Goal: Task Accomplishment & Management: Manage account settings

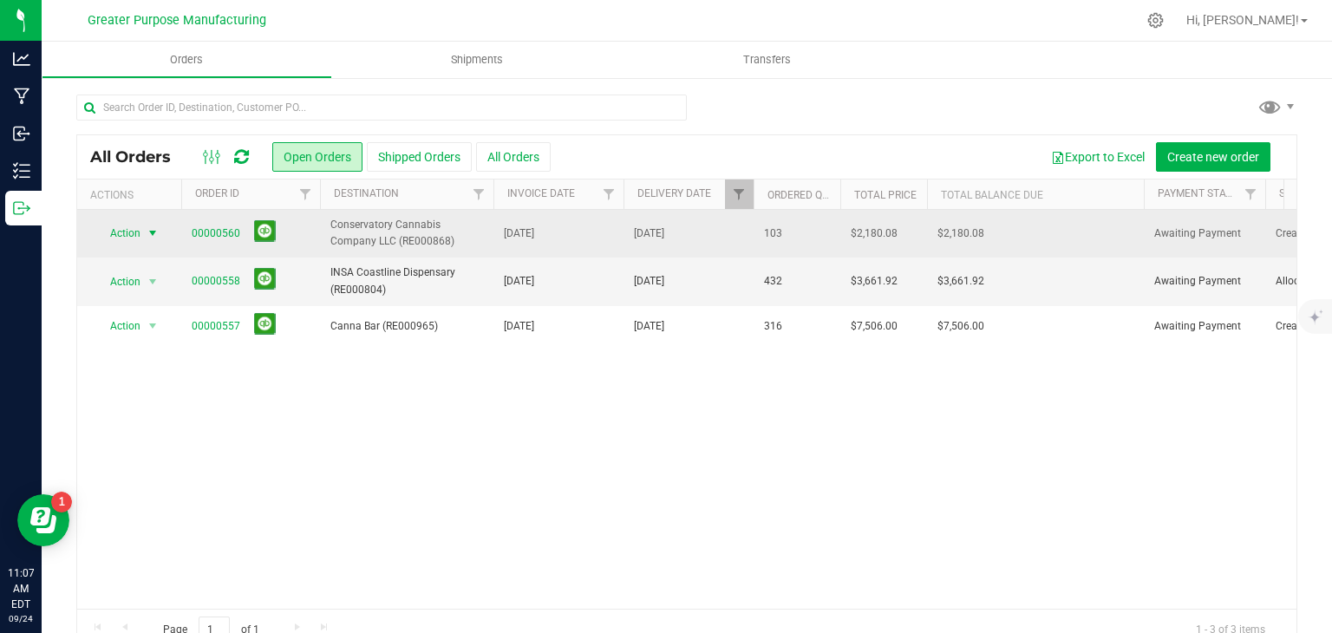
click at [152, 233] on span "select" at bounding box center [153, 233] width 14 height 14
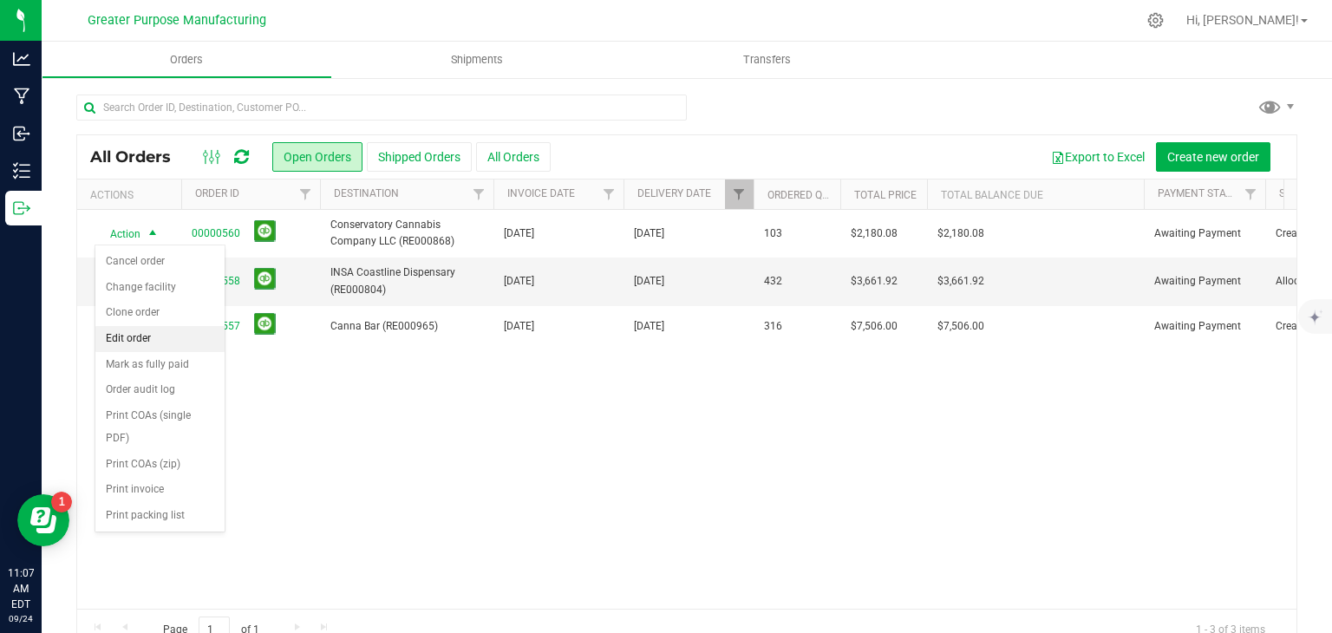
click at [152, 337] on li "Edit order" at bounding box center [159, 339] width 129 height 26
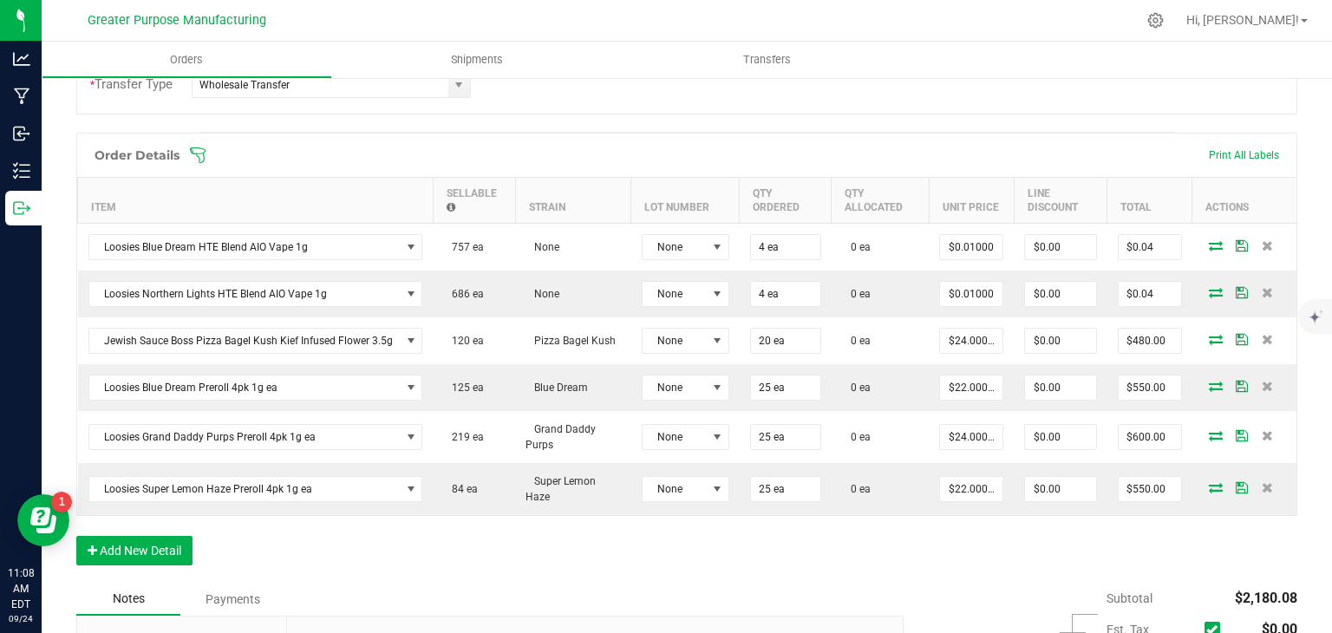
scroll to position [449, 0]
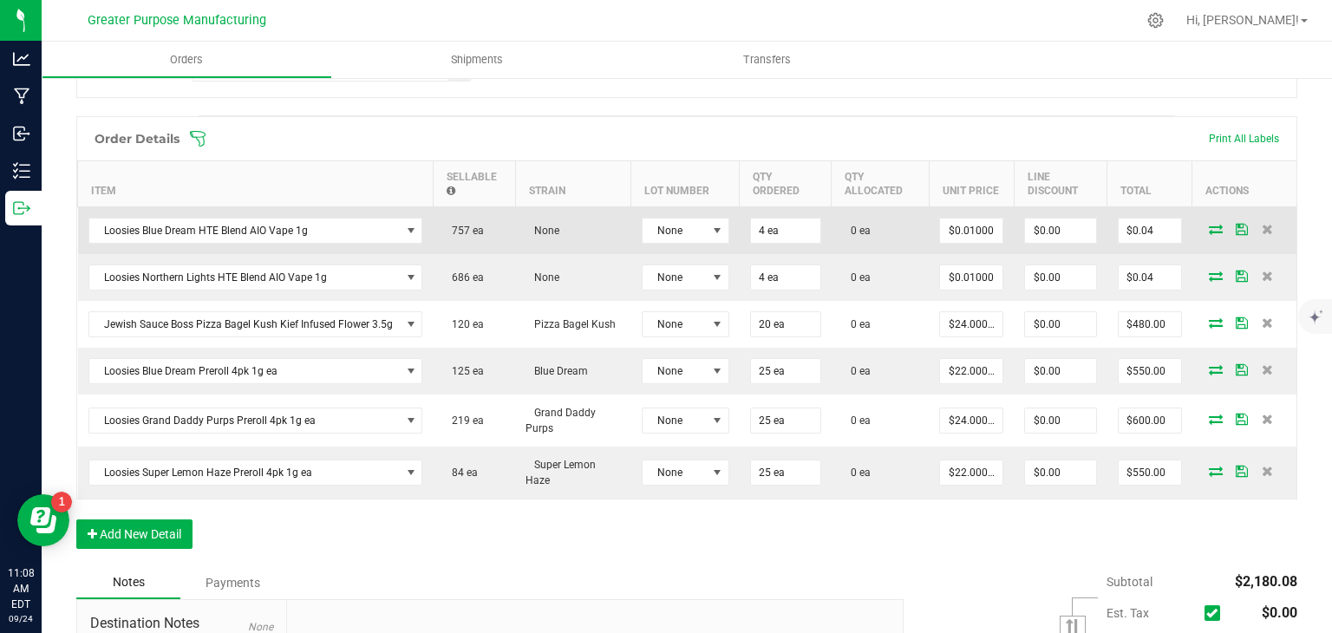
click at [1209, 224] on icon at bounding box center [1216, 229] width 14 height 10
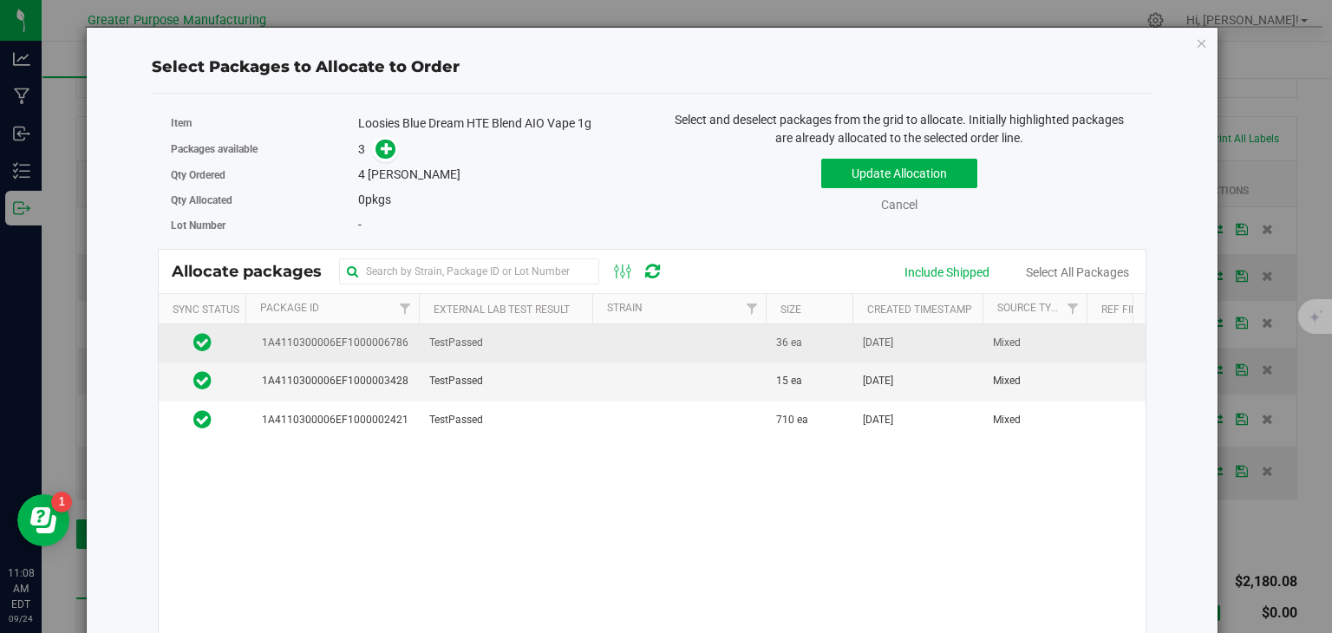
click at [558, 344] on td "TestPassed" at bounding box center [506, 343] width 174 height 38
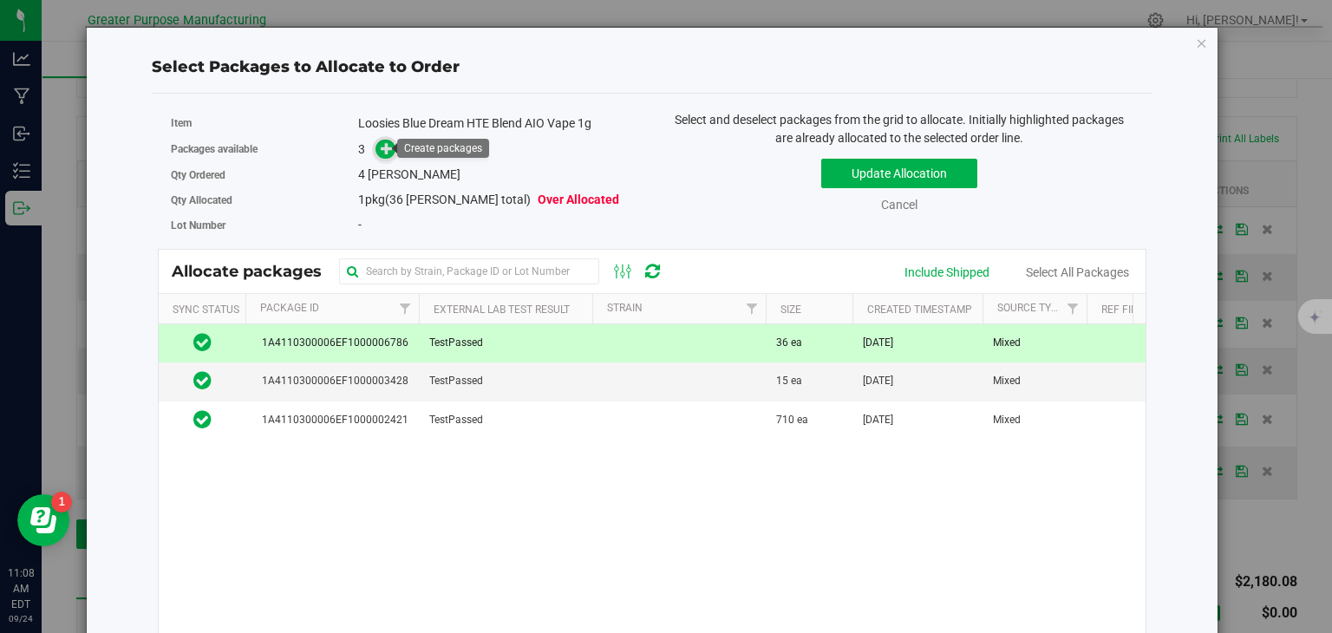
click at [388, 148] on icon at bounding box center [387, 148] width 12 height 12
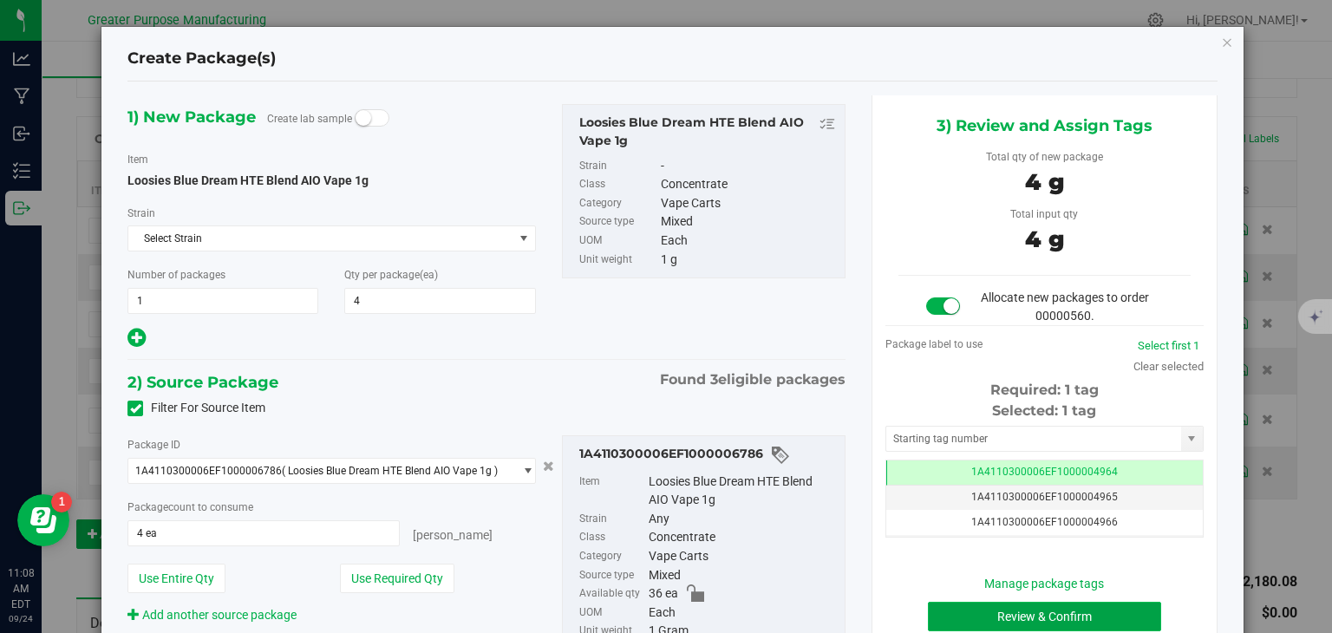
click at [1001, 612] on button "Review & Confirm" at bounding box center [1044, 616] width 233 height 29
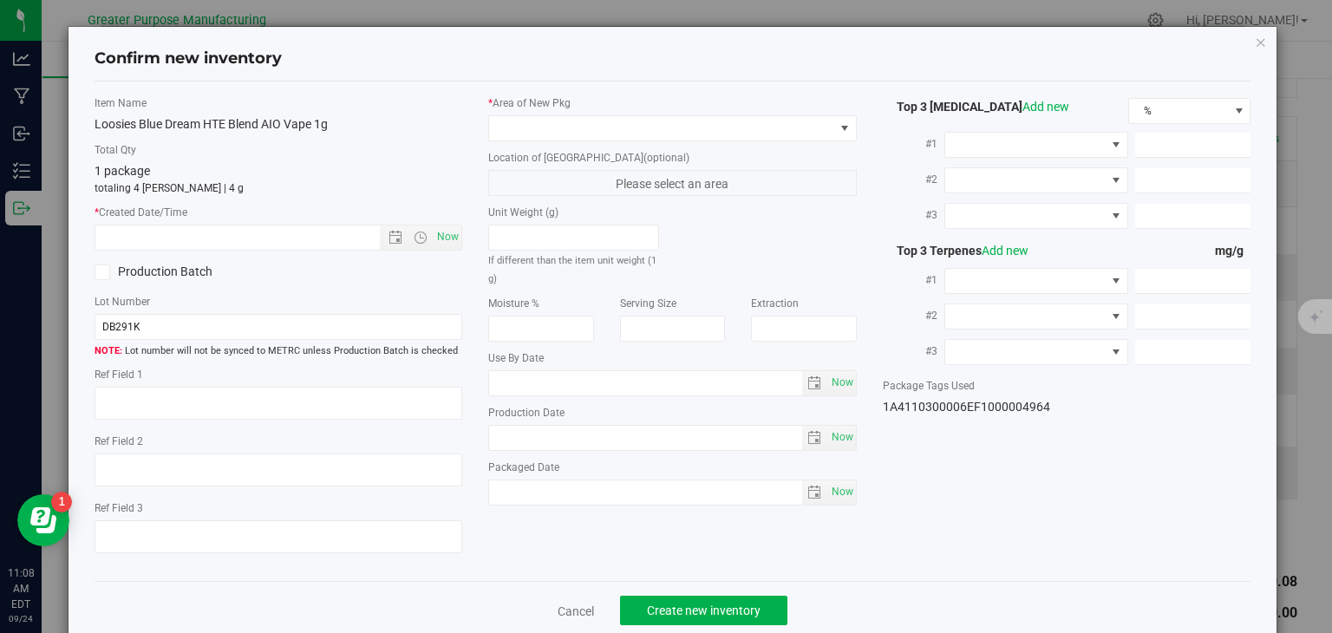
type input "[DATE]"
click at [445, 239] on span "Now" at bounding box center [448, 237] width 29 height 25
type input "[DATE] 11:08 AM"
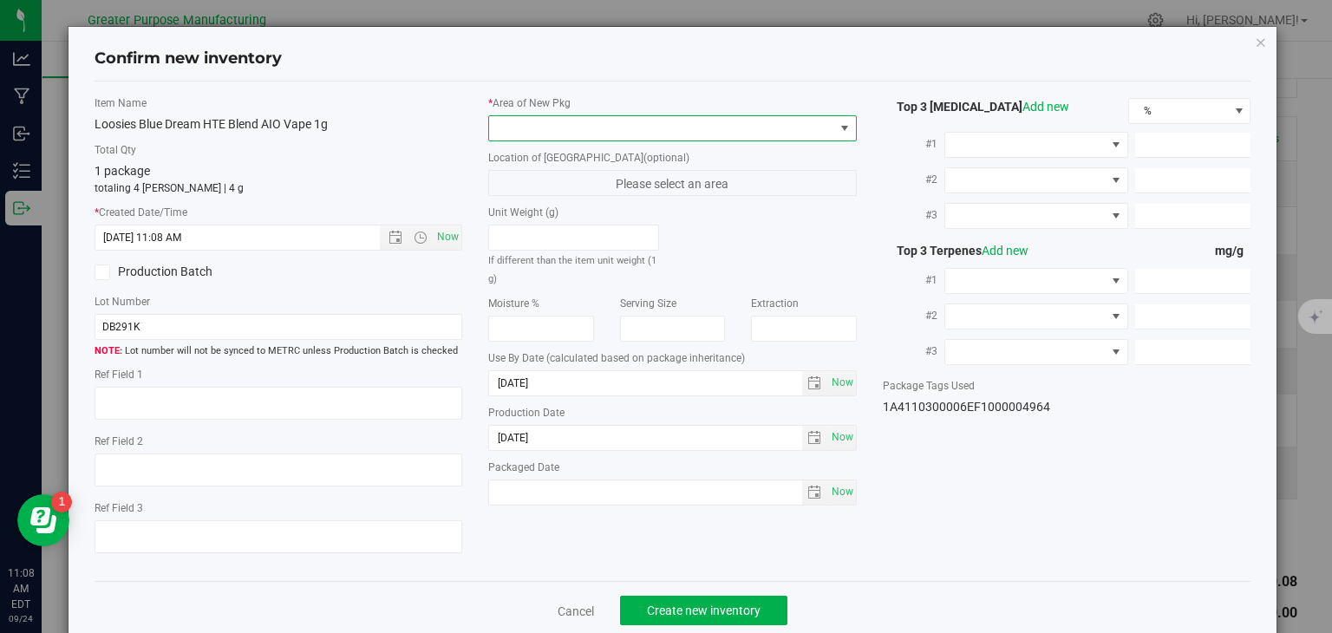
click at [766, 128] on span at bounding box center [661, 128] width 345 height 24
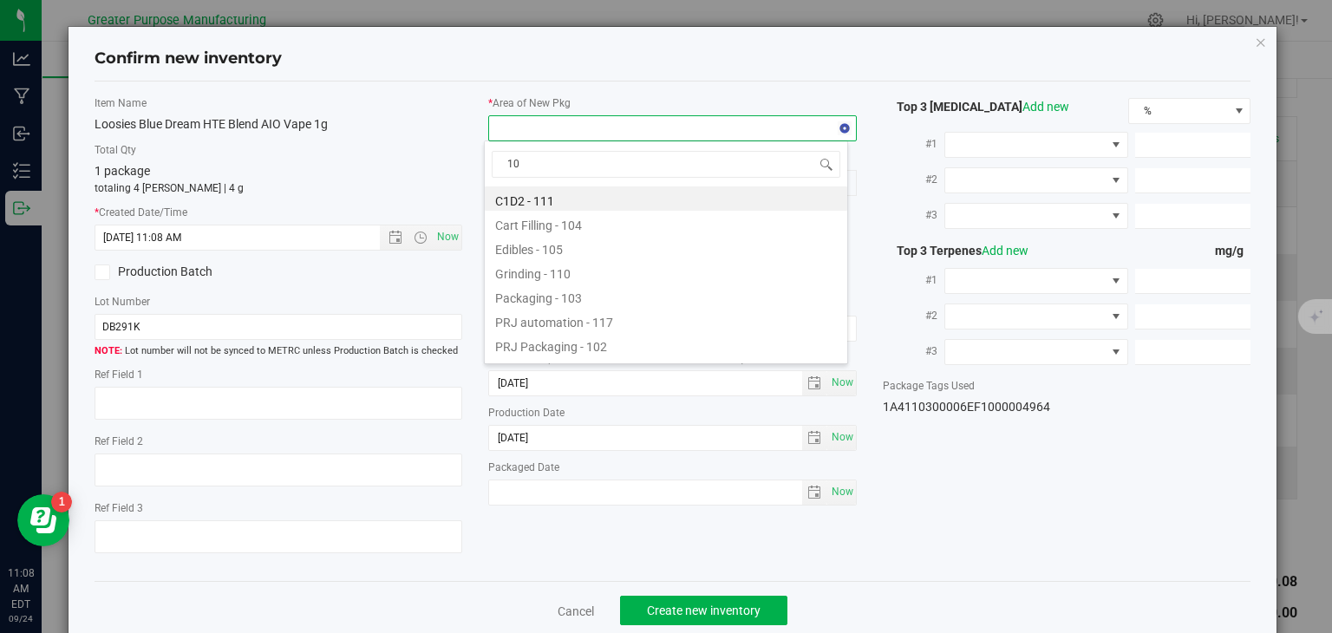
type input "108"
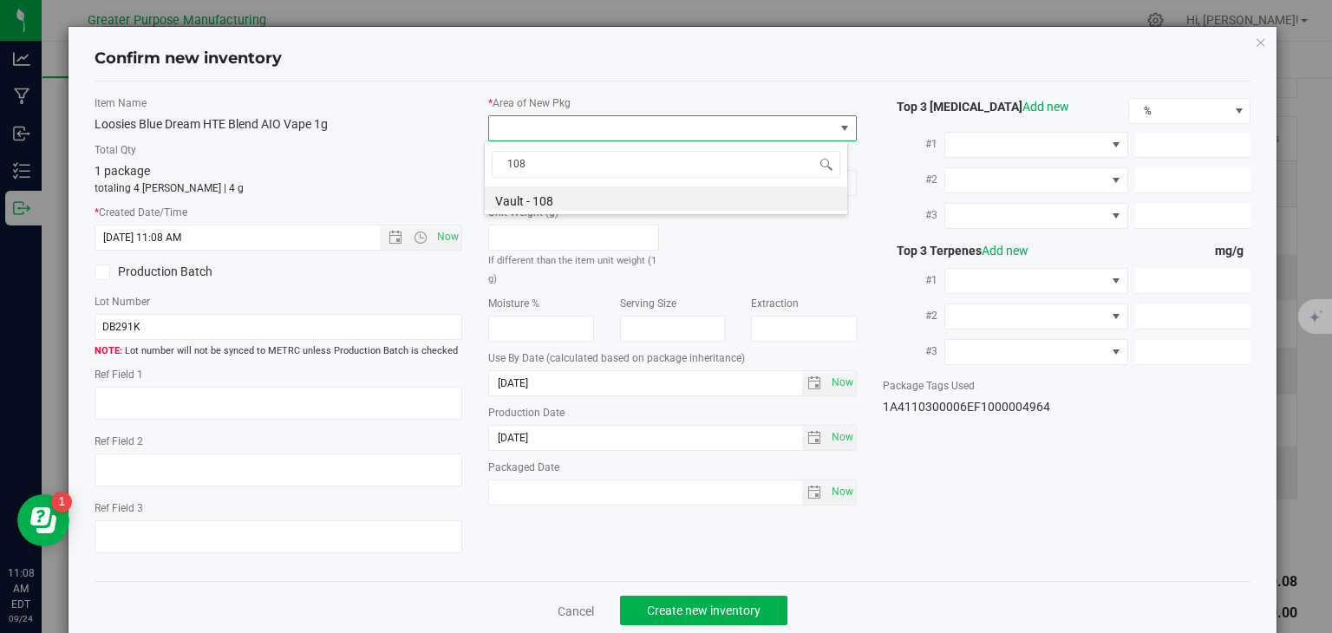
drag, startPoint x: 677, startPoint y: 174, endPoint x: 451, endPoint y: 165, distance: 225.7
click at [451, 165] on body "Confirm new inventory Item Name Loosies Blue Dream HTE Blend AIO Vape 1g Total …" at bounding box center [666, 316] width 1332 height 633
click at [541, 198] on li "Vault - 108" at bounding box center [666, 199] width 363 height 24
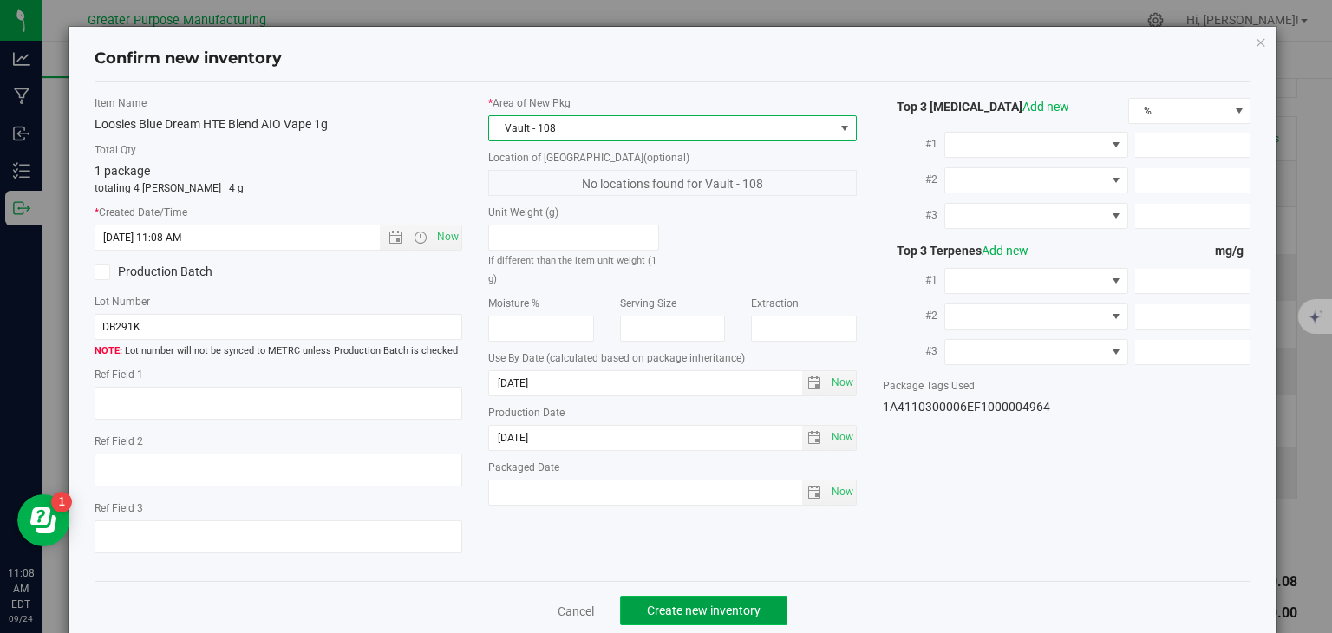
click at [693, 606] on span "Create new inventory" at bounding box center [704, 611] width 114 height 14
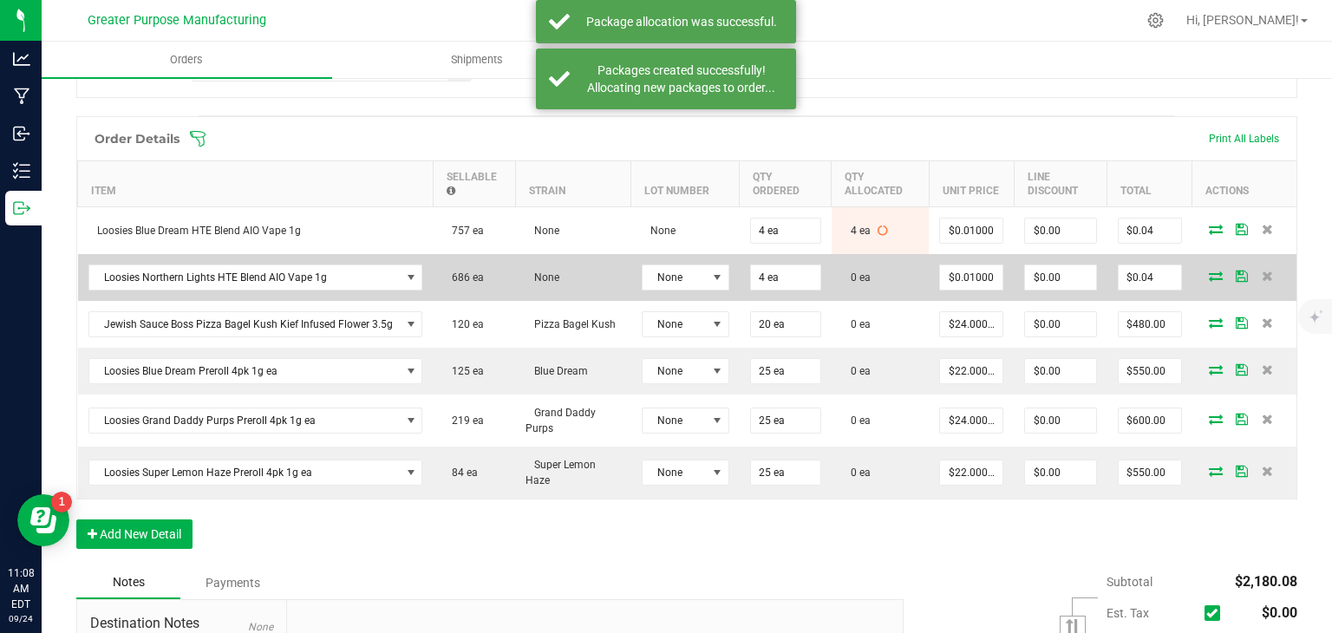
click at [1209, 271] on icon at bounding box center [1216, 276] width 14 height 10
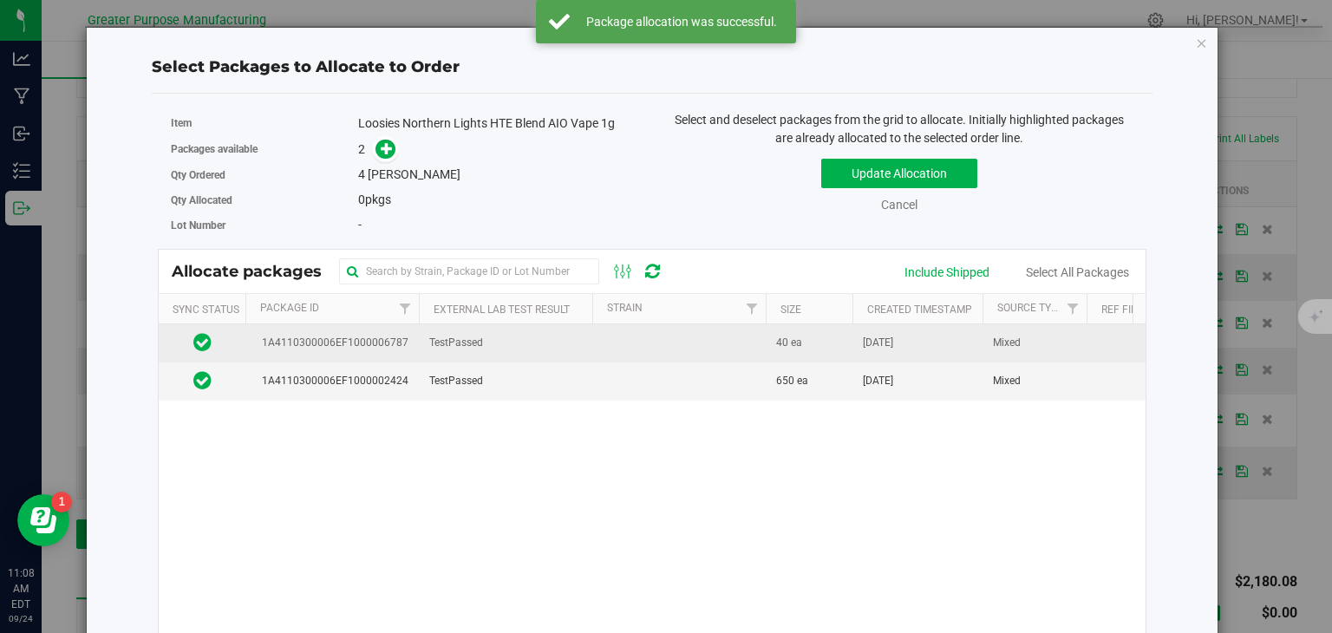
click at [654, 351] on td at bounding box center [680, 343] width 174 height 38
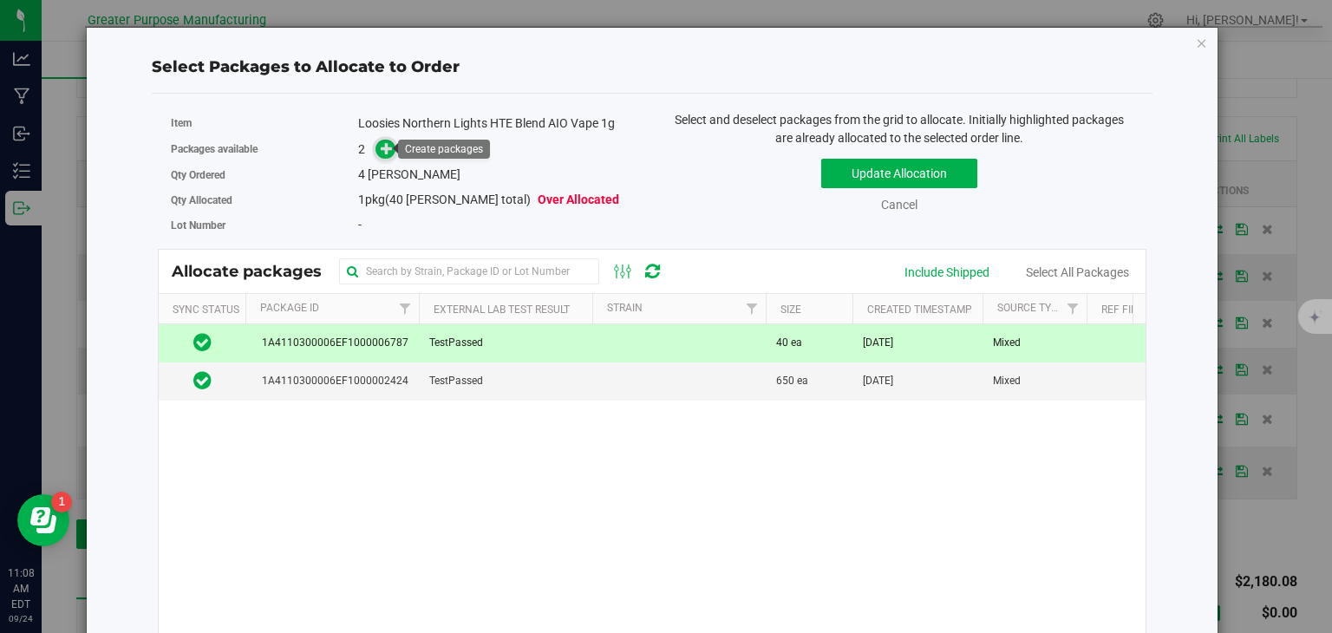
click at [382, 149] on icon at bounding box center [387, 148] width 12 height 12
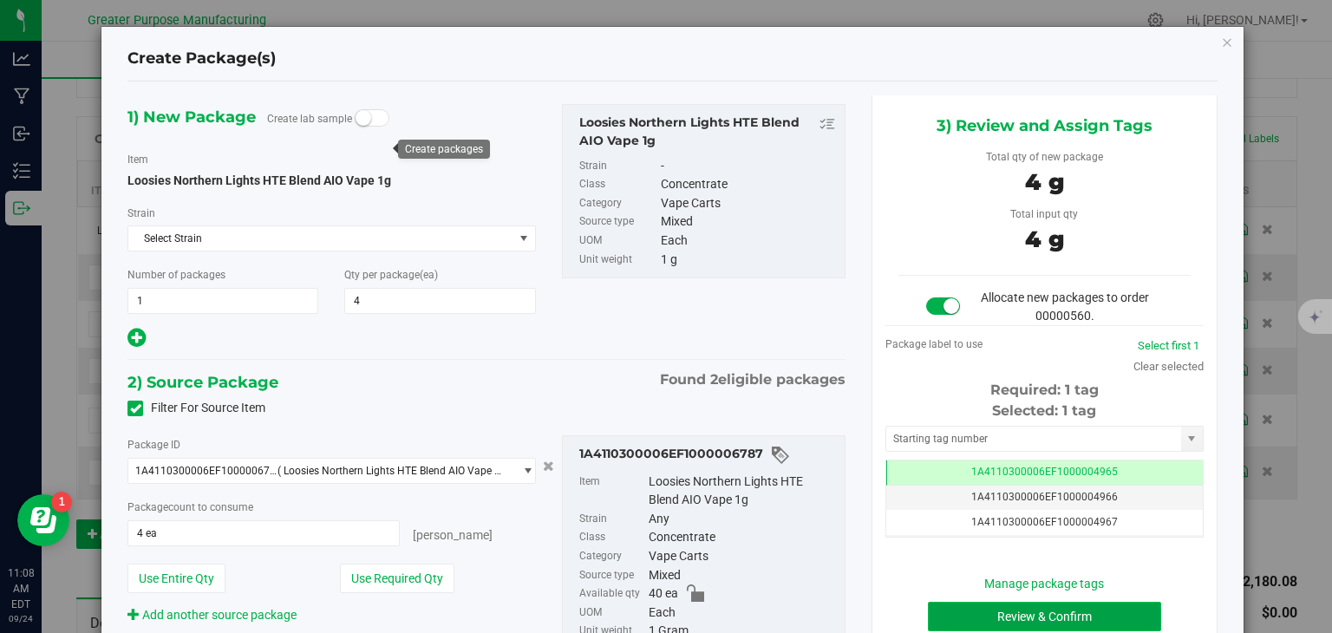
click at [984, 612] on button "Review & Confirm" at bounding box center [1044, 616] width 233 height 29
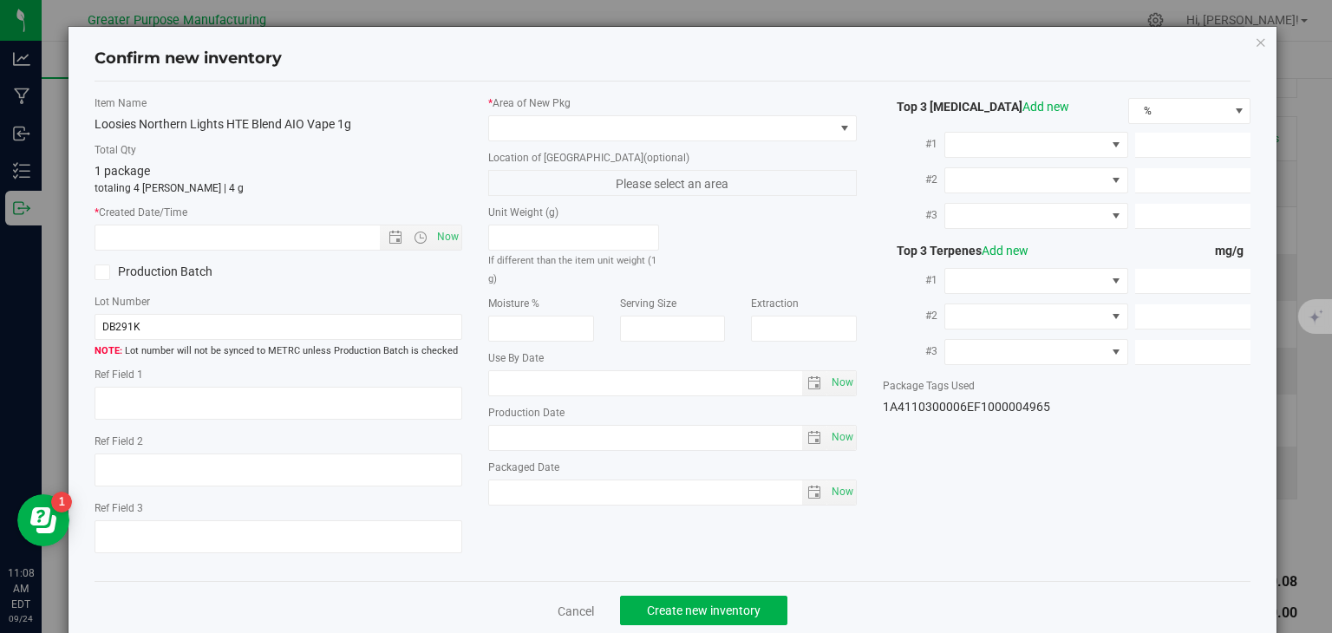
type input "[DATE]"
click at [437, 239] on span "Now" at bounding box center [448, 237] width 29 height 25
type input "[DATE] 11:08 AM"
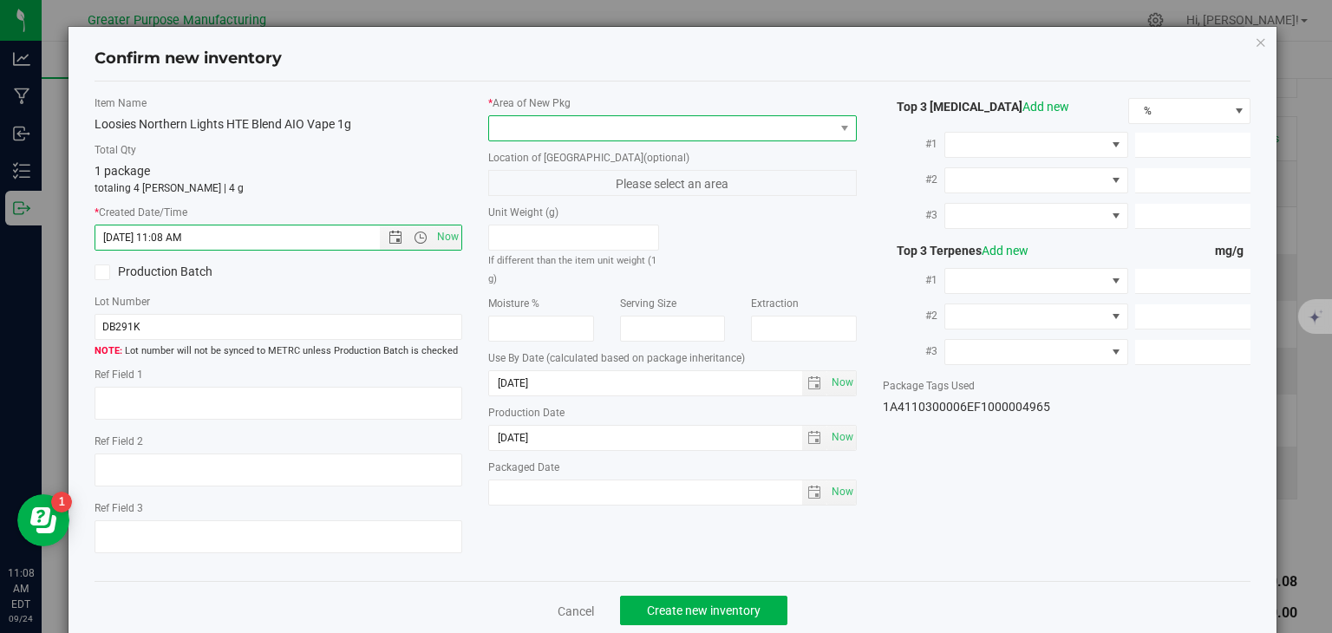
click at [523, 134] on span at bounding box center [661, 128] width 345 height 24
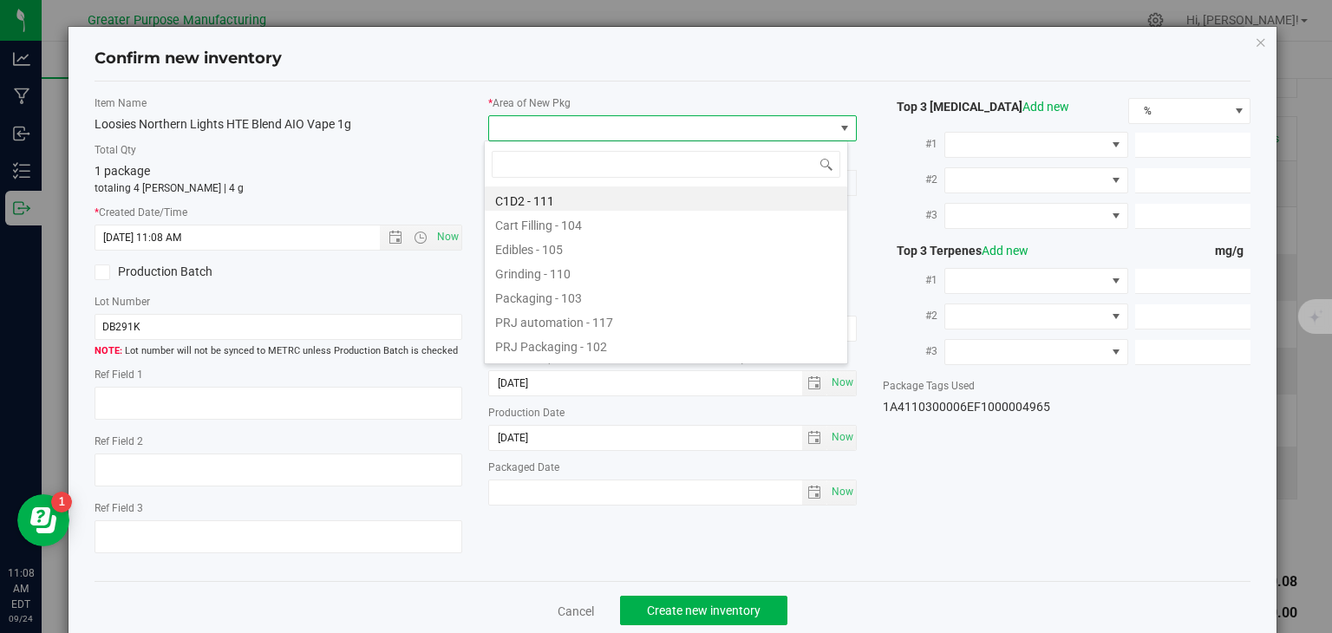
type input "108"
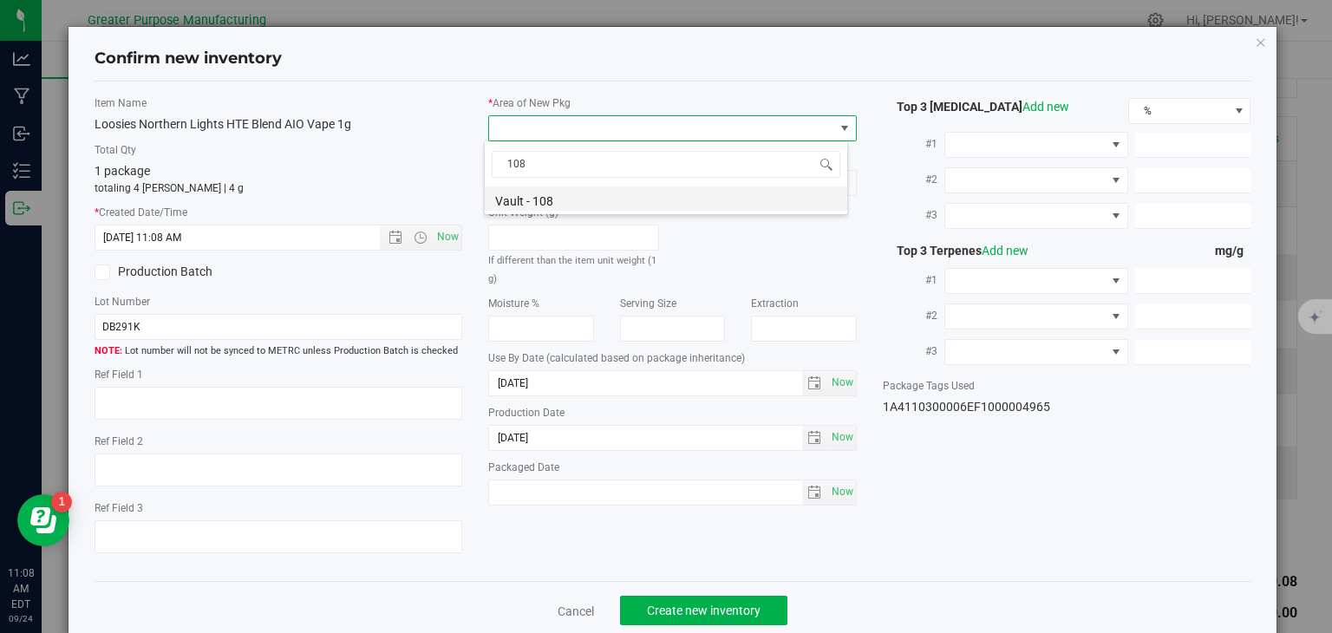
click at [519, 190] on li "Vault - 108" at bounding box center [666, 199] width 363 height 24
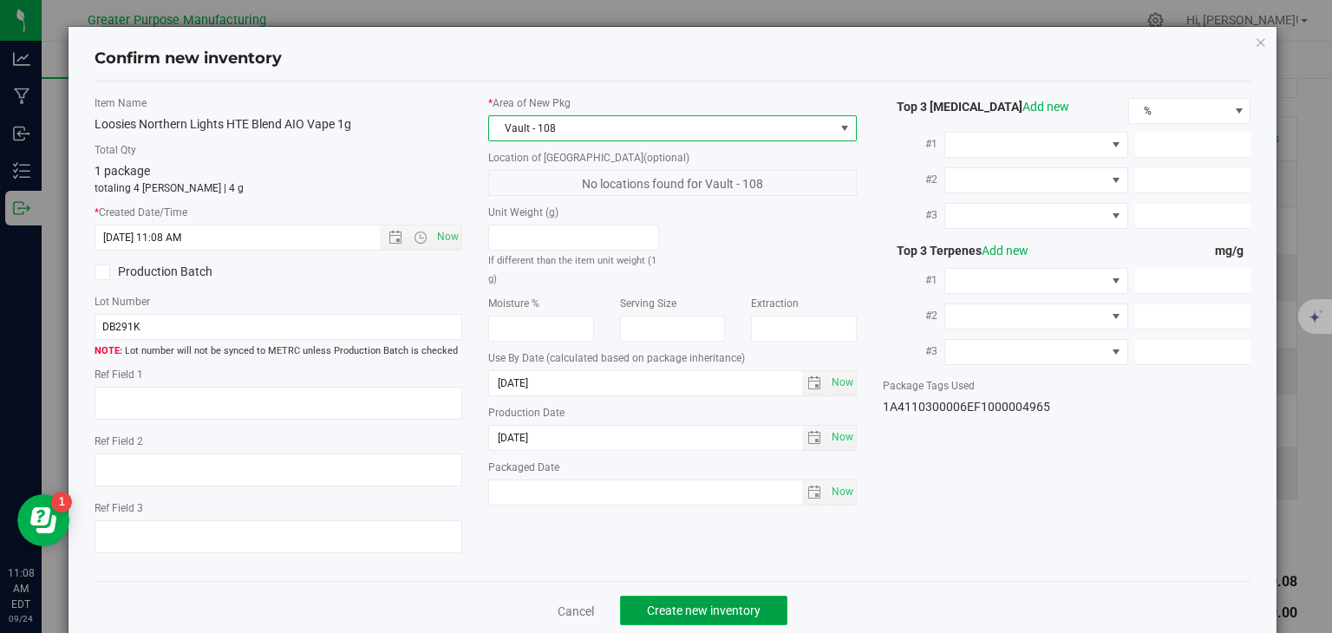
click at [697, 607] on span "Create new inventory" at bounding box center [704, 611] width 114 height 14
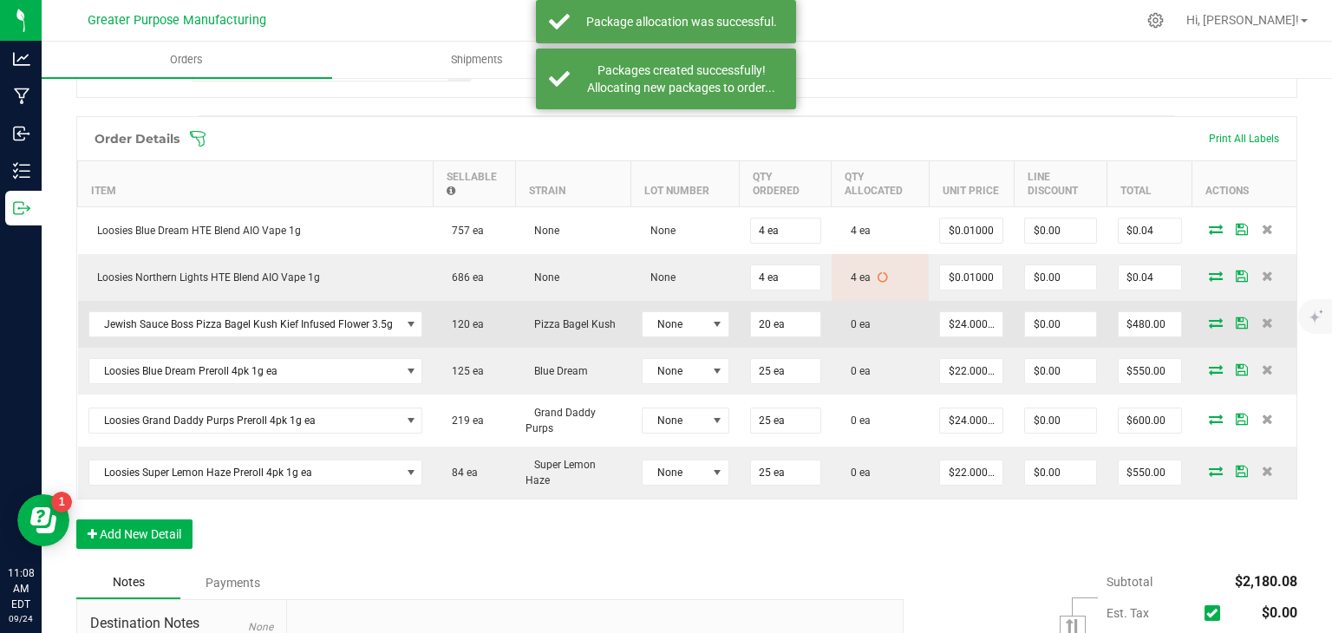
click at [1209, 320] on icon at bounding box center [1216, 323] width 14 height 10
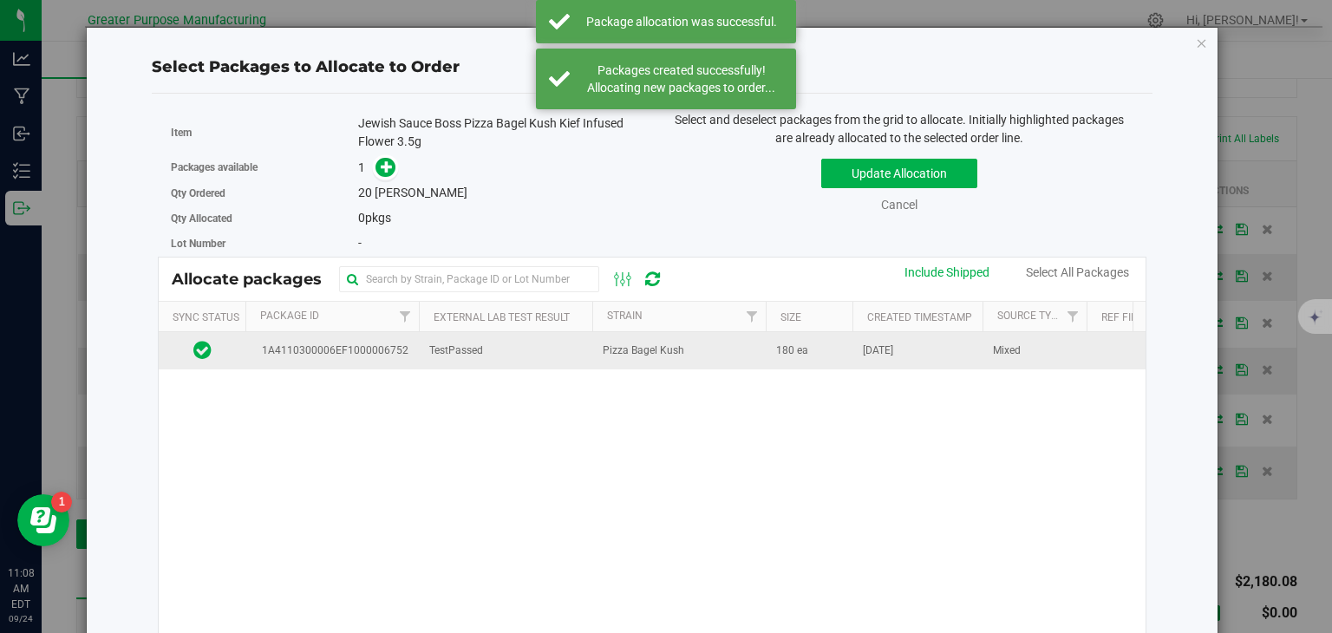
click at [659, 355] on span "Pizza Bagel Kush" at bounding box center [644, 351] width 82 height 16
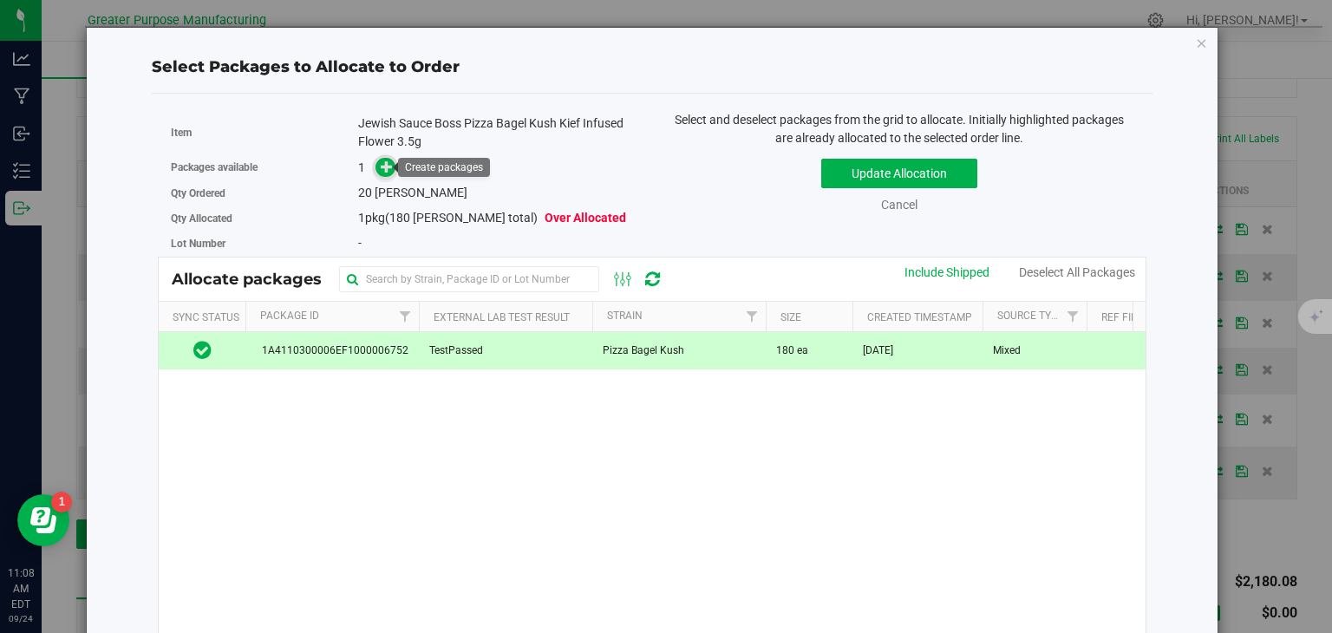
click at [381, 165] on icon at bounding box center [387, 166] width 12 height 12
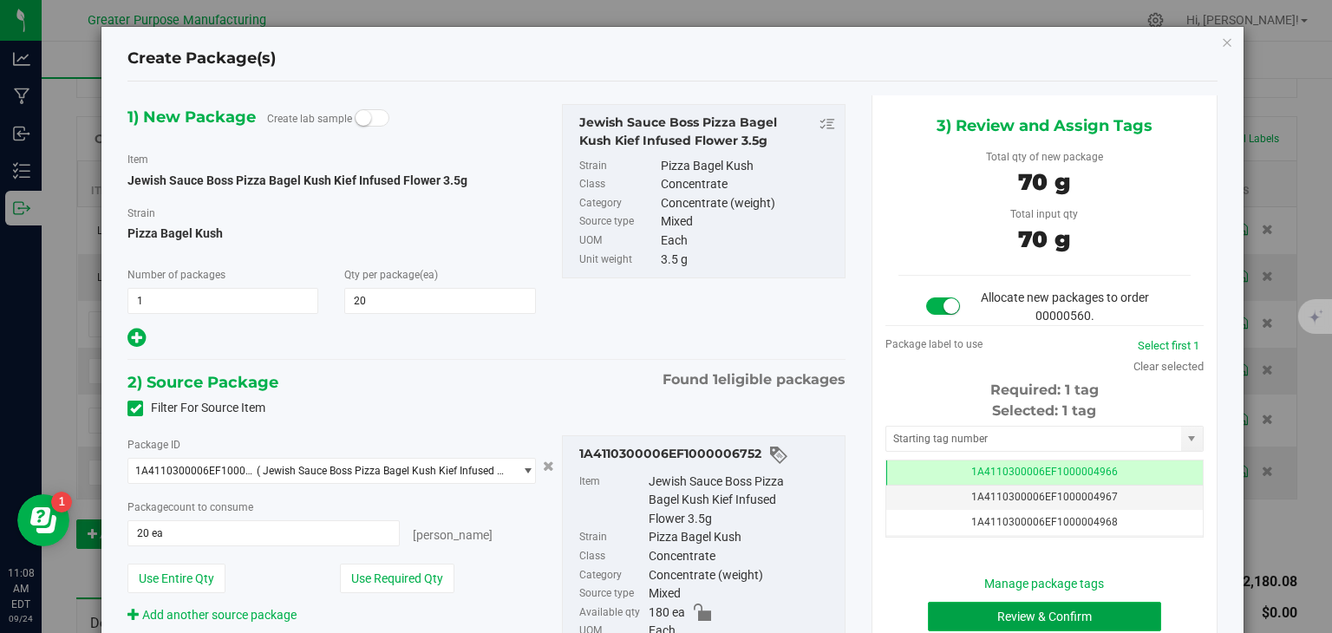
click at [948, 619] on button "Review & Confirm" at bounding box center [1044, 616] width 233 height 29
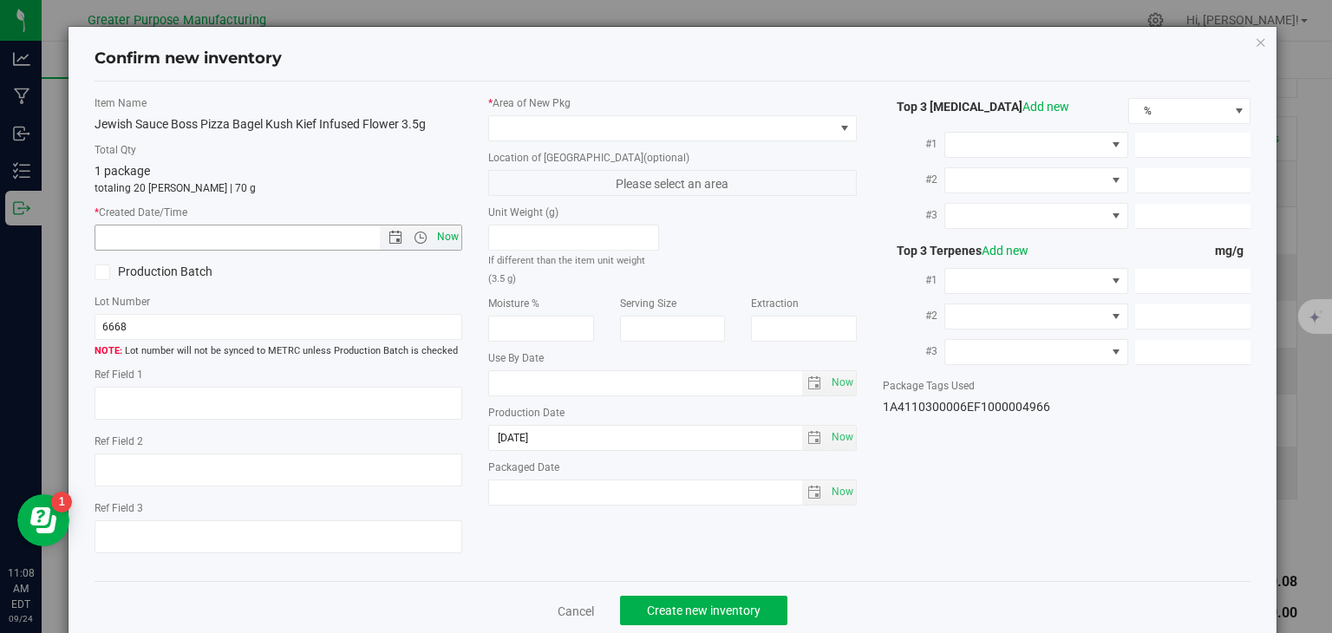
click at [445, 234] on span "Now" at bounding box center [448, 237] width 29 height 25
type input "[DATE] 11:08 AM"
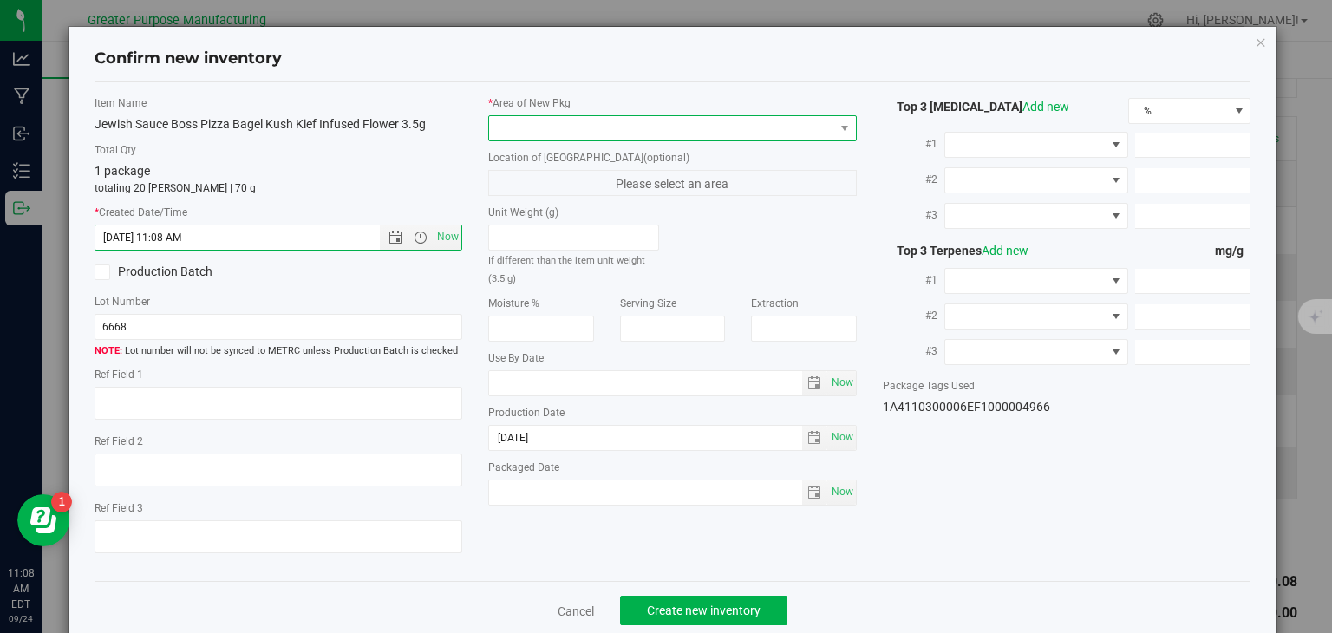
click at [539, 128] on span at bounding box center [661, 128] width 345 height 24
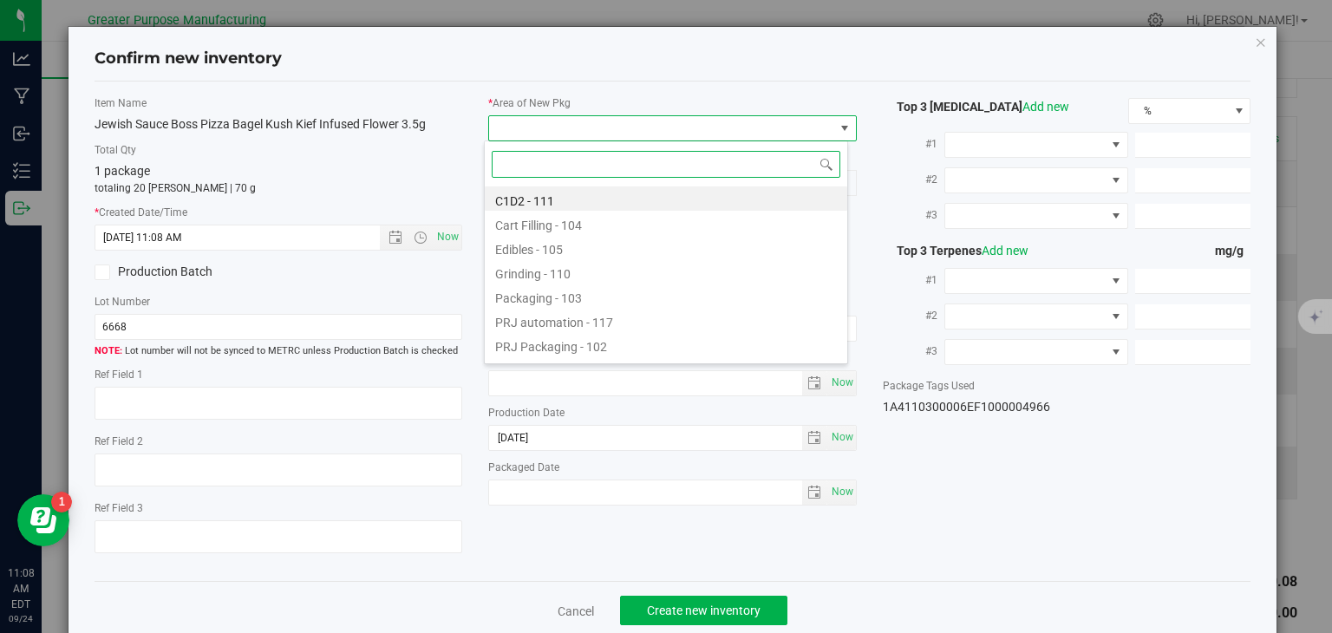
paste input "108"
type input "108"
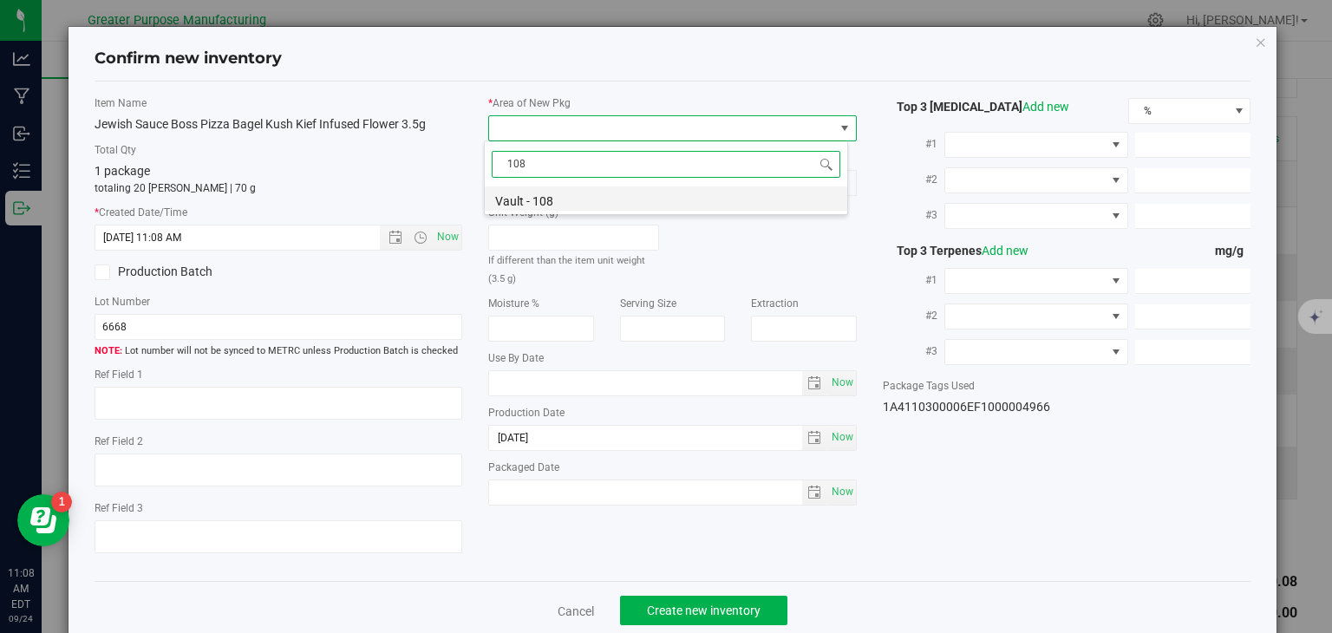
click at [535, 192] on li "Vault - 108" at bounding box center [666, 199] width 363 height 24
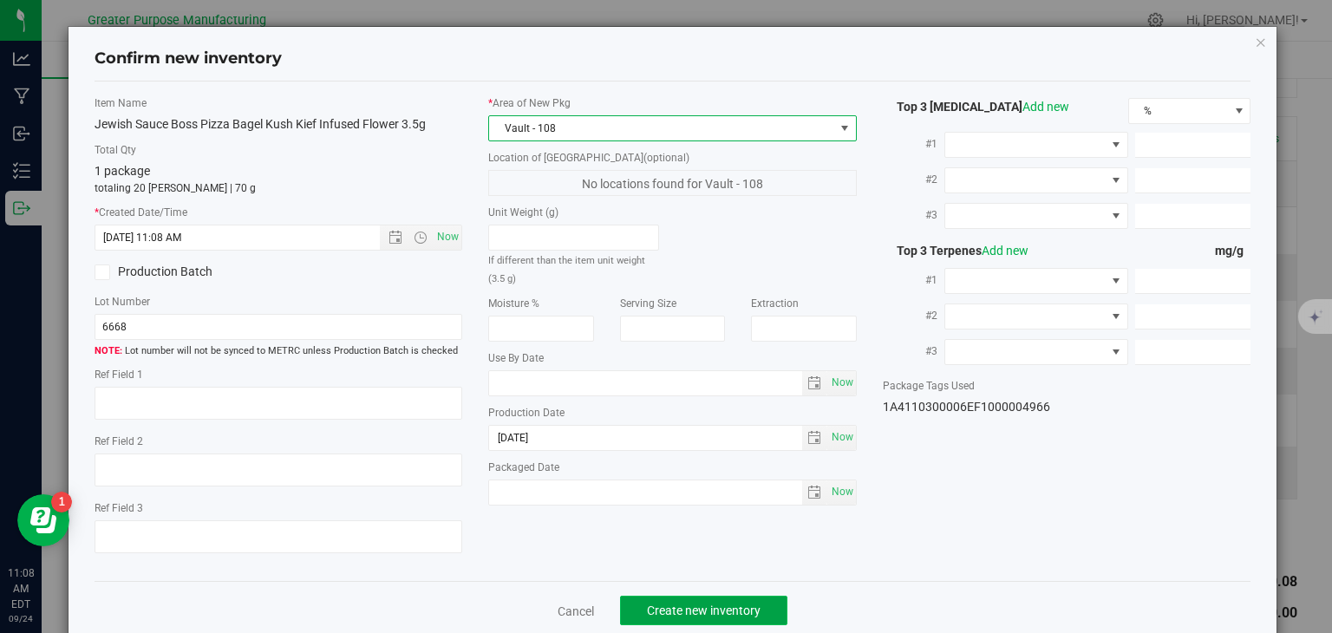
click at [666, 599] on button "Create new inventory" at bounding box center [703, 610] width 167 height 29
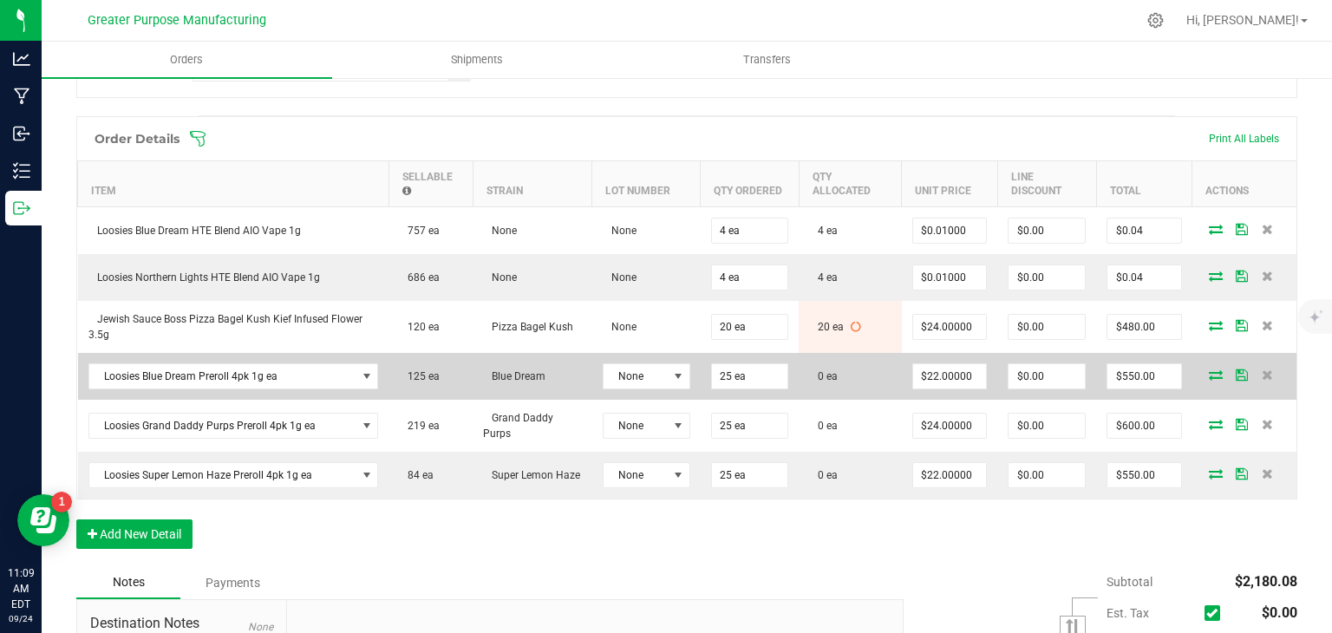
click at [1209, 371] on icon at bounding box center [1216, 375] width 14 height 10
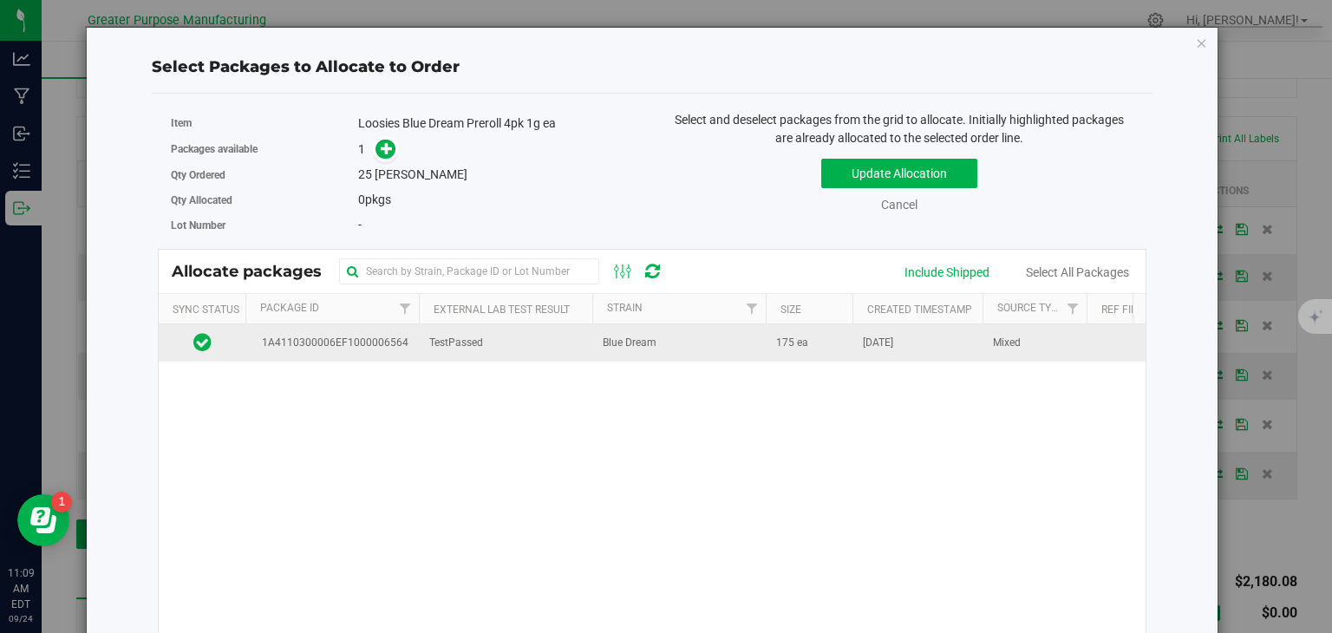
click at [697, 348] on td "Blue Dream" at bounding box center [680, 342] width 174 height 37
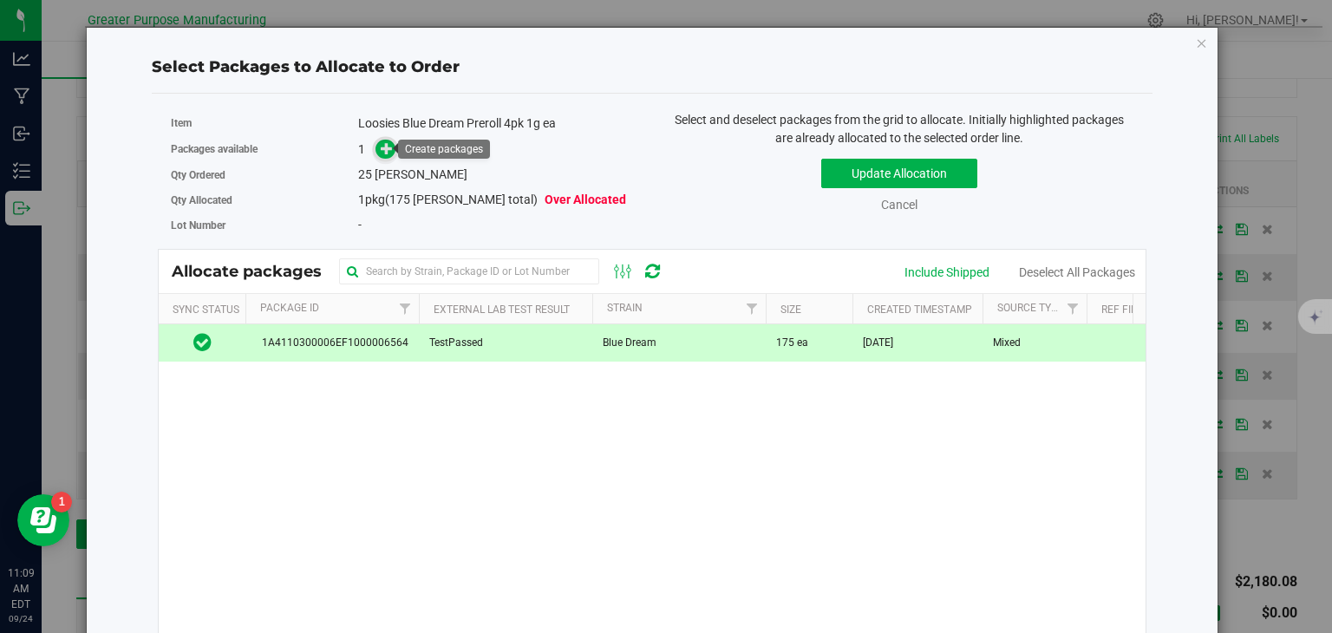
click at [386, 144] on icon at bounding box center [387, 148] width 12 height 12
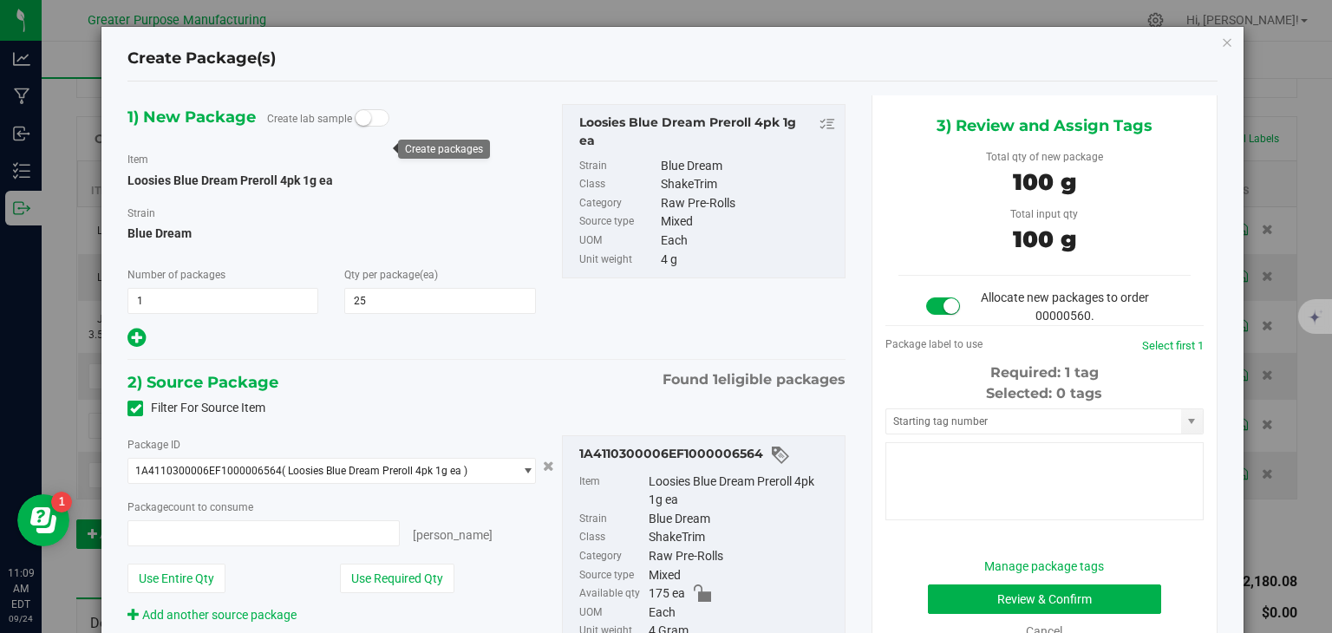
type input "25 ea"
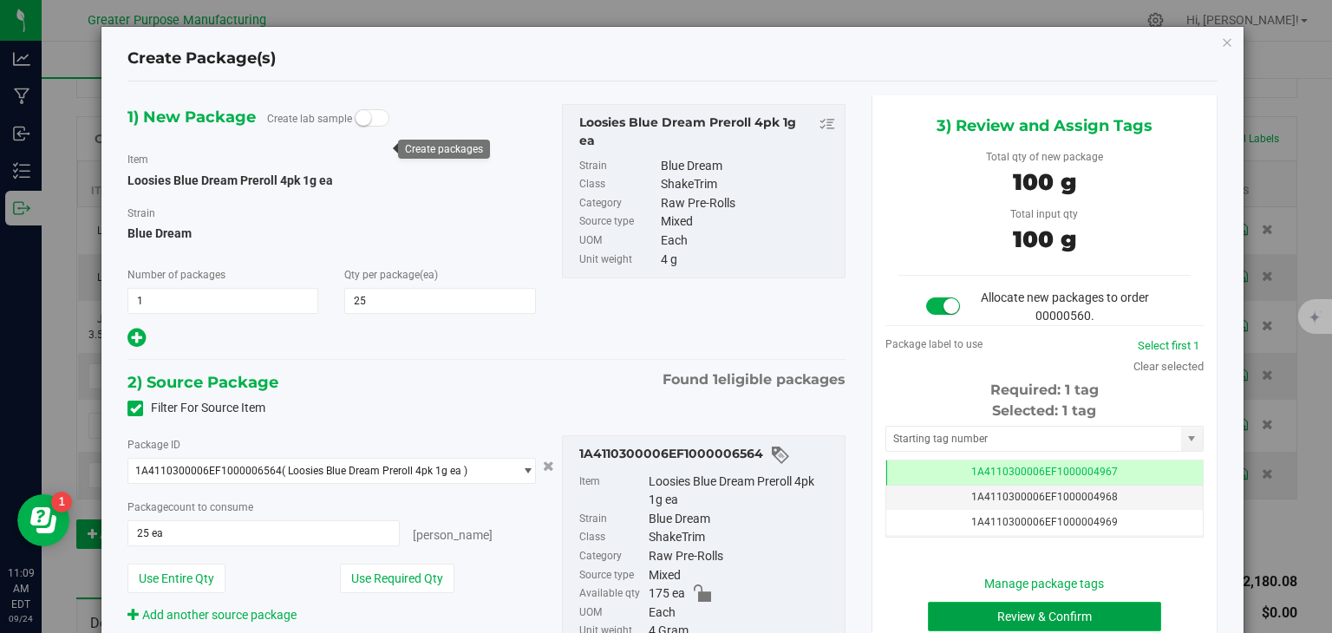
click at [972, 602] on button "Review & Confirm" at bounding box center [1044, 616] width 233 height 29
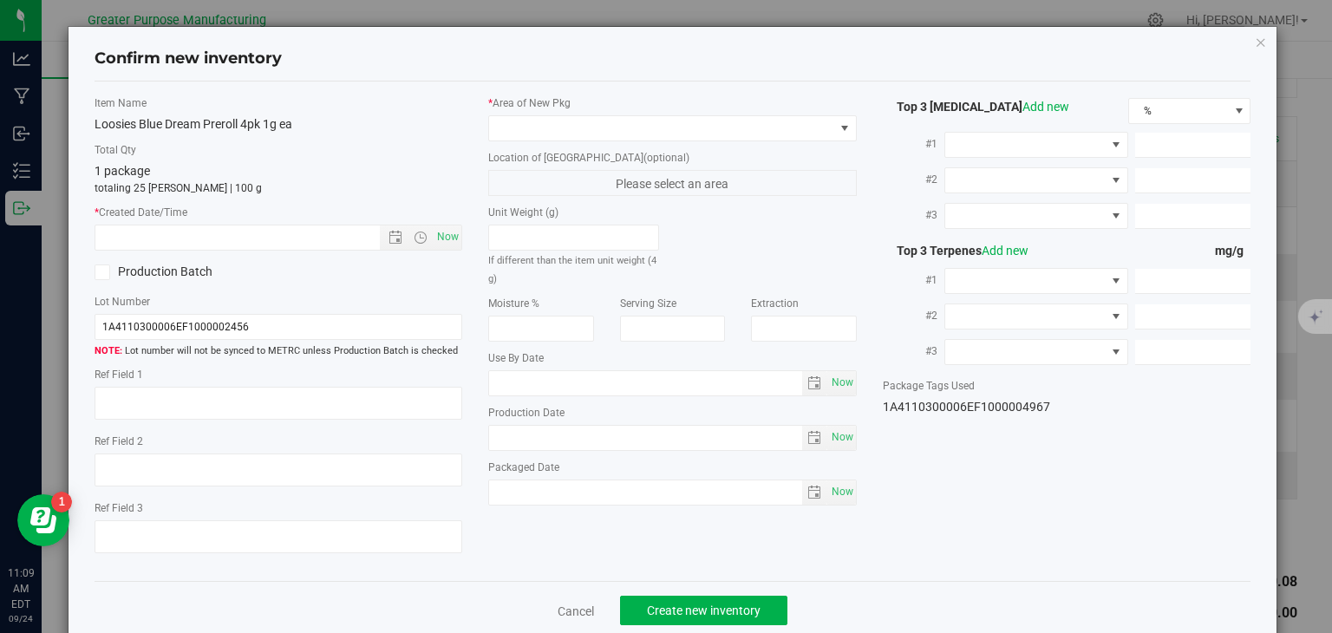
type input "[DATE]"
click at [441, 230] on span "Now" at bounding box center [448, 237] width 29 height 25
type input "[DATE] 11:09 AM"
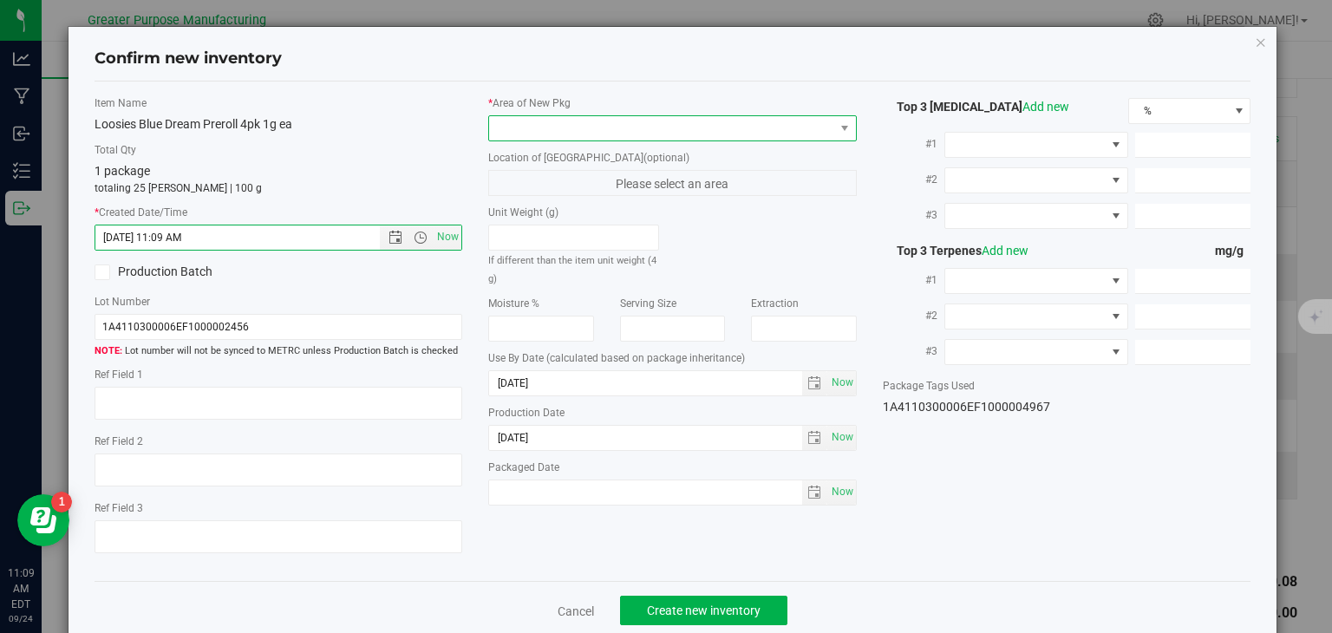
click at [534, 124] on span at bounding box center [661, 128] width 345 height 24
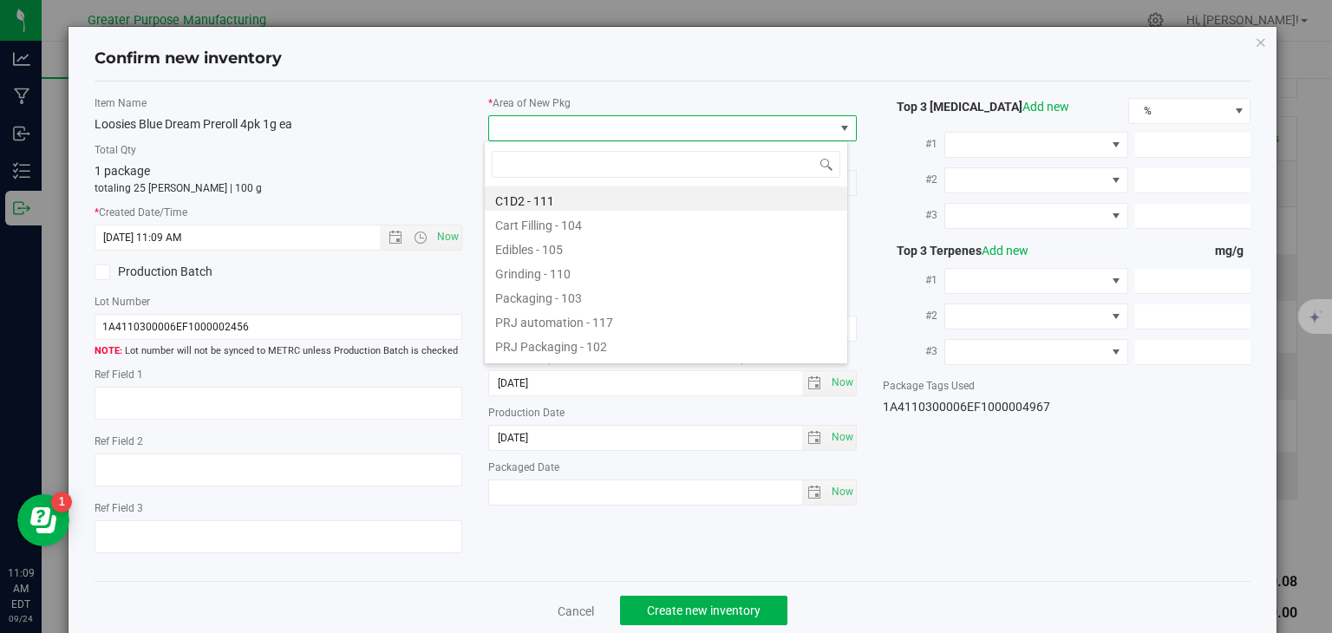
type input "108"
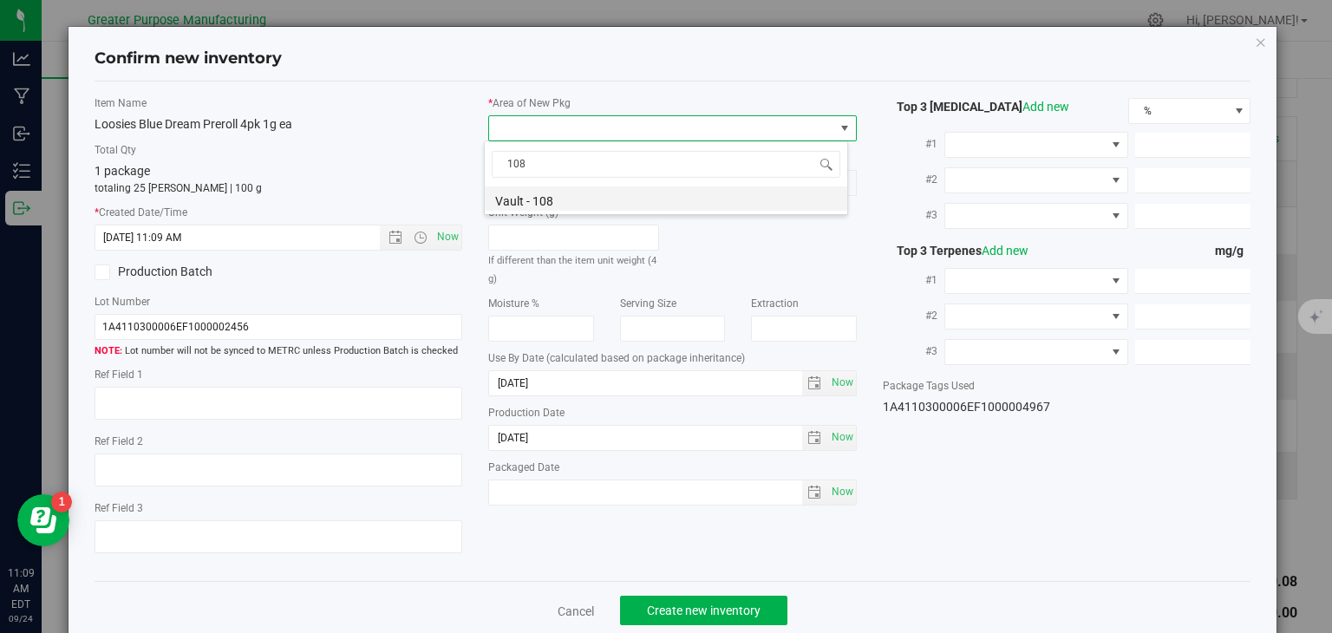
click at [534, 188] on li "Vault - 108" at bounding box center [666, 199] width 363 height 24
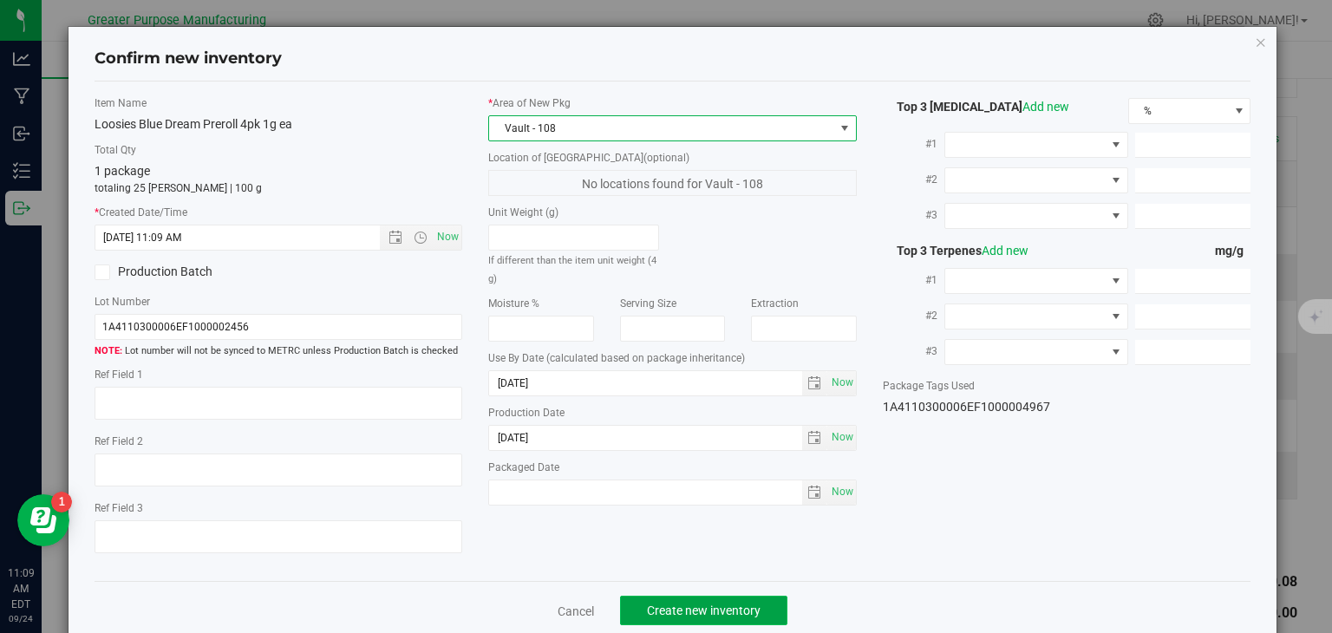
click at [684, 608] on span "Create new inventory" at bounding box center [704, 611] width 114 height 14
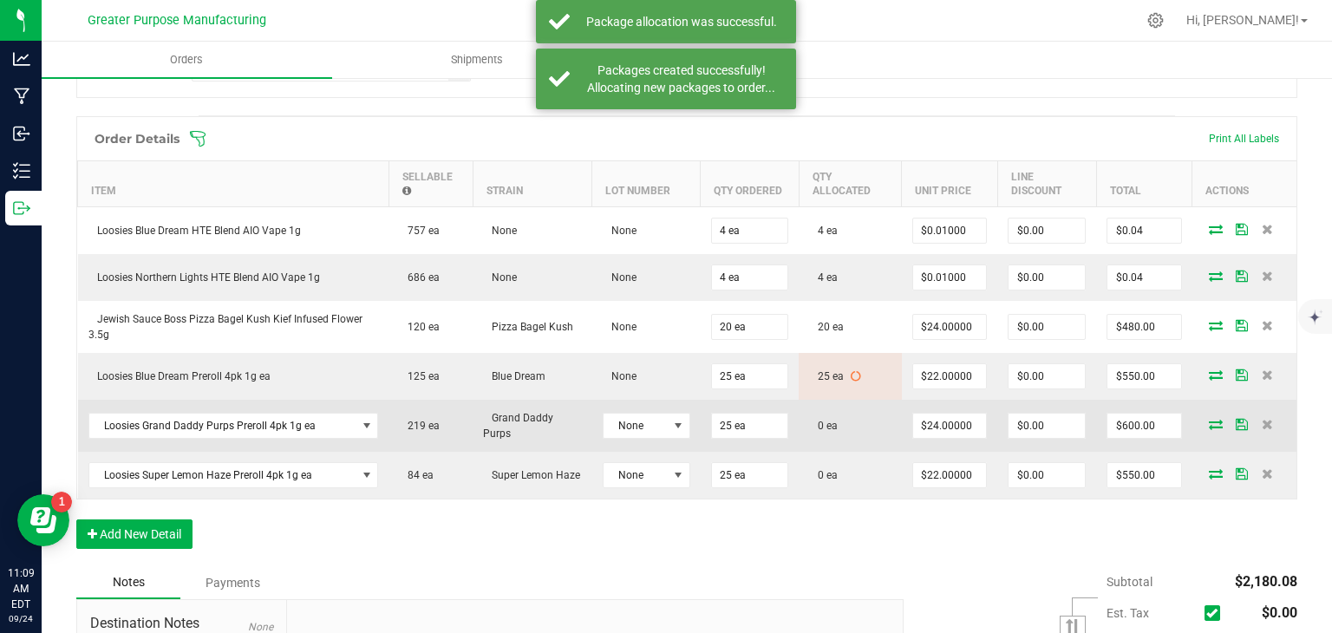
click at [1209, 419] on icon at bounding box center [1216, 424] width 14 height 10
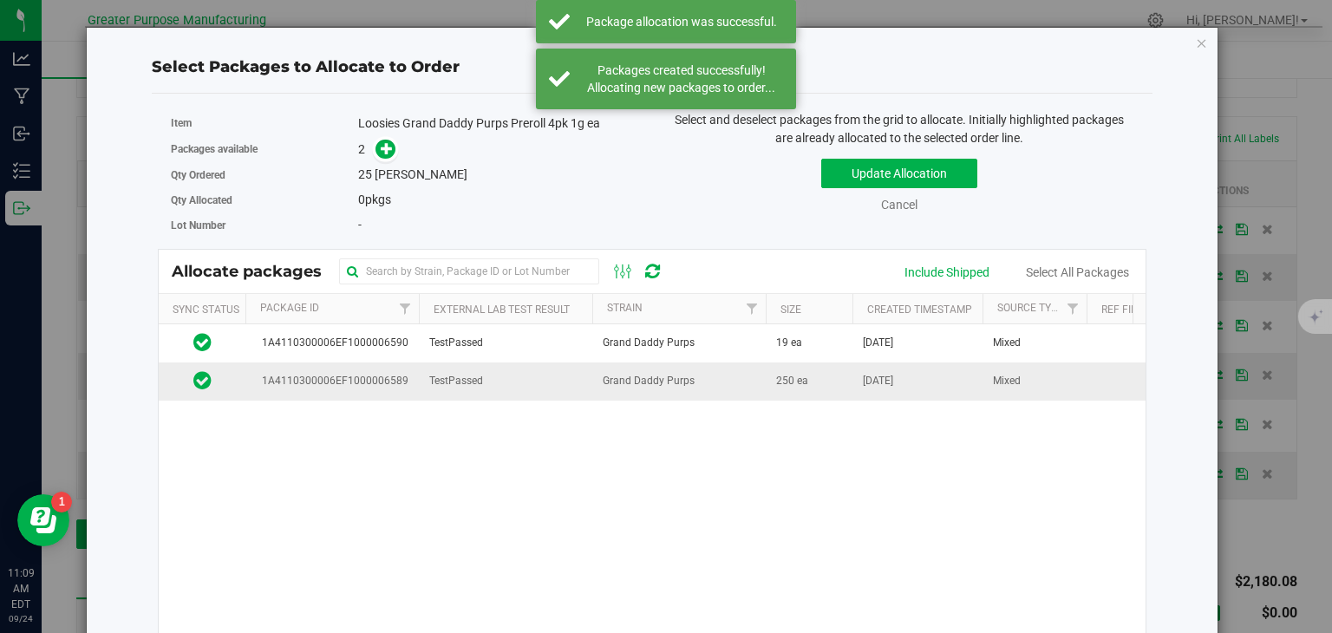
click at [698, 384] on td "Grand Daddy Purps" at bounding box center [680, 381] width 174 height 37
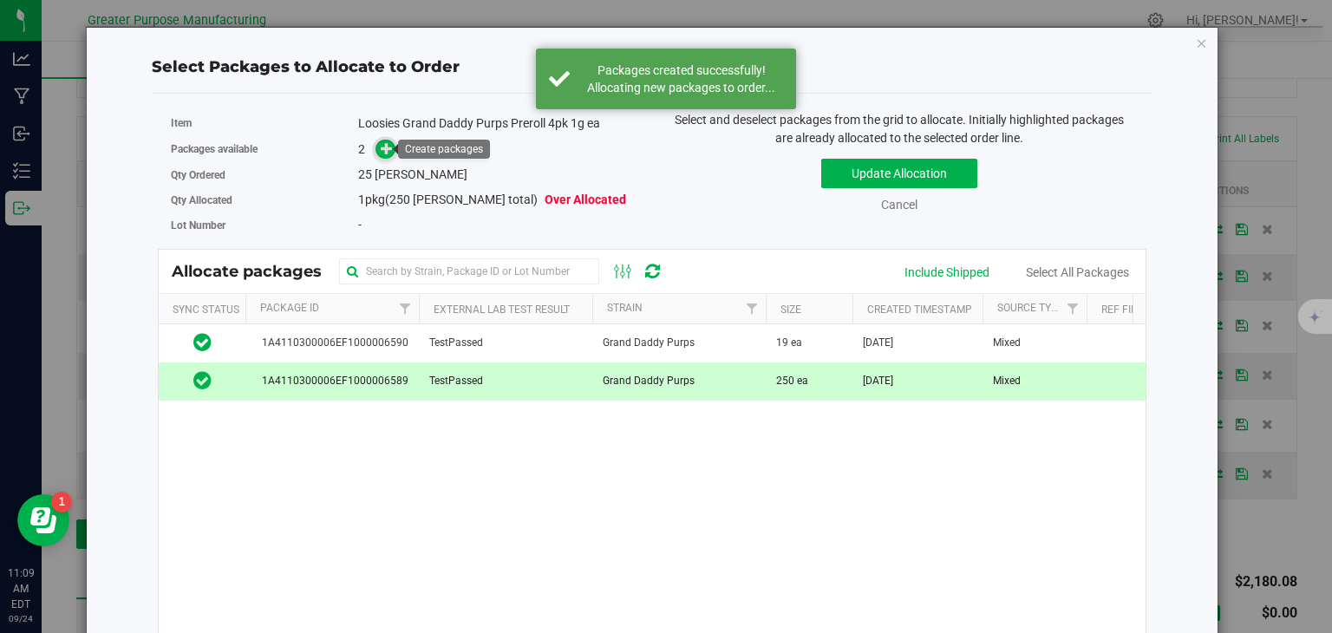
click at [381, 147] on icon at bounding box center [387, 148] width 12 height 12
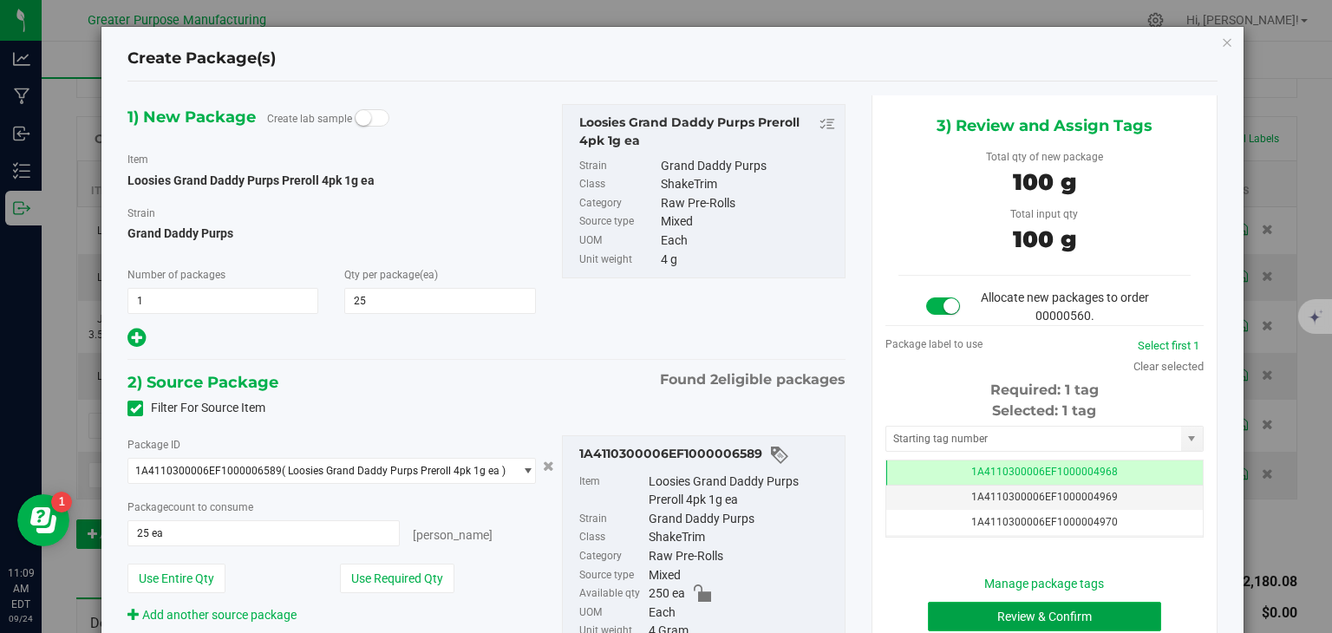
click at [975, 606] on button "Review & Confirm" at bounding box center [1044, 616] width 233 height 29
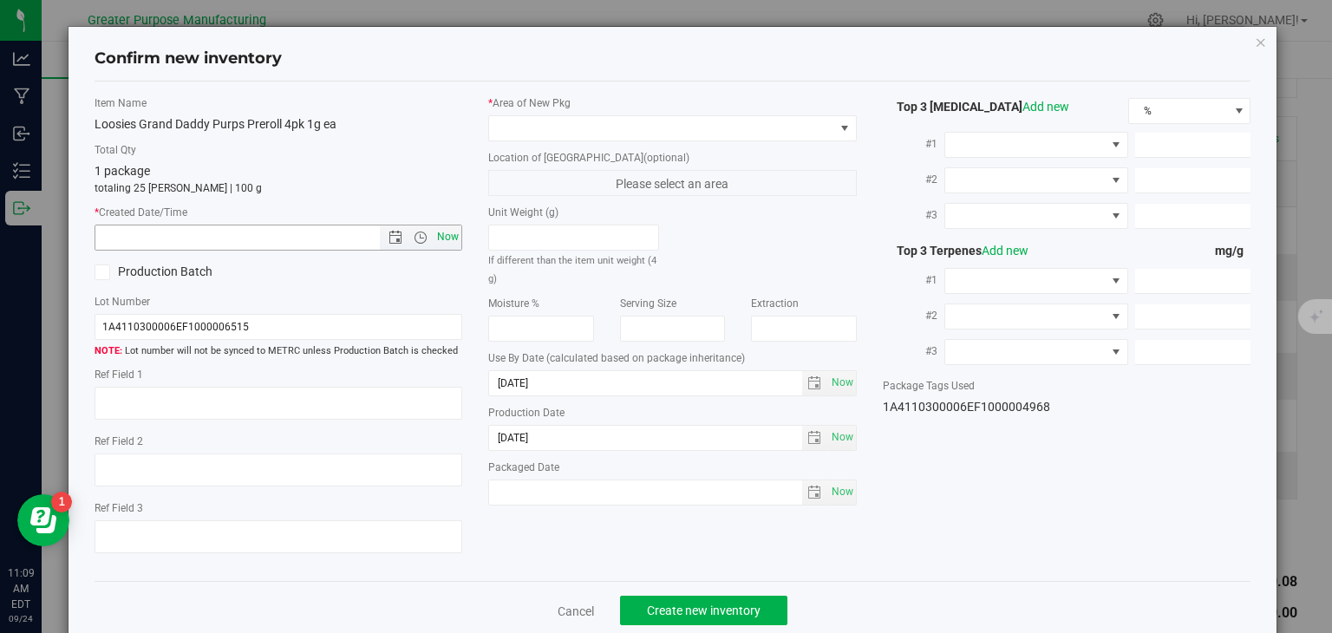
click at [446, 238] on span "Now" at bounding box center [448, 237] width 29 height 25
type input "[DATE] 11:09 AM"
click at [554, 128] on span at bounding box center [661, 128] width 345 height 24
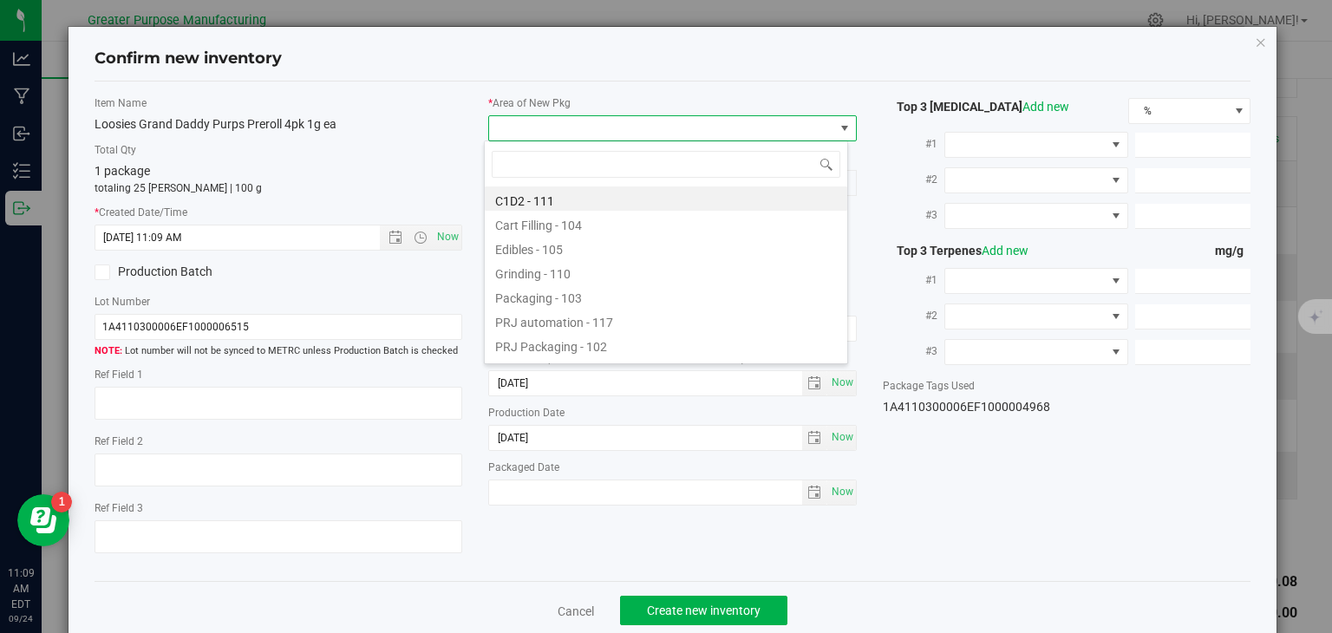
type input "108"
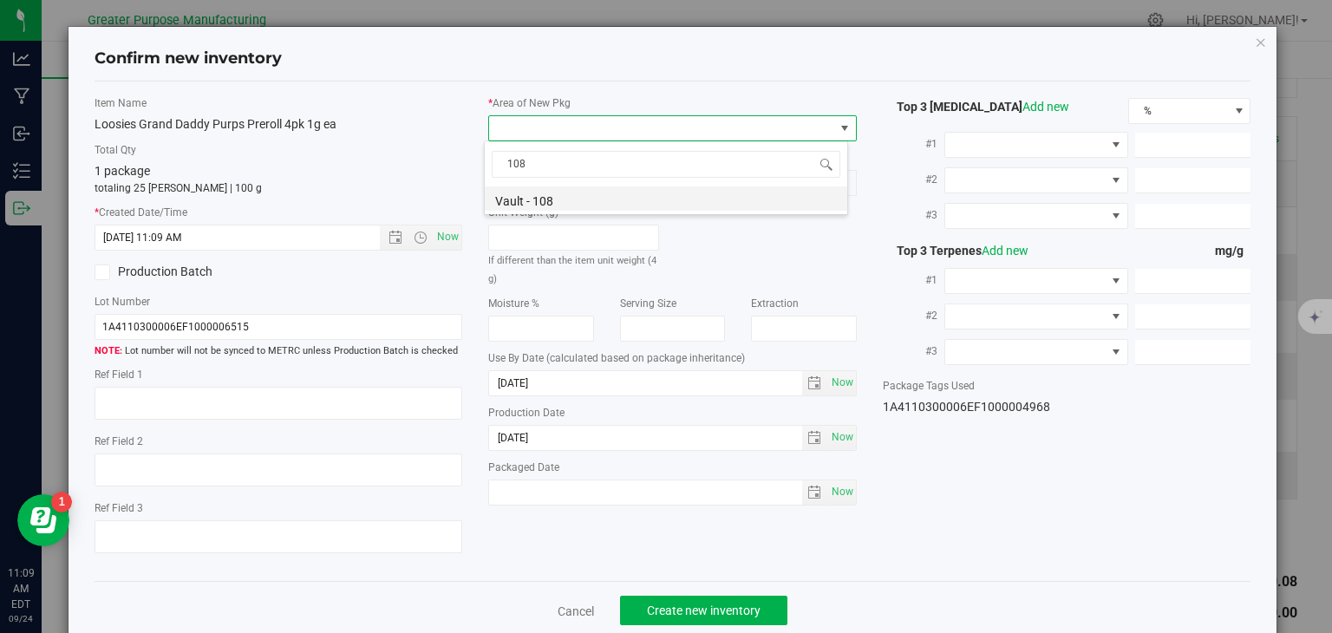
click at [554, 195] on li "Vault - 108" at bounding box center [666, 199] width 363 height 24
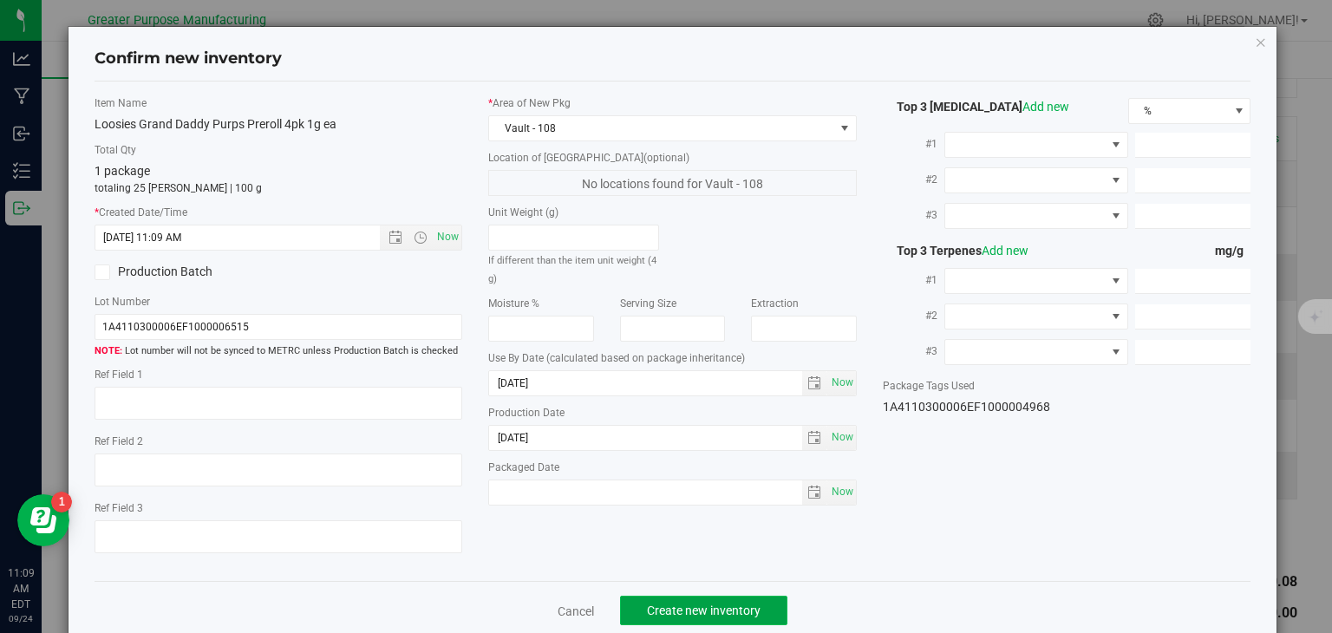
click at [708, 612] on span "Create new inventory" at bounding box center [704, 611] width 114 height 14
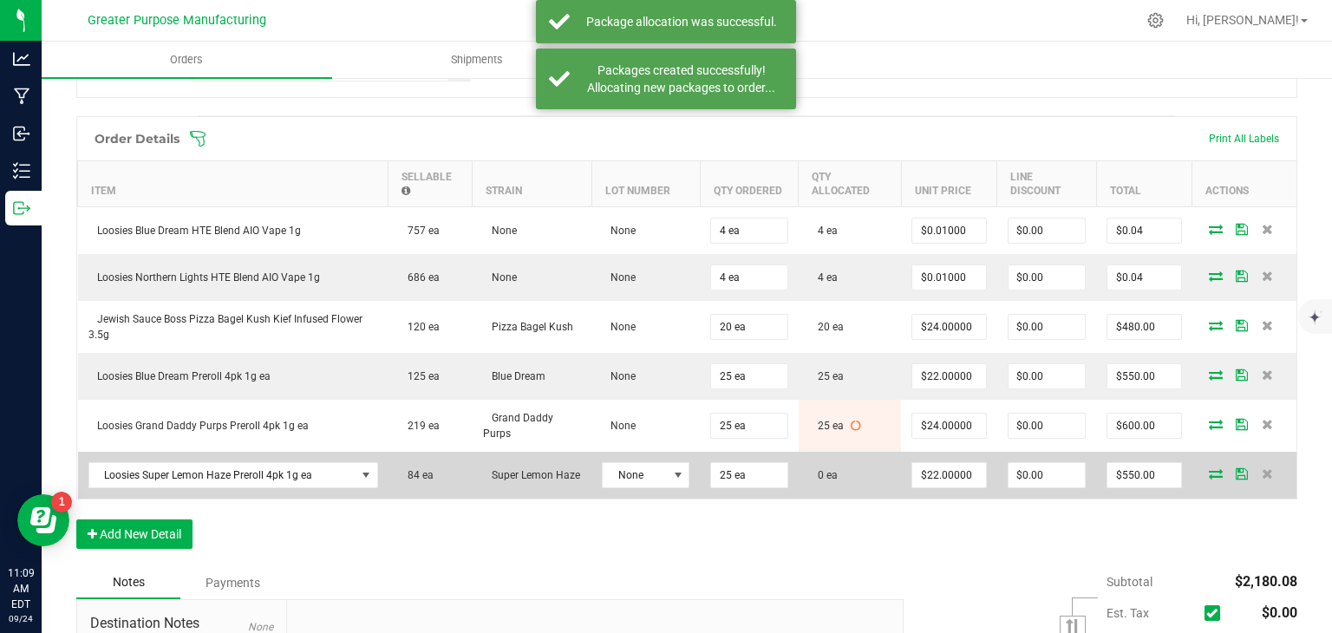
click at [1209, 468] on icon at bounding box center [1216, 473] width 14 height 10
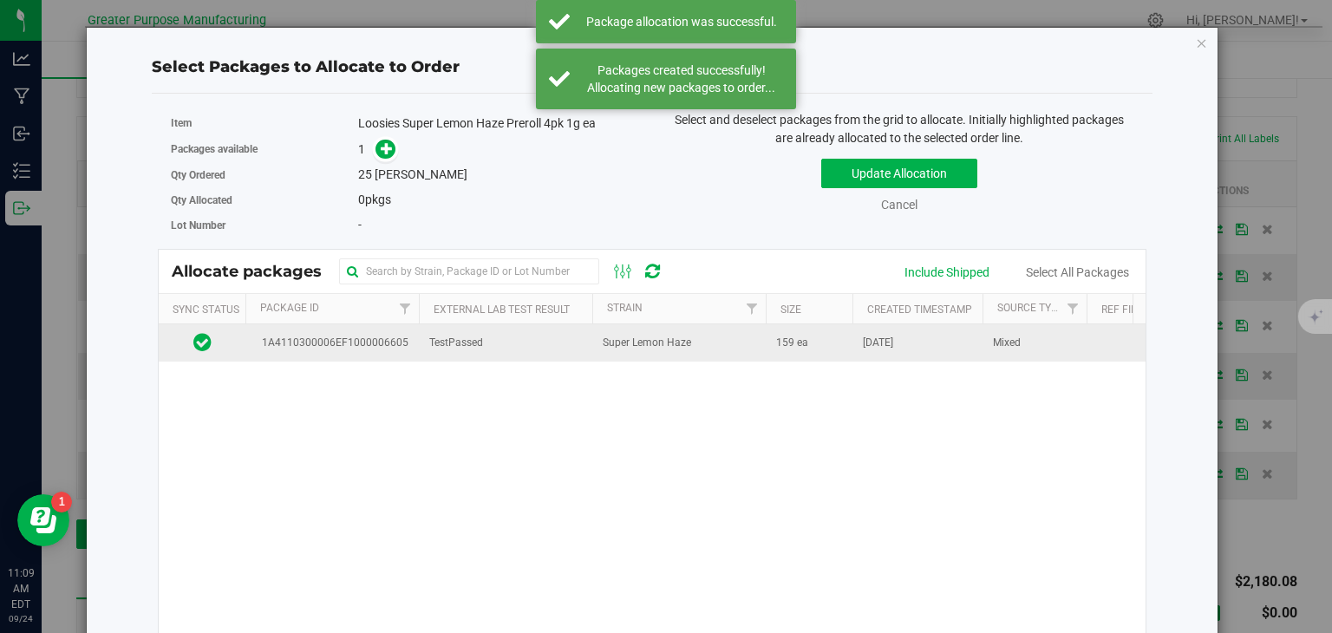
click at [719, 350] on td "Super Lemon Haze" at bounding box center [680, 342] width 174 height 37
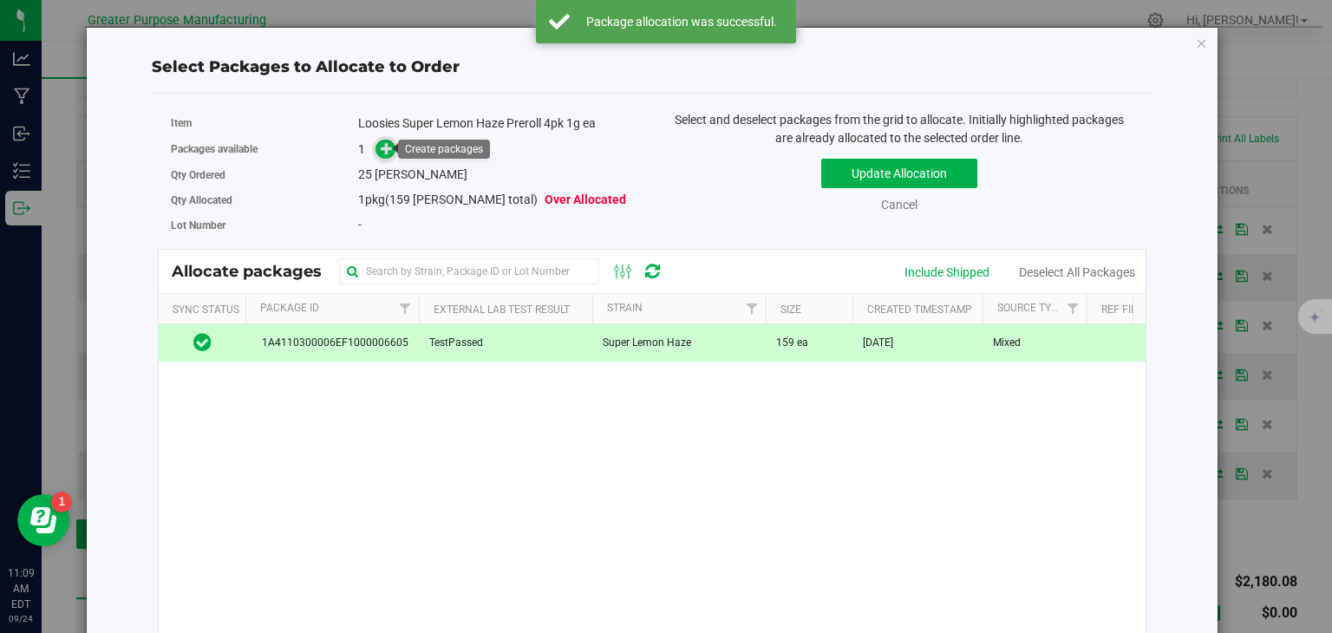
click at [388, 148] on icon at bounding box center [387, 148] width 12 height 12
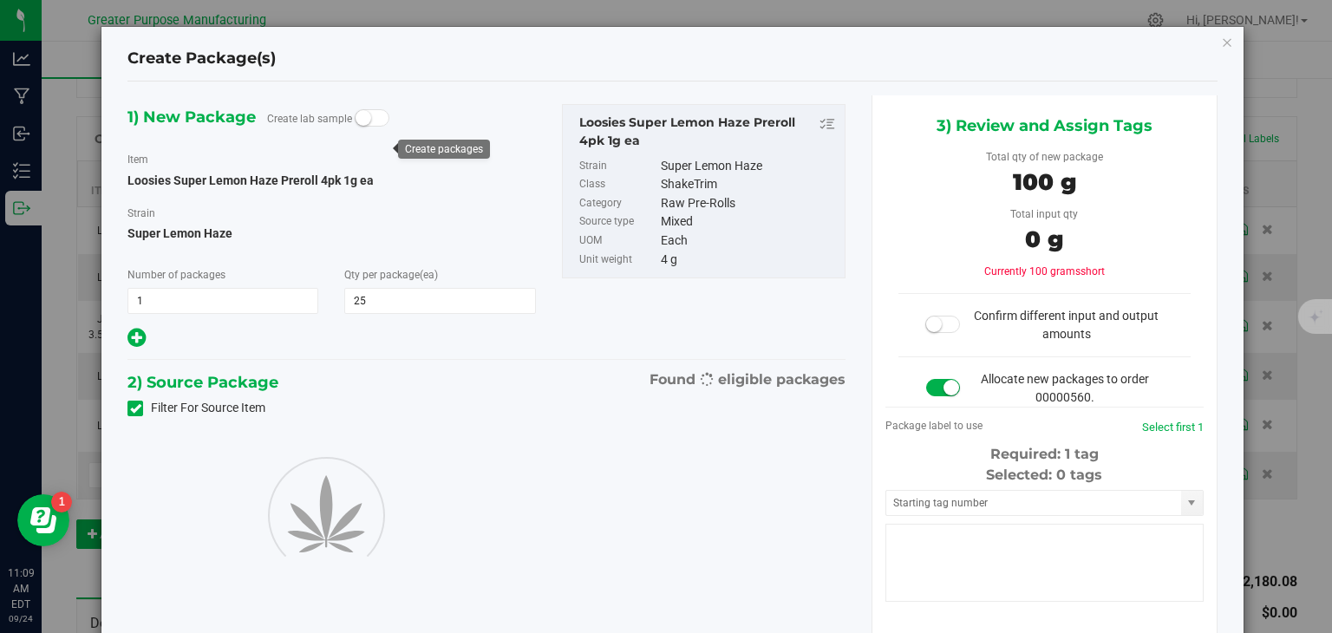
type input "25"
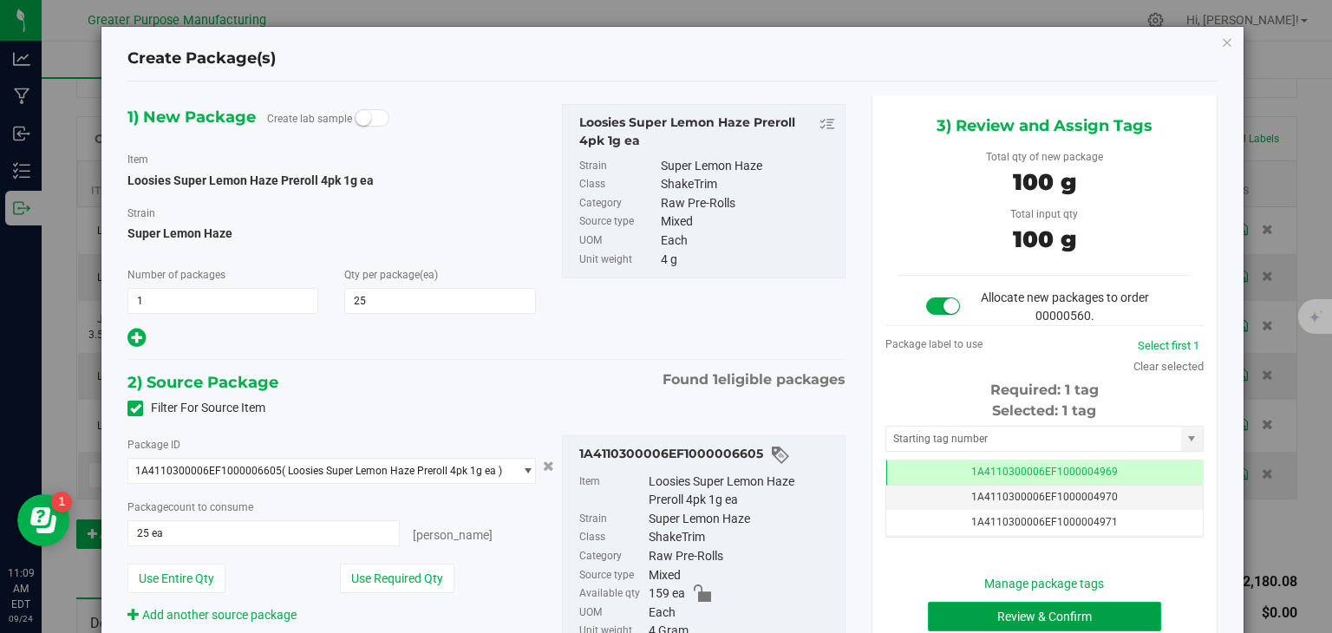
click at [928, 612] on button "Review & Confirm" at bounding box center [1044, 616] width 233 height 29
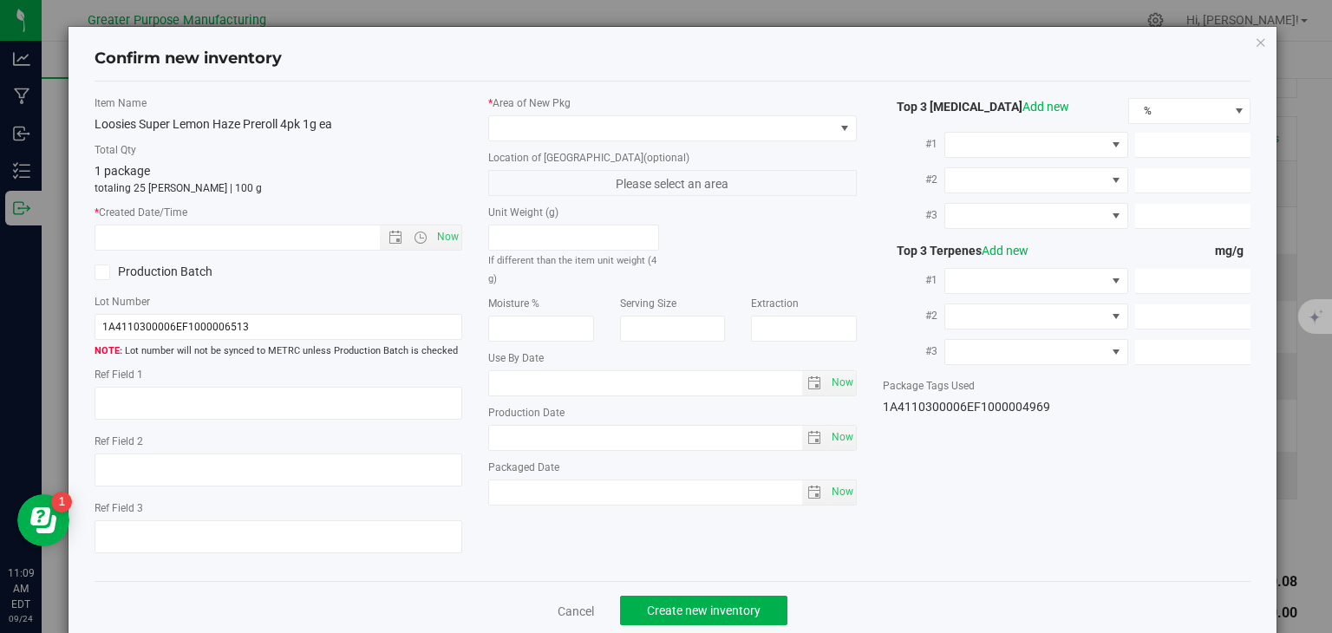
type input "[DATE]"
click at [446, 232] on span "Now" at bounding box center [448, 237] width 29 height 25
type input "[DATE] 11:09 AM"
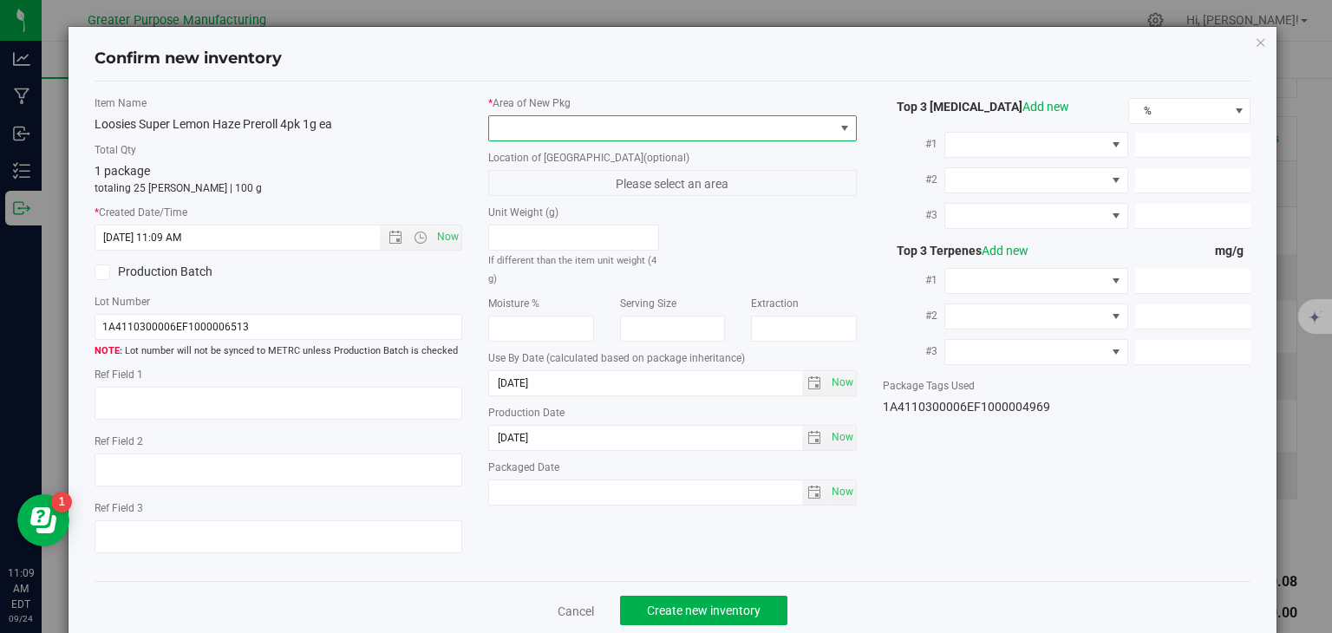
click at [547, 130] on span at bounding box center [661, 128] width 345 height 24
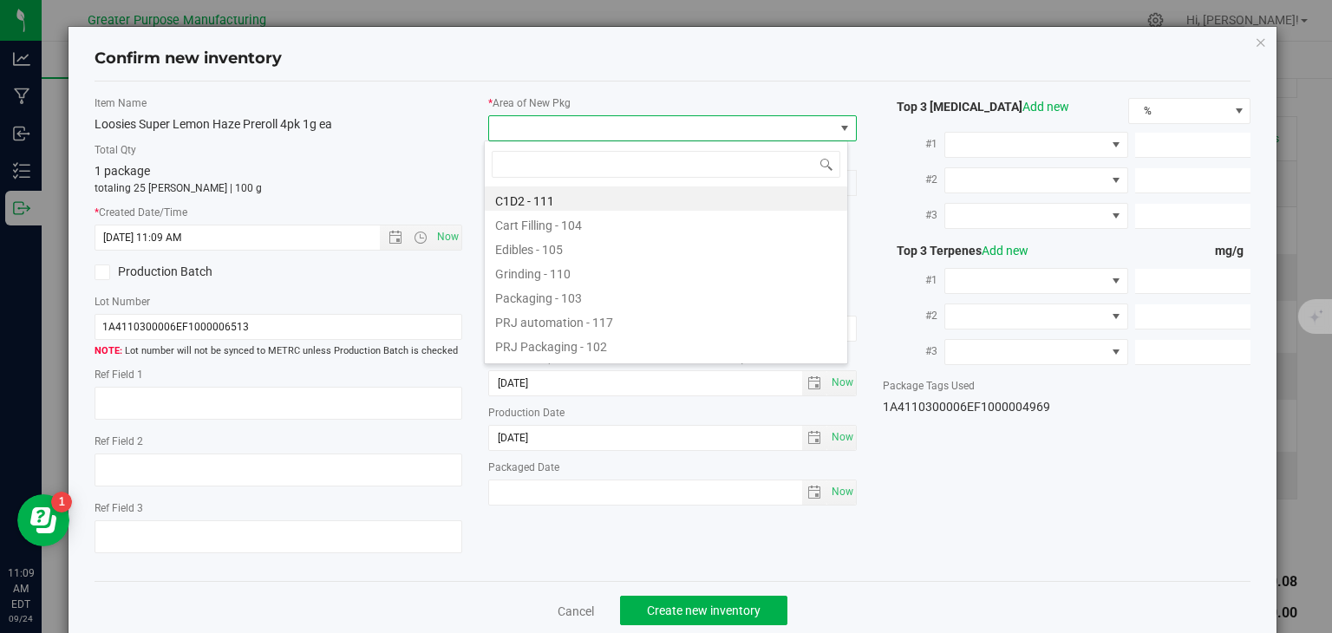
type input "108"
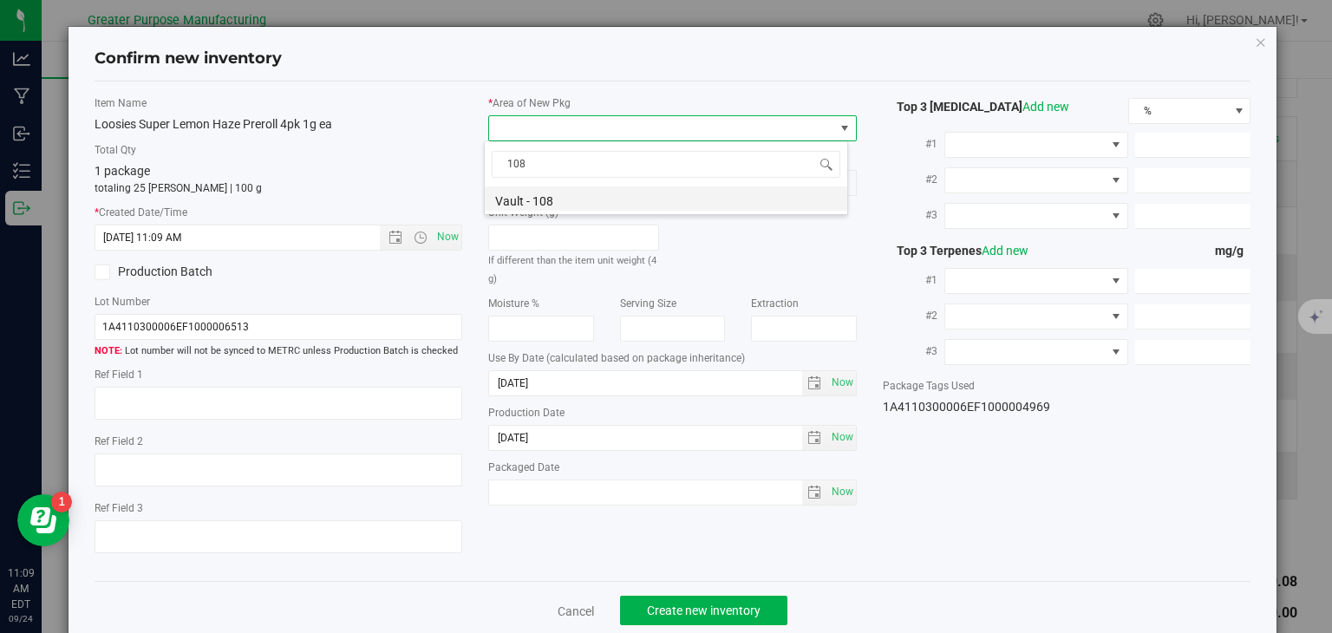
click at [541, 187] on li "Vault - 108" at bounding box center [666, 199] width 363 height 24
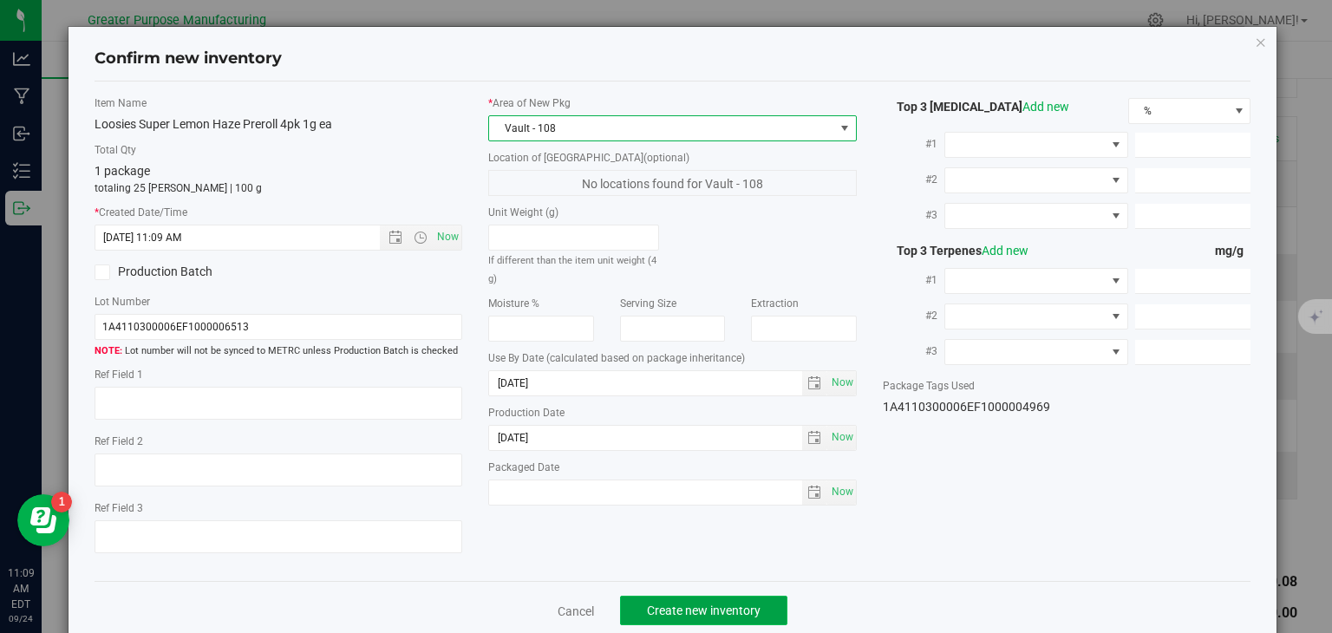
click at [706, 605] on span "Create new inventory" at bounding box center [704, 611] width 114 height 14
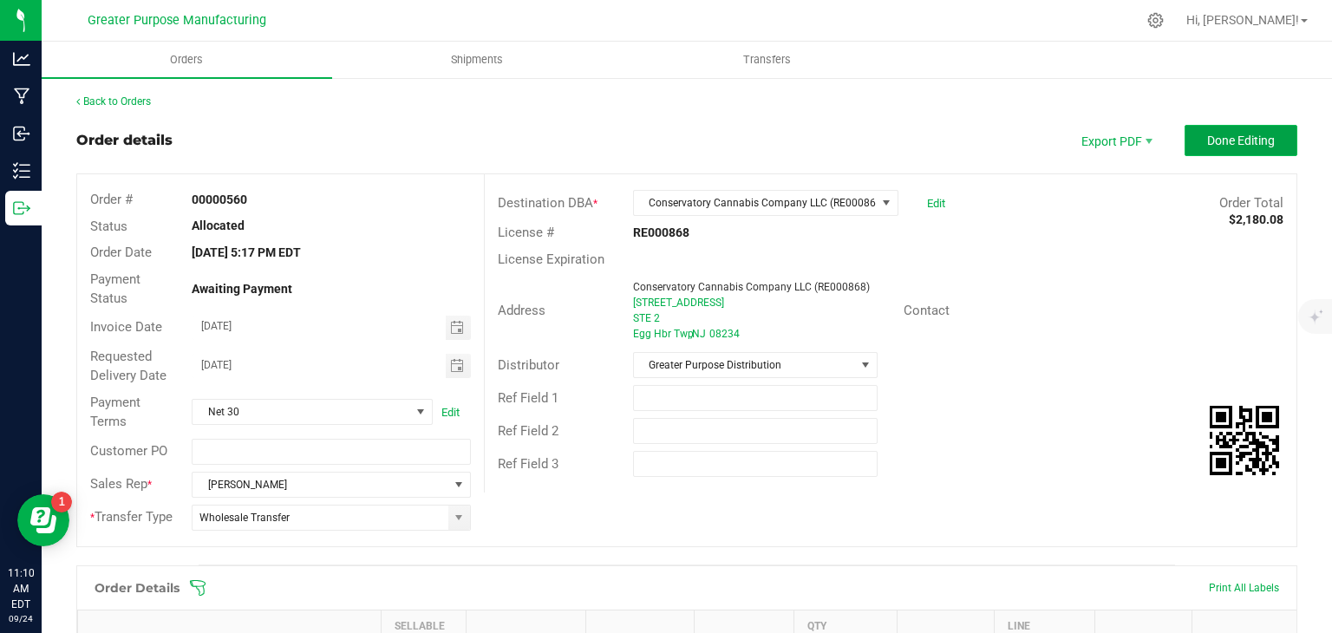
click at [1231, 147] on span "Done Editing" at bounding box center [1242, 141] width 68 height 14
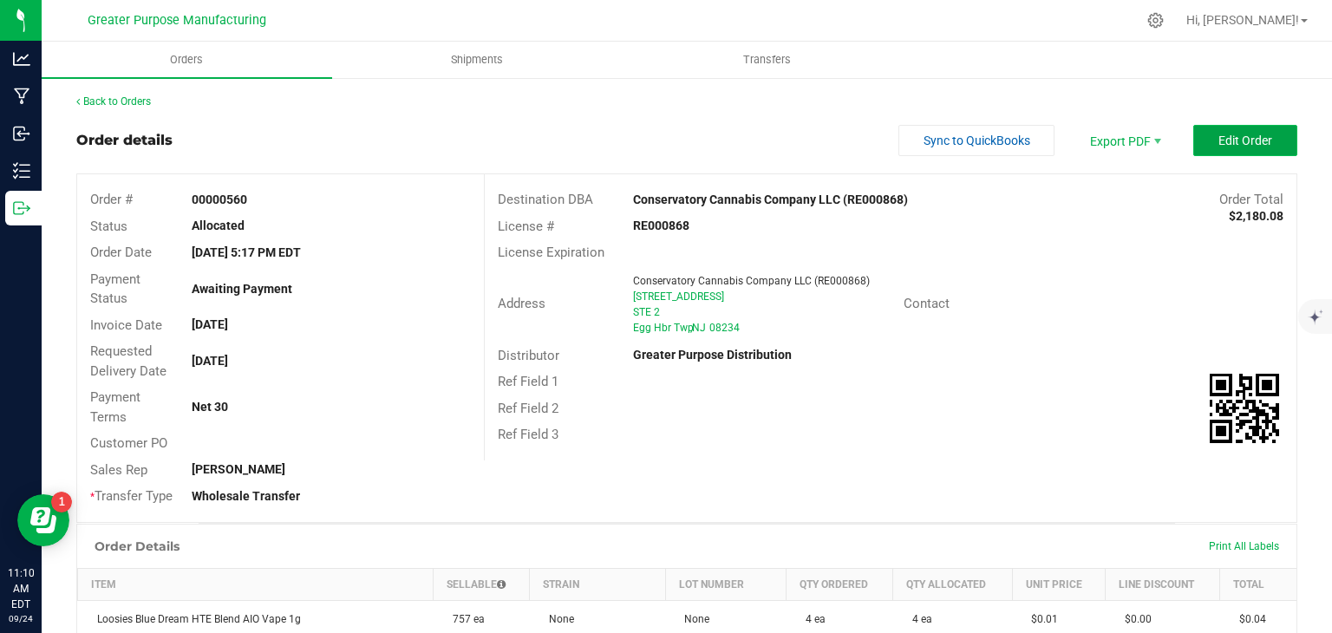
click at [1219, 144] on span "Edit Order" at bounding box center [1246, 141] width 54 height 14
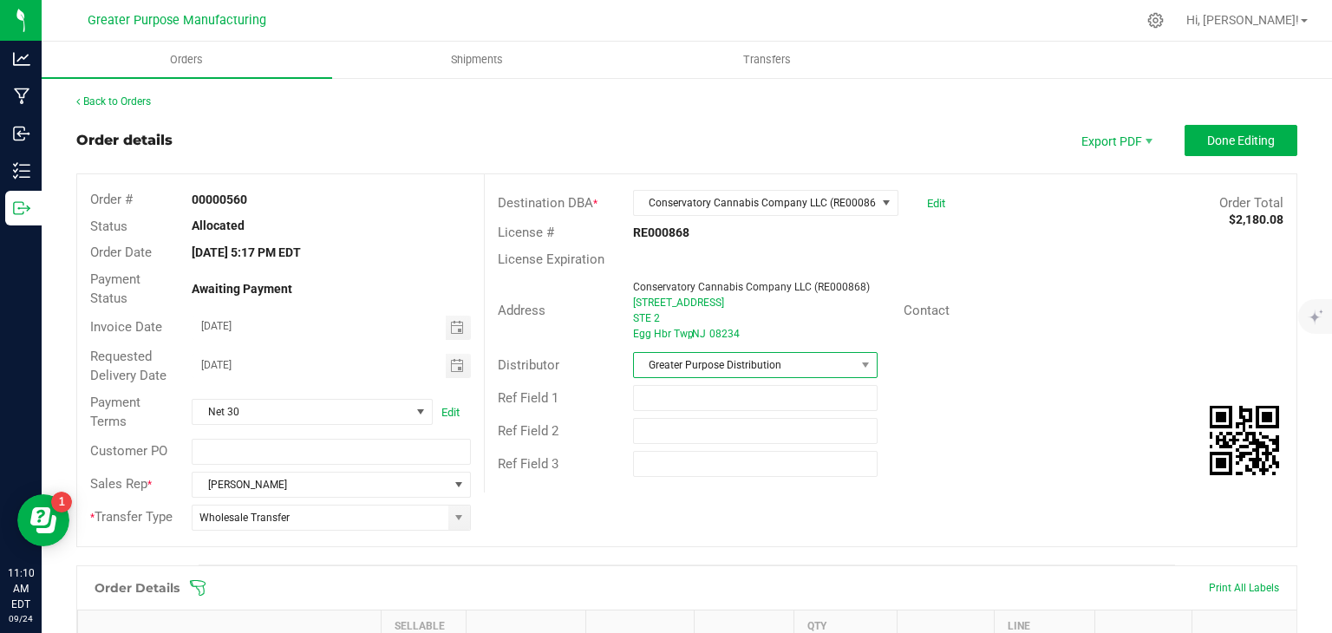
click at [679, 368] on span "Greater Purpose Distribution" at bounding box center [744, 365] width 221 height 24
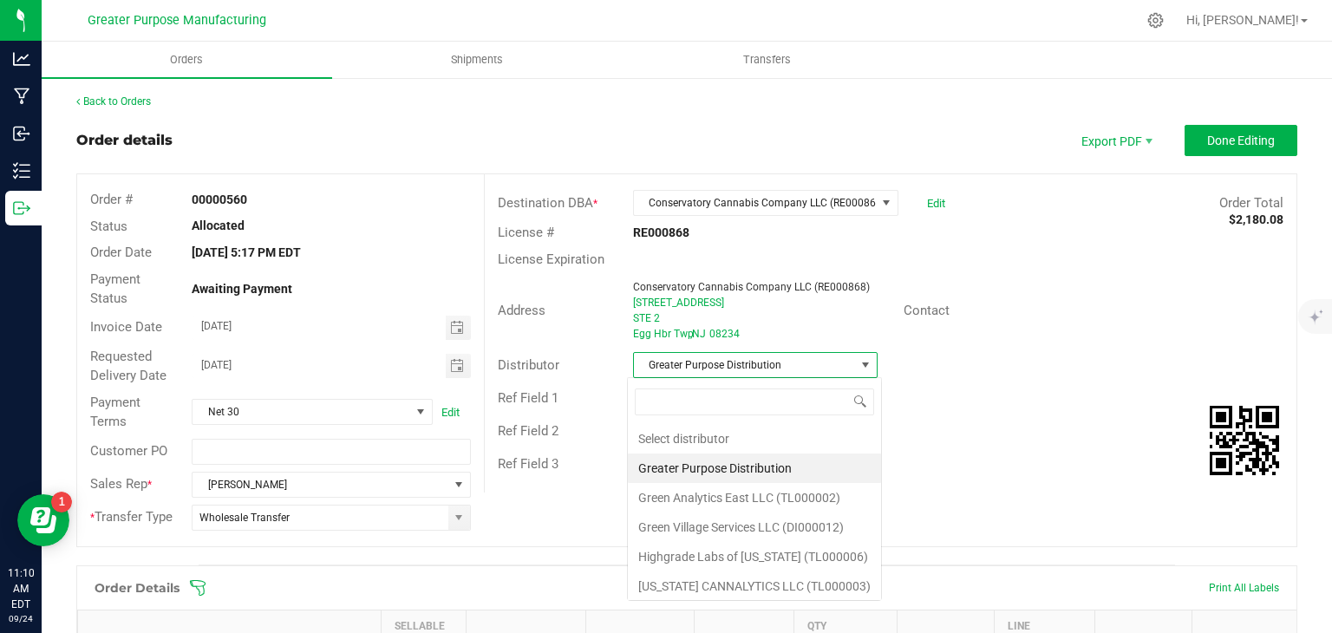
scroll to position [25, 241]
click at [714, 527] on li "Green Village Services LLC (DI000012)" at bounding box center [754, 527] width 253 height 29
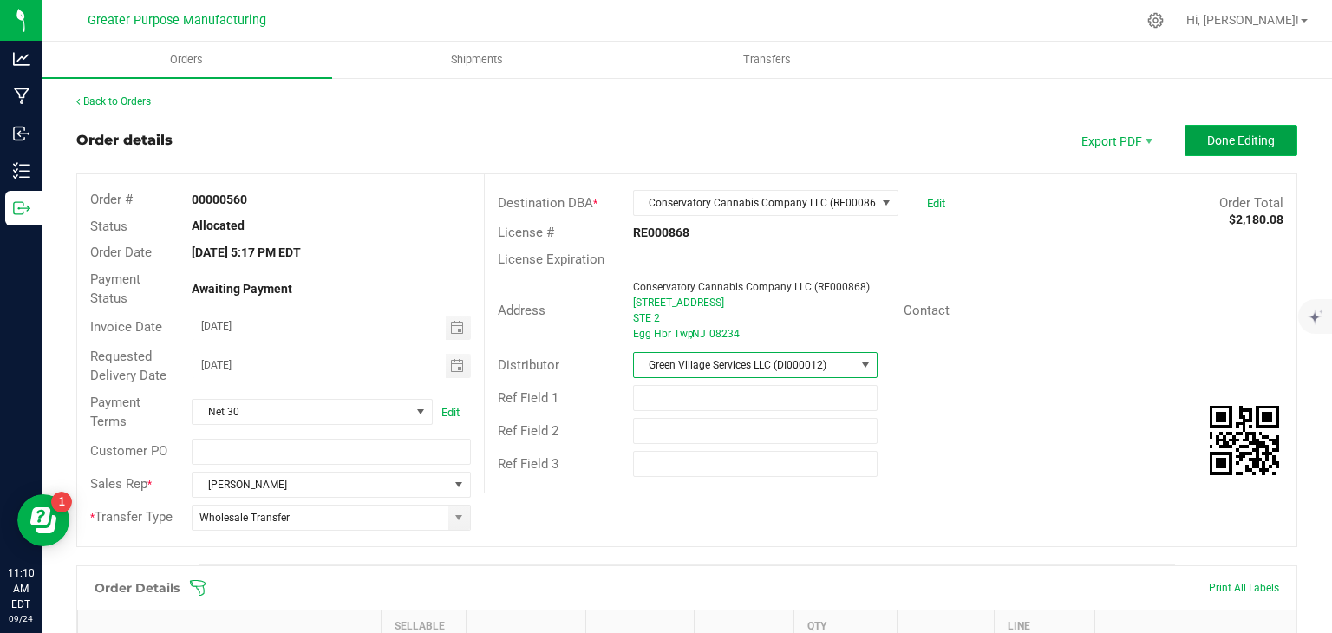
click at [1220, 128] on button "Done Editing" at bounding box center [1241, 140] width 113 height 31
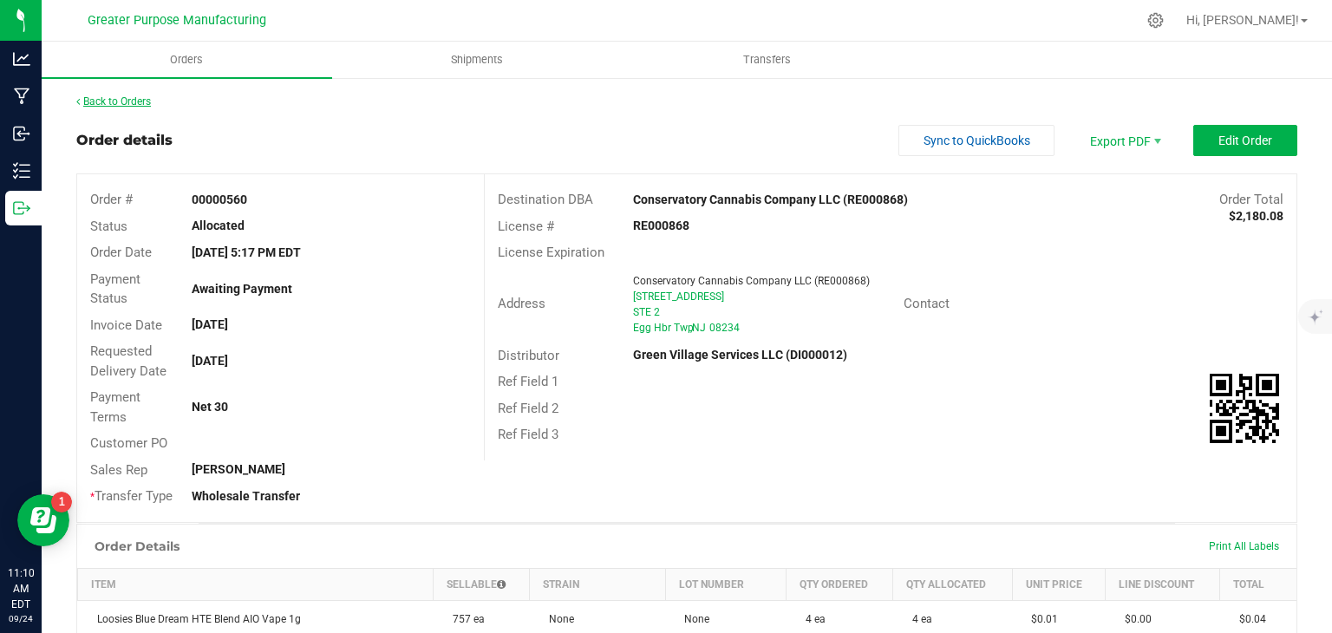
click at [133, 100] on link "Back to Orders" at bounding box center [113, 101] width 75 height 12
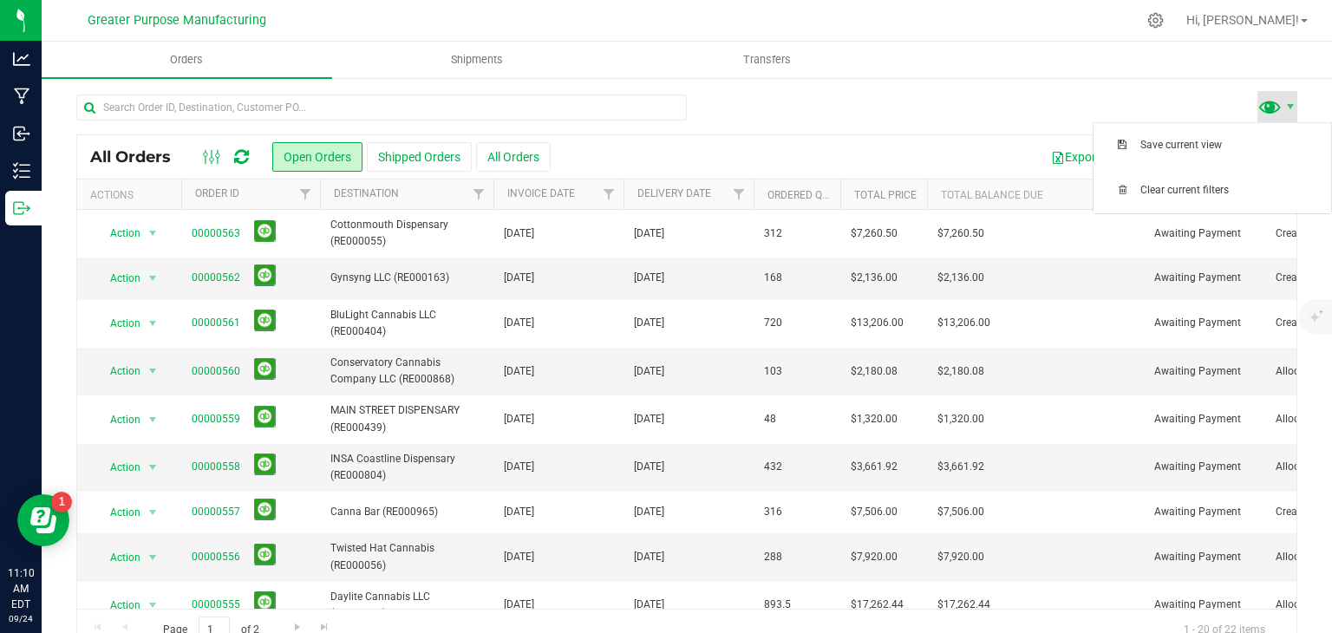
click at [1260, 98] on span at bounding box center [1270, 106] width 25 height 25
click at [736, 195] on span "Filter" at bounding box center [739, 194] width 14 height 14
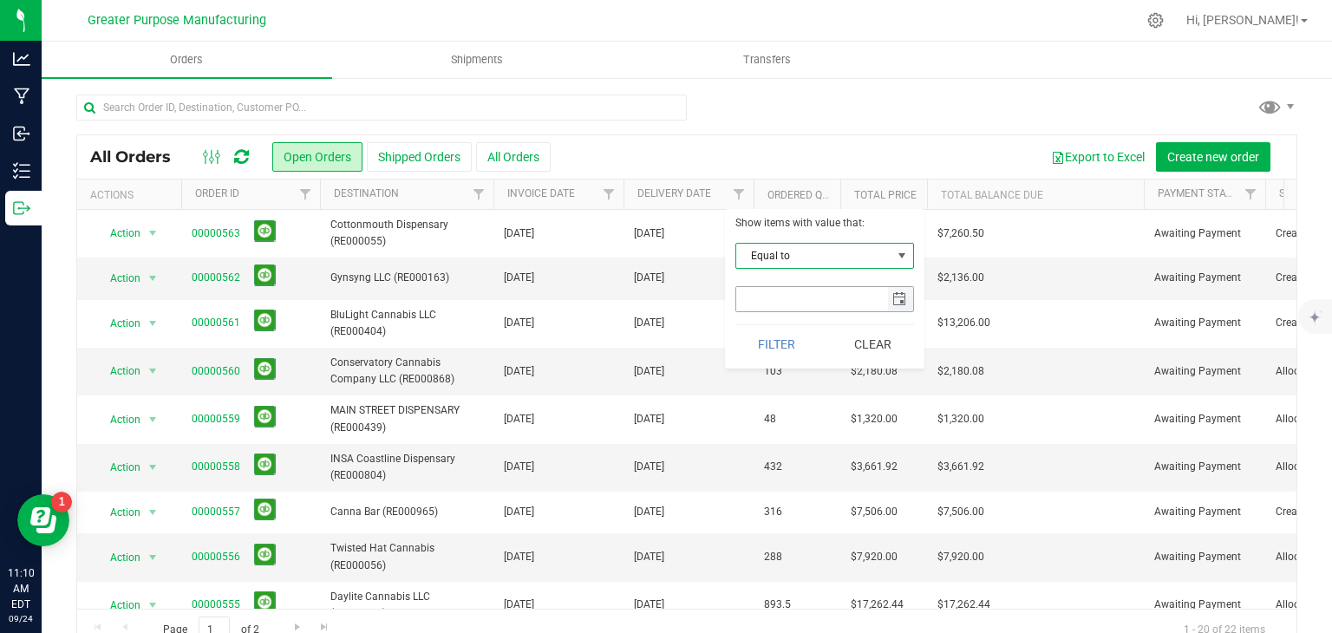
click at [902, 292] on span "select" at bounding box center [900, 299] width 14 height 14
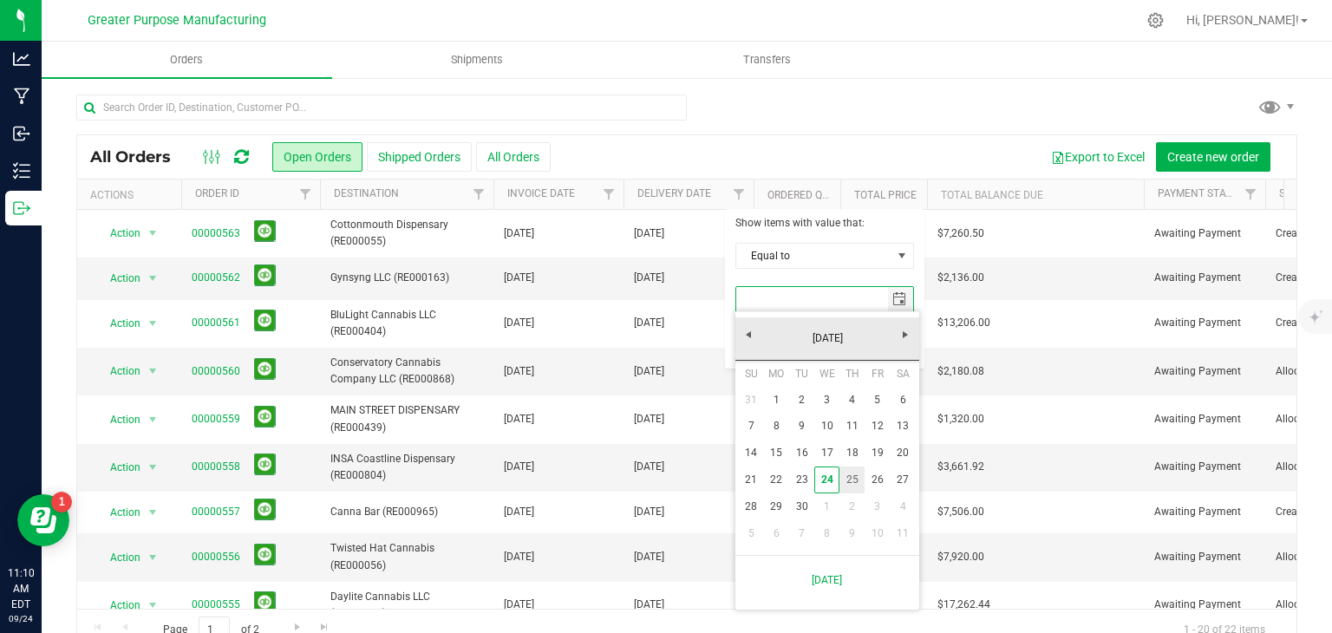
click at [848, 451] on link "18" at bounding box center [852, 453] width 25 height 27
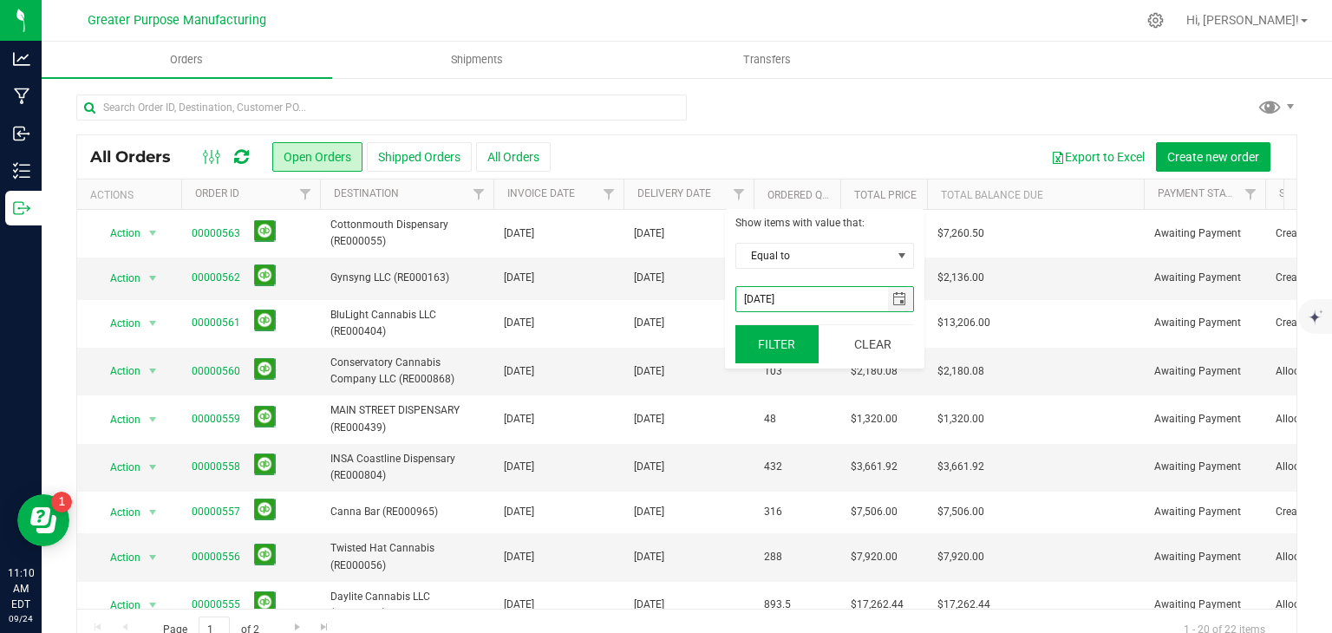
click at [775, 350] on button "Filter" at bounding box center [777, 344] width 83 height 38
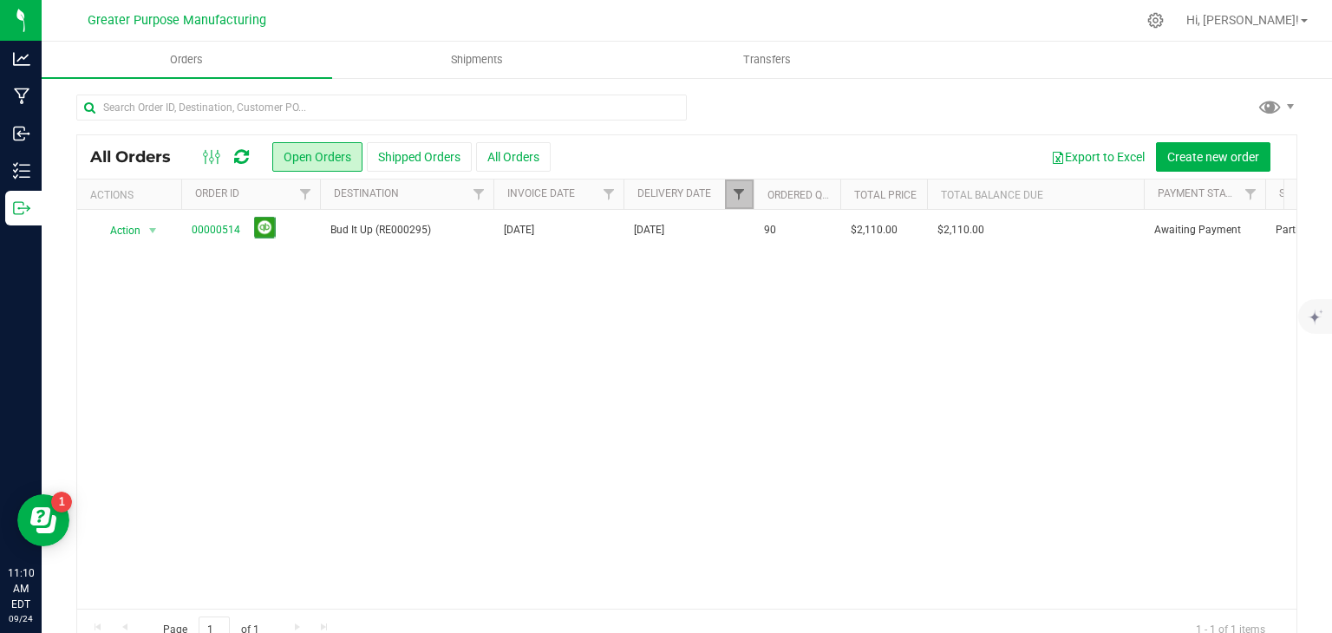
click at [739, 194] on span "Filter" at bounding box center [739, 194] width 14 height 14
click at [899, 304] on span "select" at bounding box center [900, 299] width 14 height 14
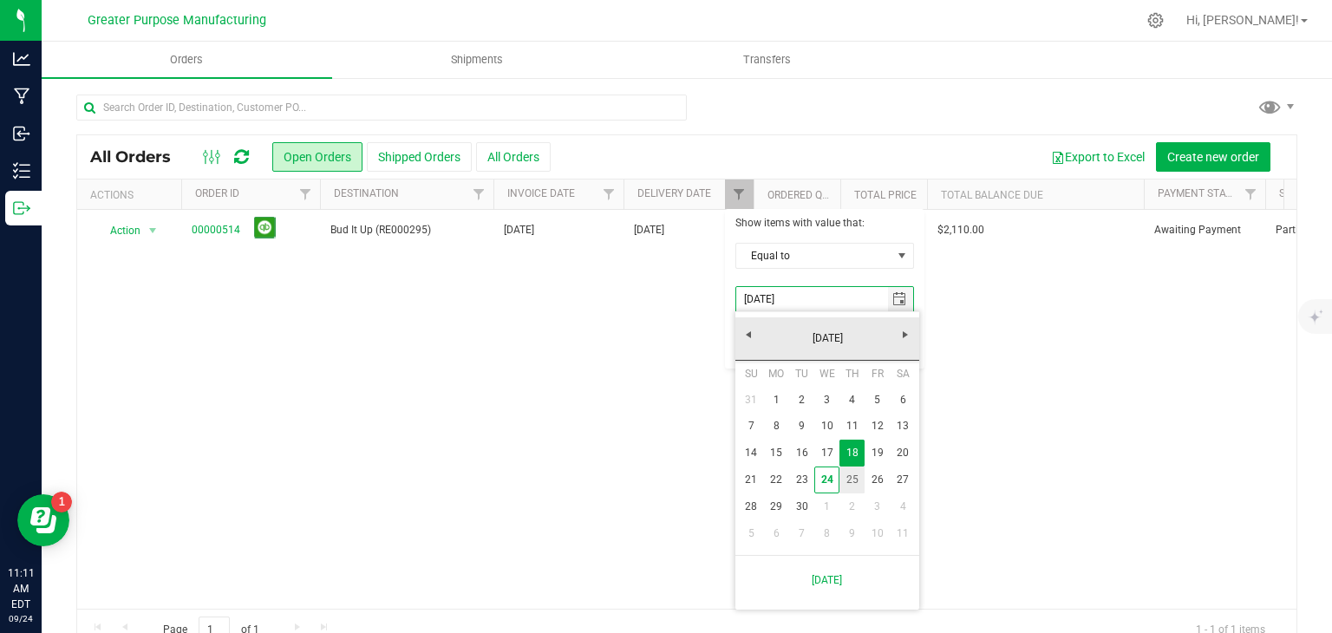
click at [848, 476] on link "25" at bounding box center [852, 480] width 25 height 27
type input "[DATE]"
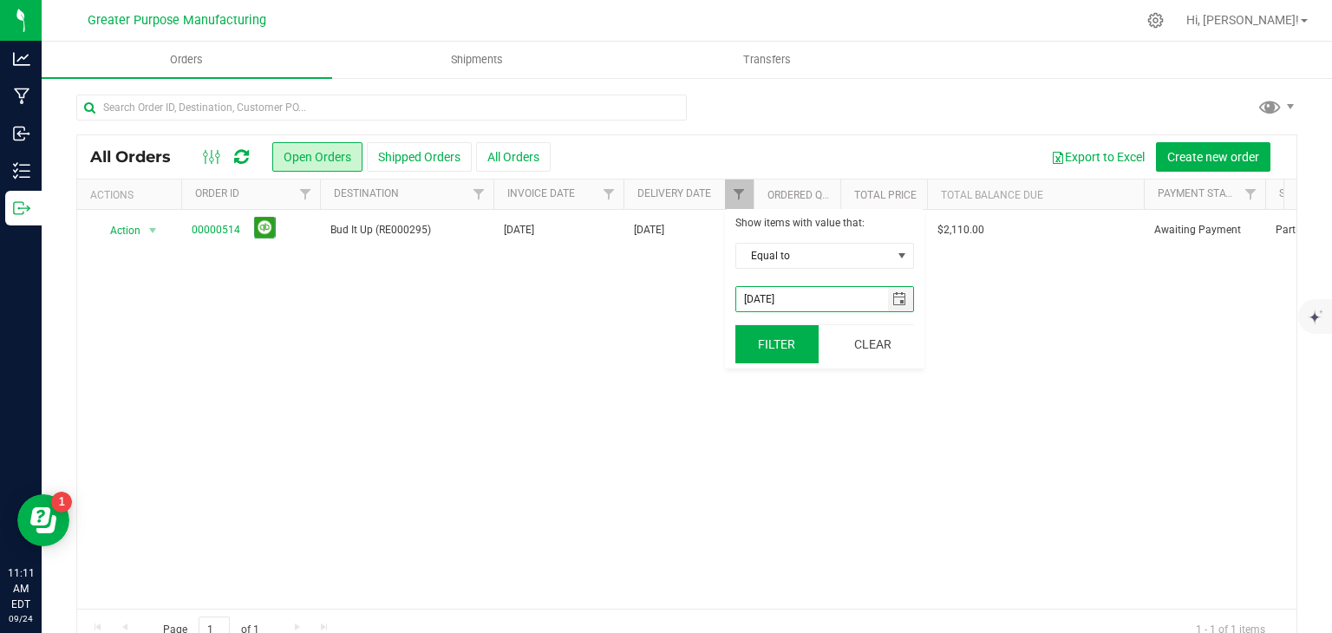
click at [760, 332] on button "Filter" at bounding box center [777, 344] width 83 height 38
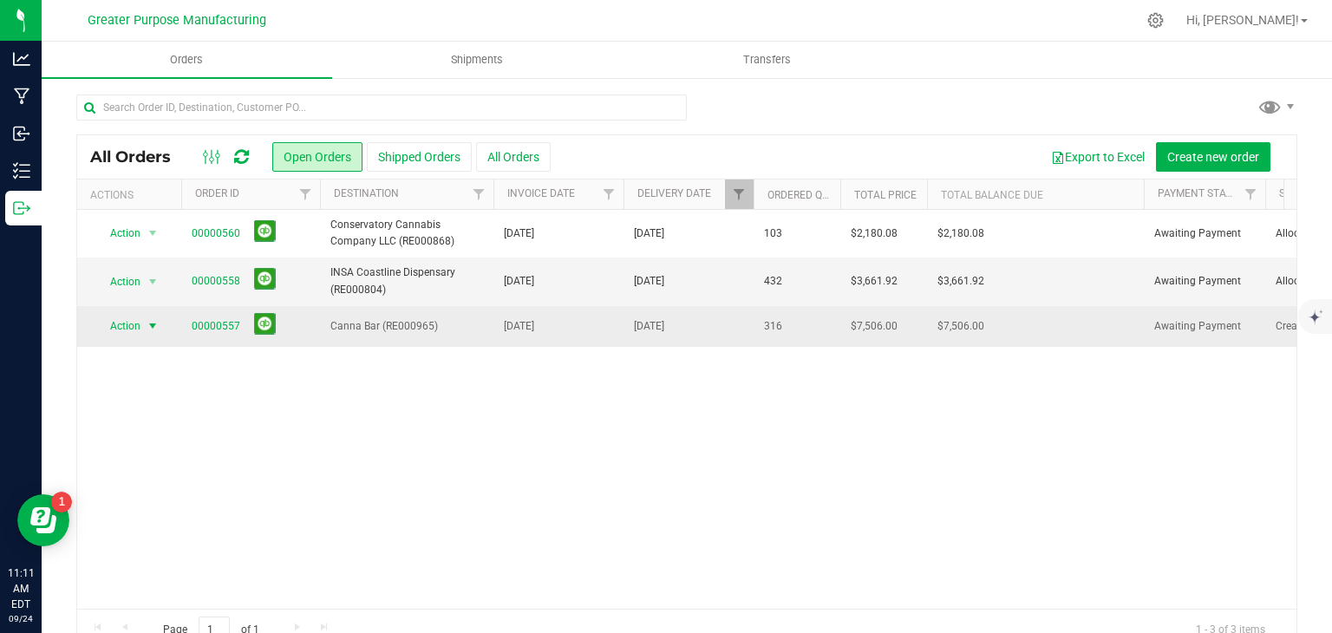
click at [154, 327] on span "select" at bounding box center [153, 326] width 14 height 14
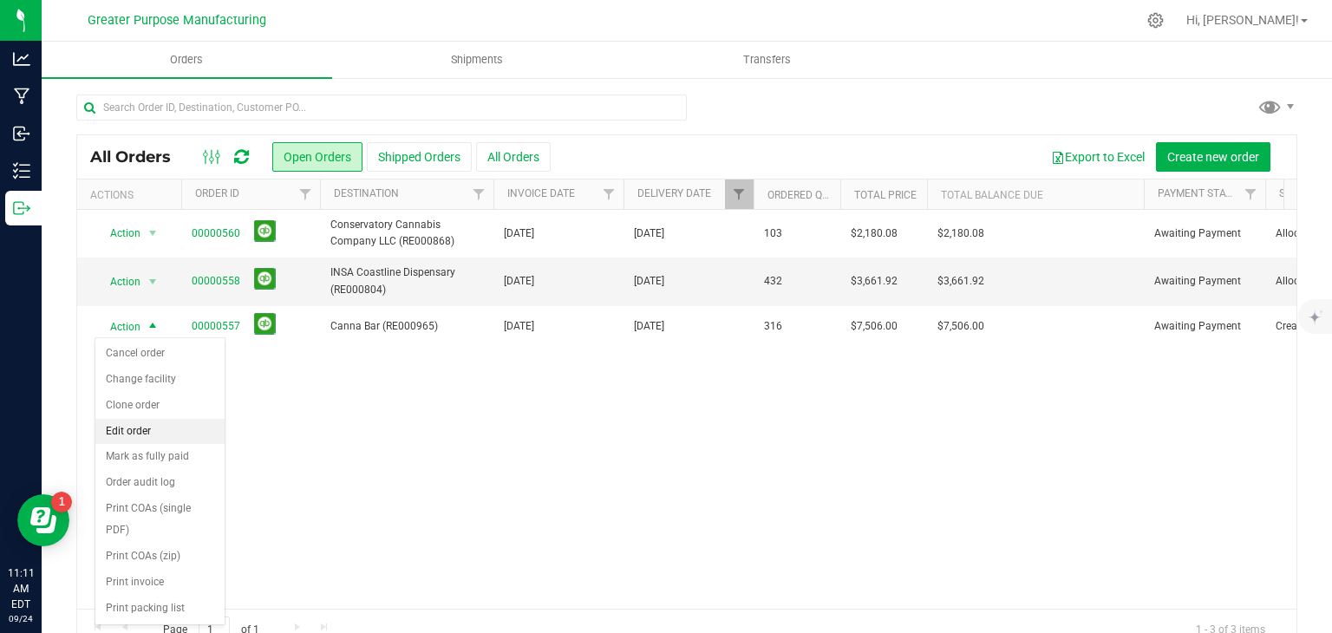
click at [149, 428] on li "Edit order" at bounding box center [159, 432] width 129 height 26
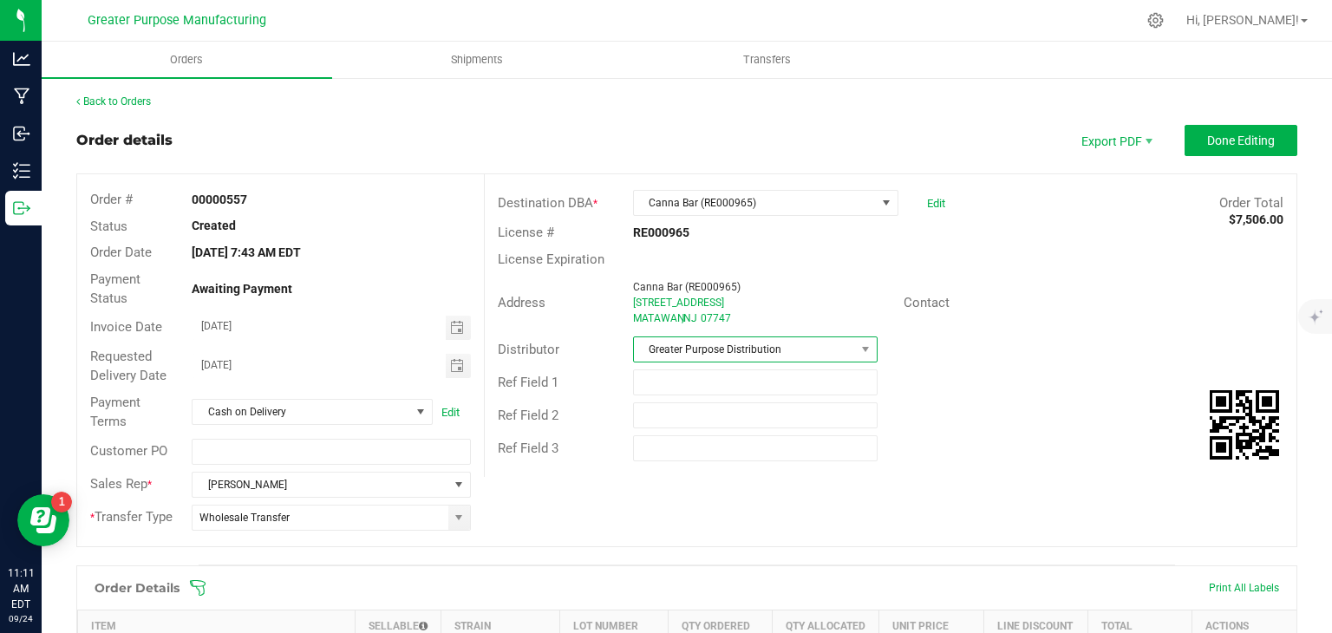
click at [709, 358] on span "Greater Purpose Distribution" at bounding box center [744, 349] width 221 height 24
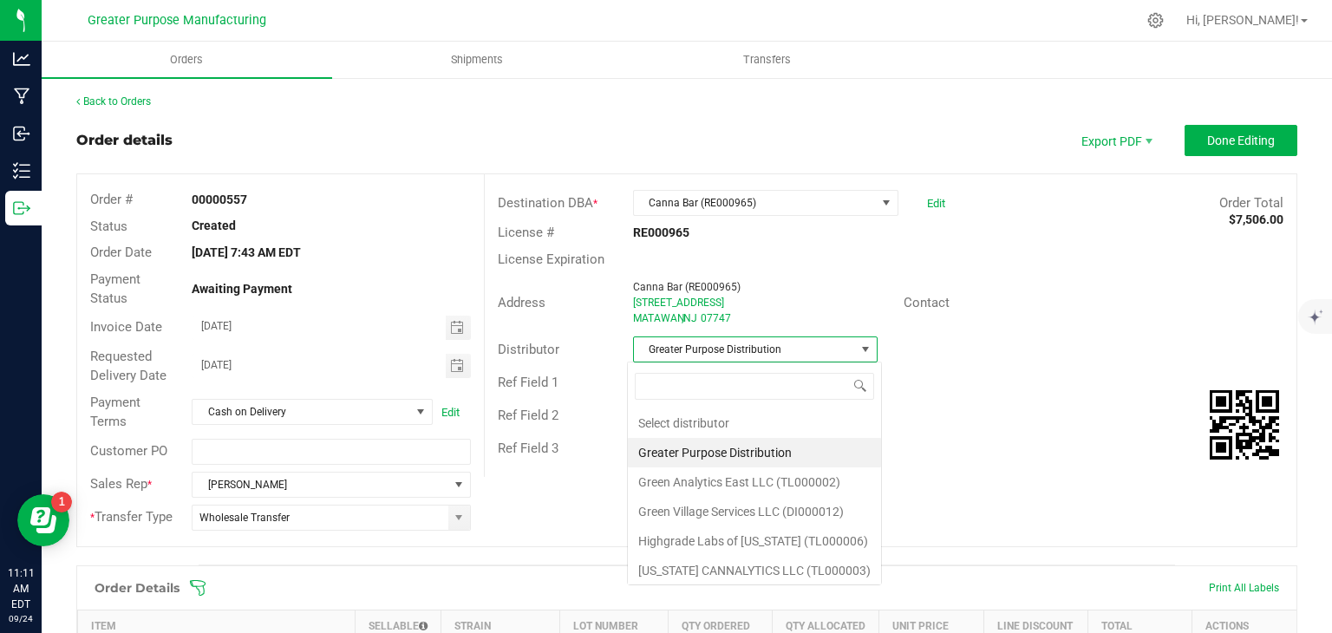
scroll to position [25, 241]
click at [736, 507] on li "Green Village Services LLC (DI000012)" at bounding box center [754, 511] width 253 height 29
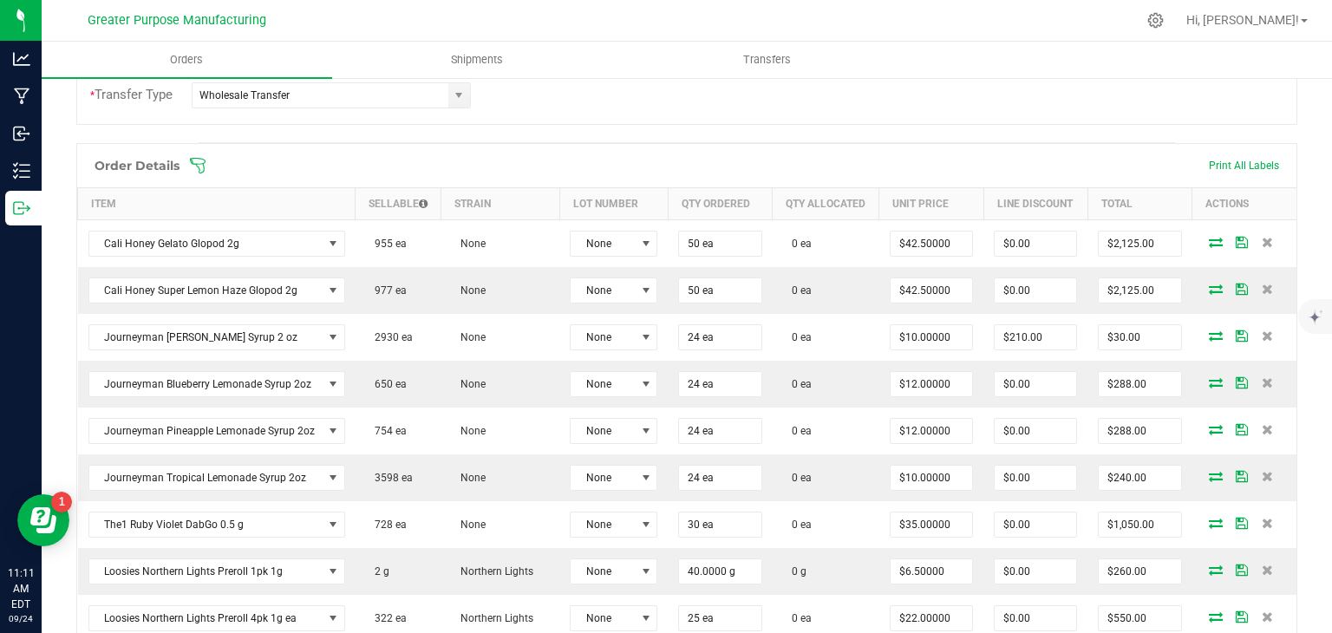
scroll to position [430, 0]
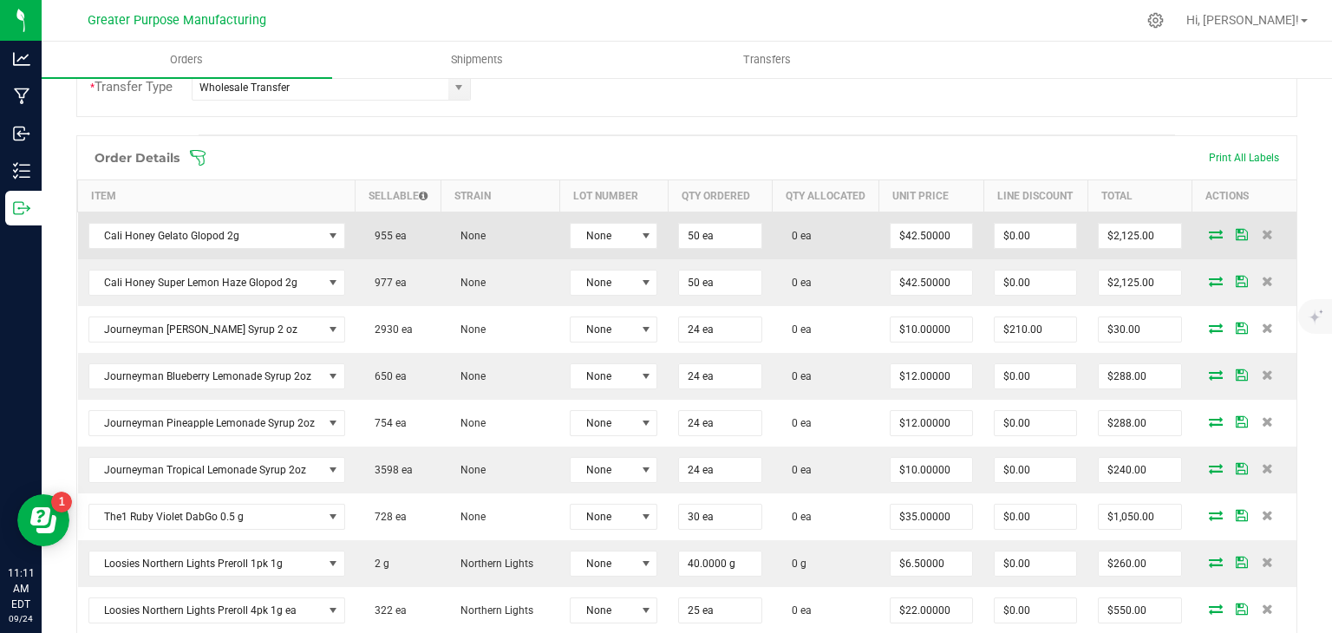
click at [1209, 239] on icon at bounding box center [1216, 234] width 14 height 10
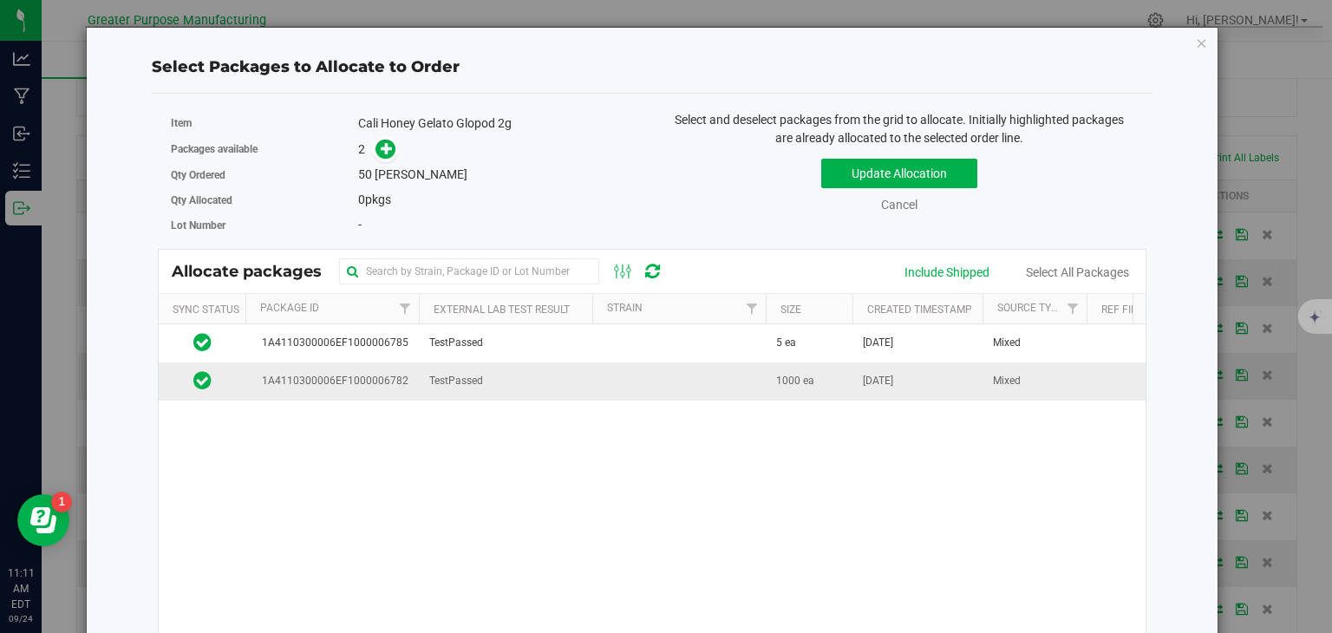
click at [681, 376] on td at bounding box center [680, 381] width 174 height 37
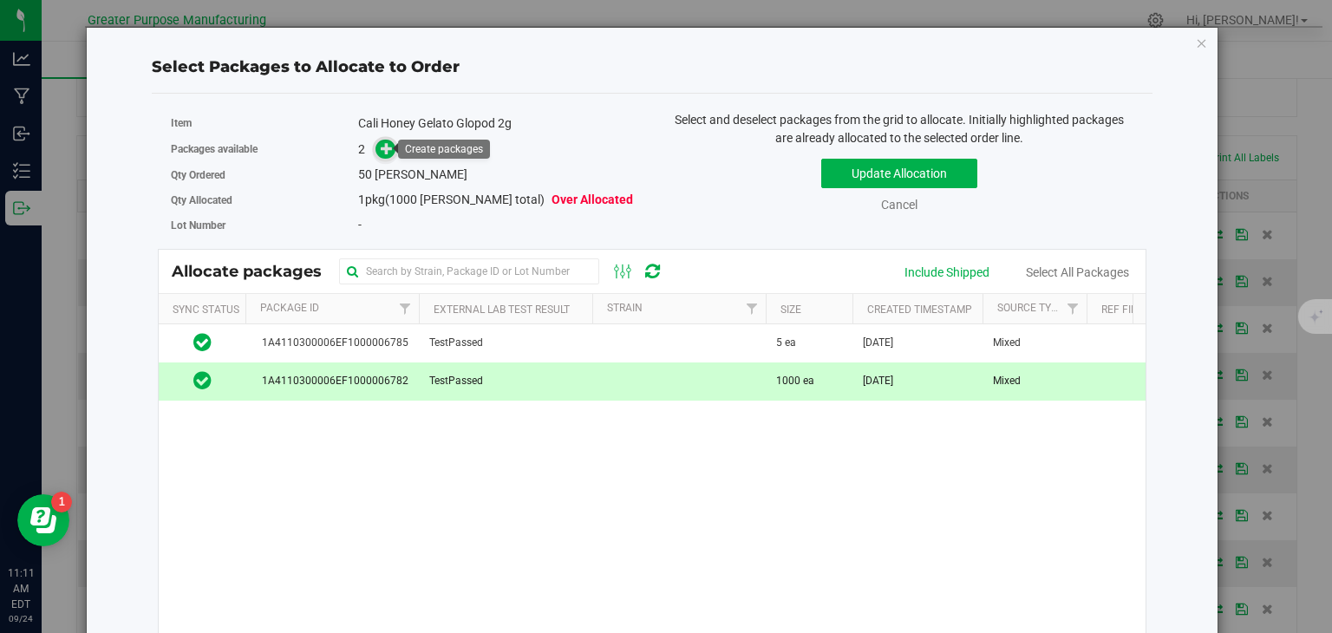
click at [384, 144] on icon at bounding box center [387, 148] width 12 height 12
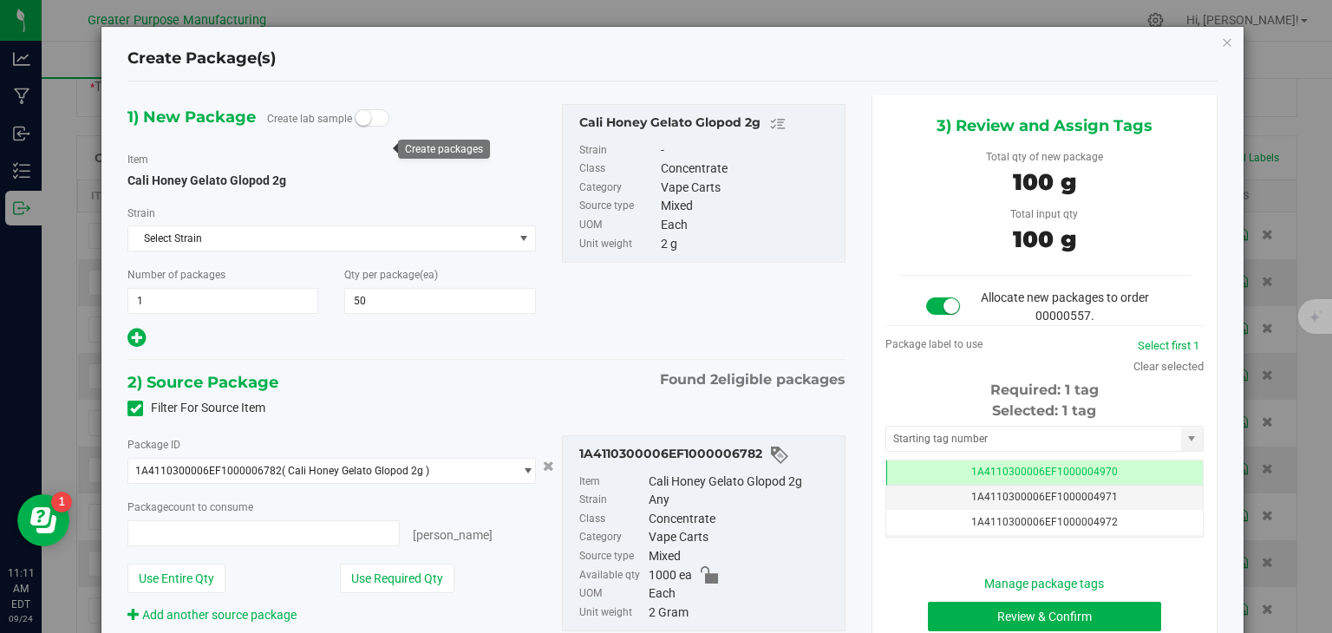
type input "50 ea"
click at [982, 609] on button "Review & Confirm" at bounding box center [1044, 616] width 233 height 29
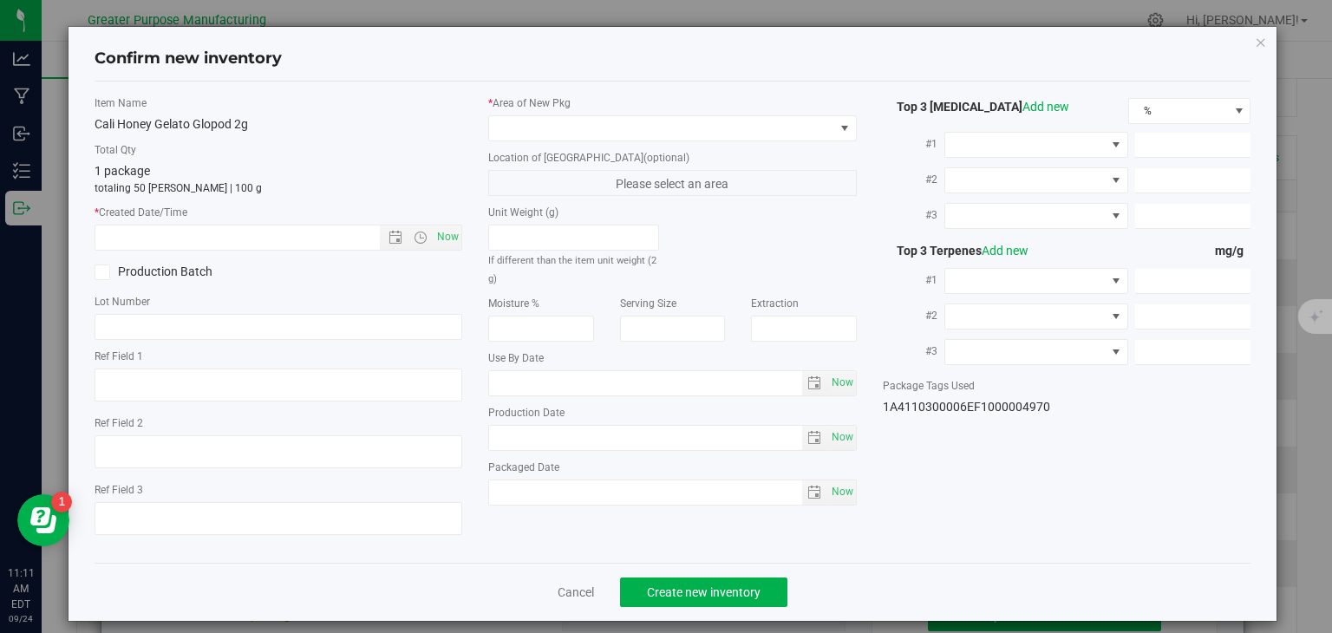
type input "[DATE]"
click at [438, 232] on span "Now" at bounding box center [448, 237] width 29 height 25
type input "[DATE] 11:11 AM"
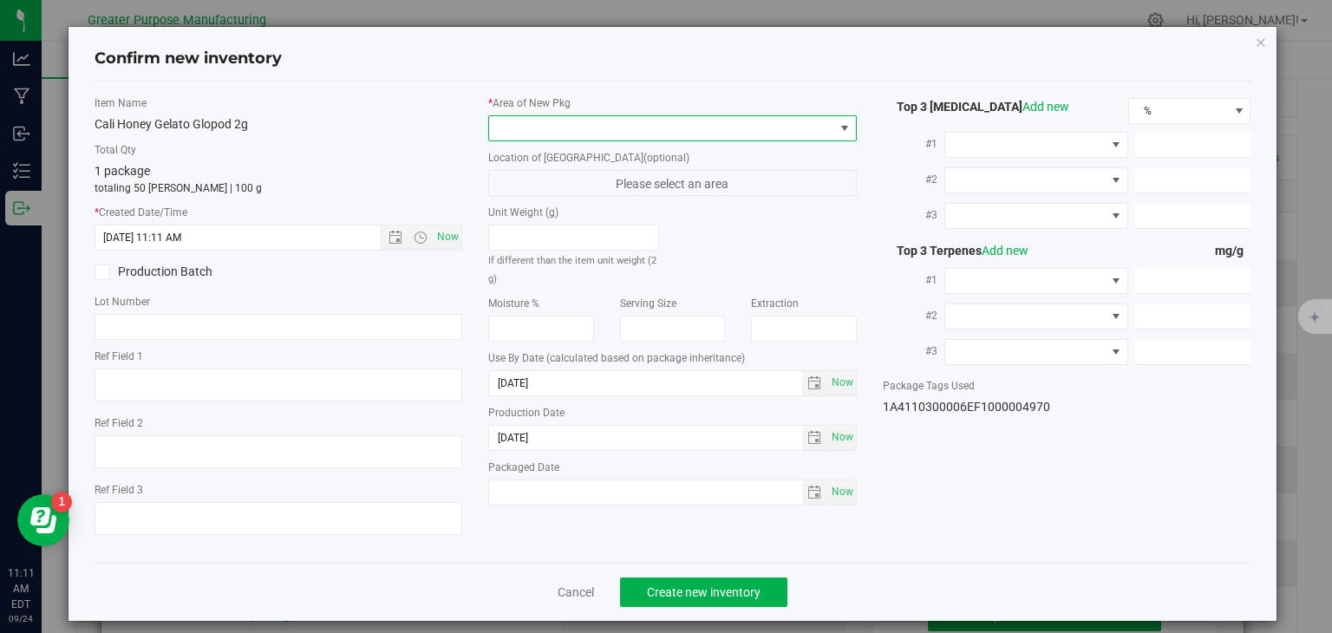
click at [542, 130] on span at bounding box center [661, 128] width 345 height 24
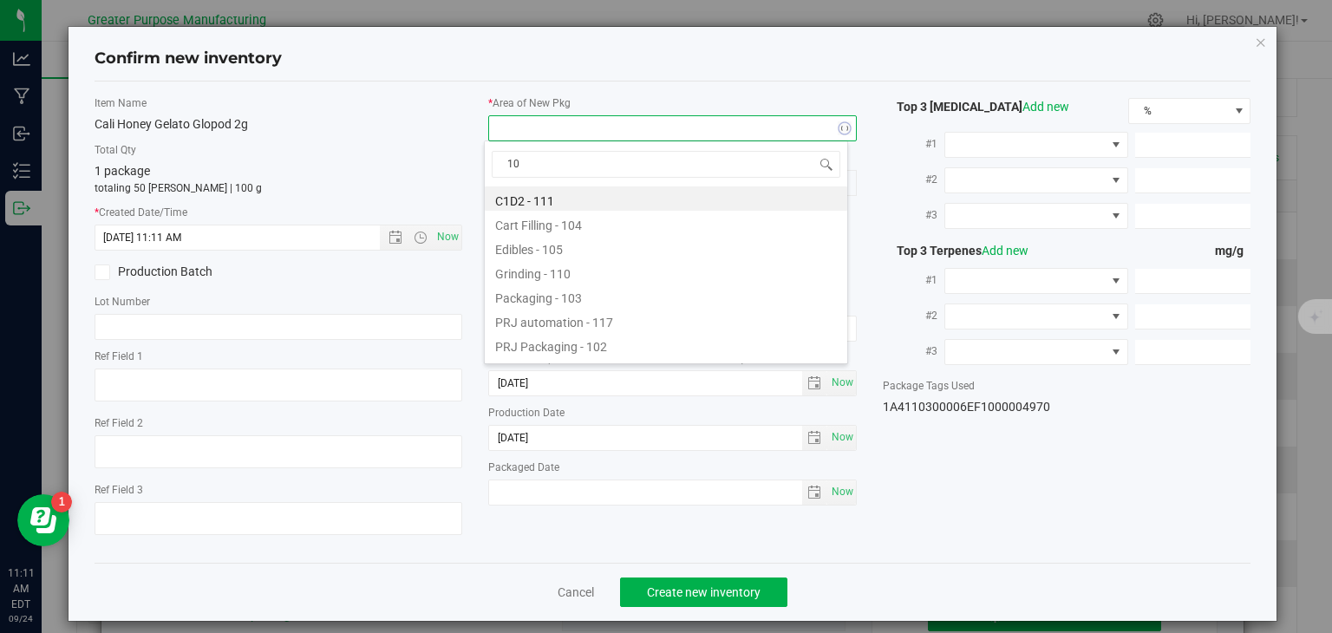
type input "108"
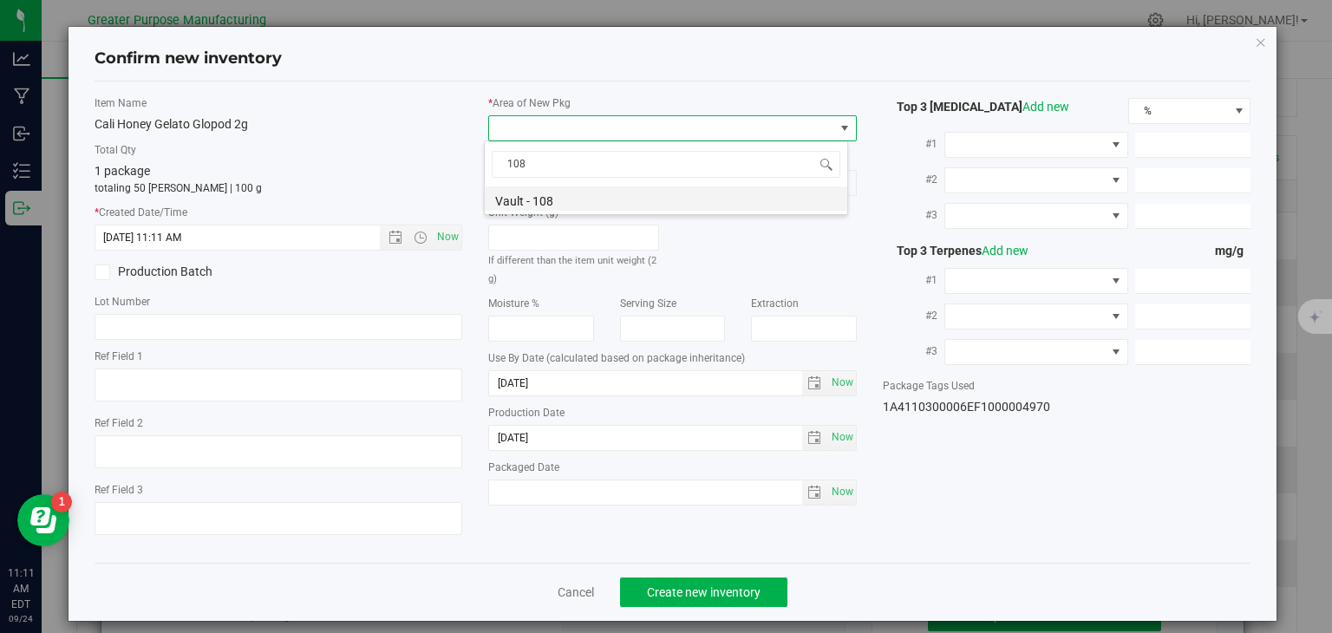
click at [529, 194] on li "Vault - 108" at bounding box center [666, 199] width 363 height 24
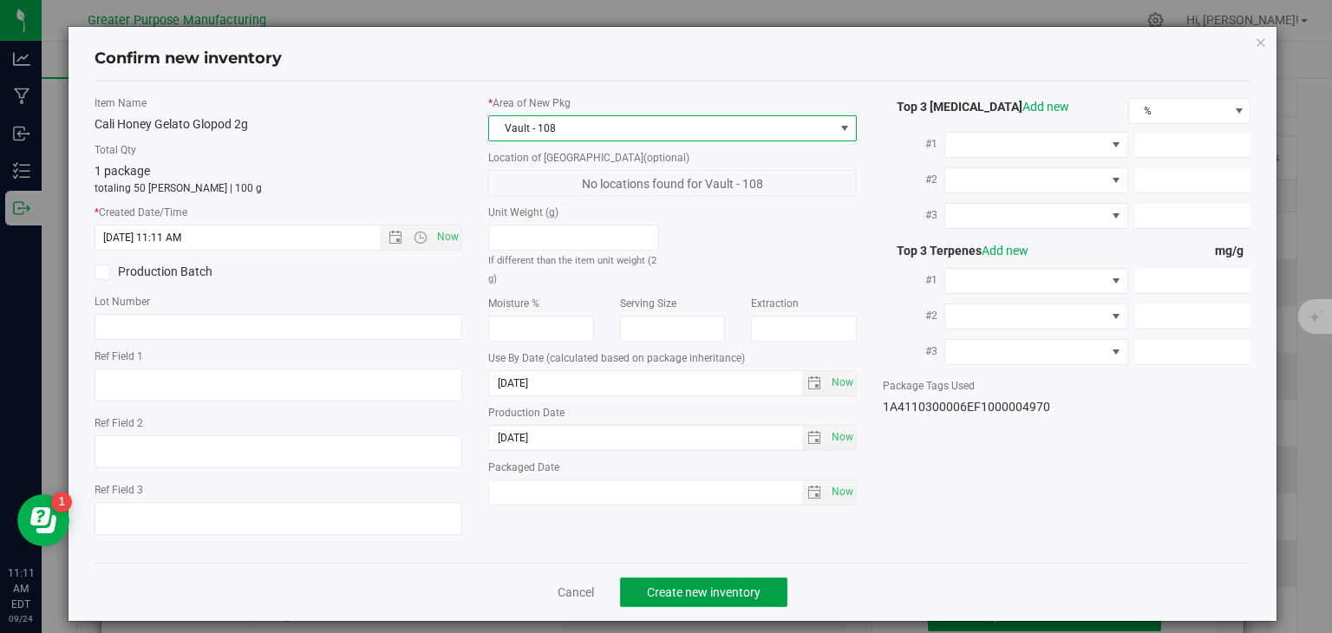
click at [701, 596] on span "Create new inventory" at bounding box center [704, 593] width 114 height 14
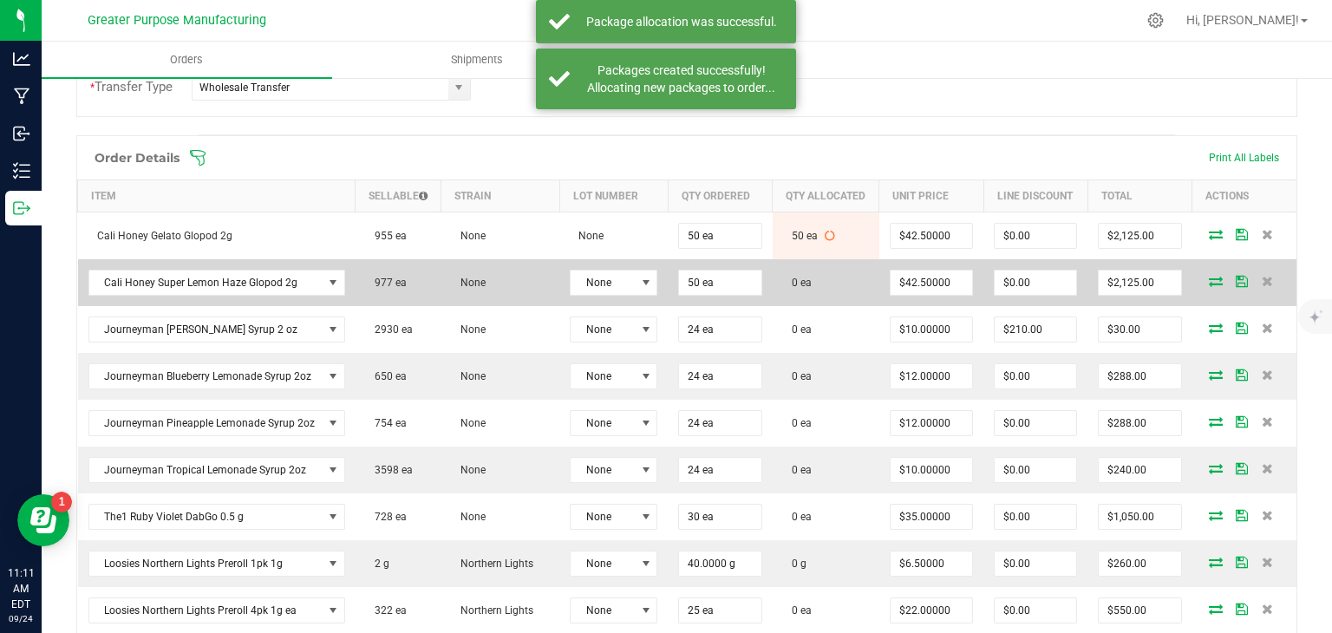
click at [1209, 286] on icon at bounding box center [1216, 281] width 14 height 10
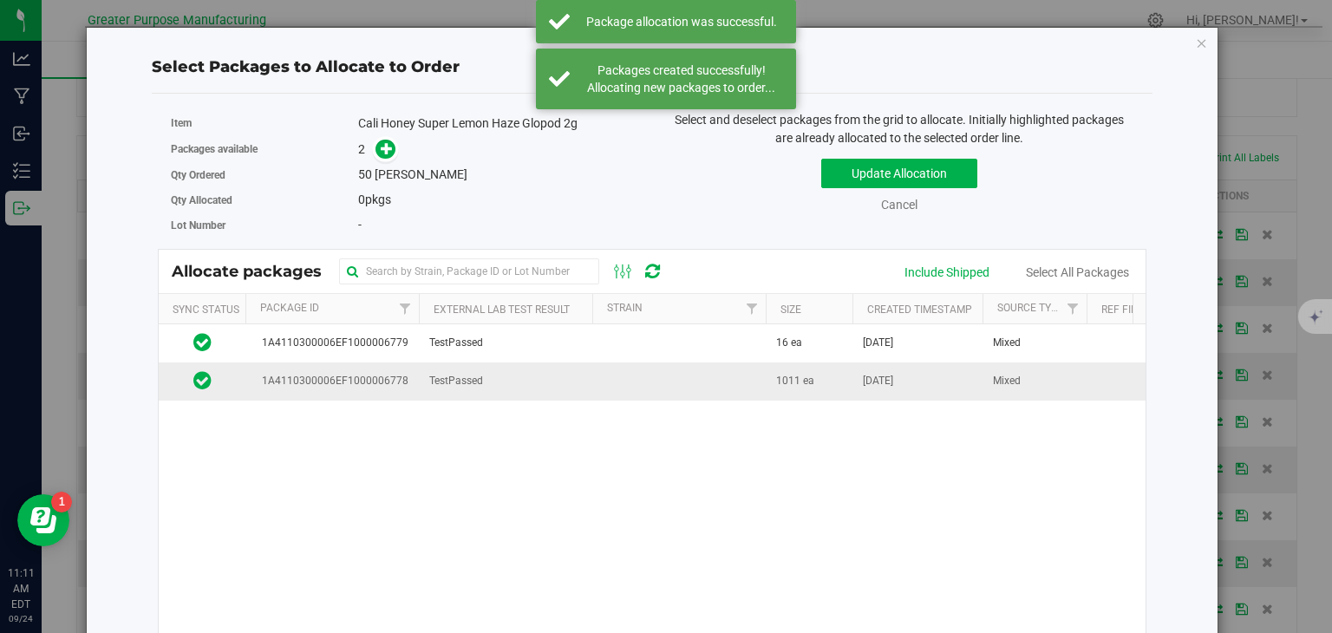
click at [672, 386] on td at bounding box center [680, 381] width 174 height 37
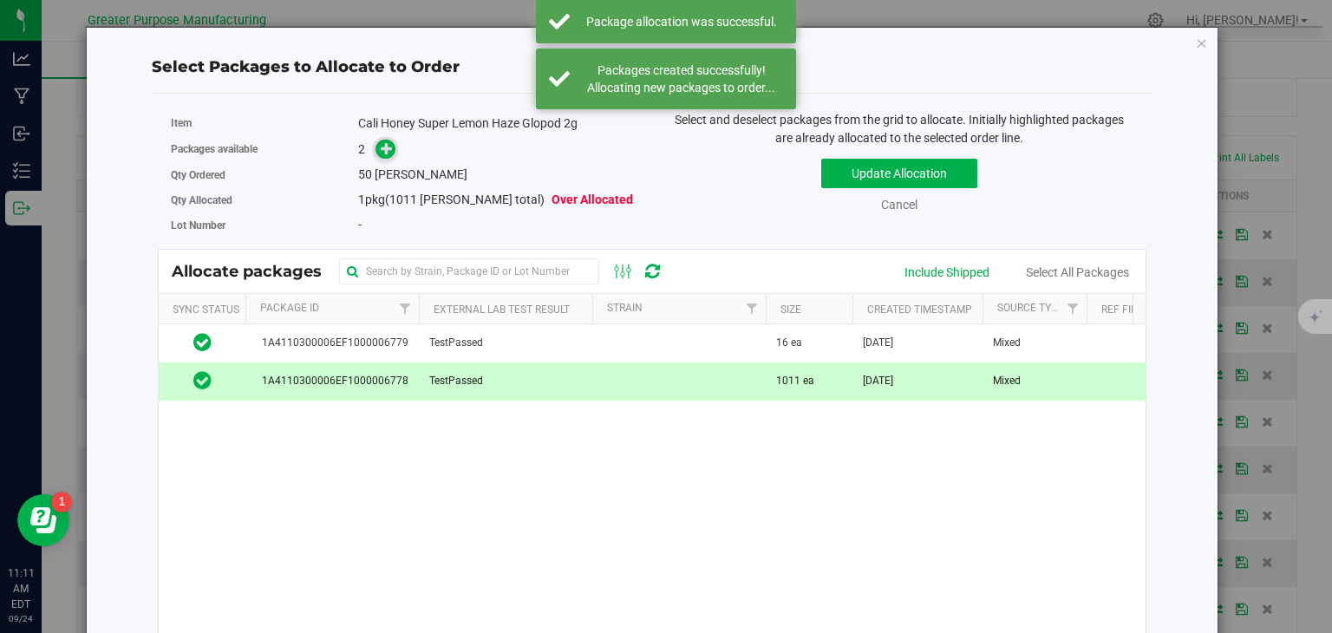
click at [387, 148] on icon at bounding box center [387, 148] width 12 height 12
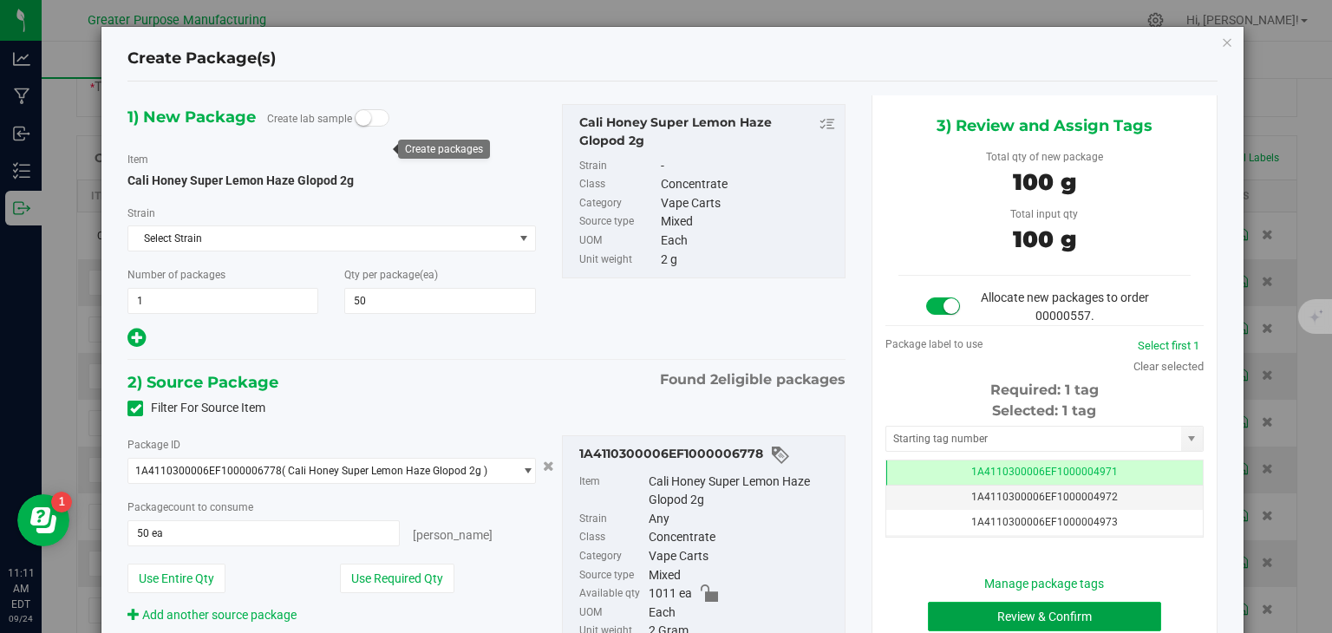
click at [1061, 615] on button "Review & Confirm" at bounding box center [1044, 616] width 233 height 29
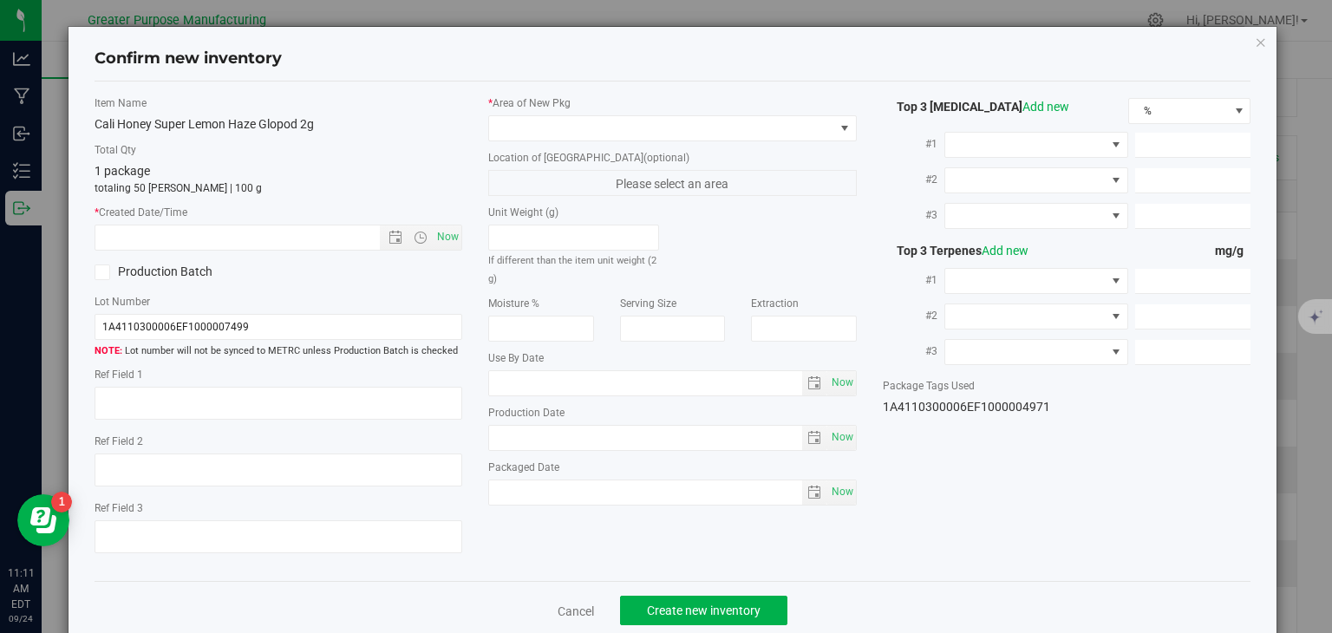
type input "[DATE]"
click at [438, 231] on span "Now" at bounding box center [448, 237] width 29 height 25
type input "[DATE] 11:11 AM"
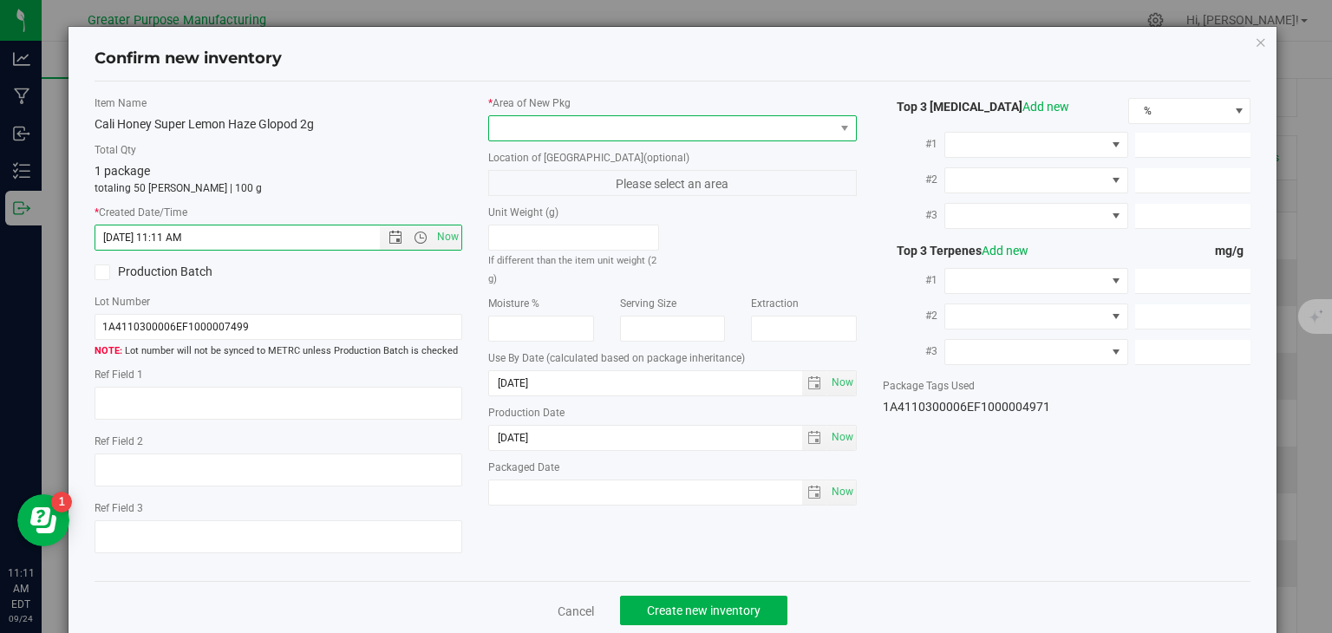
click at [552, 128] on span at bounding box center [661, 128] width 345 height 24
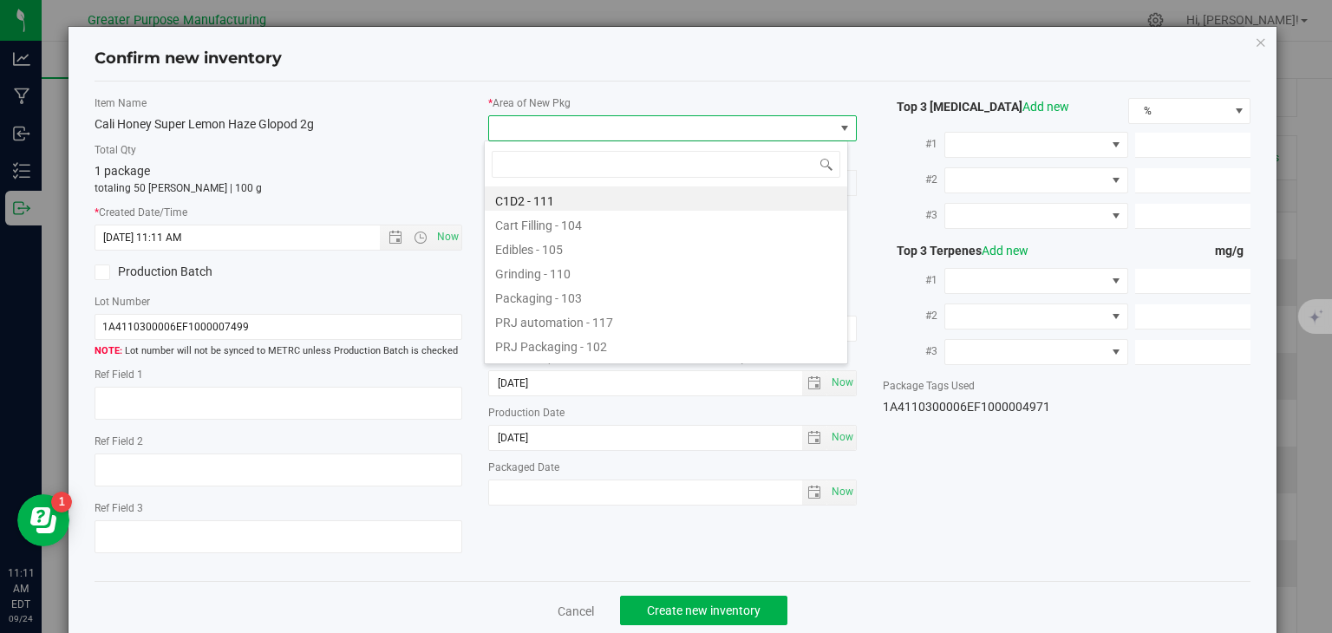
type input "108"
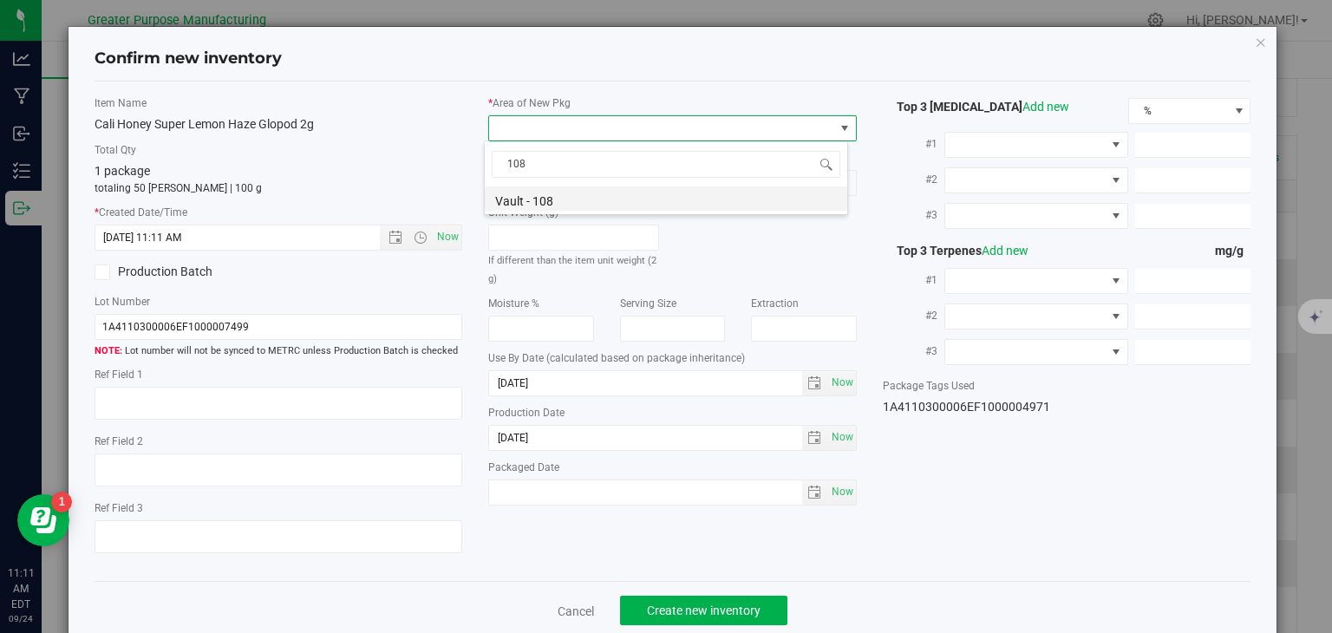
click at [535, 201] on li "Vault - 108" at bounding box center [666, 199] width 363 height 24
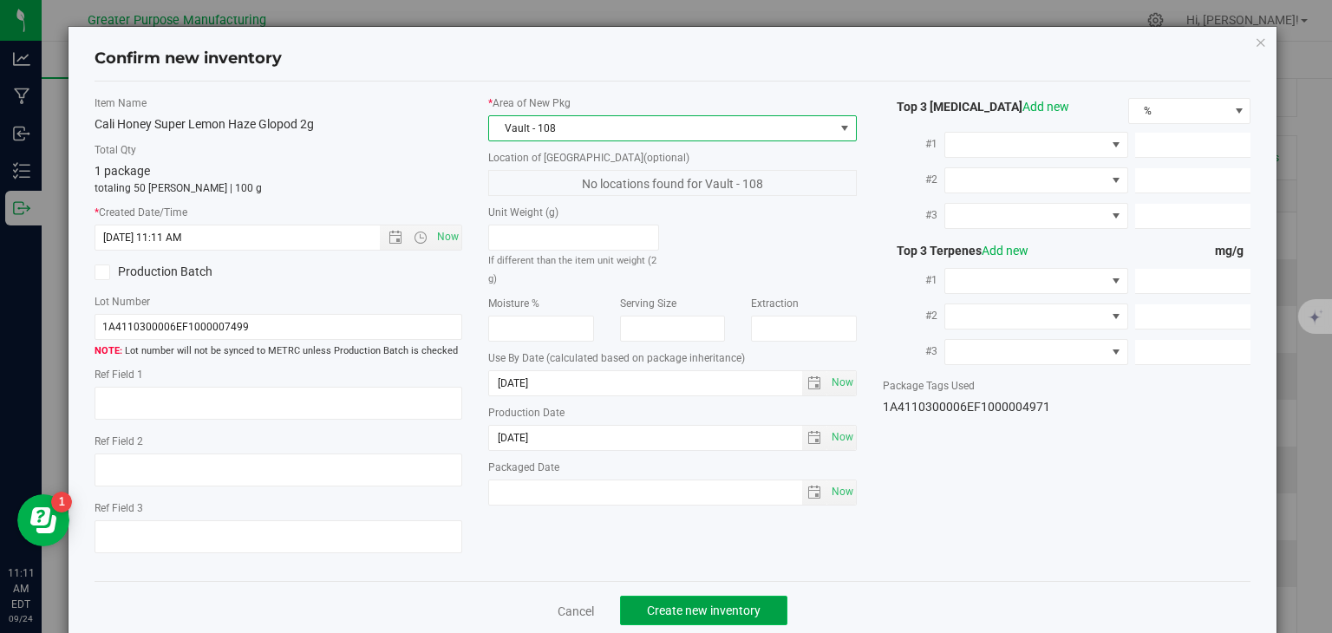
click at [697, 599] on button "Create new inventory" at bounding box center [703, 610] width 167 height 29
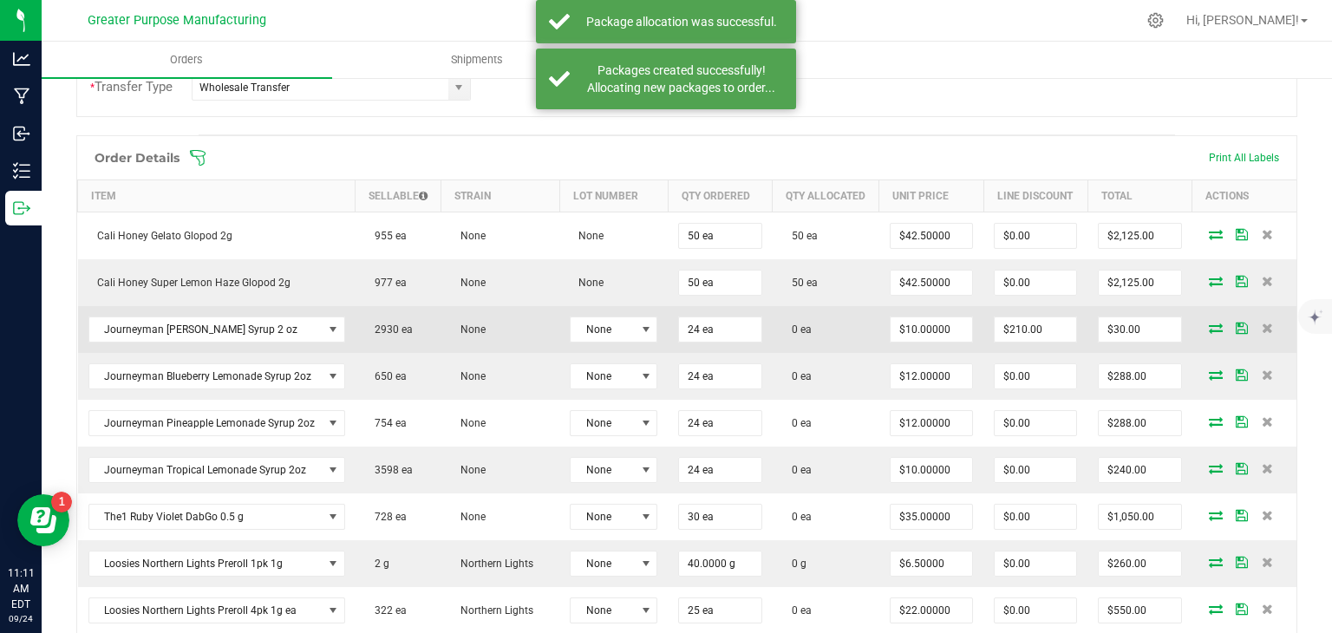
click at [1209, 333] on icon at bounding box center [1216, 328] width 14 height 10
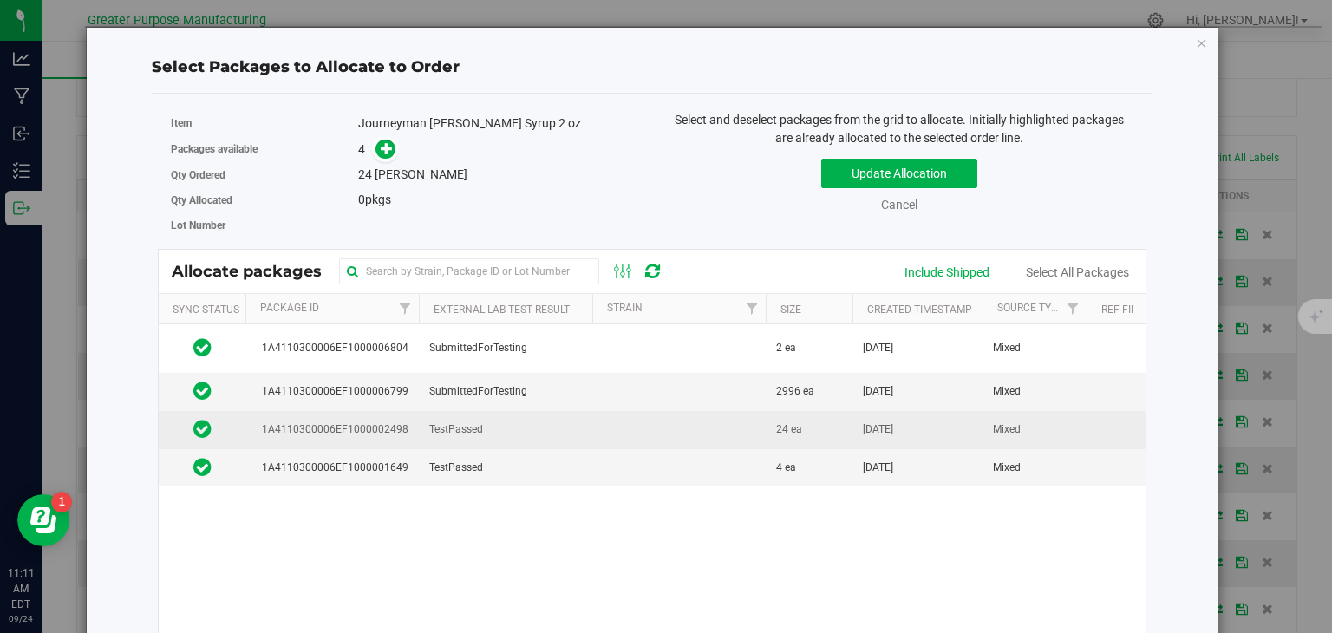
click at [692, 429] on td at bounding box center [680, 430] width 174 height 38
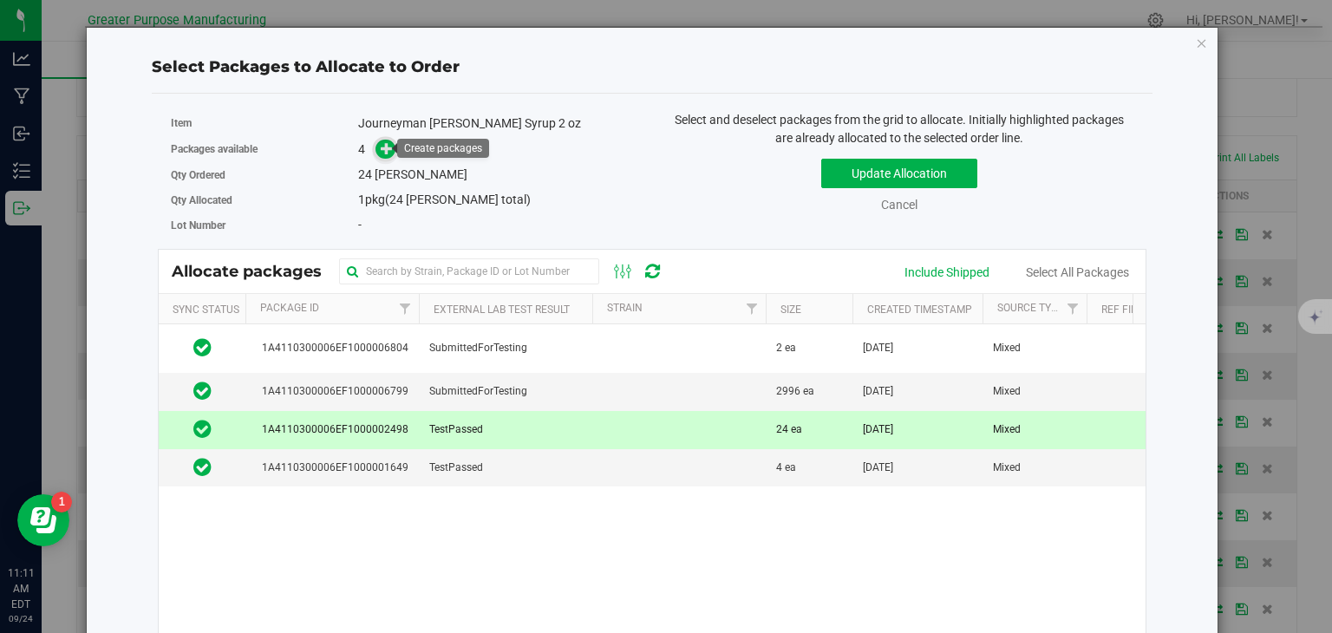
click at [381, 147] on icon at bounding box center [387, 148] width 12 height 12
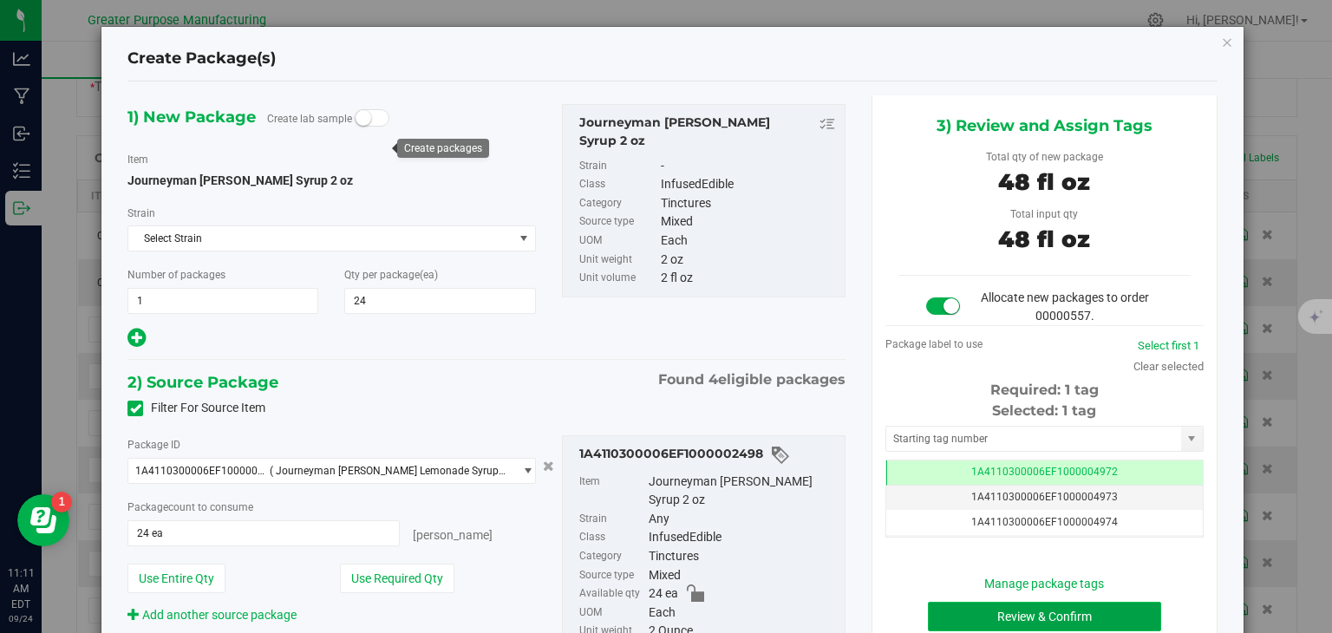
click at [992, 611] on button "Review & Confirm" at bounding box center [1044, 616] width 233 height 29
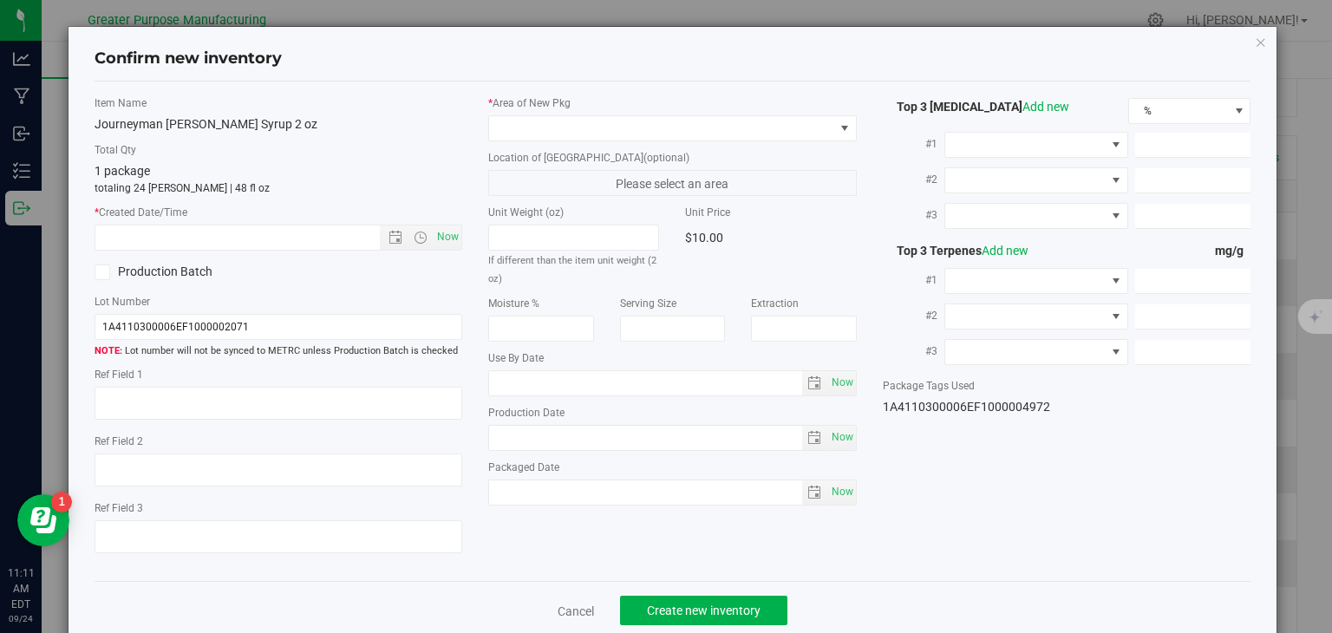
type input "[DATE]"
click at [443, 244] on span "Now" at bounding box center [448, 237] width 29 height 25
type input "[DATE] 11:11 AM"
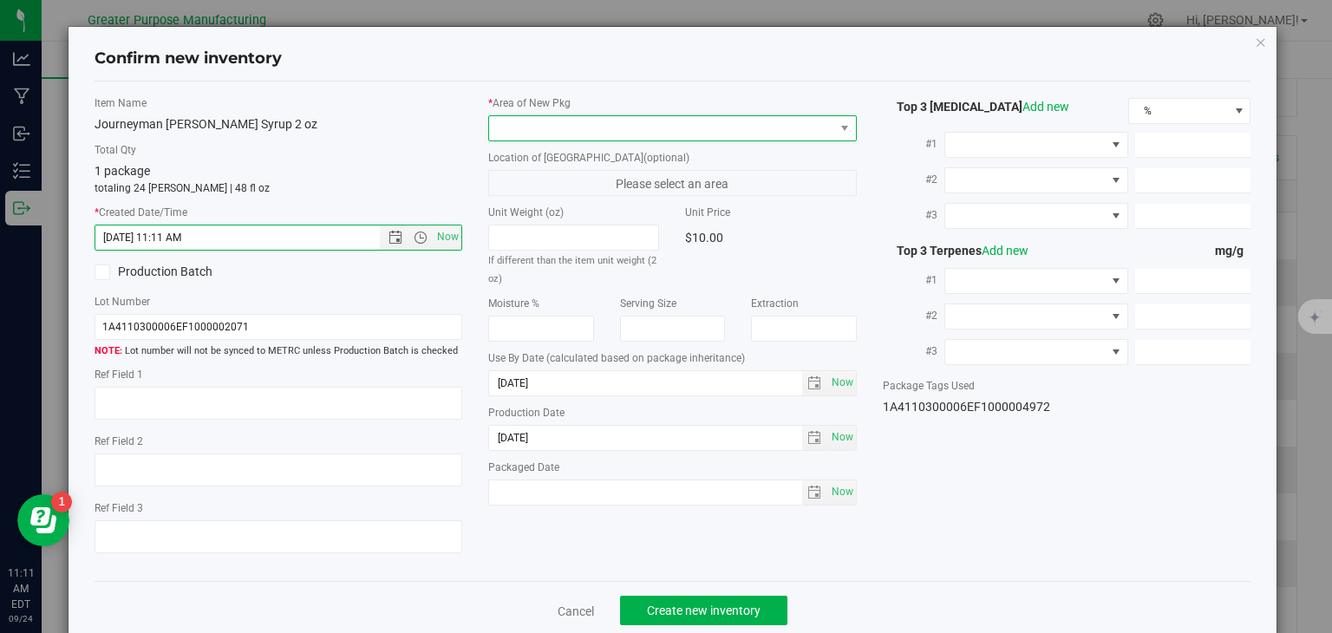
click at [553, 128] on span at bounding box center [661, 128] width 345 height 24
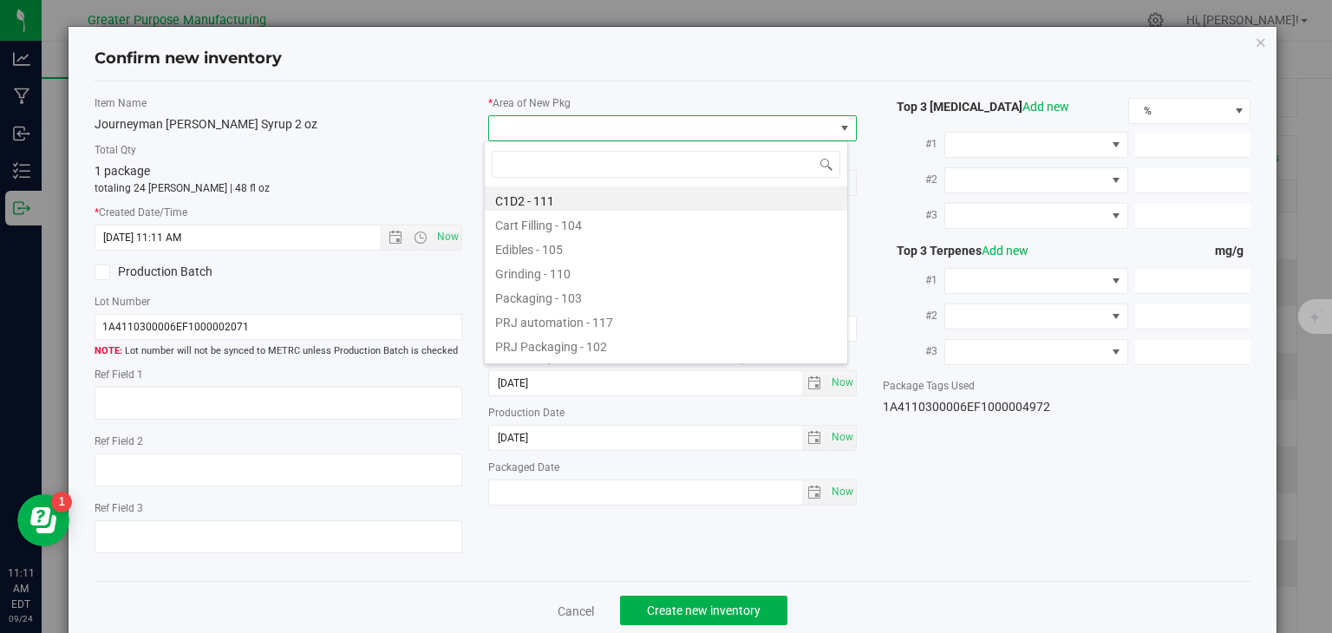
type input "108"
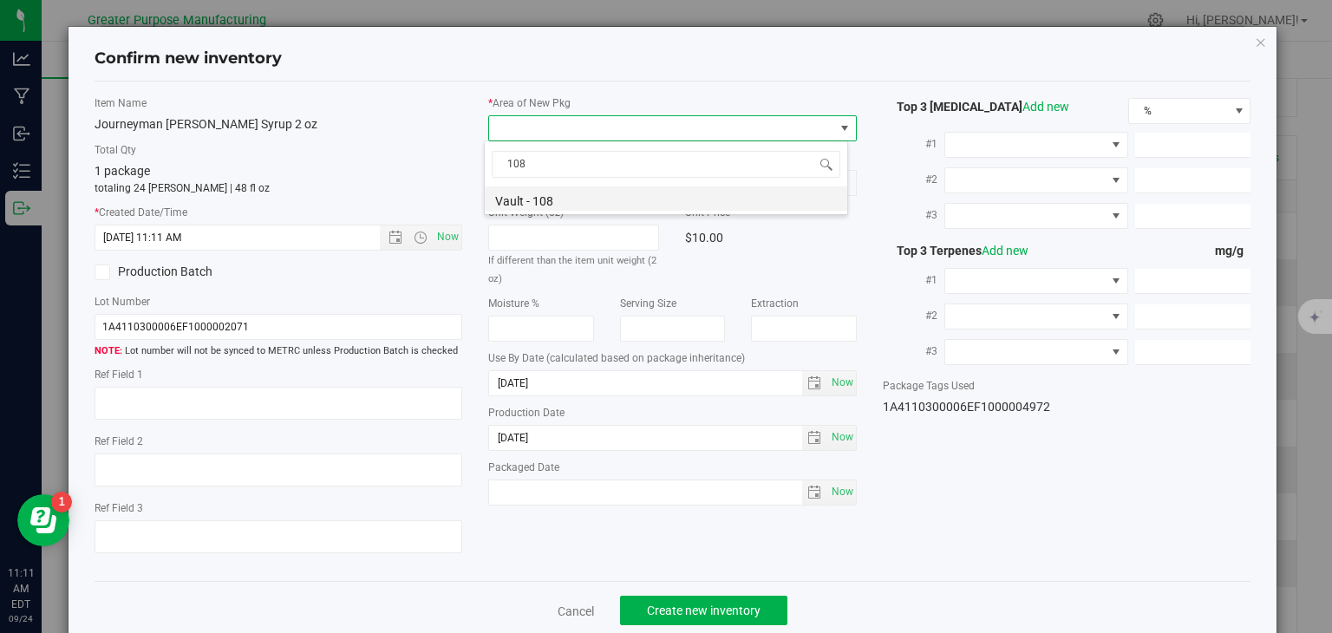
click at [544, 195] on li "Vault - 108" at bounding box center [666, 199] width 363 height 24
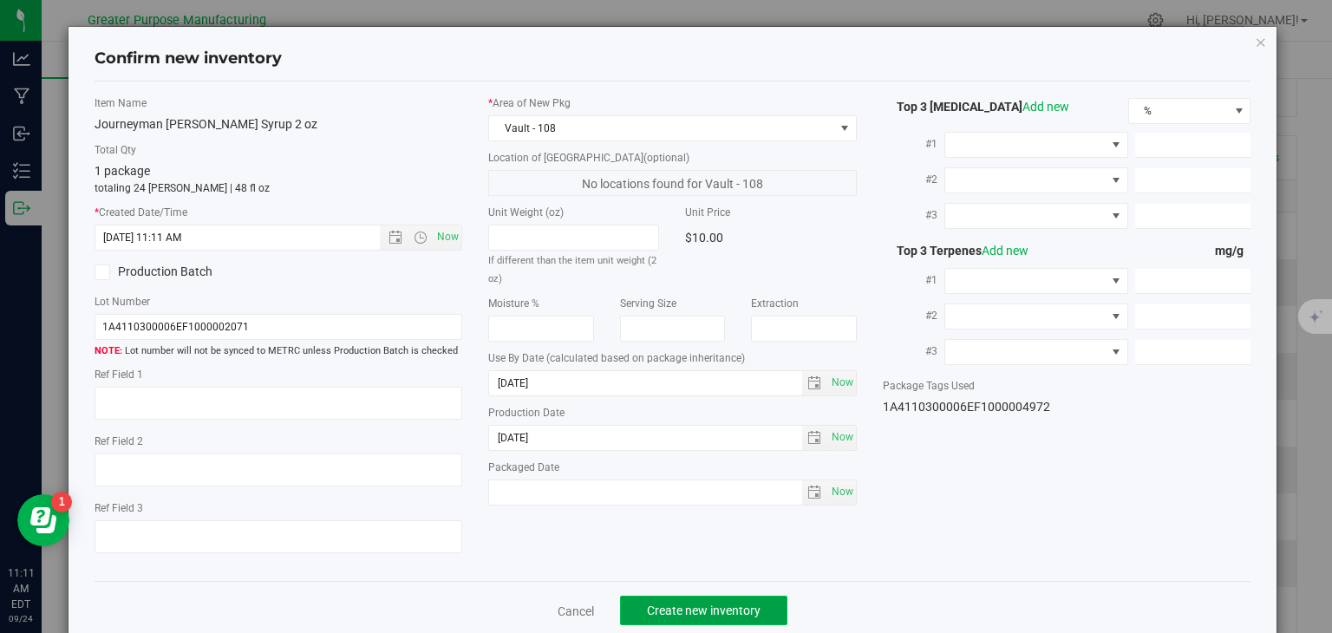
click at [695, 605] on span "Create new inventory" at bounding box center [704, 611] width 114 height 14
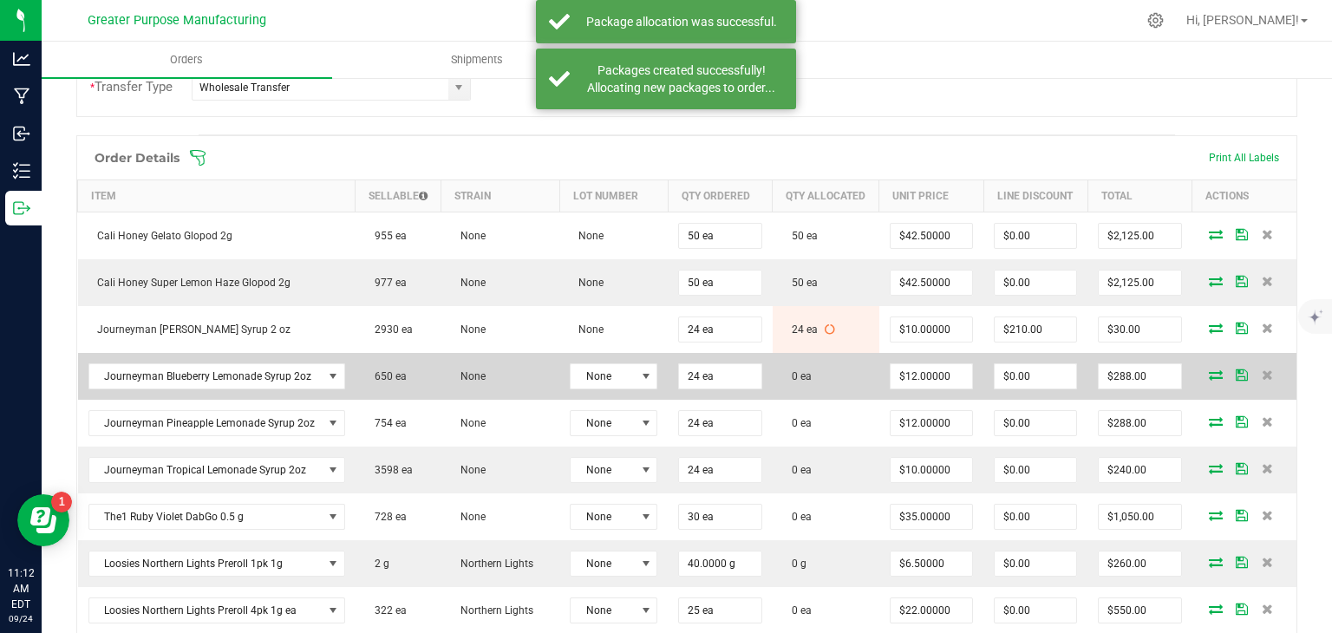
click at [1209, 380] on icon at bounding box center [1216, 375] width 14 height 10
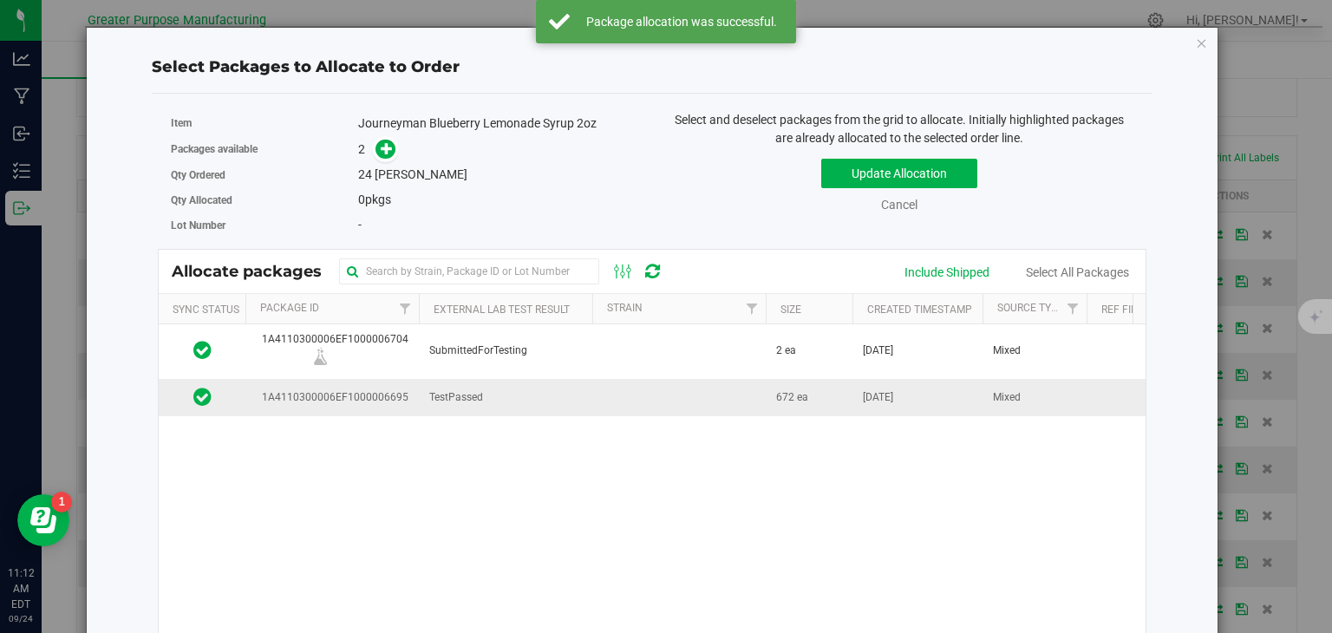
click at [687, 401] on td at bounding box center [680, 397] width 174 height 37
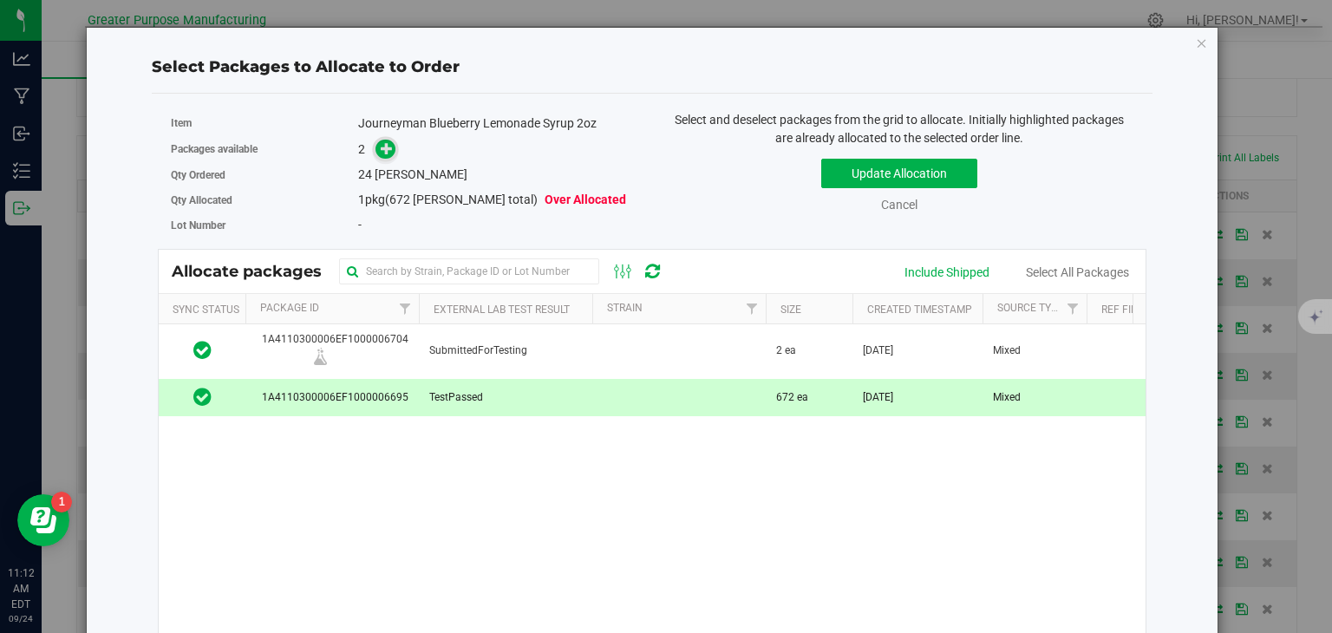
click at [385, 150] on icon at bounding box center [387, 148] width 12 height 12
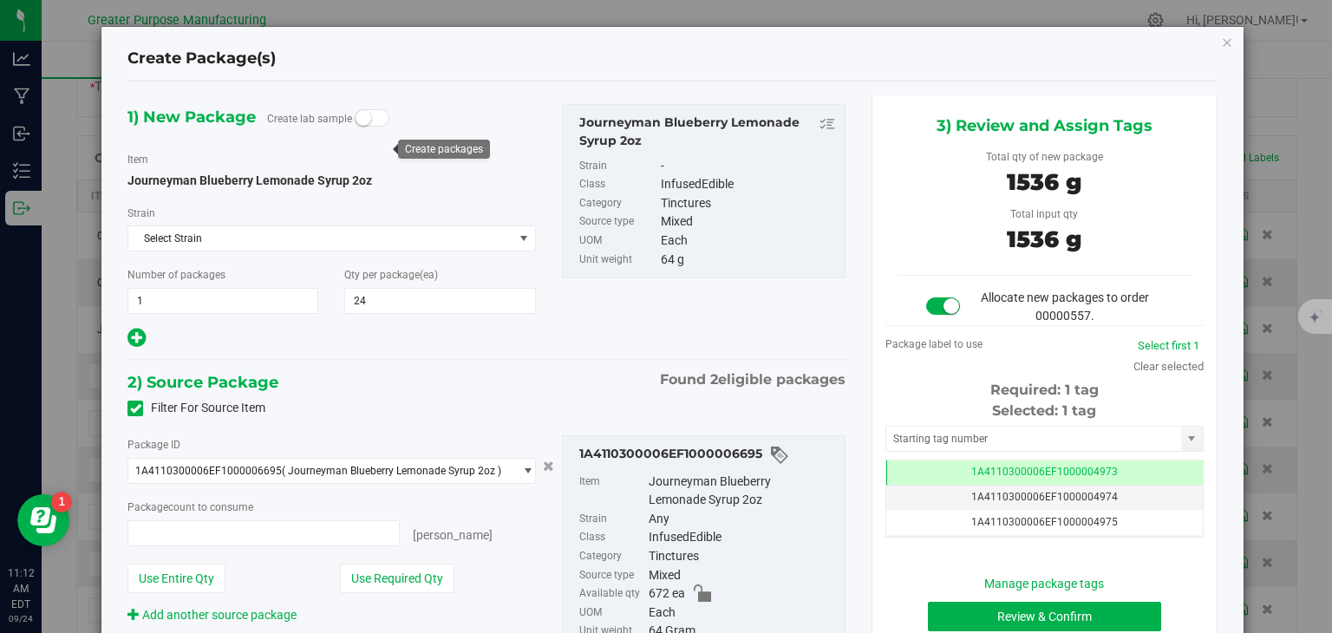
type input "24 ea"
click at [994, 607] on button "Review & Confirm" at bounding box center [1044, 616] width 233 height 29
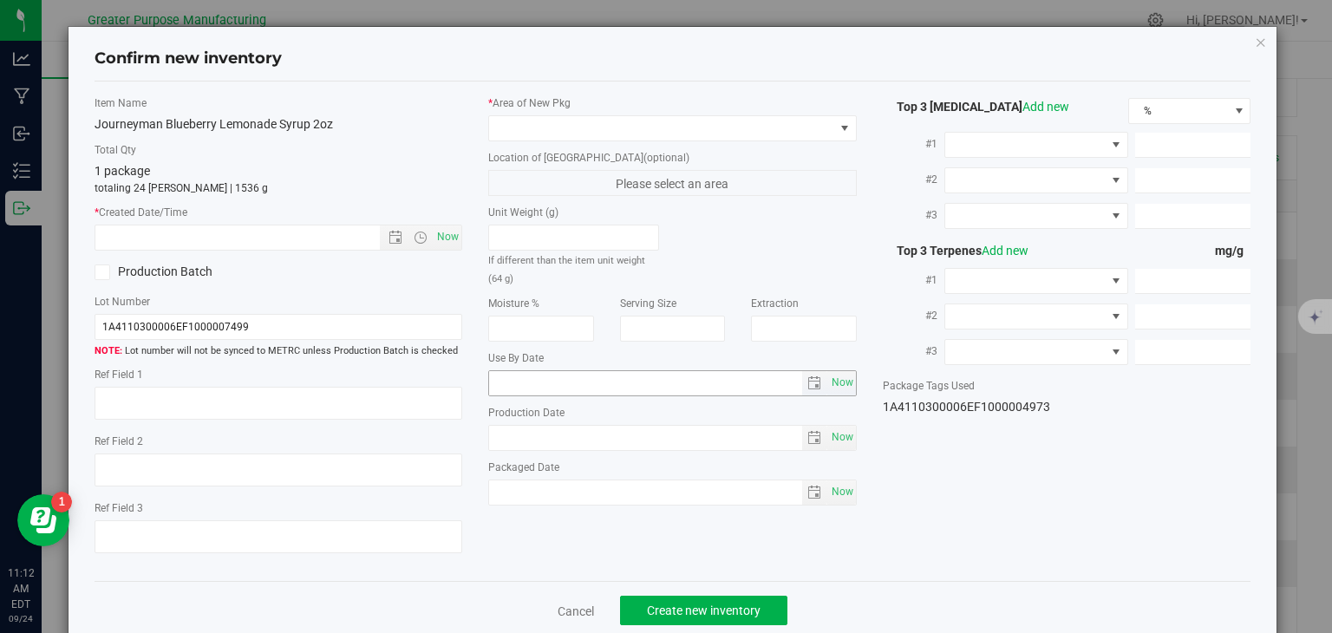
type input "[DATE]"
click at [436, 240] on span "Now" at bounding box center [448, 237] width 29 height 25
type input "[DATE] 11:12 AM"
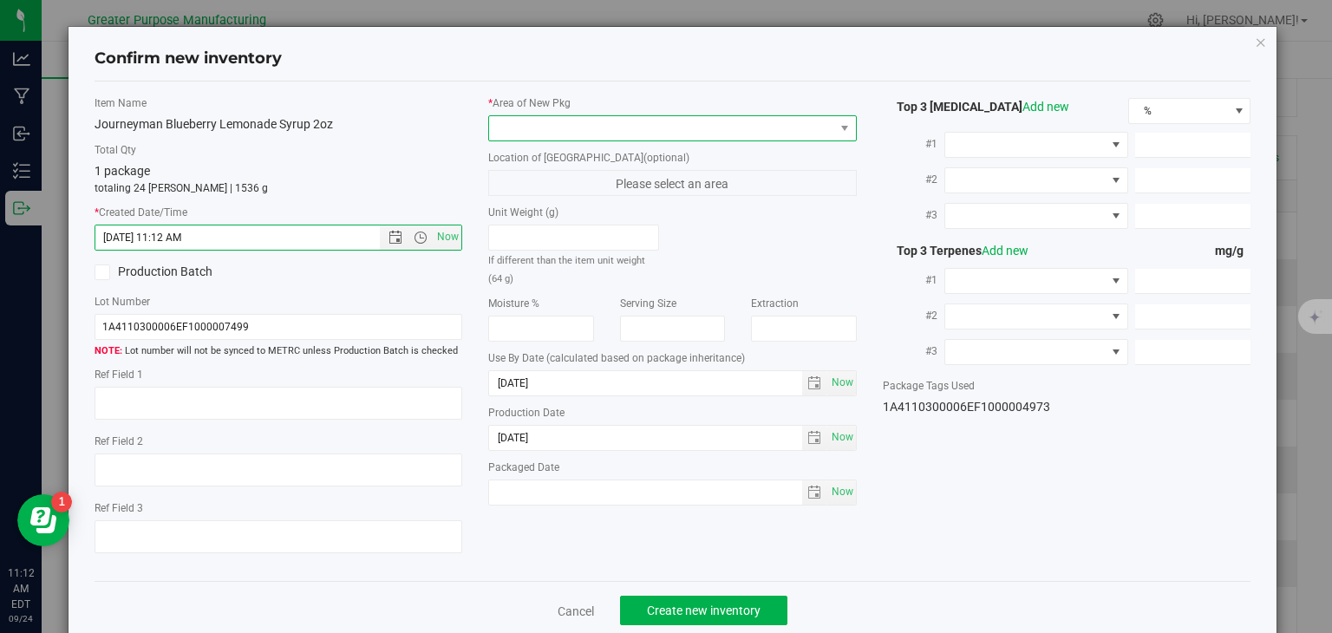
click at [531, 134] on span at bounding box center [661, 128] width 345 height 24
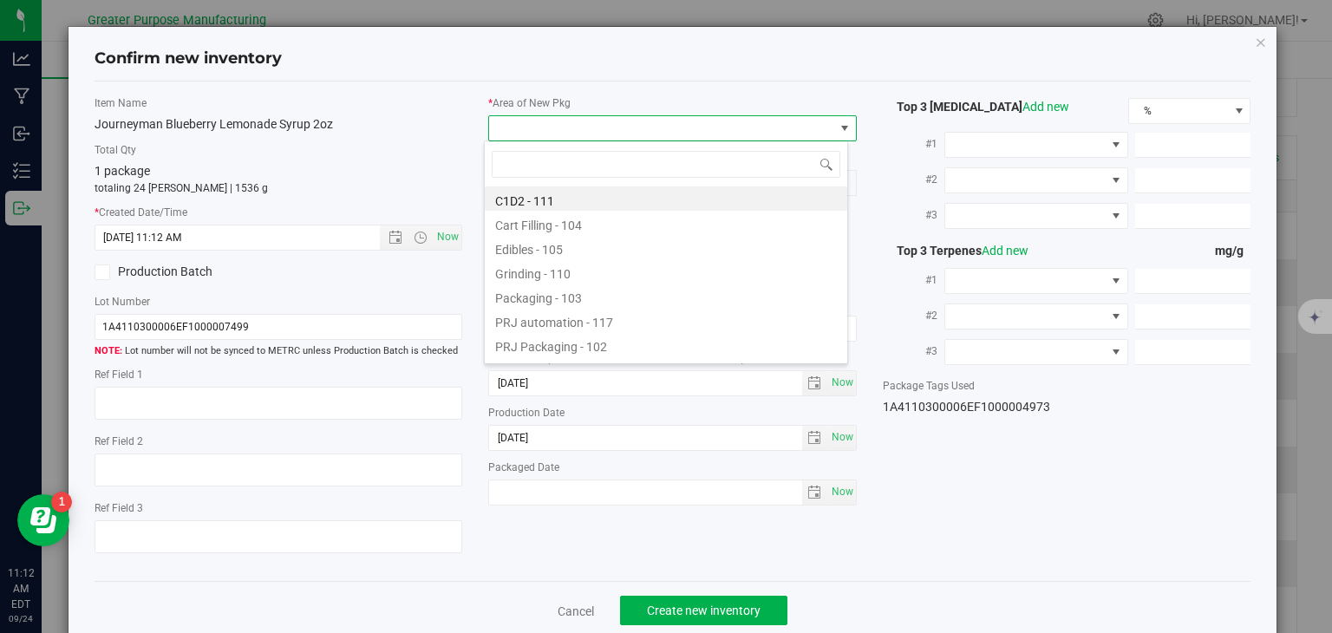
type input "108"
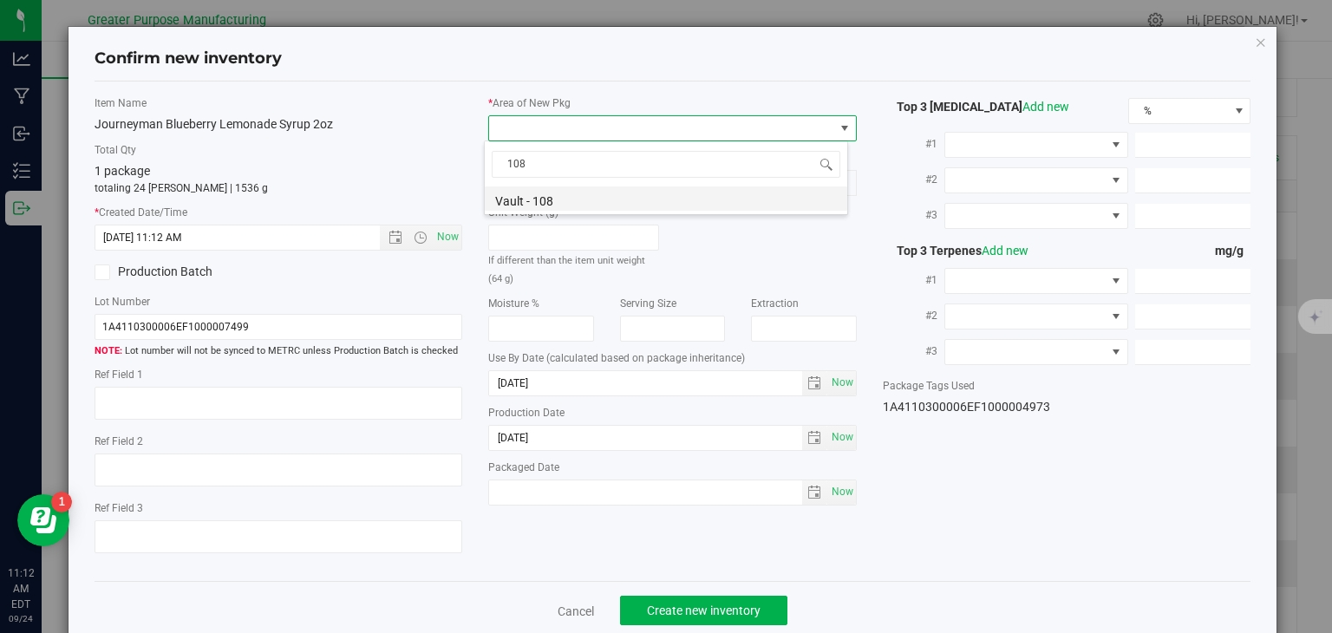
click at [537, 193] on li "Vault - 108" at bounding box center [666, 199] width 363 height 24
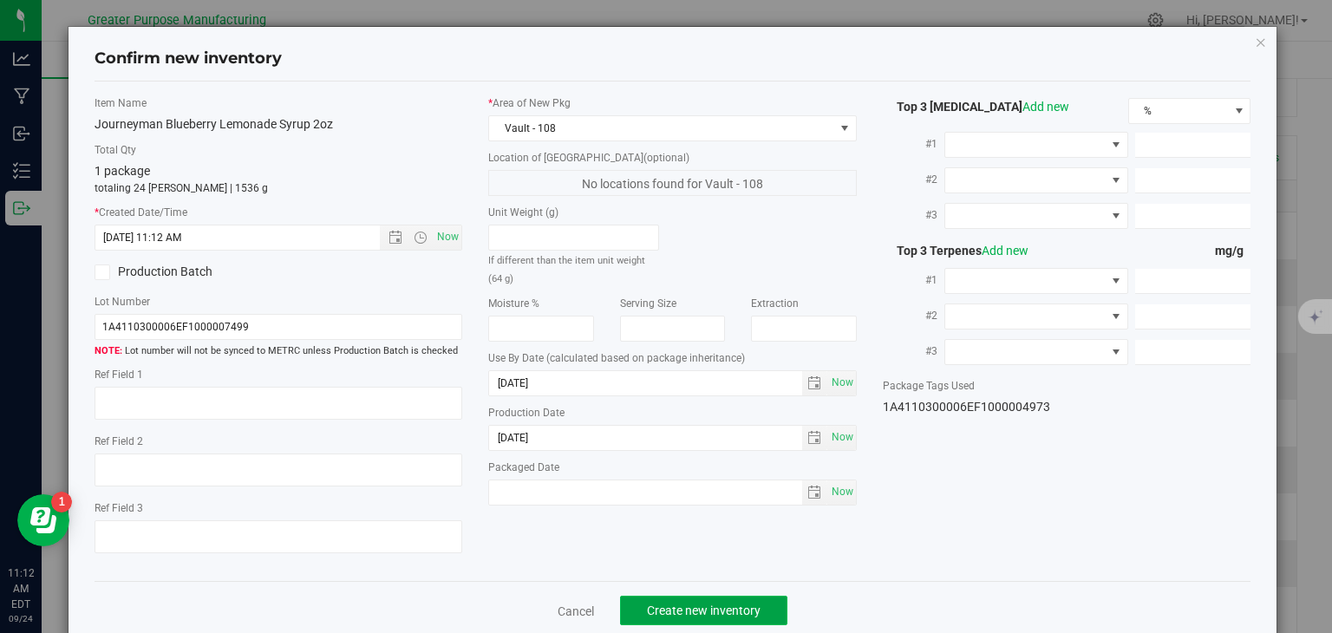
click at [720, 608] on span "Create new inventory" at bounding box center [704, 611] width 114 height 14
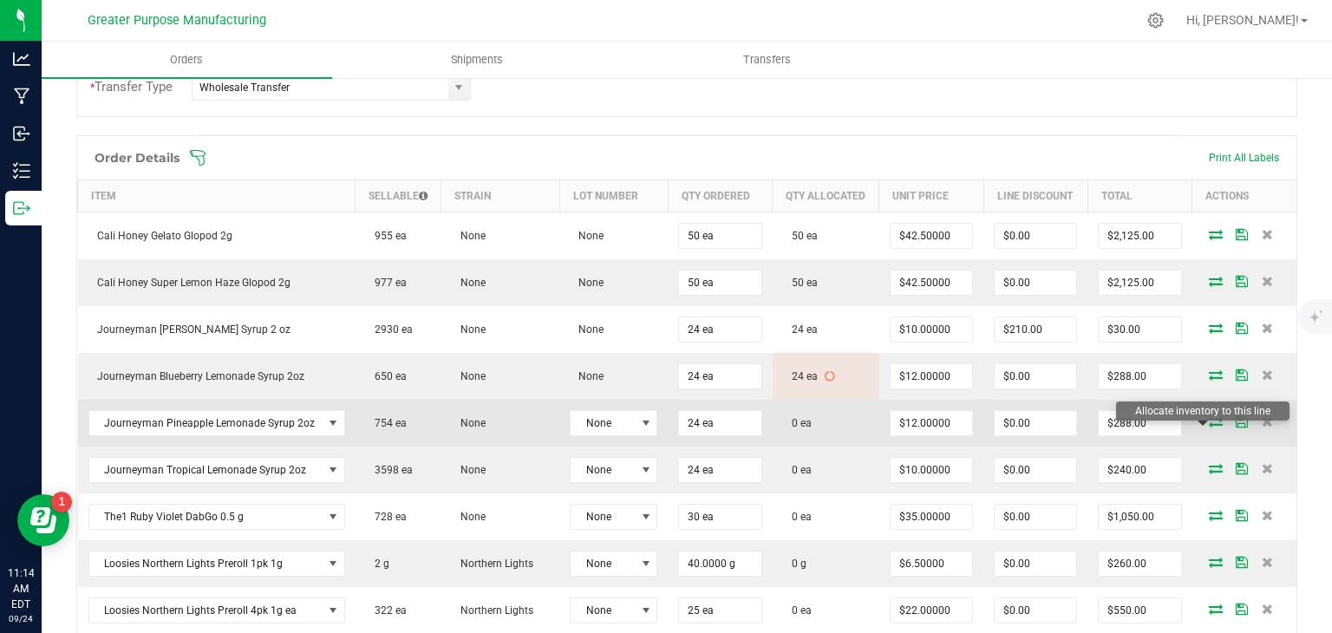
click at [1209, 427] on icon at bounding box center [1216, 421] width 14 height 10
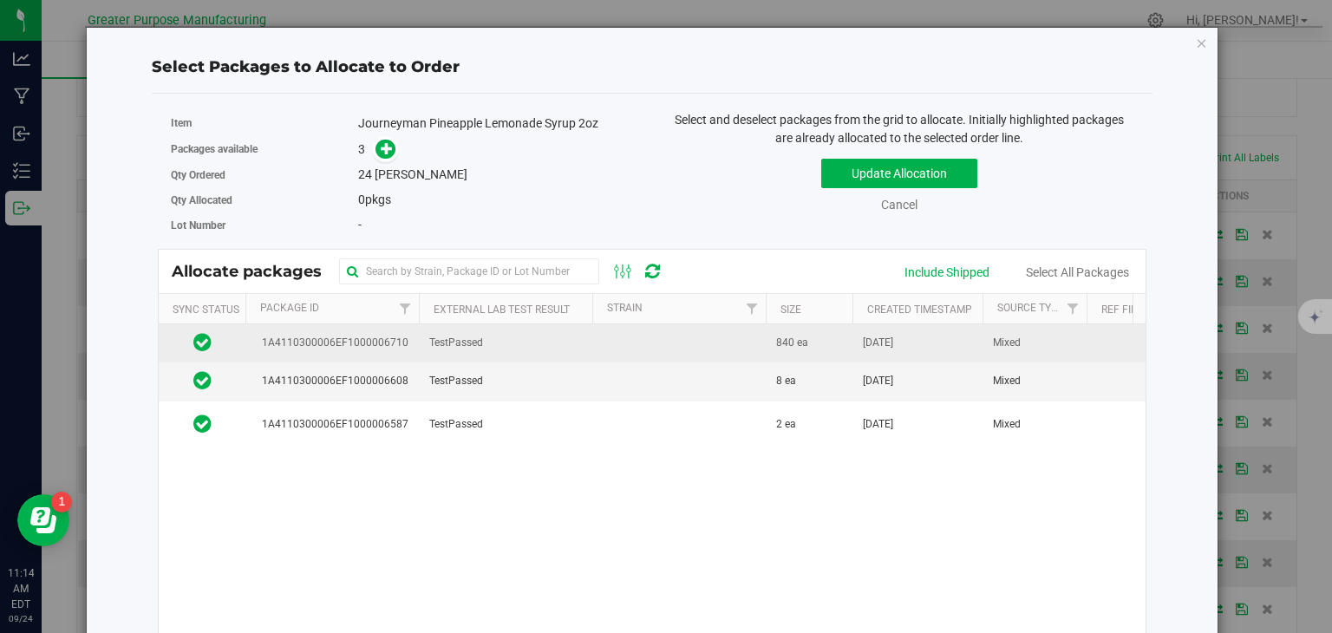
click at [496, 348] on td "TestPassed" at bounding box center [506, 343] width 174 height 38
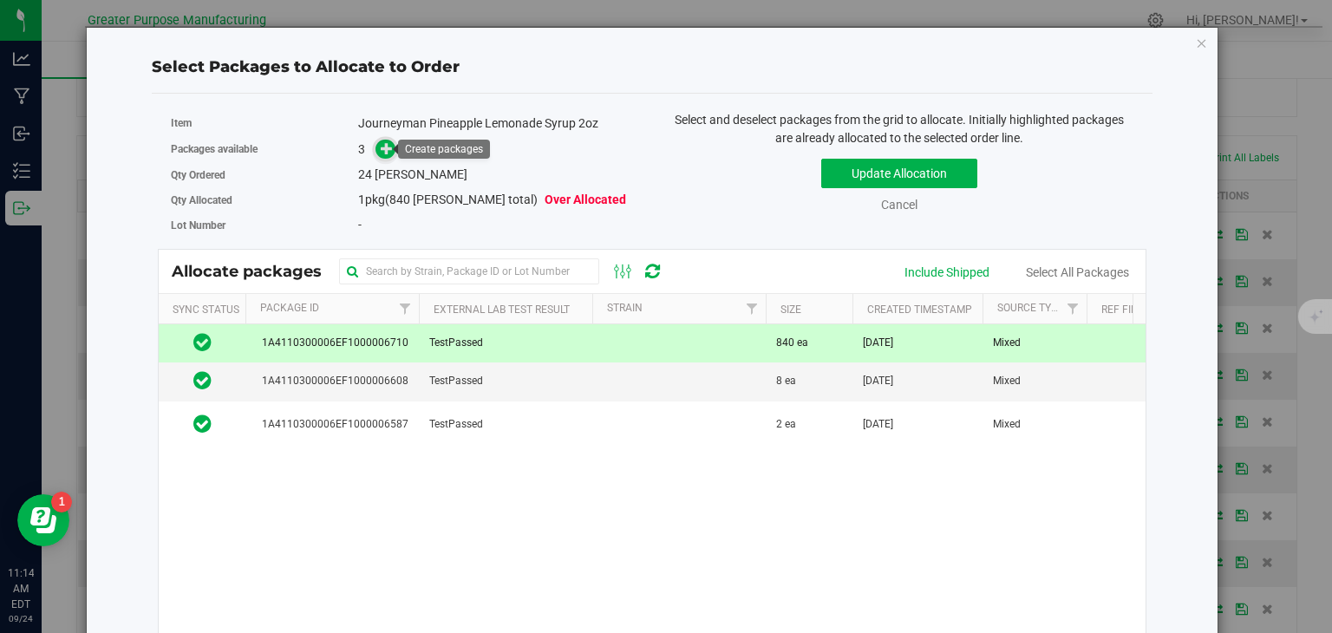
click at [385, 150] on icon at bounding box center [387, 148] width 12 height 12
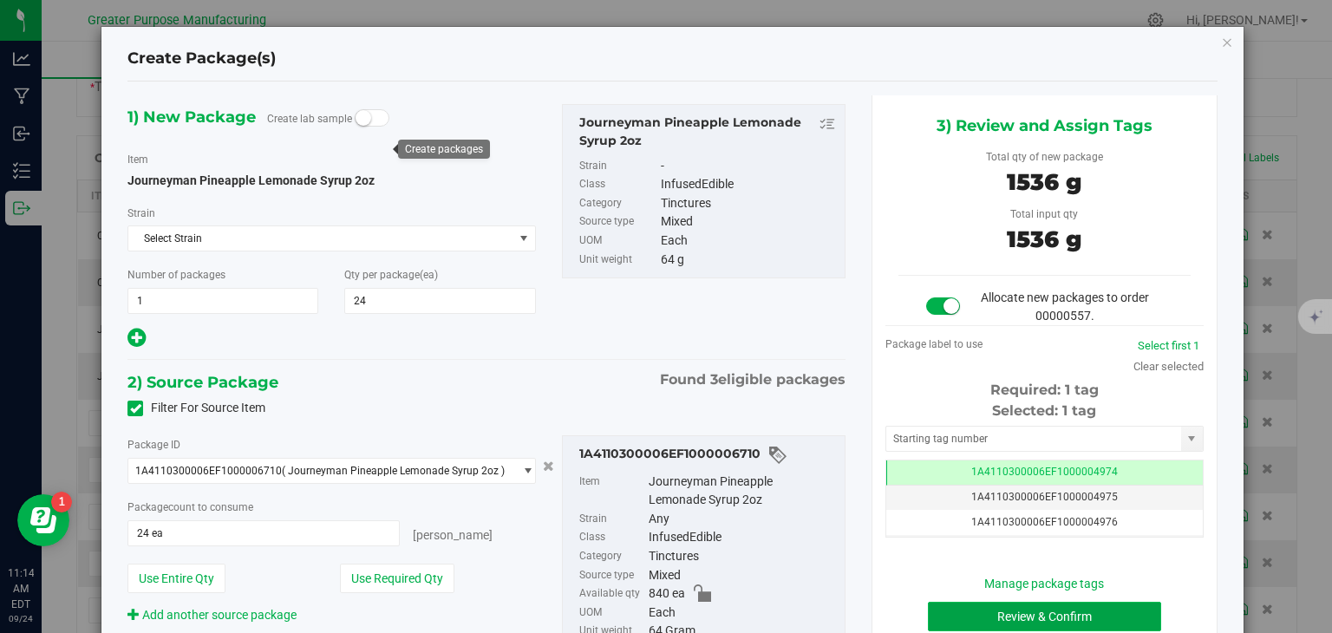
click at [1046, 608] on button "Review & Confirm" at bounding box center [1044, 616] width 233 height 29
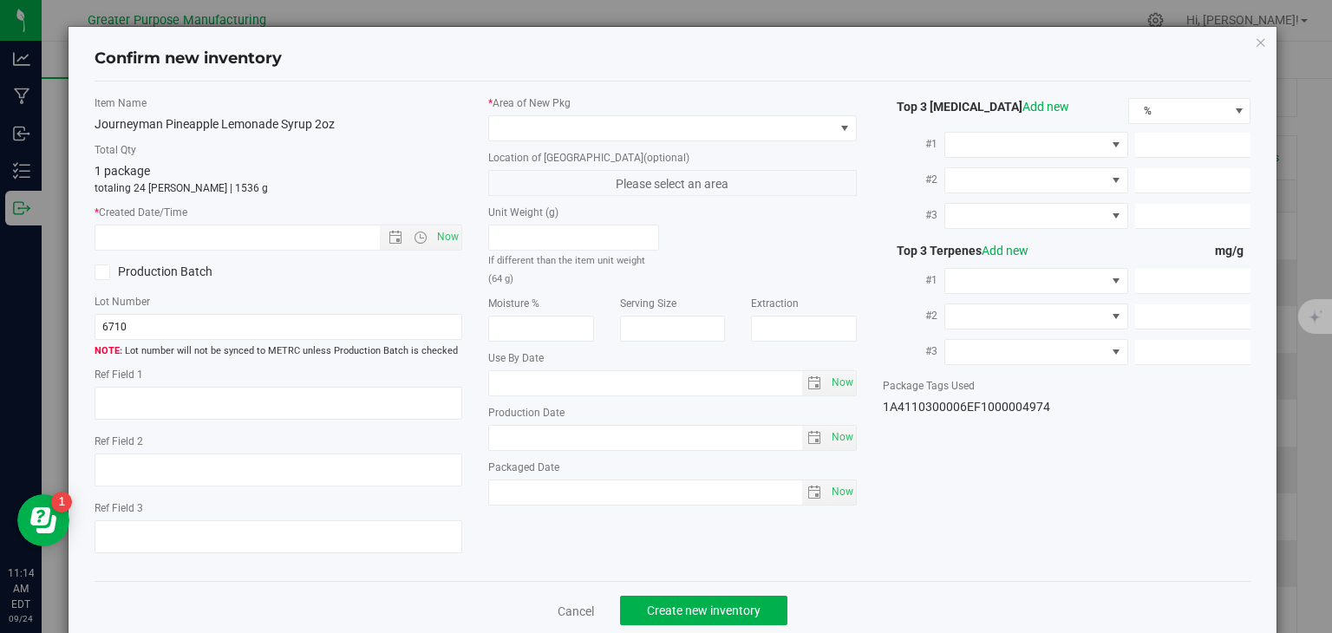
type input "[DATE]"
click at [435, 240] on span "Now" at bounding box center [448, 237] width 29 height 25
type input "[DATE] 11:14 AM"
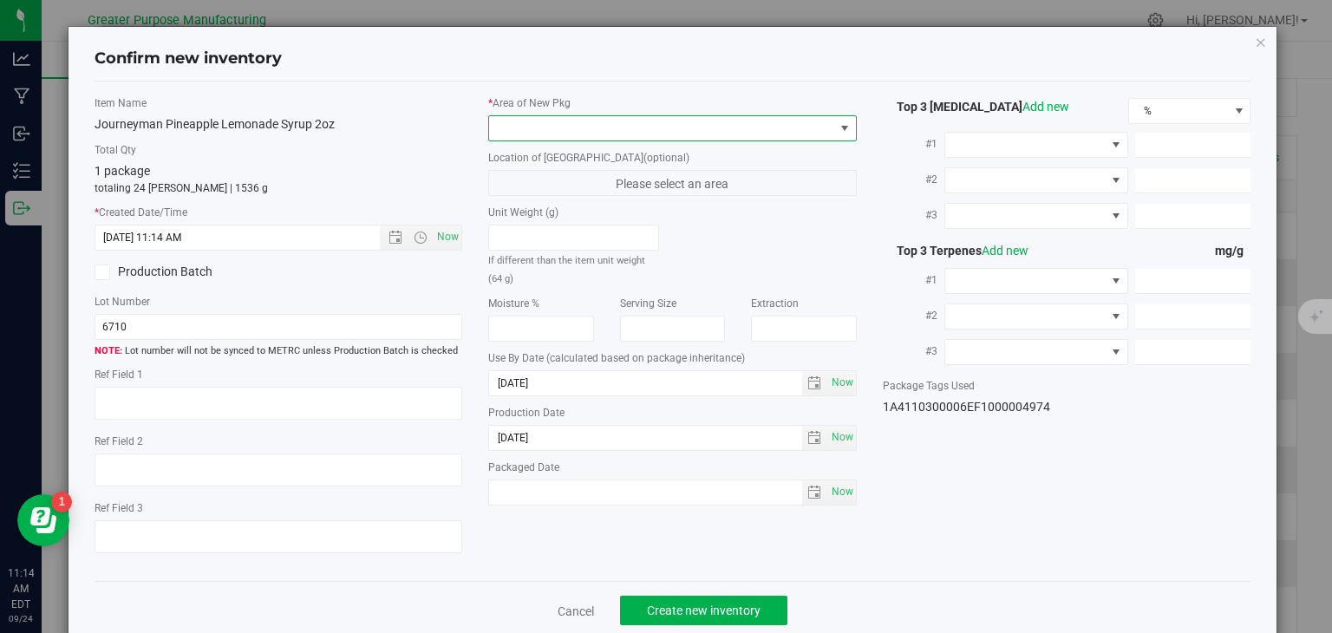
click at [555, 128] on span at bounding box center [661, 128] width 345 height 24
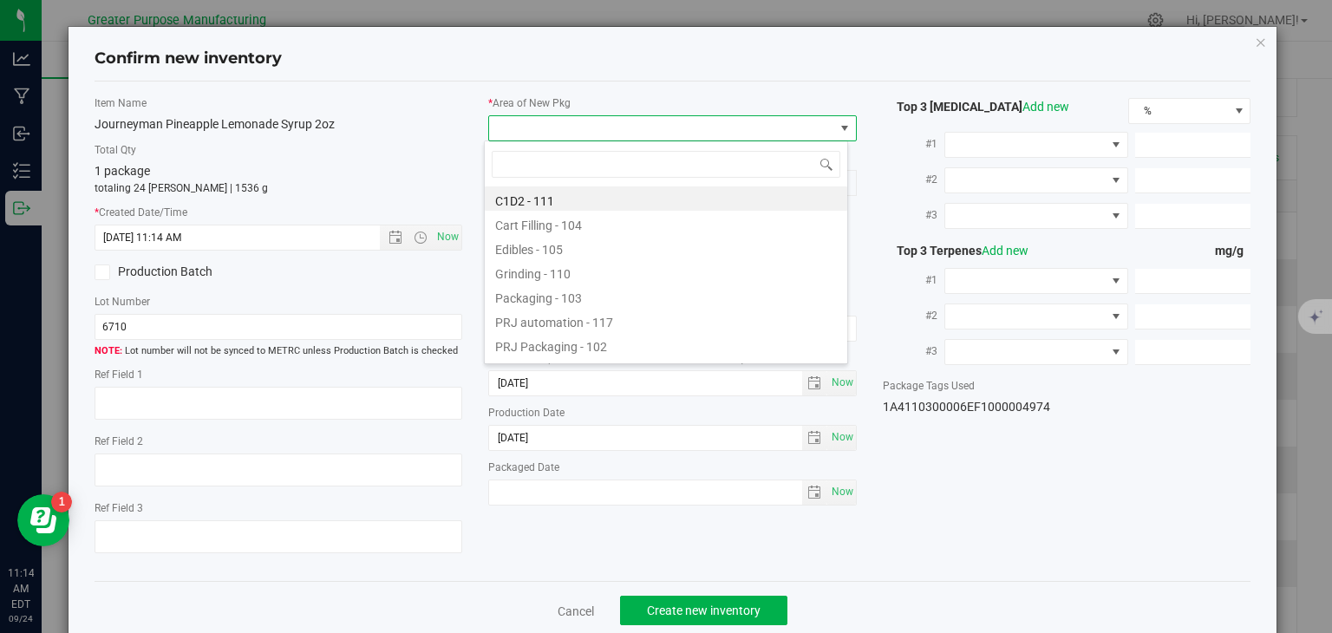
scroll to position [25, 364]
type input "108"
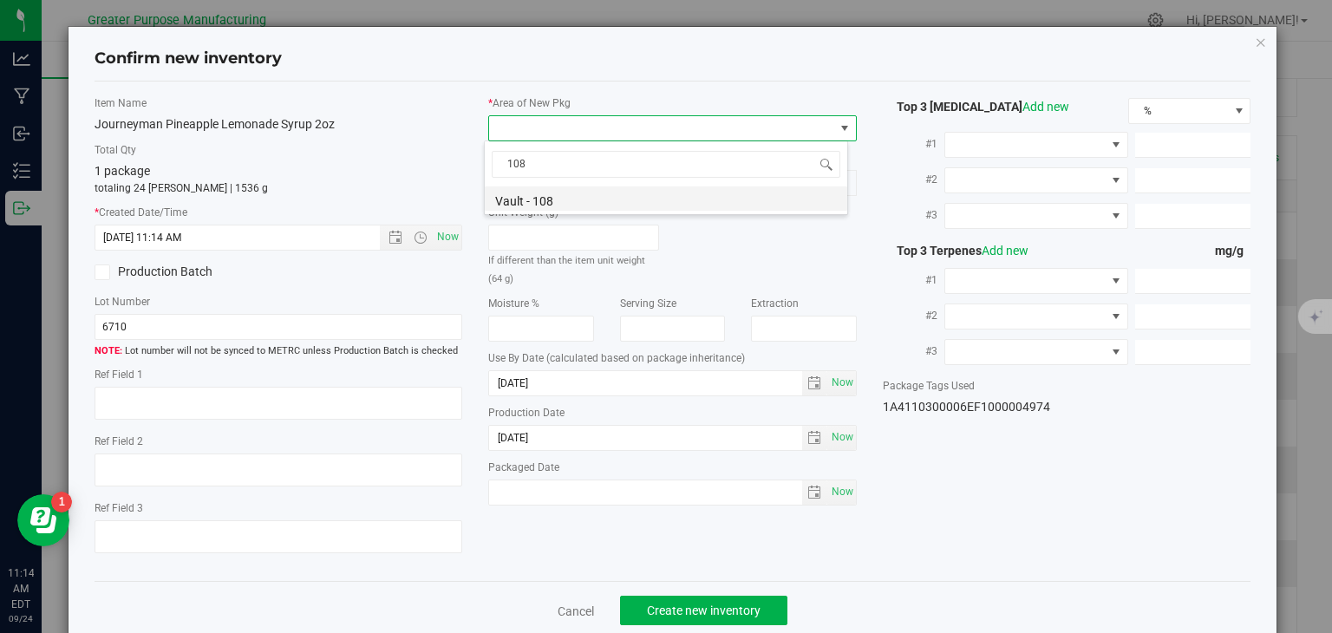
click at [547, 198] on li "Vault - 108" at bounding box center [666, 199] width 363 height 24
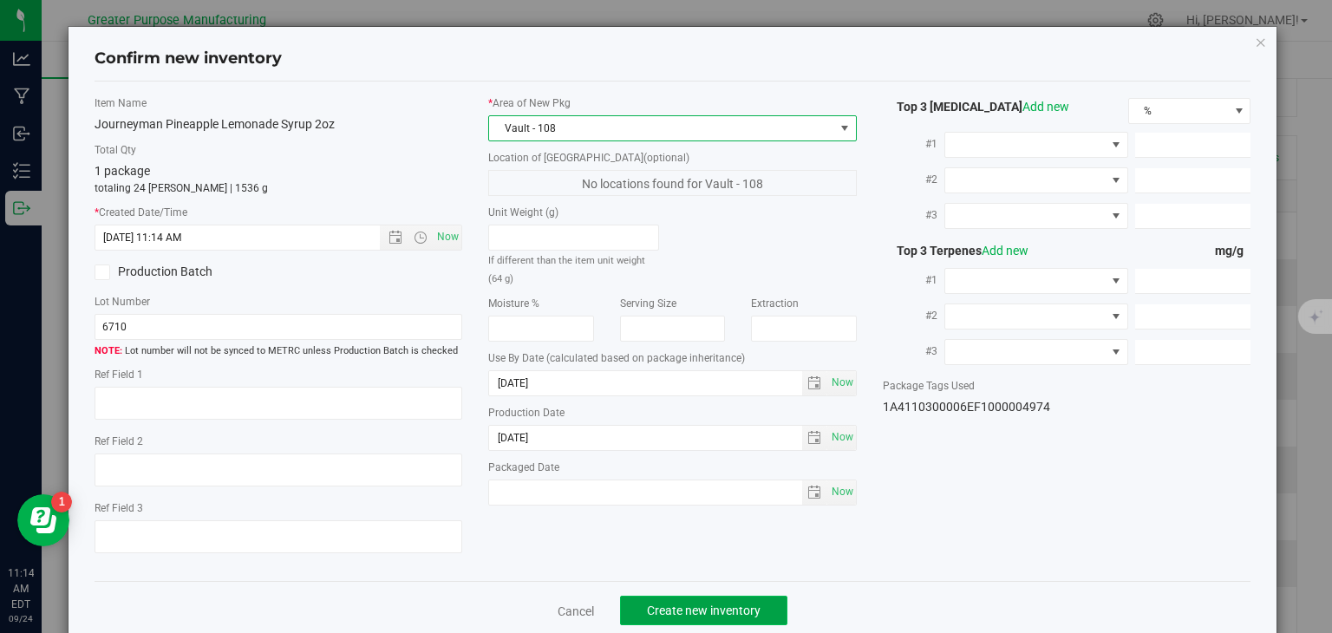
click at [665, 604] on span "Create new inventory" at bounding box center [704, 611] width 114 height 14
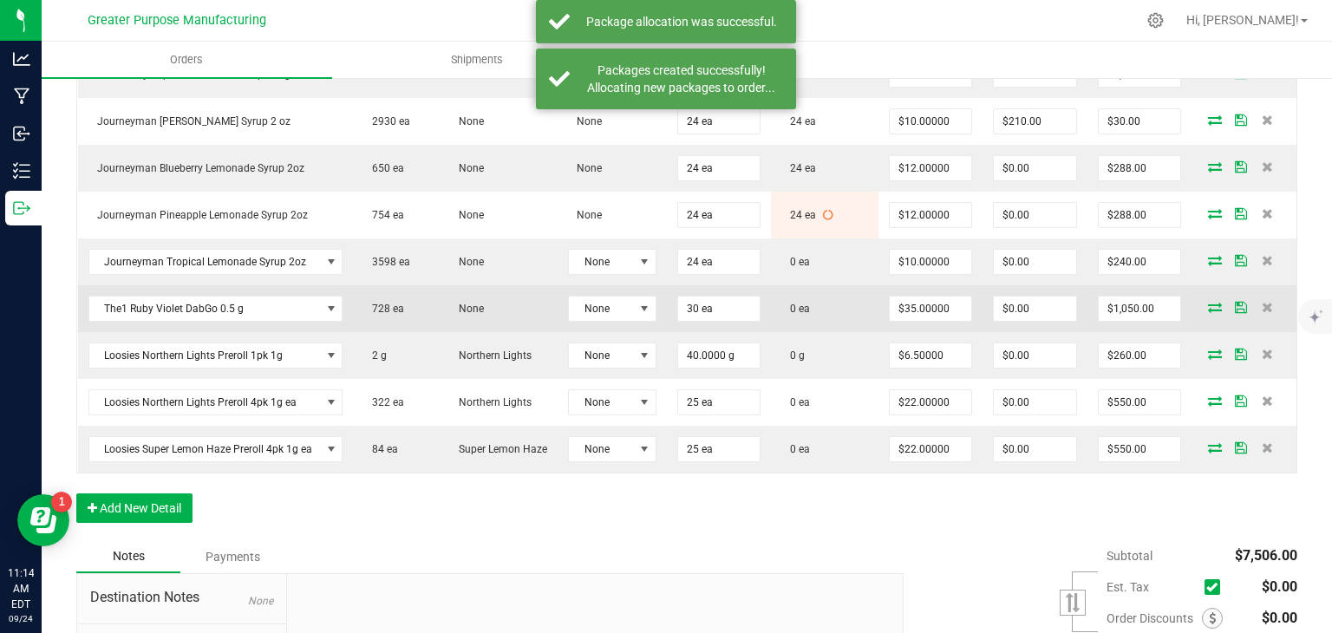
scroll to position [640, 0]
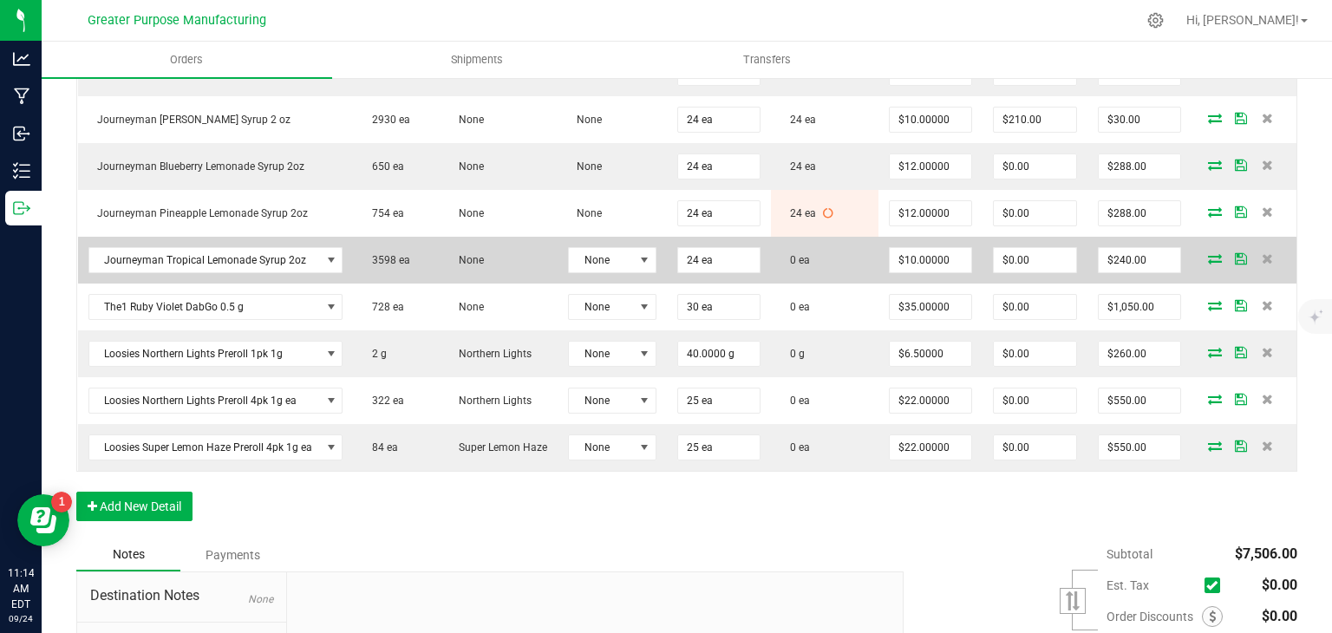
click at [1208, 264] on icon at bounding box center [1215, 258] width 14 height 10
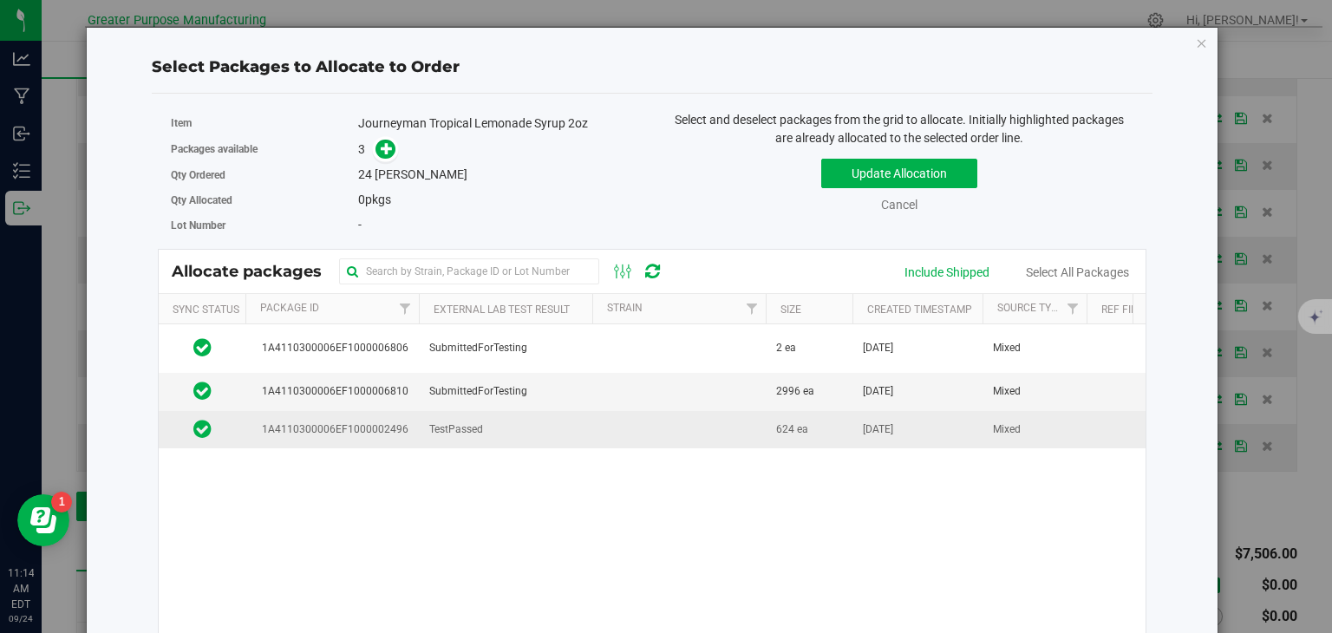
click at [569, 421] on td "TestPassed" at bounding box center [506, 429] width 174 height 37
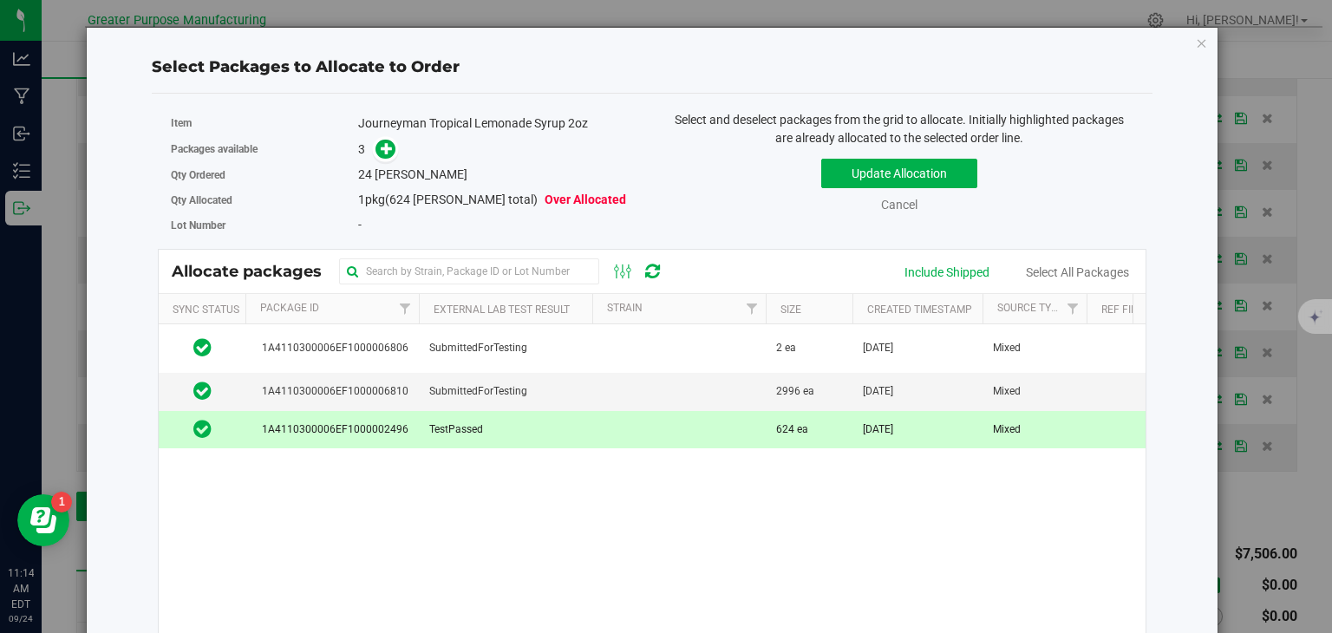
click at [393, 145] on span at bounding box center [382, 150] width 28 height 20
click at [392, 145] on link at bounding box center [386, 149] width 20 height 14
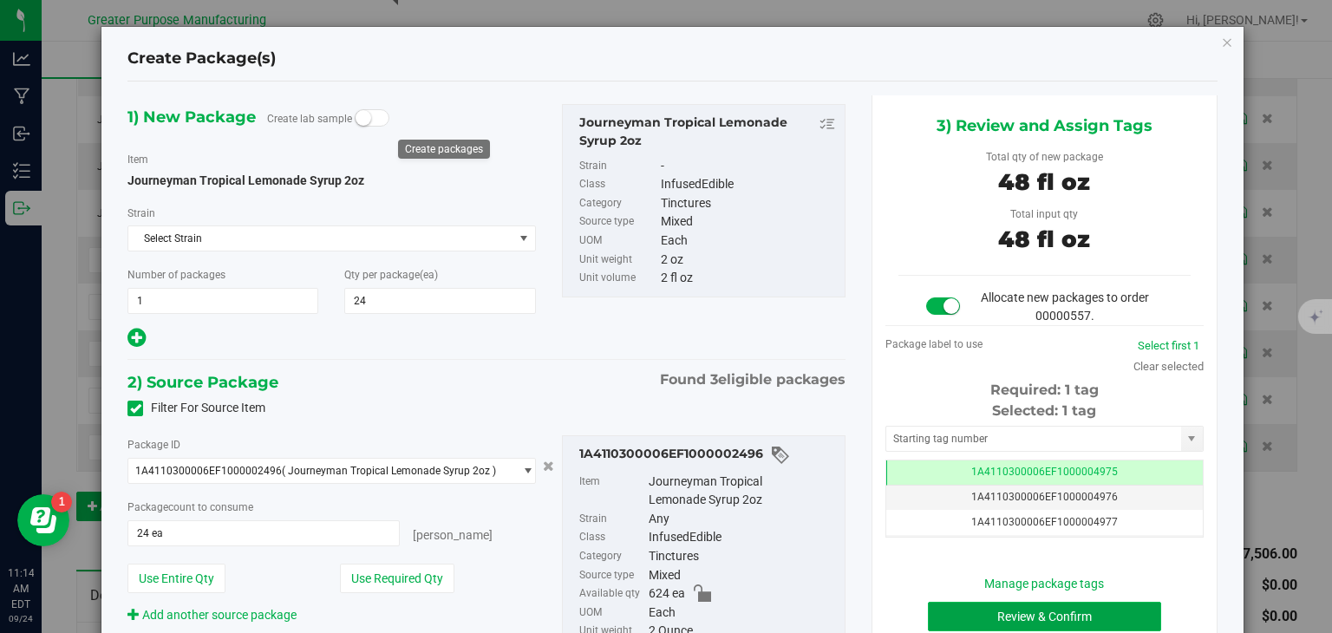
click at [976, 625] on button "Review & Confirm" at bounding box center [1044, 616] width 233 height 29
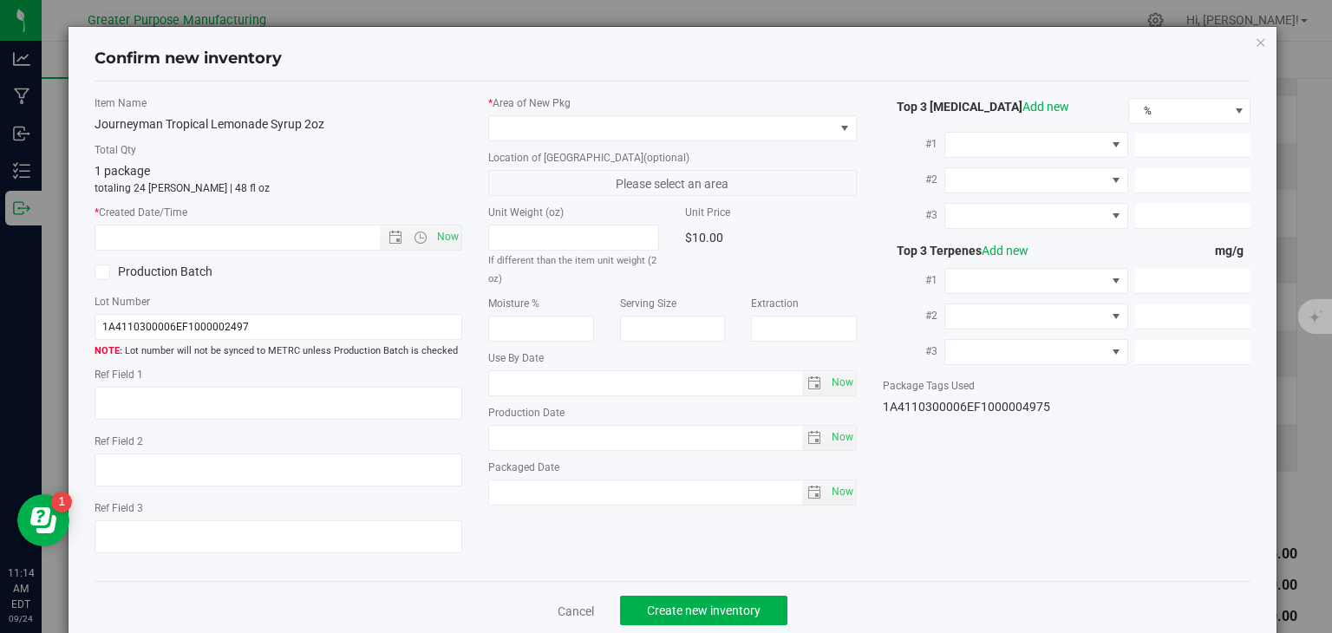
type input "[DATE]"
click at [441, 226] on span "Now" at bounding box center [448, 237] width 29 height 25
type input "[DATE] 11:14 AM"
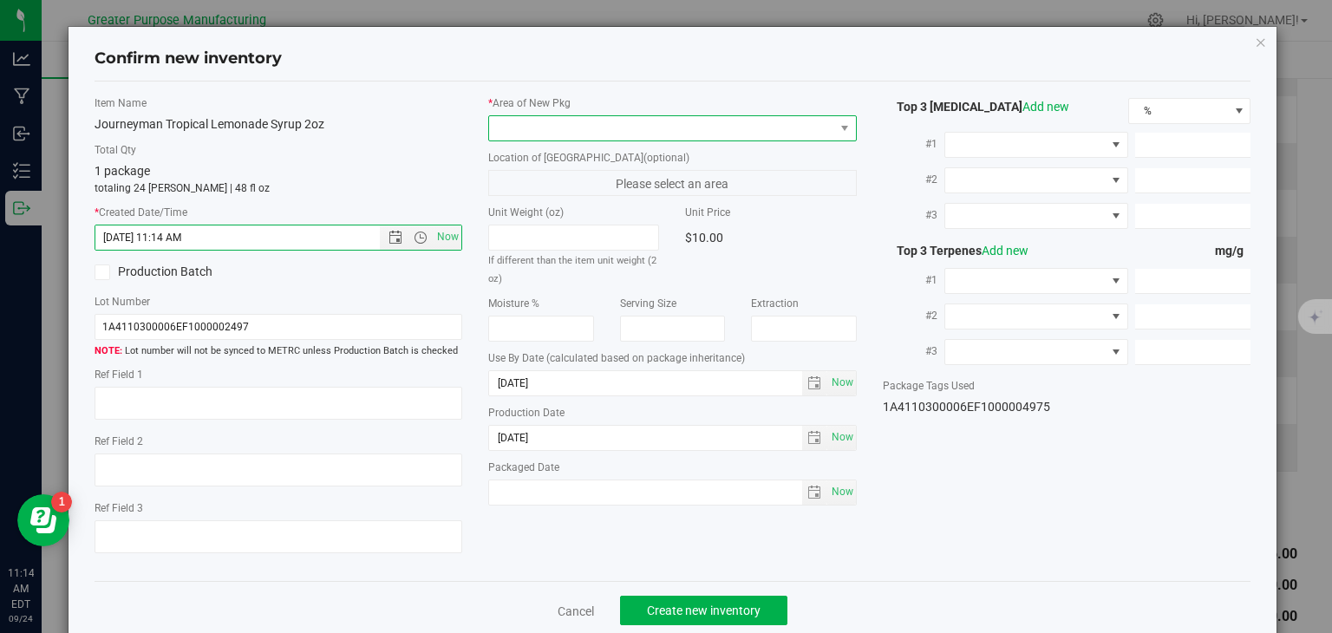
click at [575, 132] on span at bounding box center [661, 128] width 345 height 24
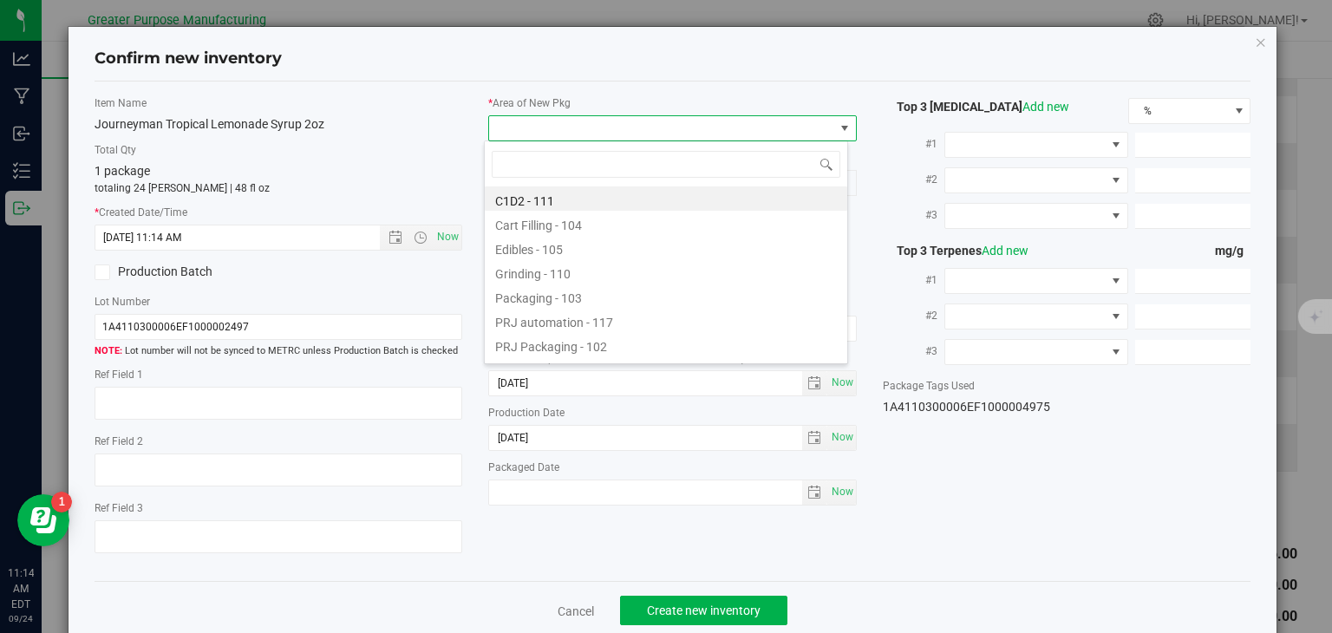
type input "108"
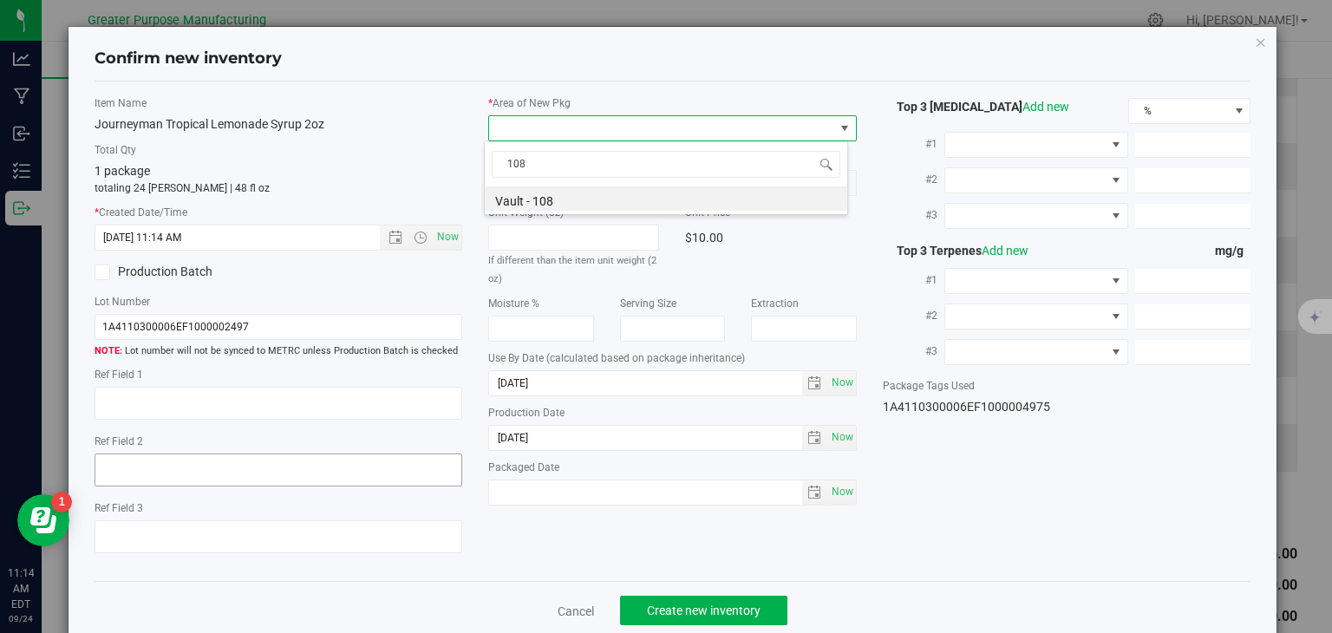
drag, startPoint x: 545, startPoint y: 199, endPoint x: 350, endPoint y: 473, distance: 336.0
click at [396, 409] on body "Confirm new inventory Item Name Journeyman Tropical Lemonade Syrup 2oz Total Qt…" at bounding box center [666, 316] width 1332 height 633
click at [560, 200] on li "Vault - 108" at bounding box center [666, 199] width 363 height 24
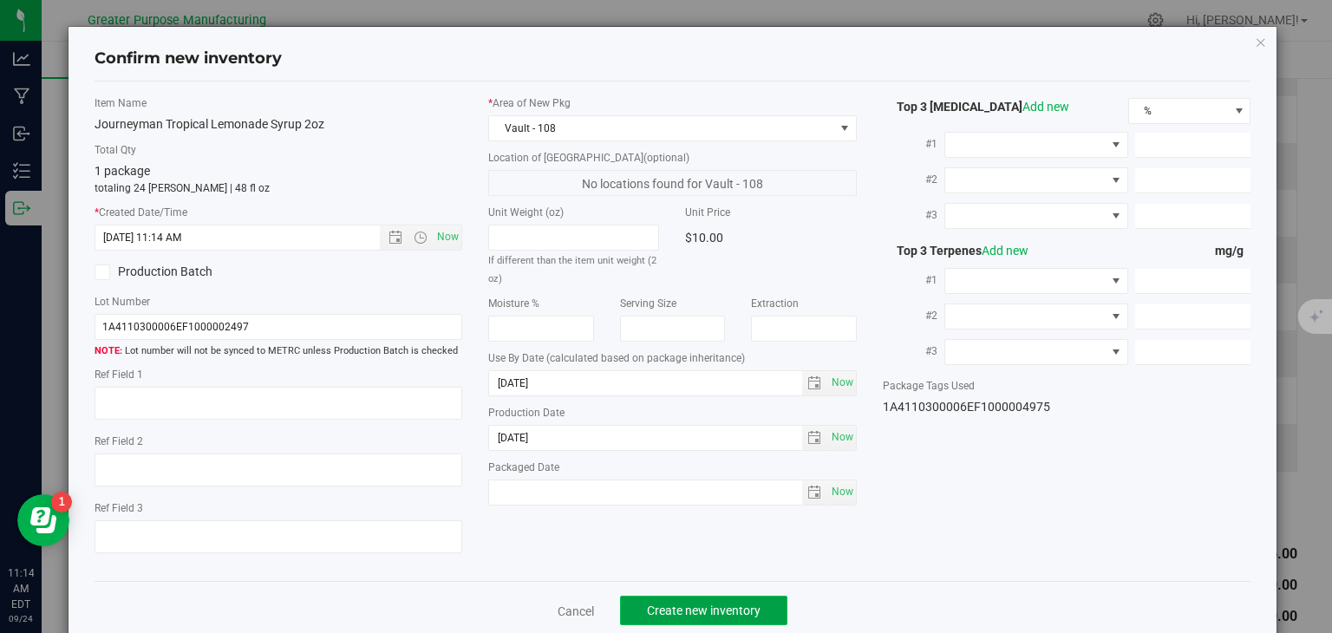
click at [653, 604] on span "Create new inventory" at bounding box center [704, 611] width 114 height 14
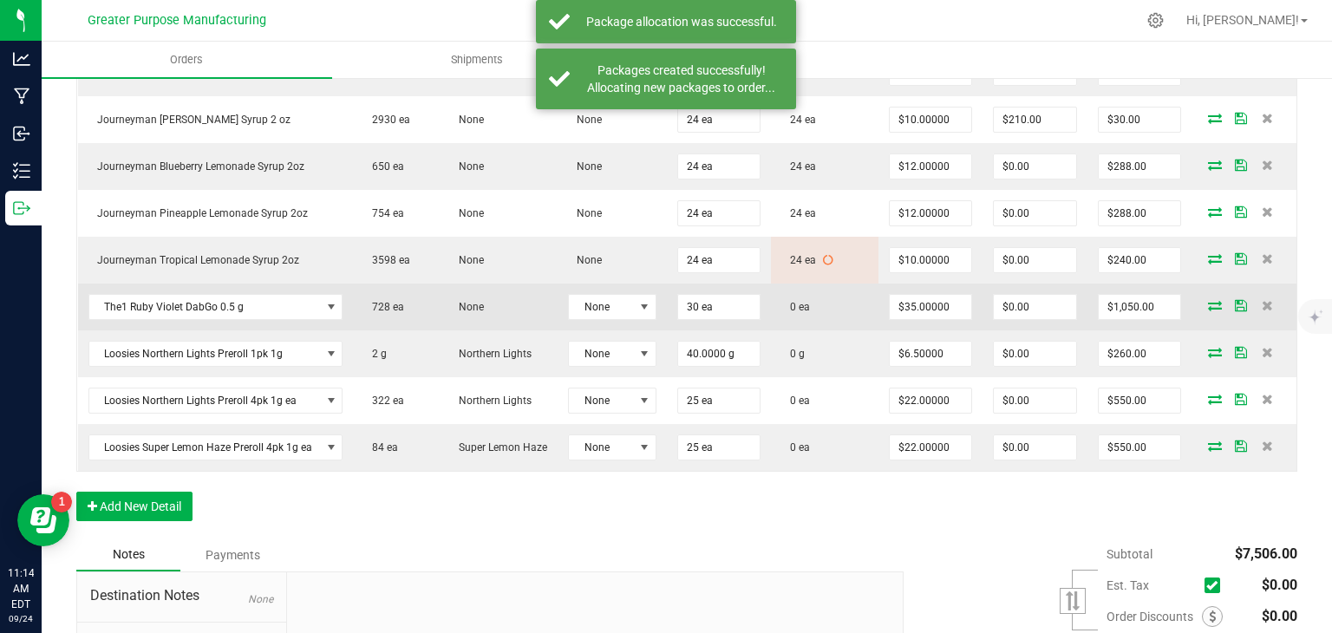
click at [1208, 311] on icon at bounding box center [1215, 305] width 14 height 10
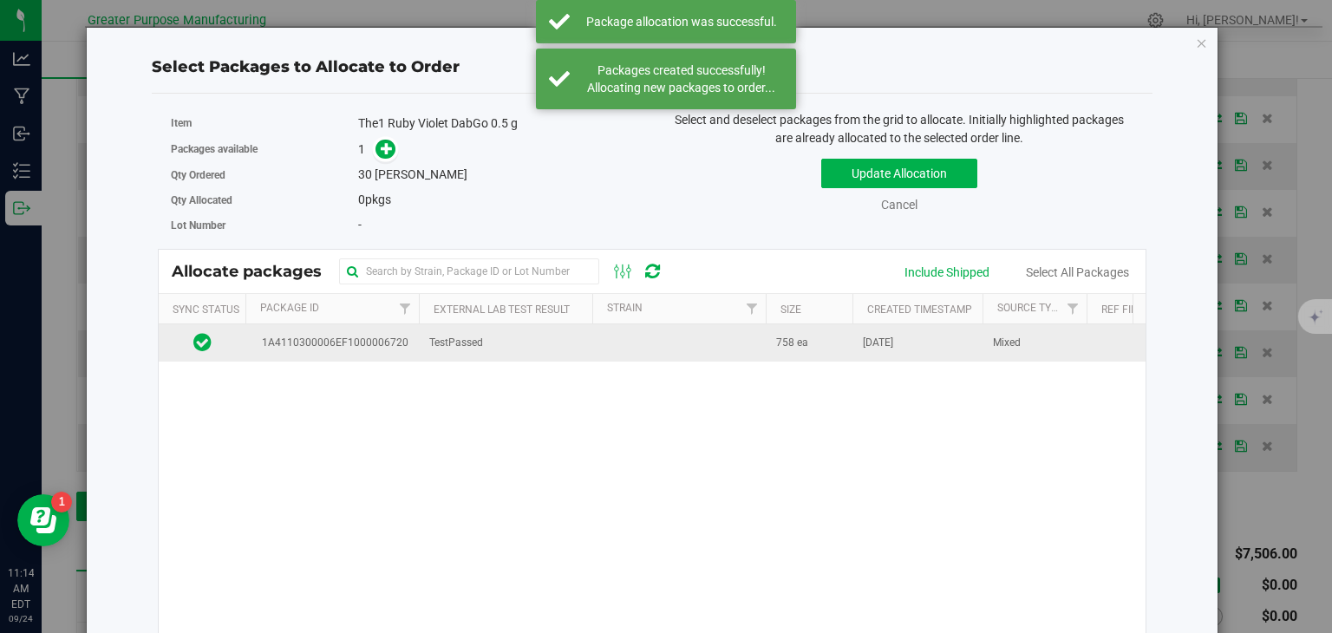
click at [781, 344] on span "758 ea" at bounding box center [792, 343] width 32 height 16
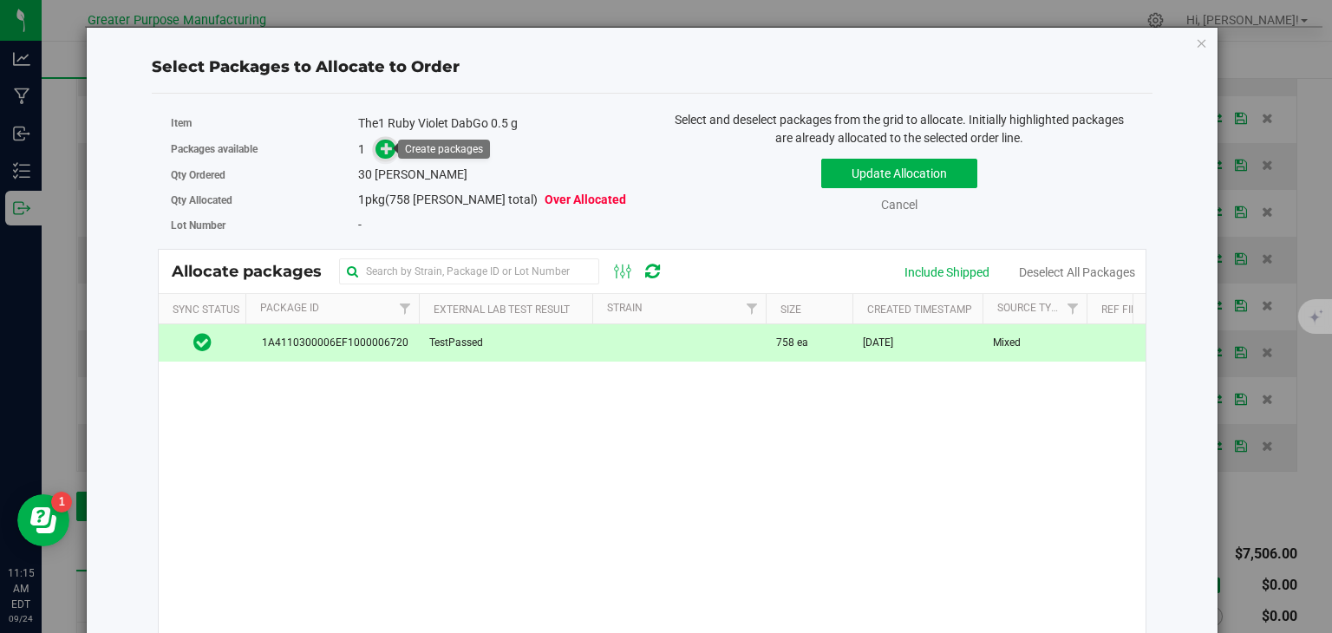
click at [386, 142] on icon at bounding box center [387, 148] width 12 height 12
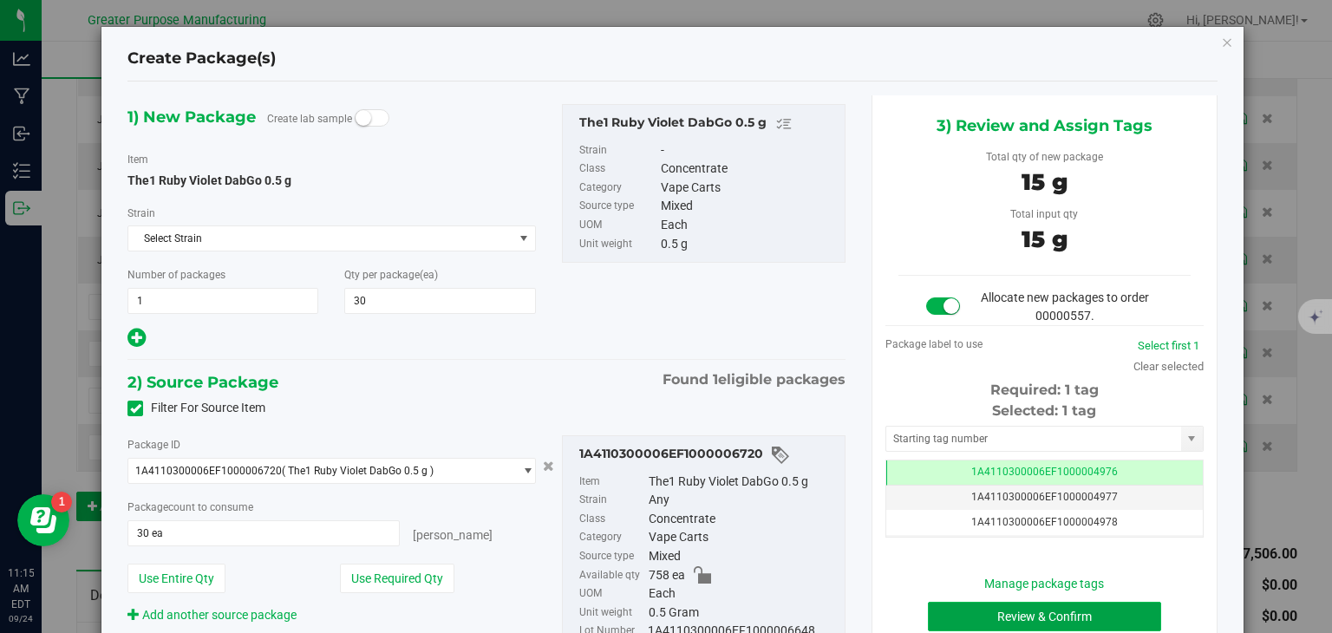
click at [1004, 604] on button "Review & Confirm" at bounding box center [1044, 616] width 233 height 29
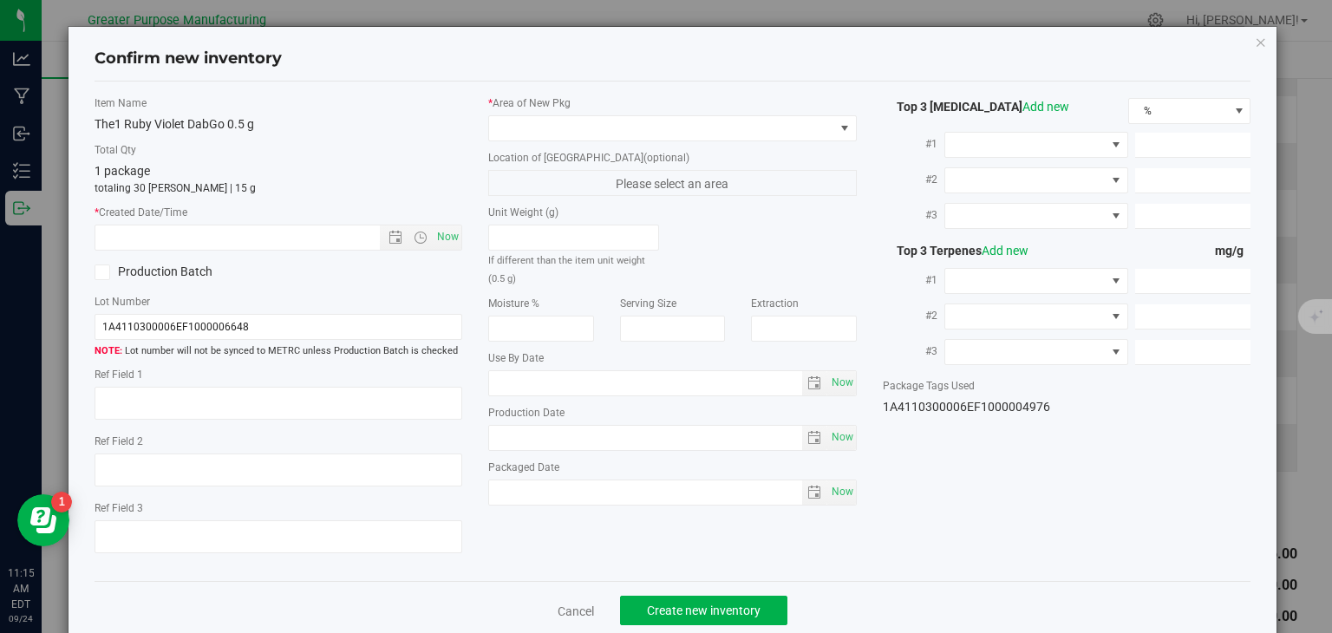
type input "[DATE]"
click at [434, 234] on span "Now" at bounding box center [448, 237] width 29 height 25
type input "[DATE] 11:15 AM"
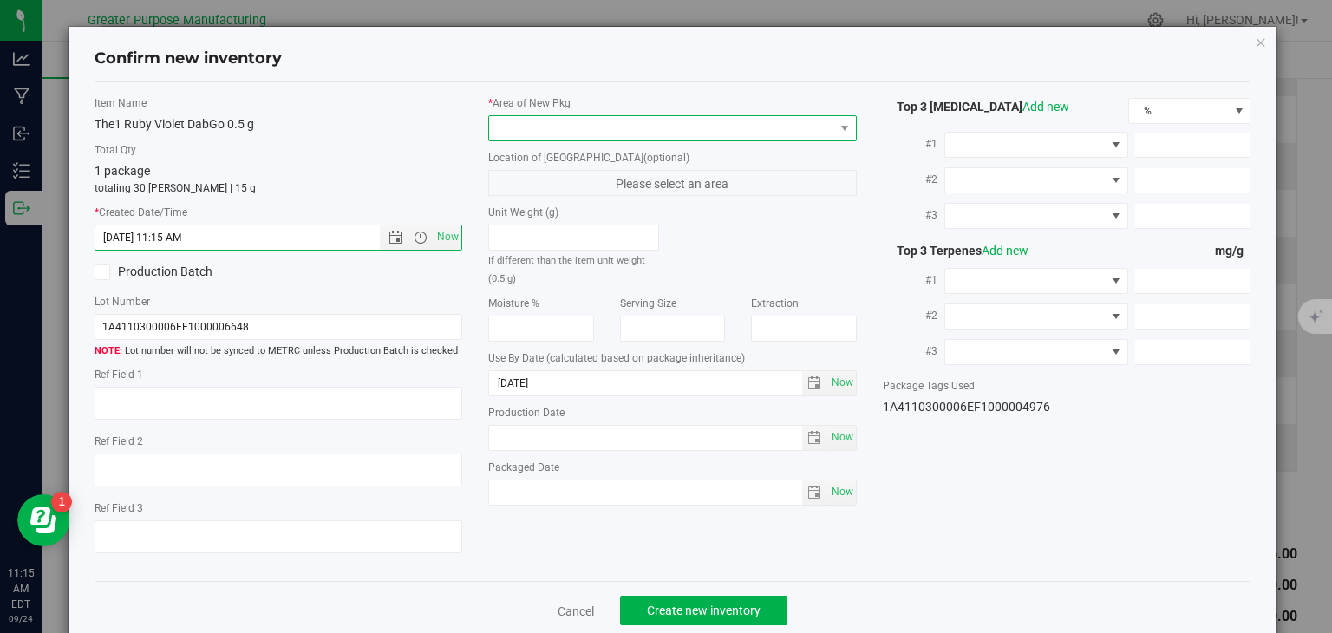
click at [531, 131] on span at bounding box center [661, 128] width 345 height 24
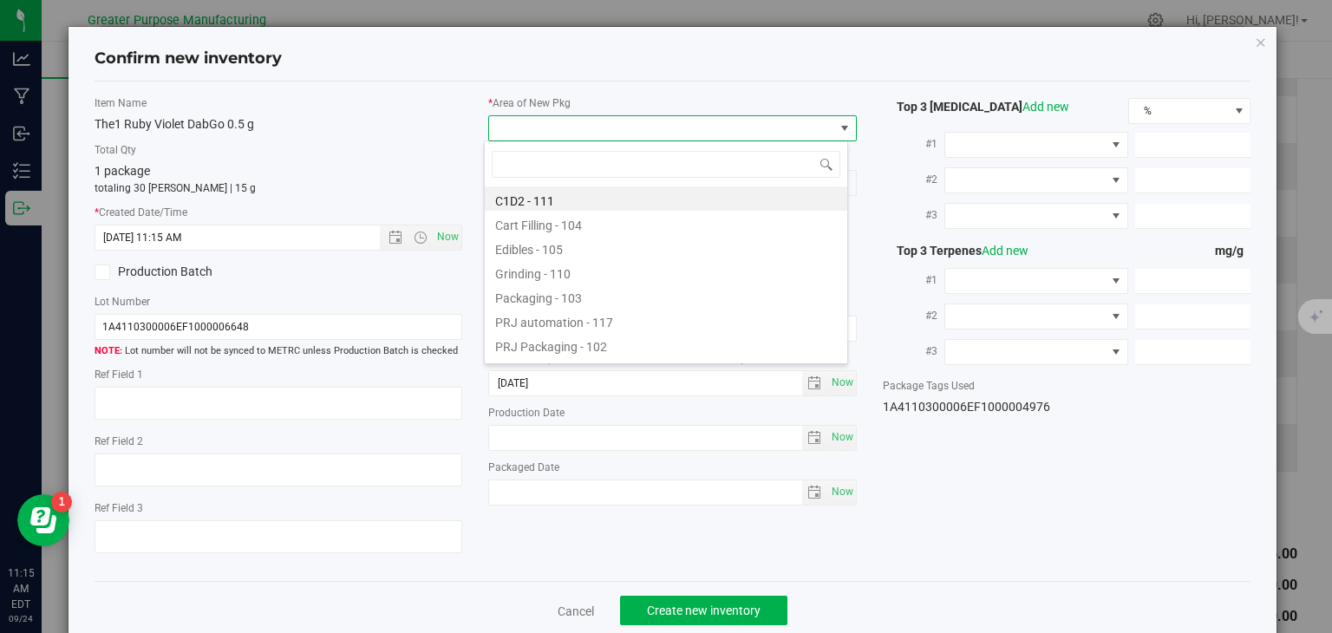
type input "108"
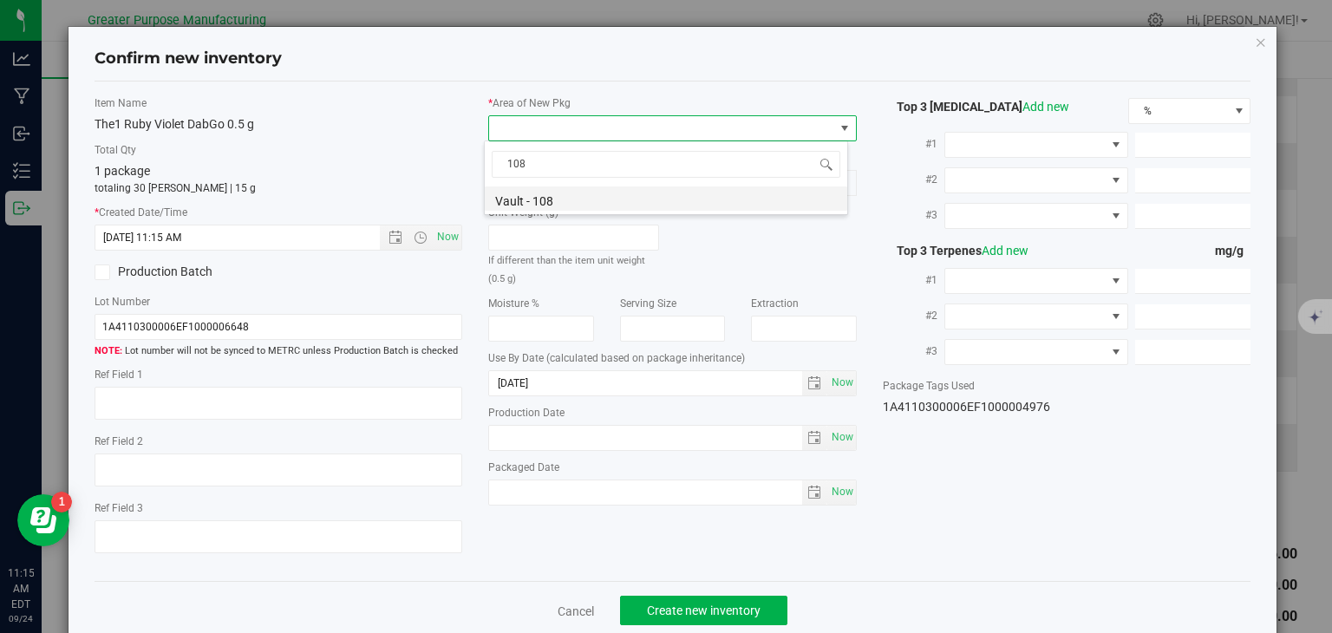
click at [540, 193] on li "Vault - 108" at bounding box center [666, 199] width 363 height 24
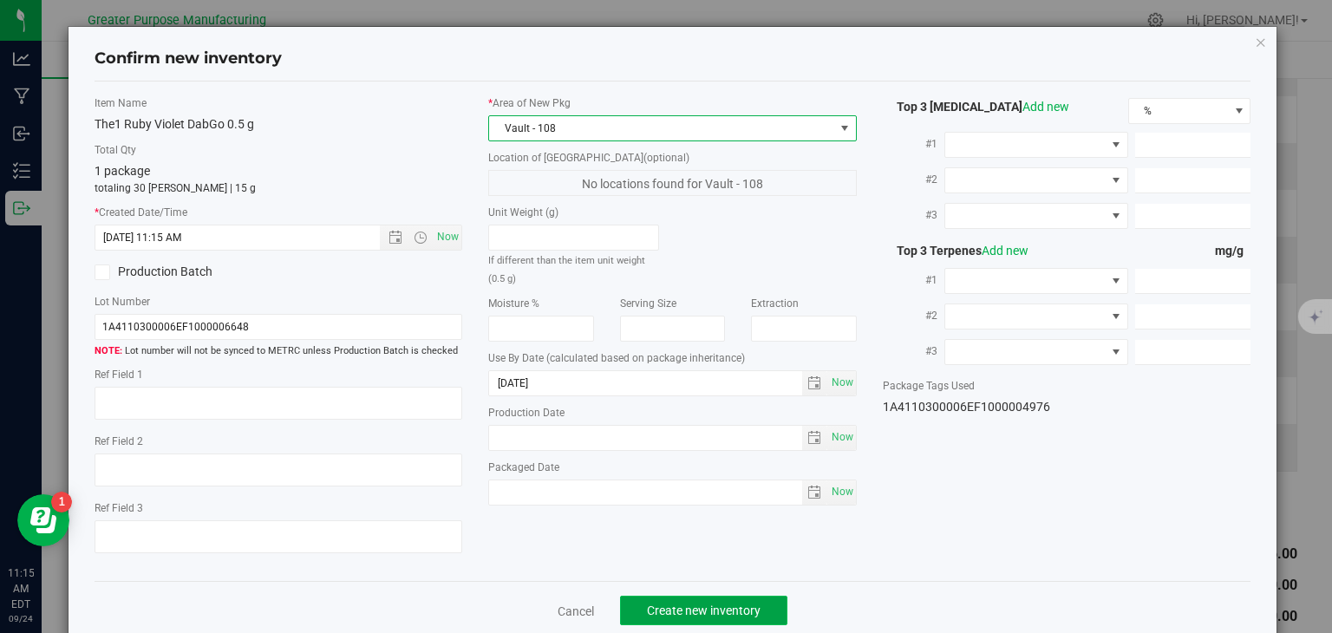
click at [720, 610] on span "Create new inventory" at bounding box center [704, 611] width 114 height 14
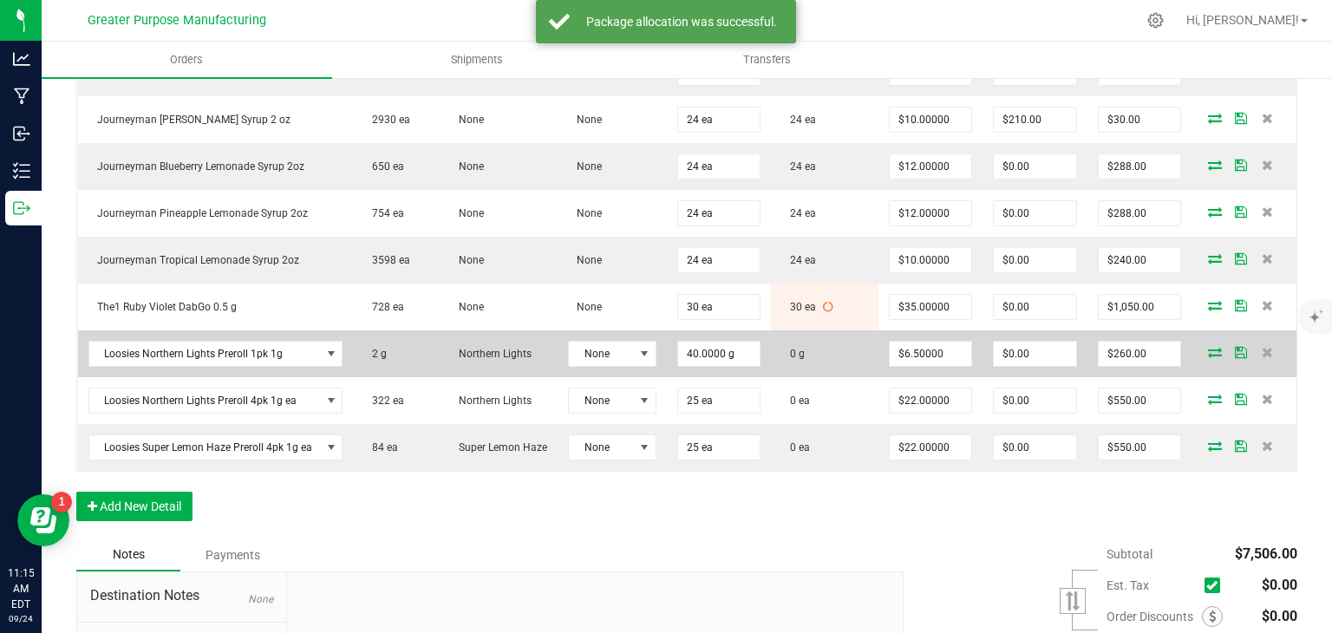
click at [1208, 357] on icon at bounding box center [1215, 352] width 14 height 10
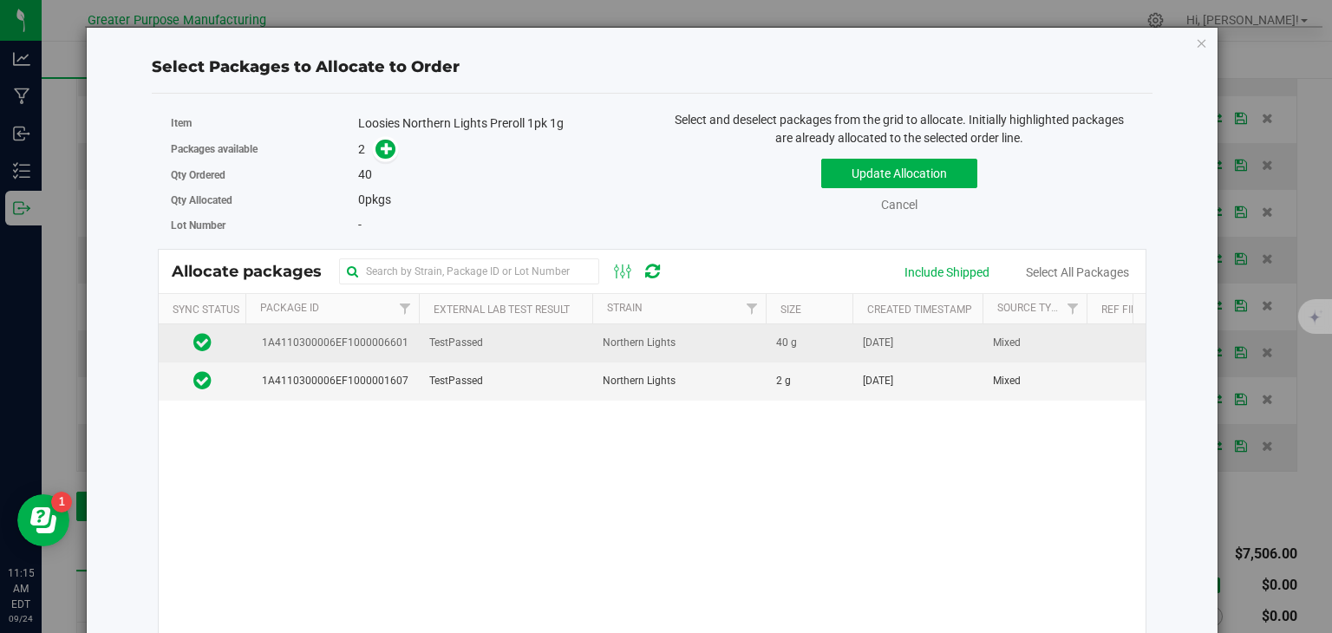
click at [725, 332] on td "Northern Lights" at bounding box center [680, 343] width 174 height 38
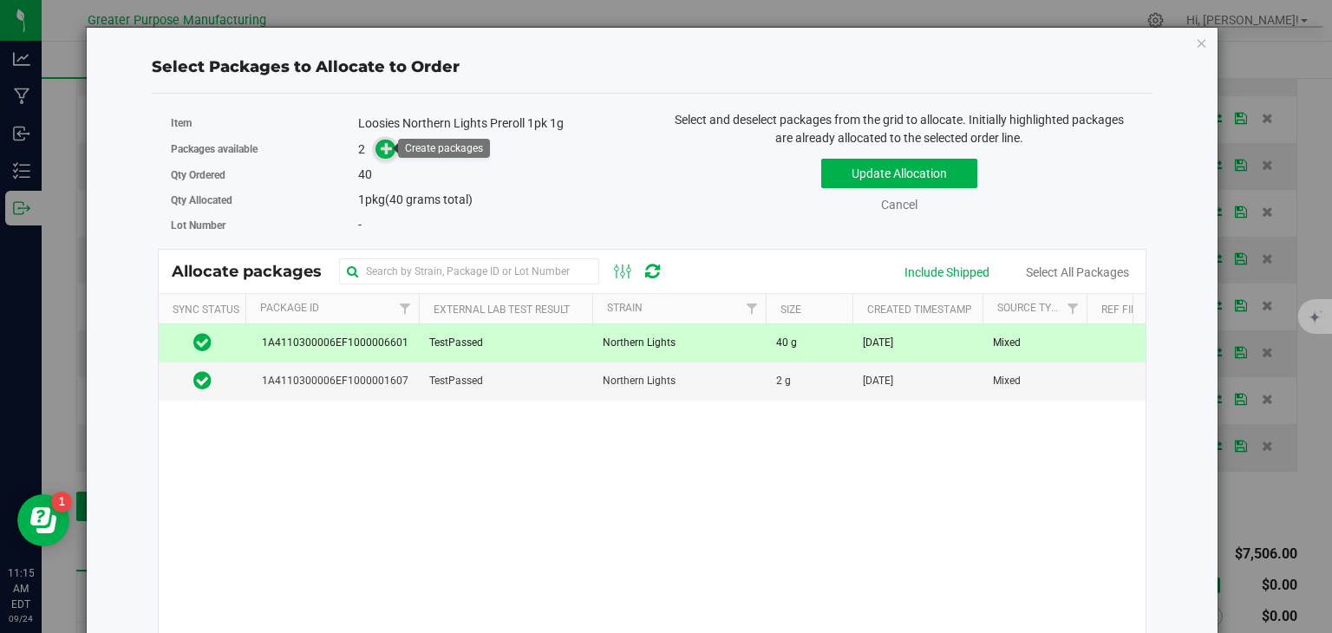
click at [385, 142] on icon at bounding box center [387, 148] width 12 height 12
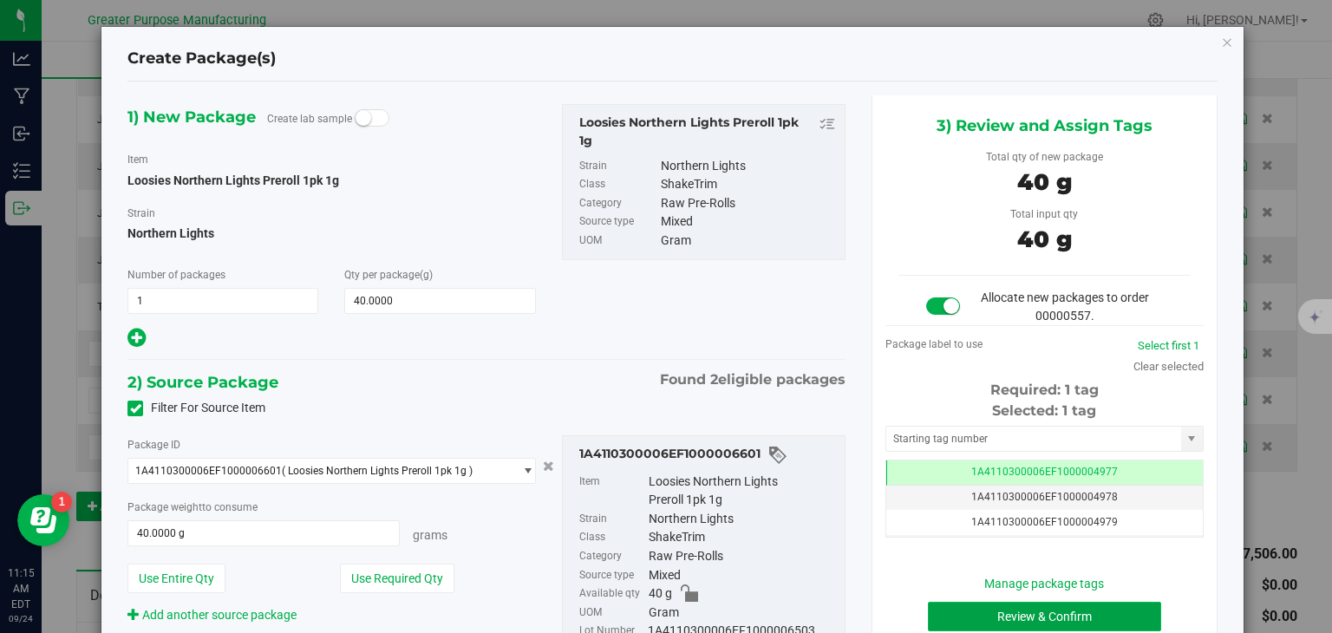
click at [1103, 606] on button "Review & Confirm" at bounding box center [1044, 616] width 233 height 29
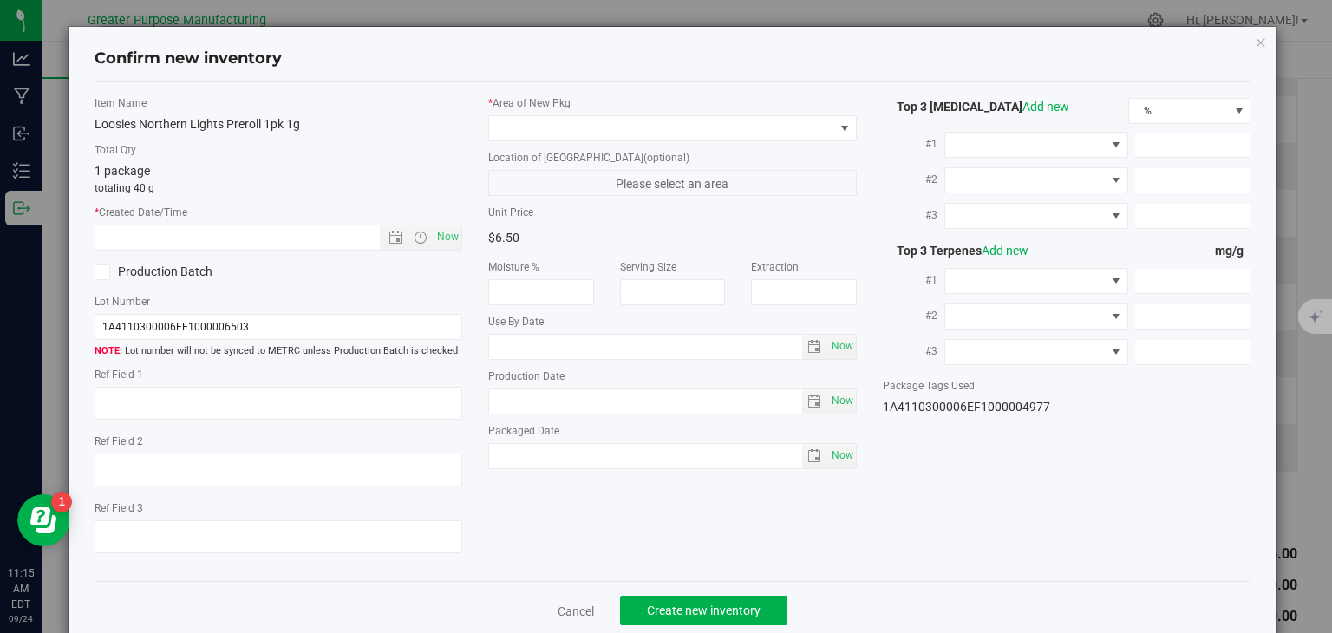
type input "[DATE]"
click at [448, 240] on span "Now" at bounding box center [448, 237] width 29 height 25
type input "[DATE] 11:15 AM"
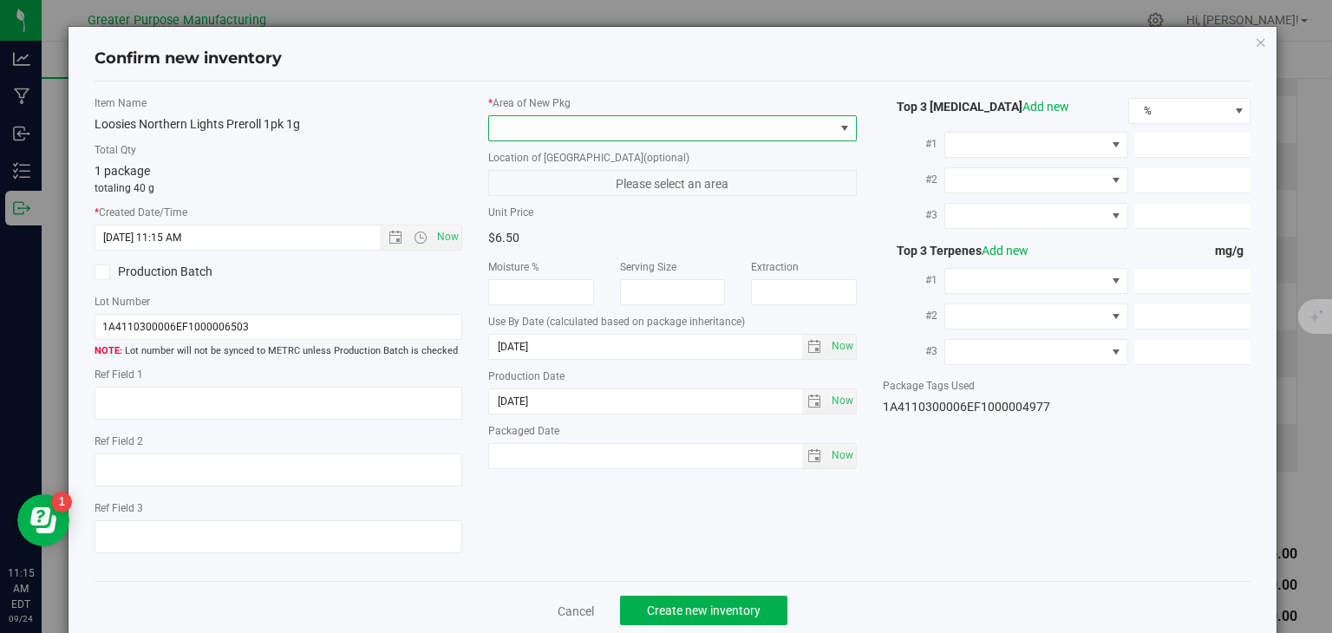
click at [609, 134] on span at bounding box center [661, 128] width 345 height 24
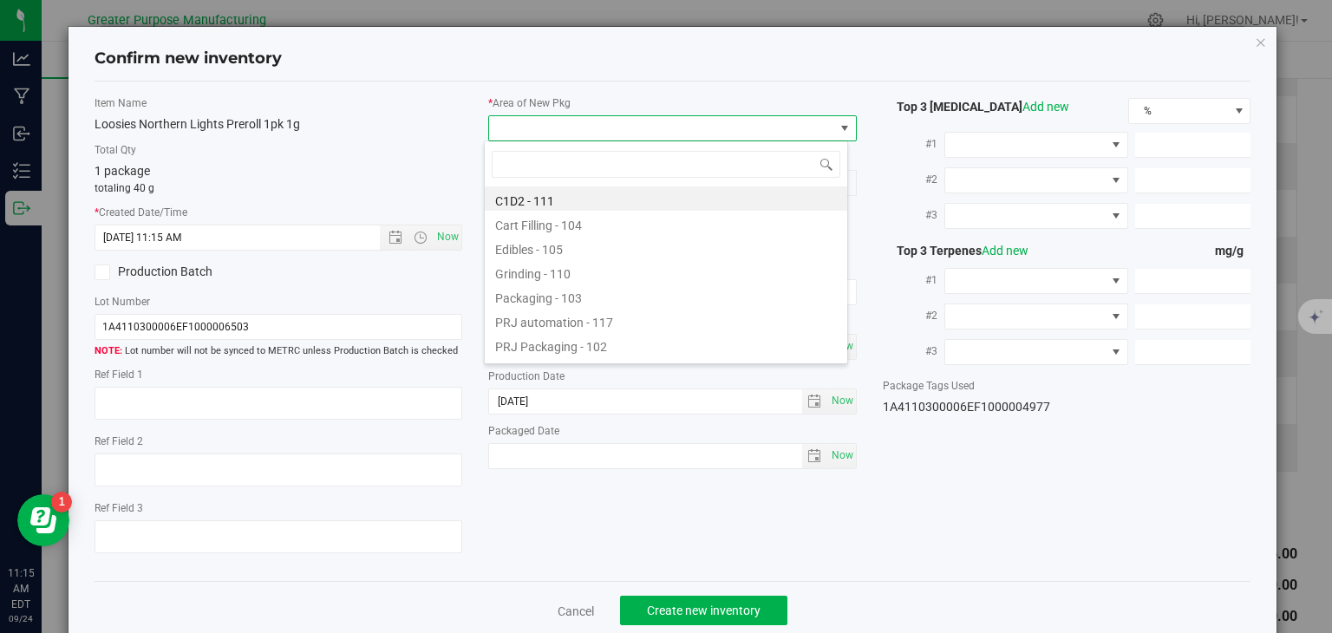
type input "108"
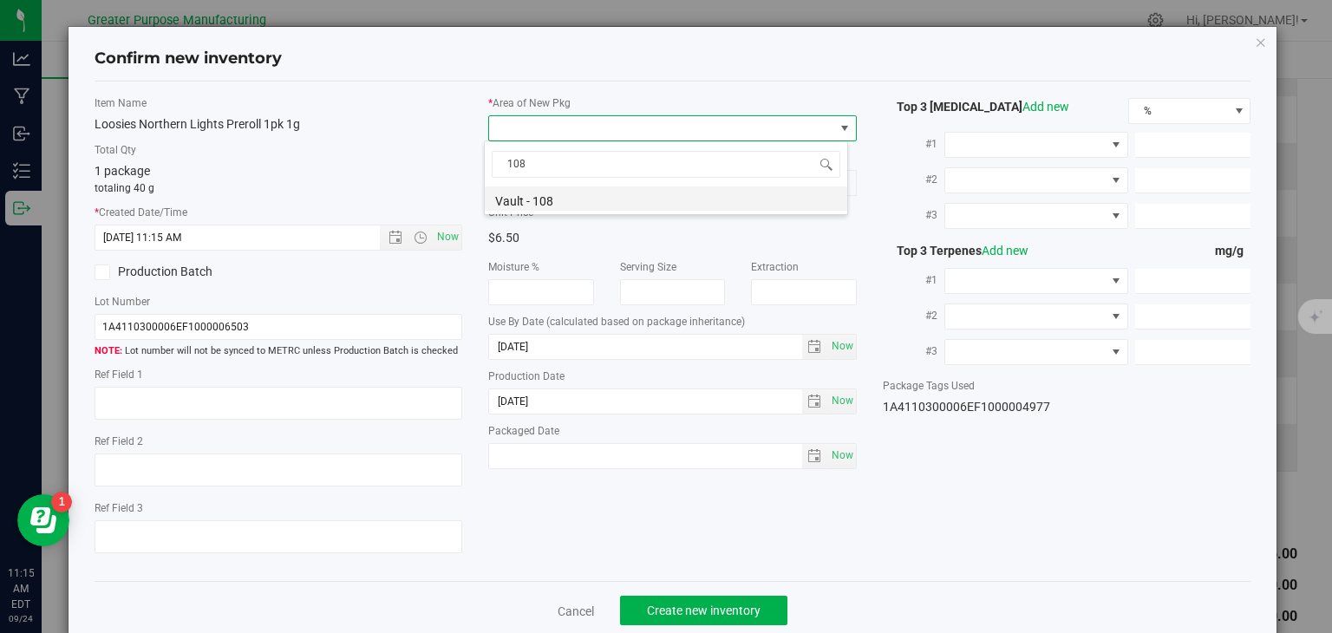
click at [579, 193] on li "Vault - 108" at bounding box center [666, 199] width 363 height 24
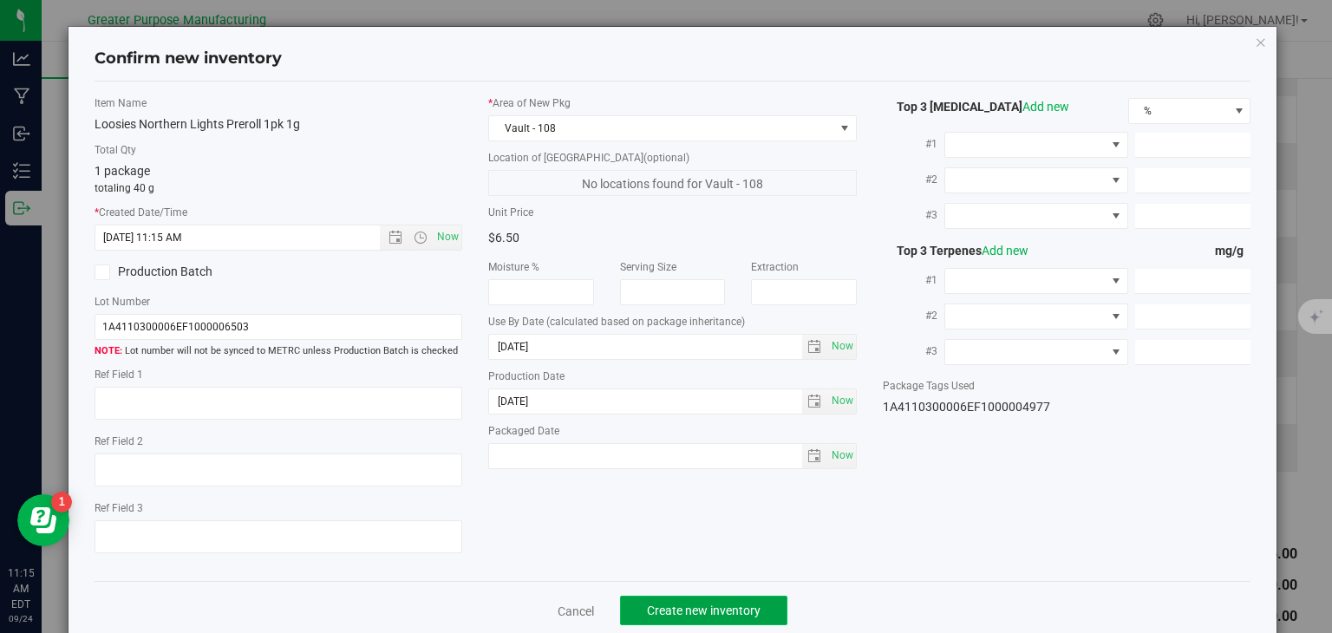
click at [673, 618] on span "Create new inventory" at bounding box center [704, 611] width 114 height 14
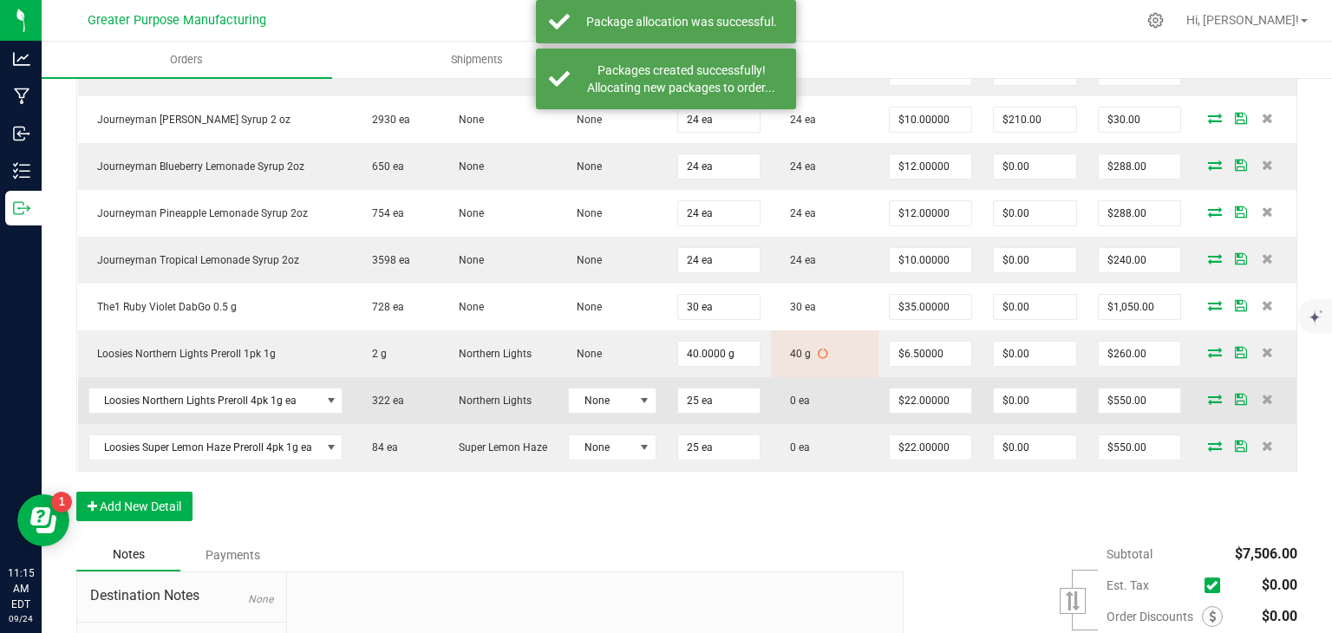
click at [1202, 399] on td at bounding box center [1244, 400] width 105 height 47
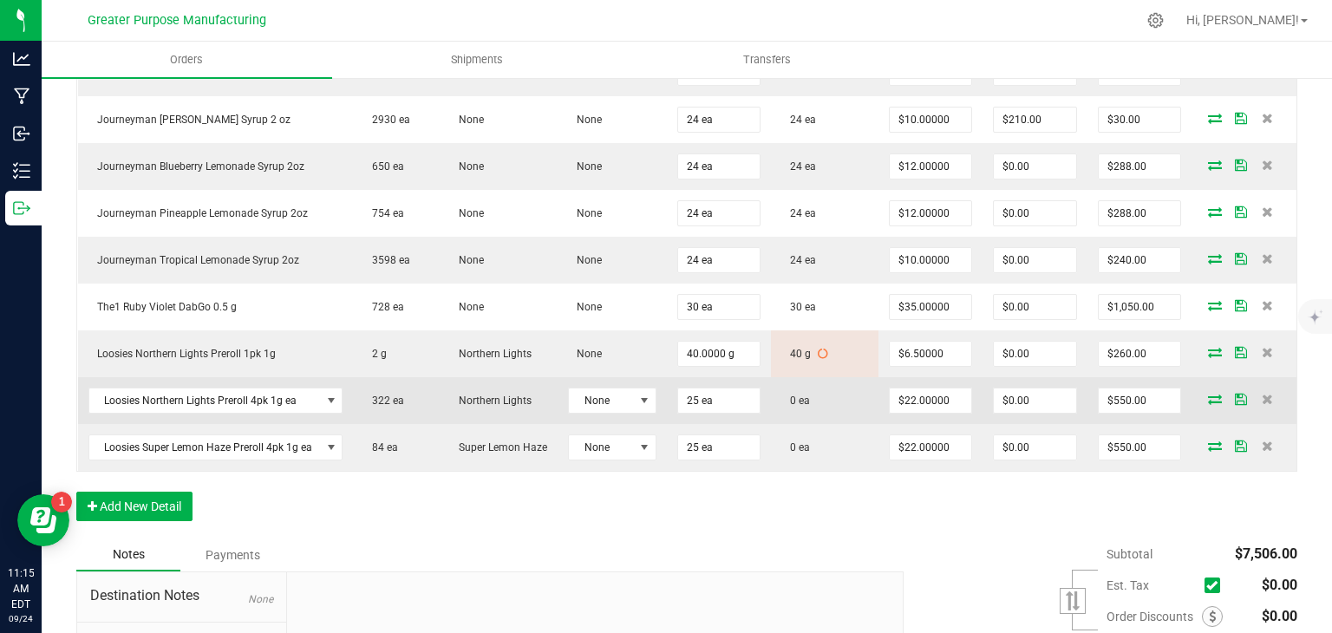
click at [1208, 404] on icon at bounding box center [1215, 399] width 14 height 10
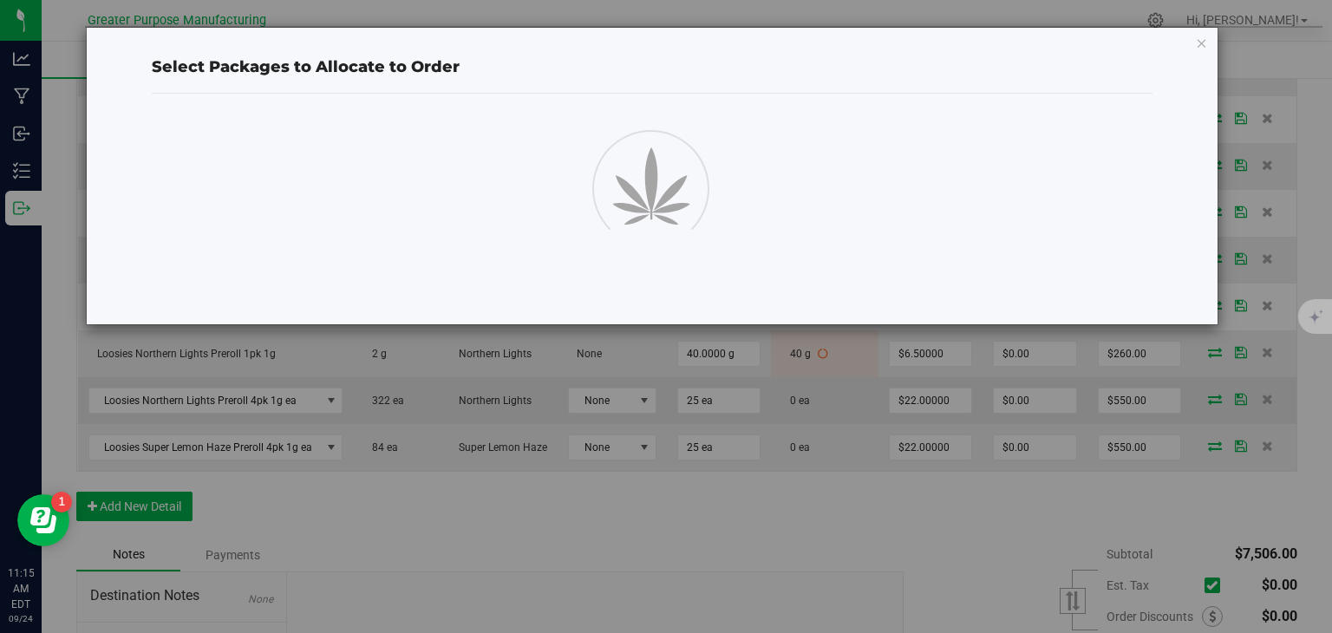
click at [1197, 405] on div "Select Packages to Allocate to Order" at bounding box center [673, 316] width 1346 height 633
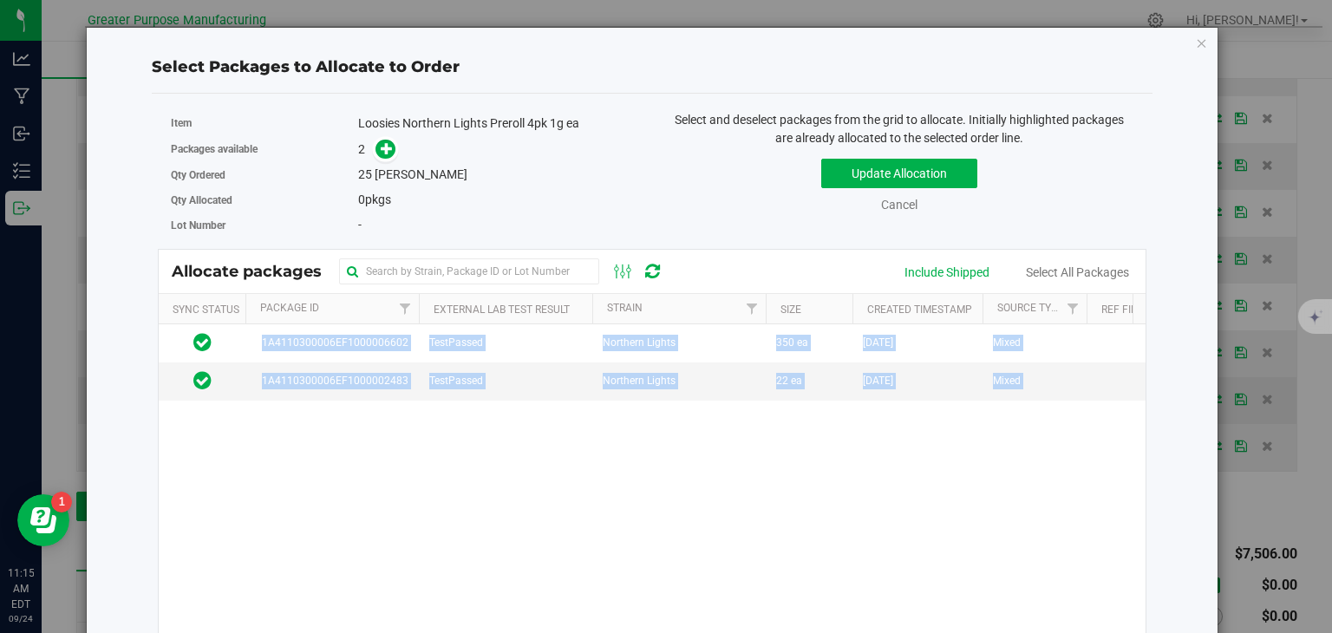
click at [1197, 405] on div "Select Packages to Allocate to Order Item Loosies Northern Lights Preroll 4pk 1…" at bounding box center [652, 406] width 1133 height 758
click at [549, 404] on div "1A4110300006EF1000006602 TestPassed Northern Lights 350 ea [DATE] Mixed 1A41103…" at bounding box center [652, 541] width 987 height 434
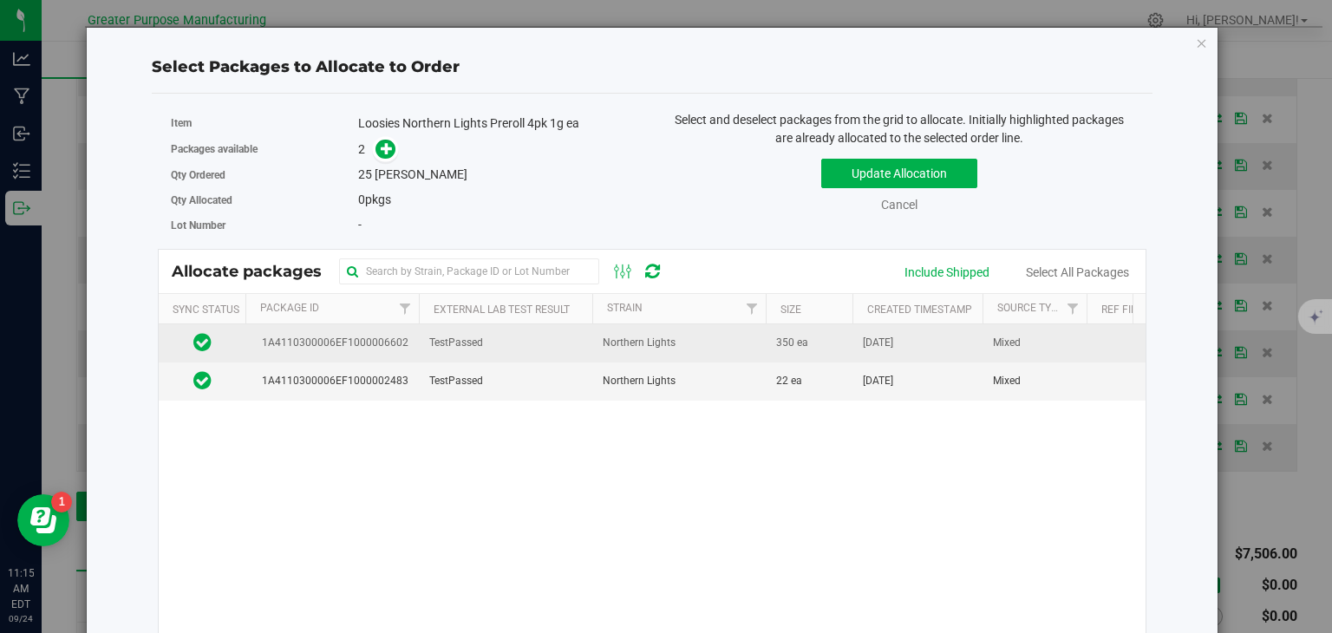
click at [555, 331] on td "TestPassed" at bounding box center [506, 343] width 174 height 38
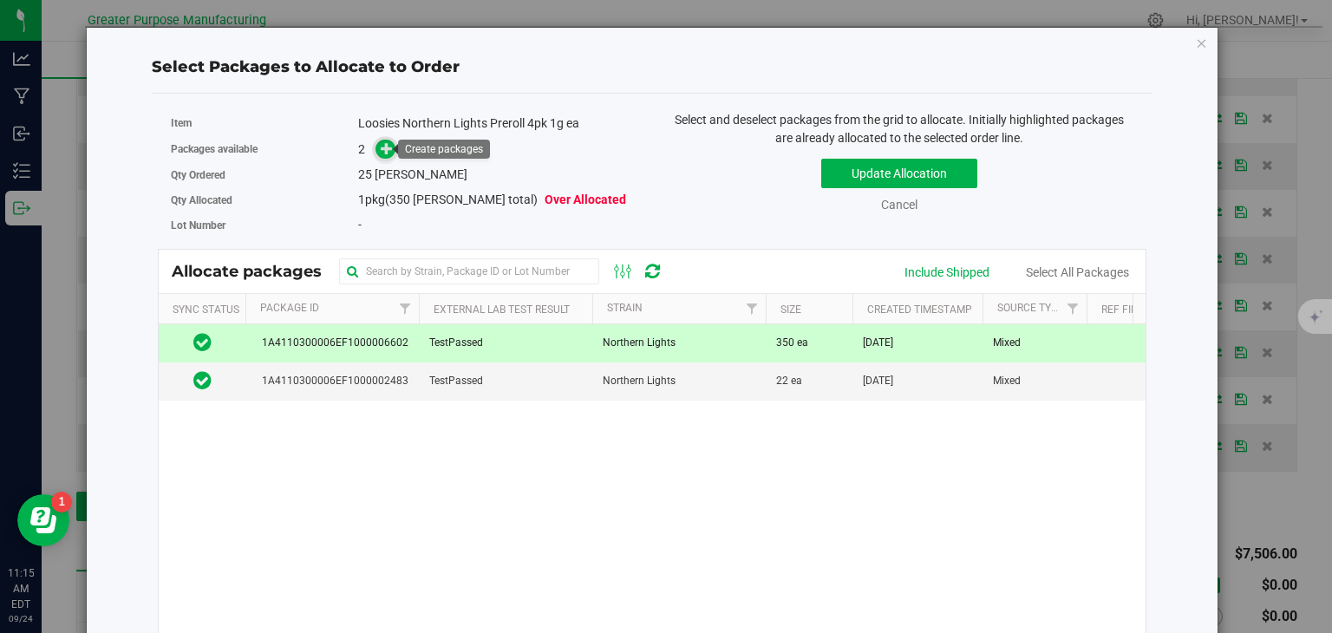
click at [389, 147] on icon at bounding box center [387, 148] width 12 height 12
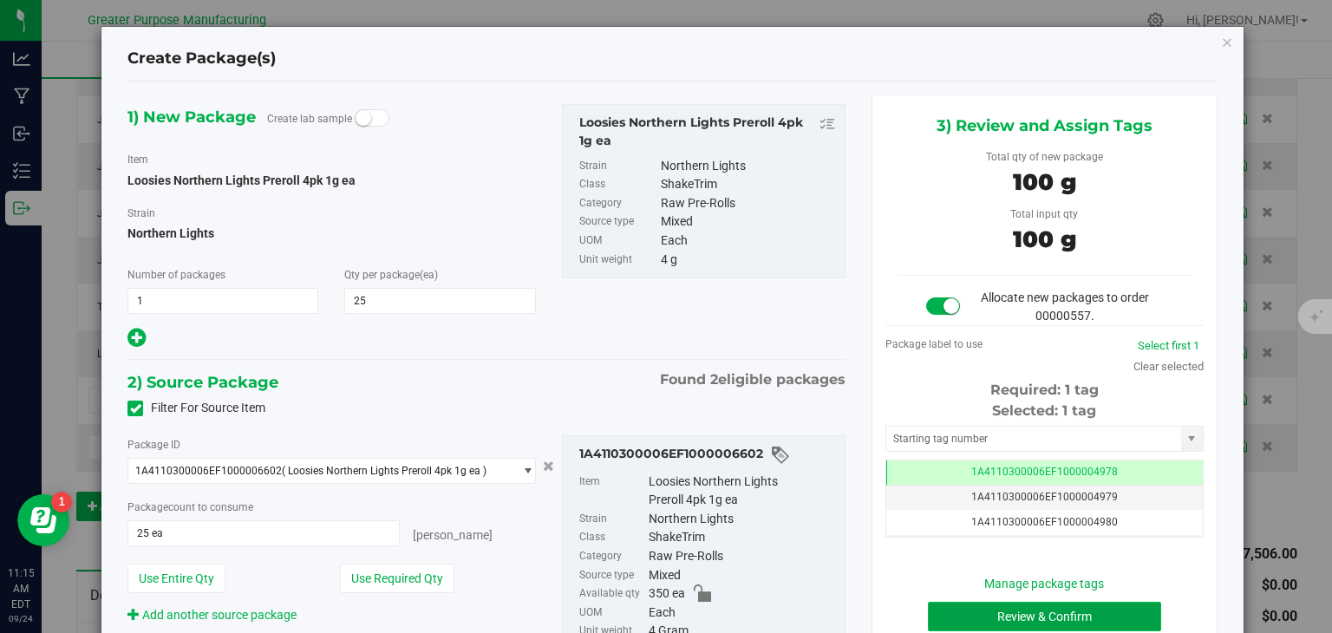
click at [992, 610] on button "Review & Confirm" at bounding box center [1044, 616] width 233 height 29
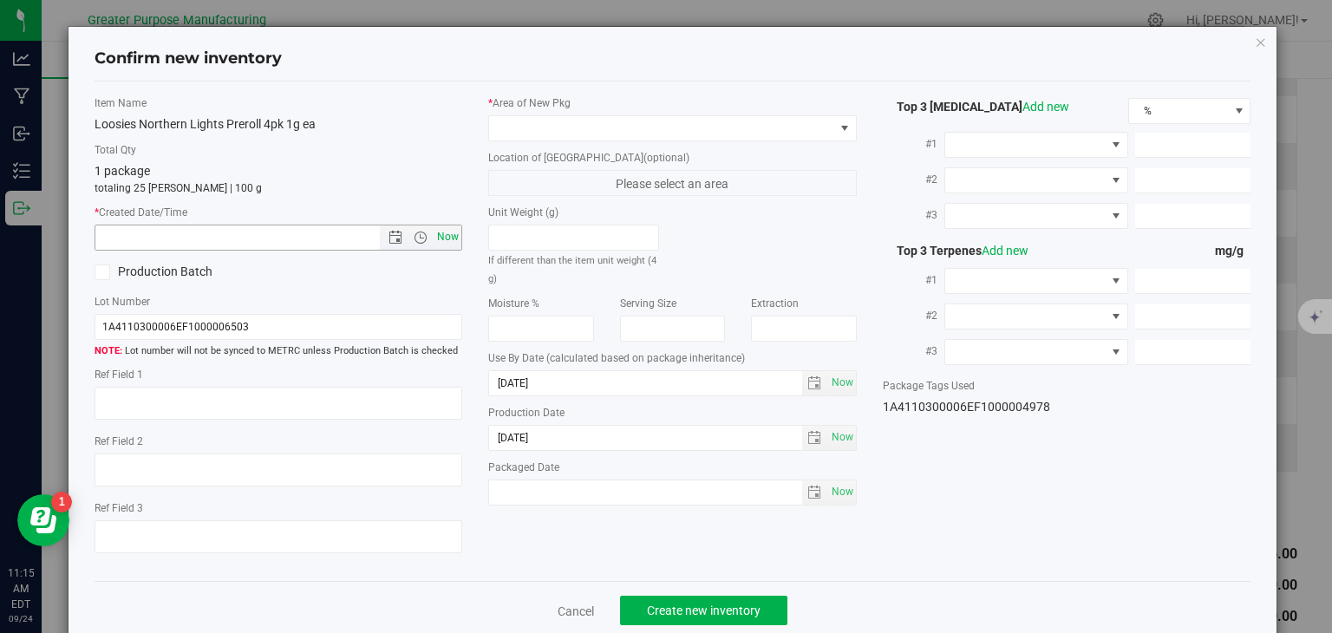
click at [449, 242] on span "Now" at bounding box center [448, 237] width 29 height 25
type input "[DATE] 11:15 AM"
click at [546, 140] on span at bounding box center [672, 128] width 369 height 26
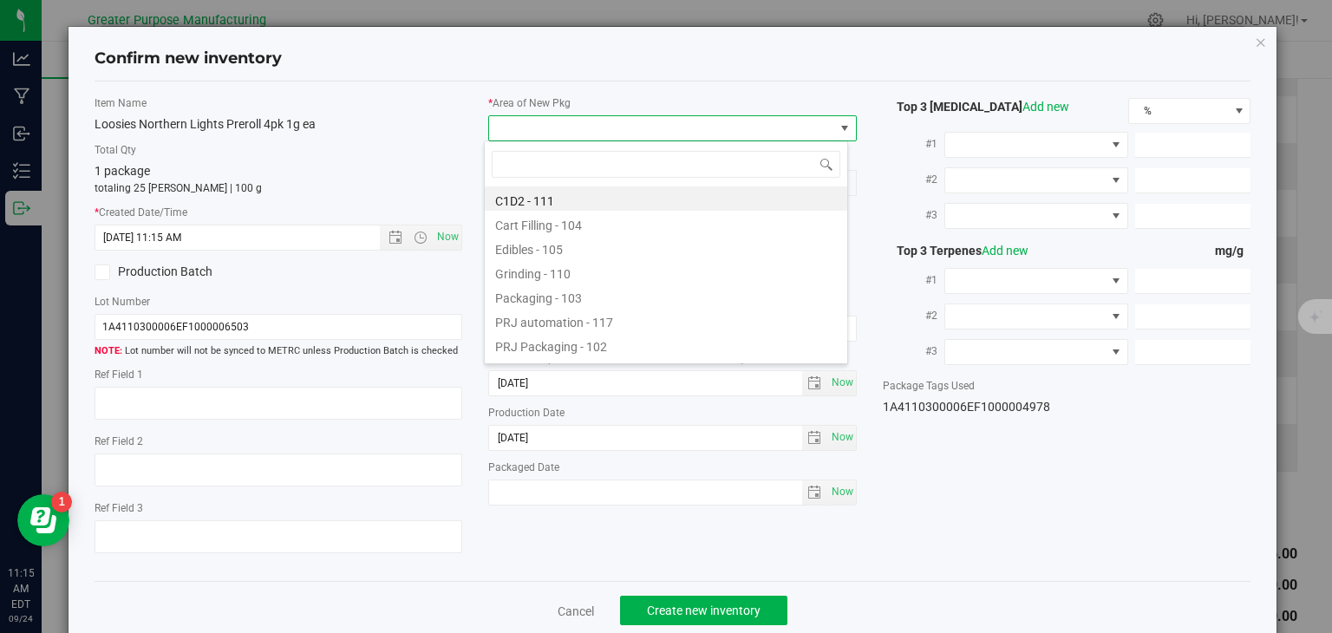
type input "108"
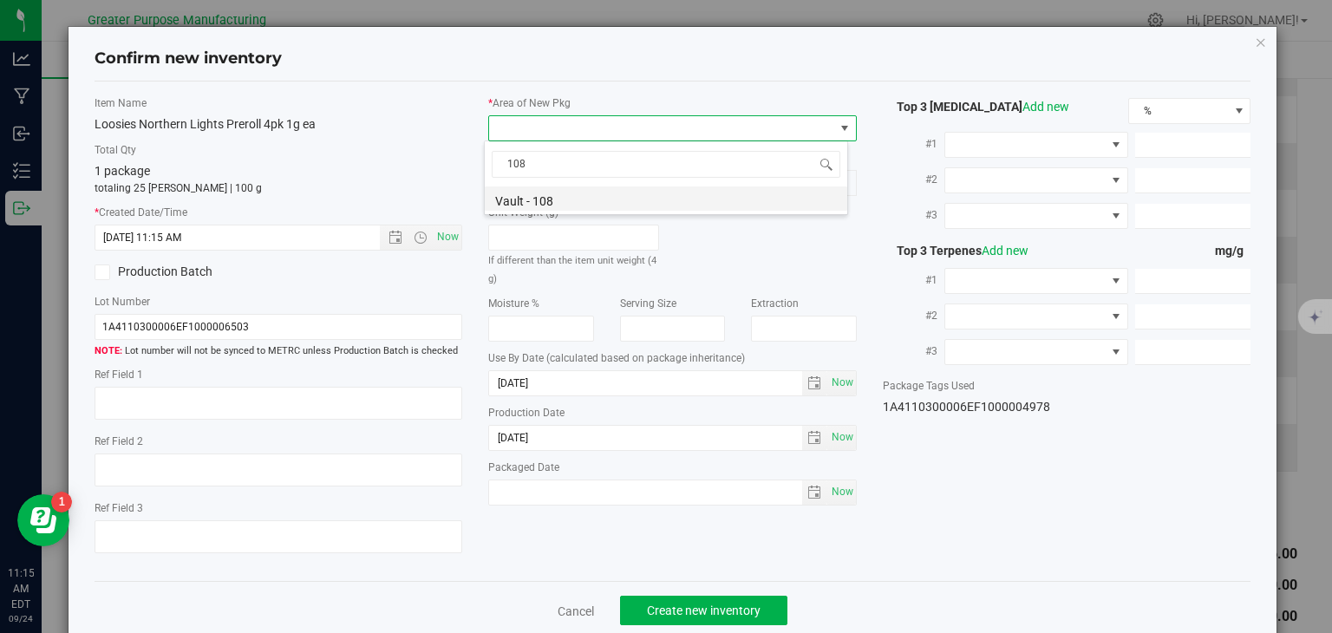
click at [541, 194] on li "Vault - 108" at bounding box center [666, 199] width 363 height 24
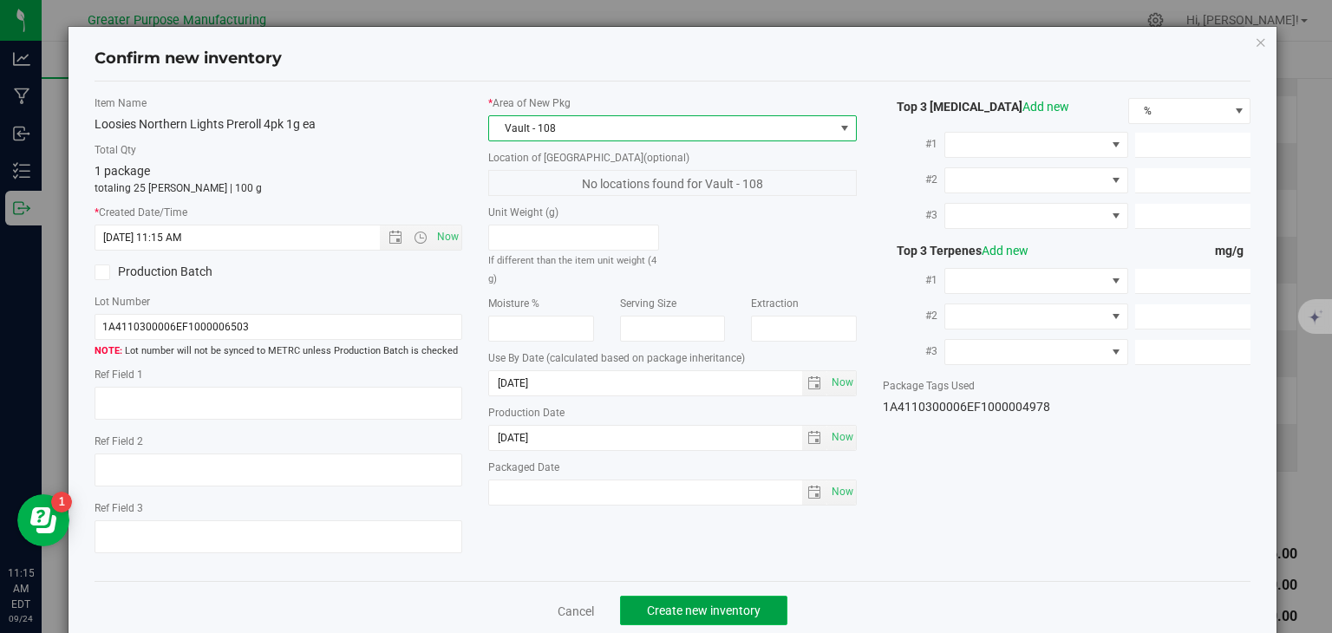
click at [686, 605] on span "Create new inventory" at bounding box center [704, 611] width 114 height 14
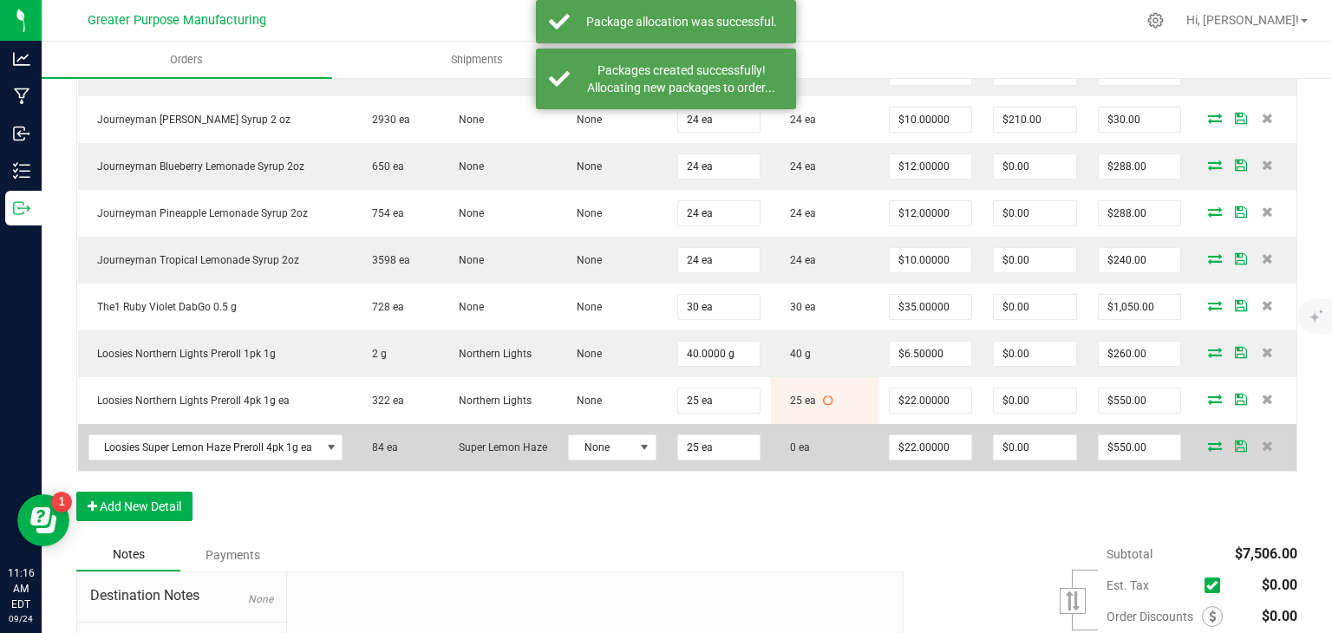
click at [1208, 451] on icon at bounding box center [1215, 446] width 14 height 10
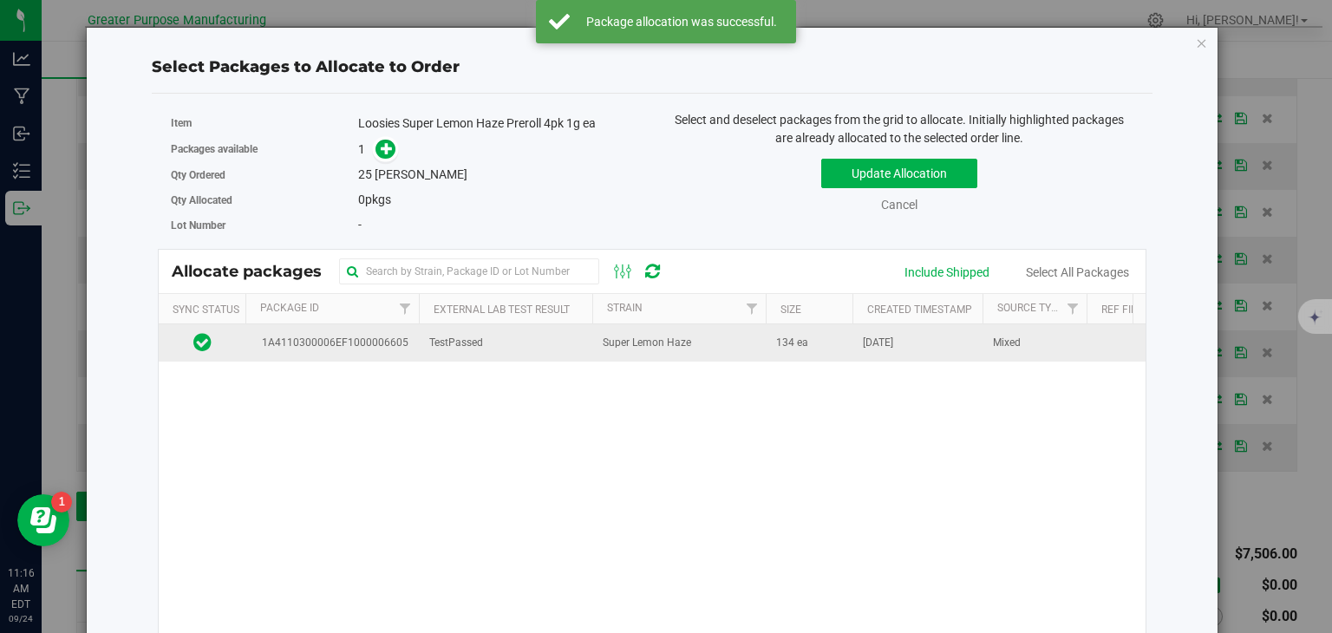
click at [755, 326] on td "Super Lemon Haze" at bounding box center [680, 342] width 174 height 37
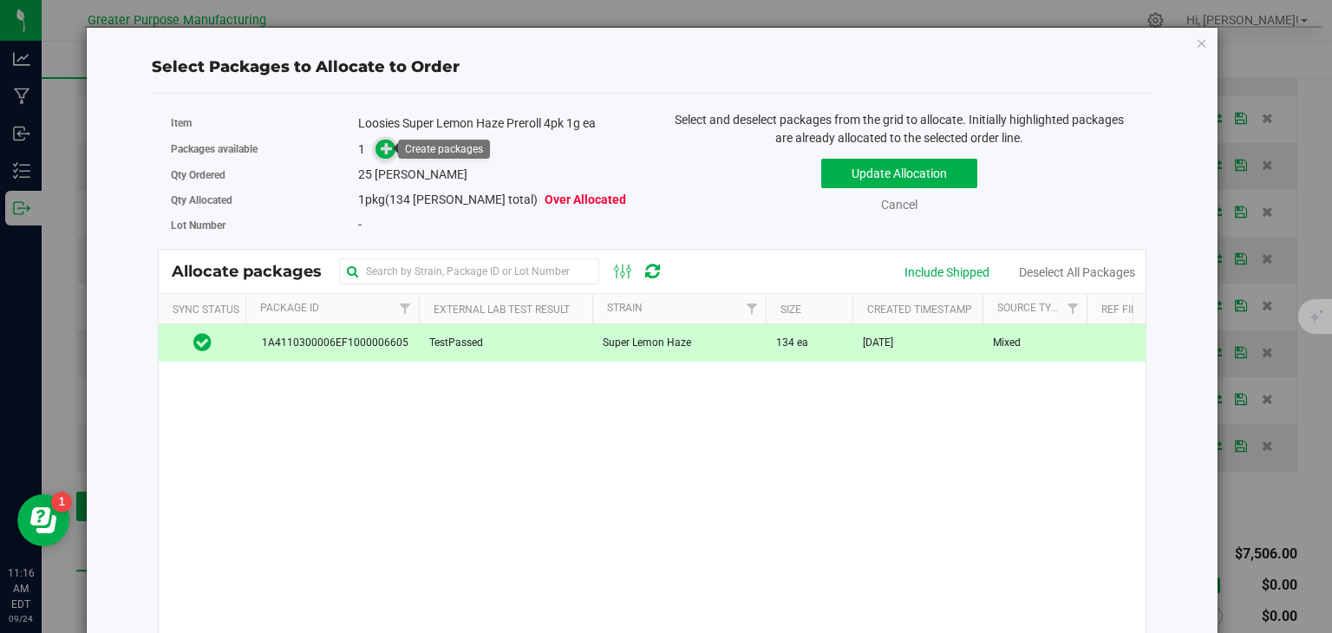
click at [381, 150] on icon at bounding box center [387, 148] width 12 height 12
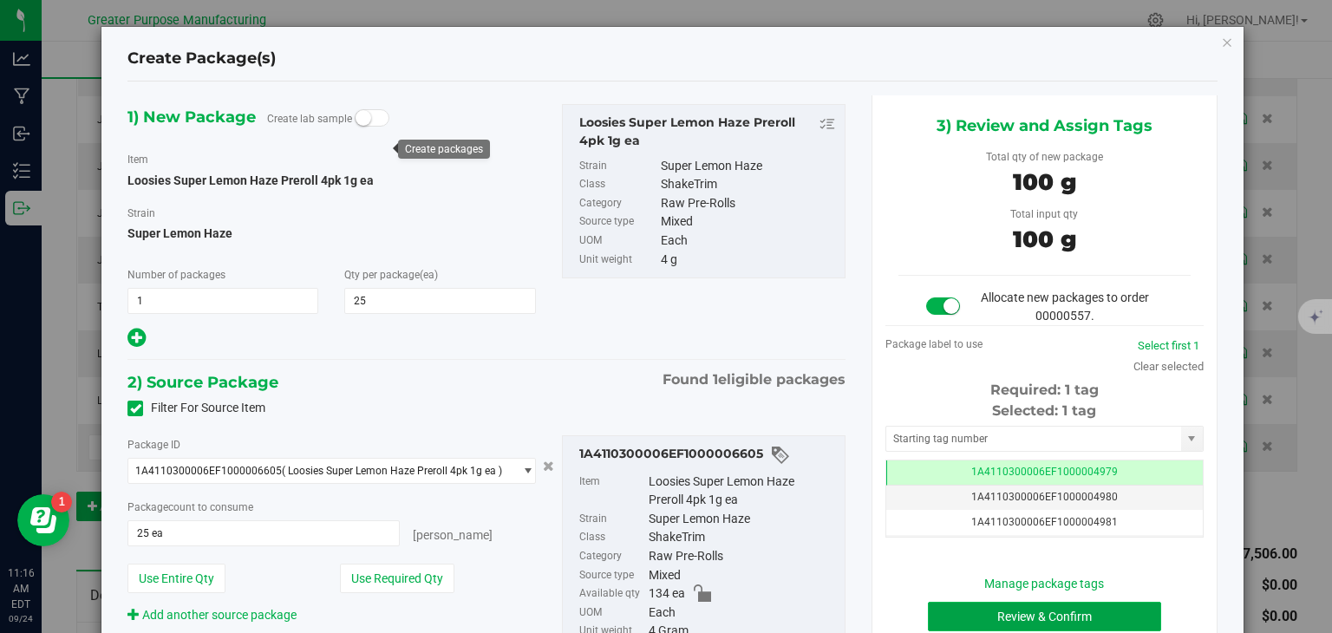
click at [940, 608] on button "Review & Confirm" at bounding box center [1044, 616] width 233 height 29
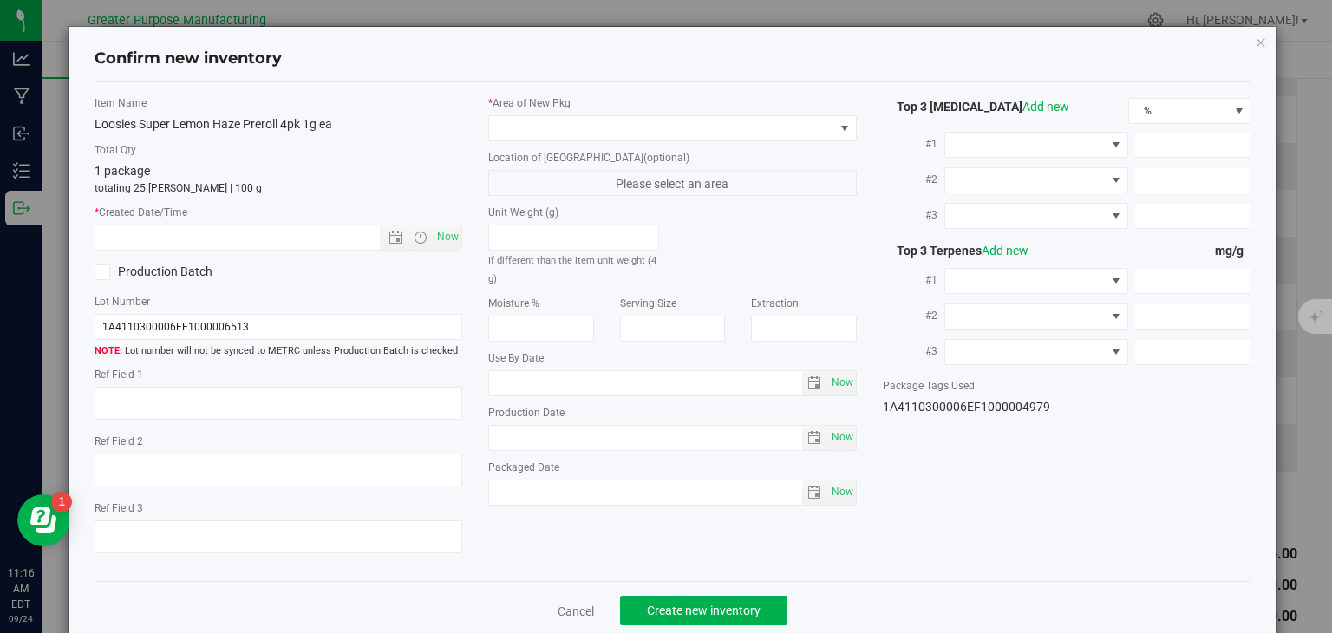
type input "[DATE]"
click at [436, 236] on span "Now" at bounding box center [448, 237] width 29 height 25
type input "[DATE] 11:16 AM"
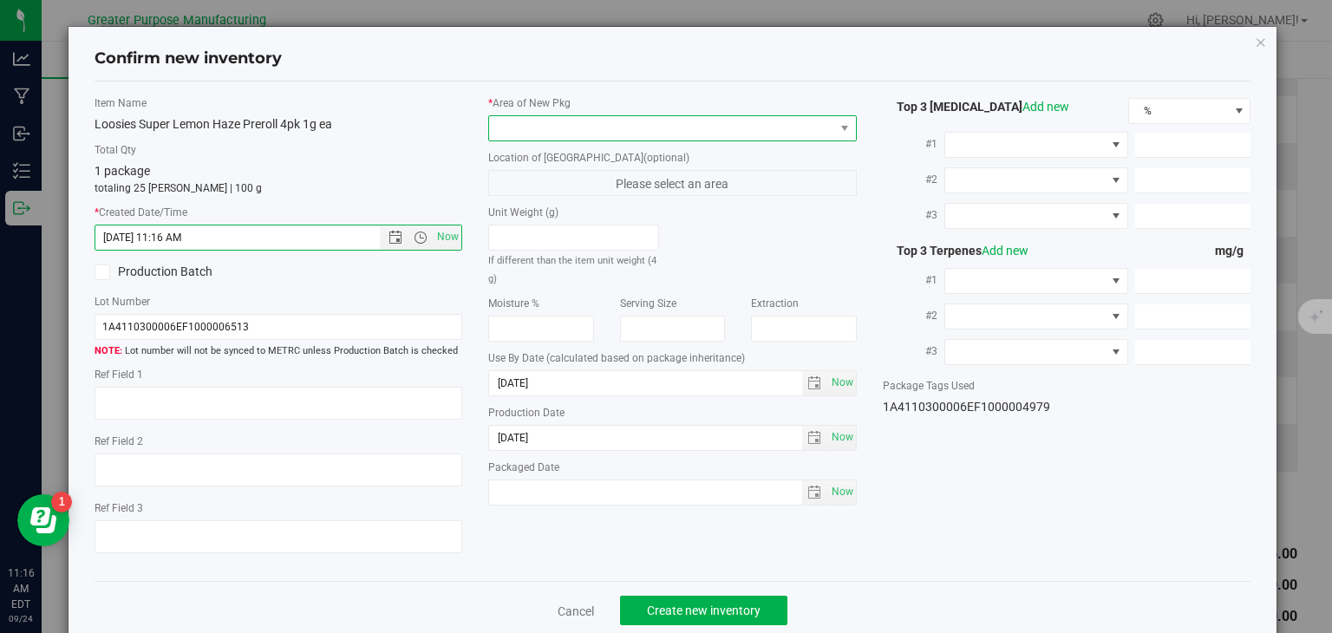
click at [583, 133] on span at bounding box center [661, 128] width 345 height 24
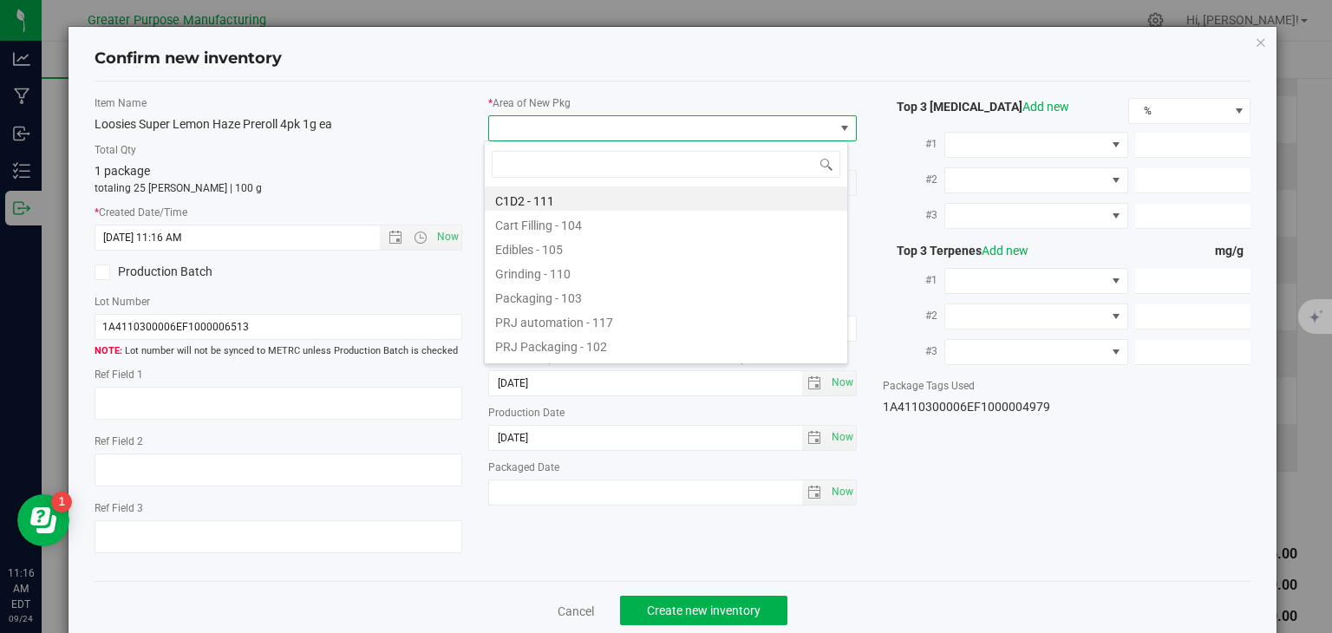
type input "108"
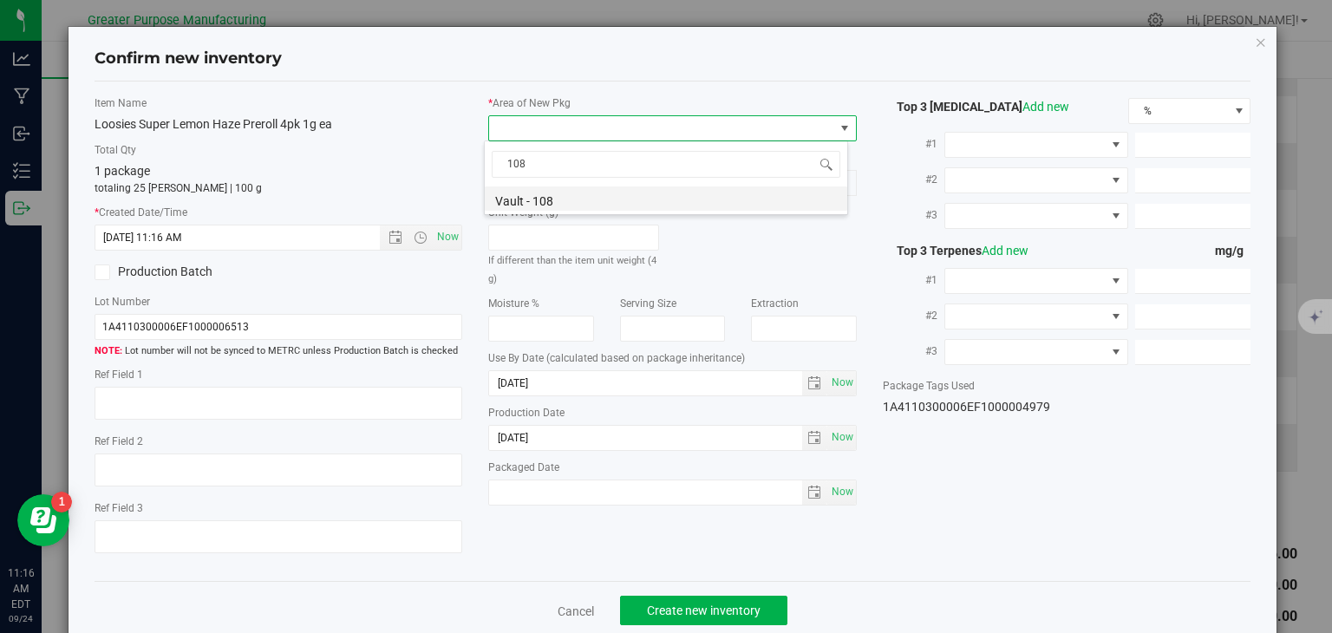
click at [580, 208] on li "Vault - 108" at bounding box center [666, 199] width 363 height 24
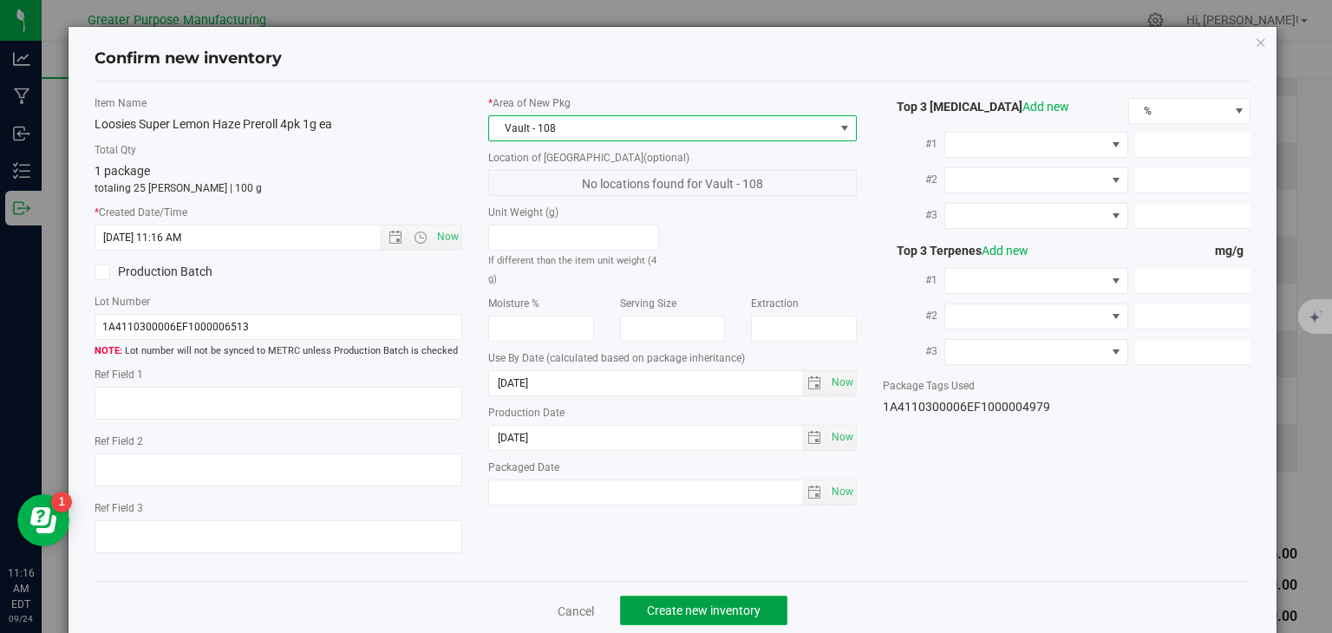
click at [684, 601] on button "Create new inventory" at bounding box center [703, 610] width 167 height 29
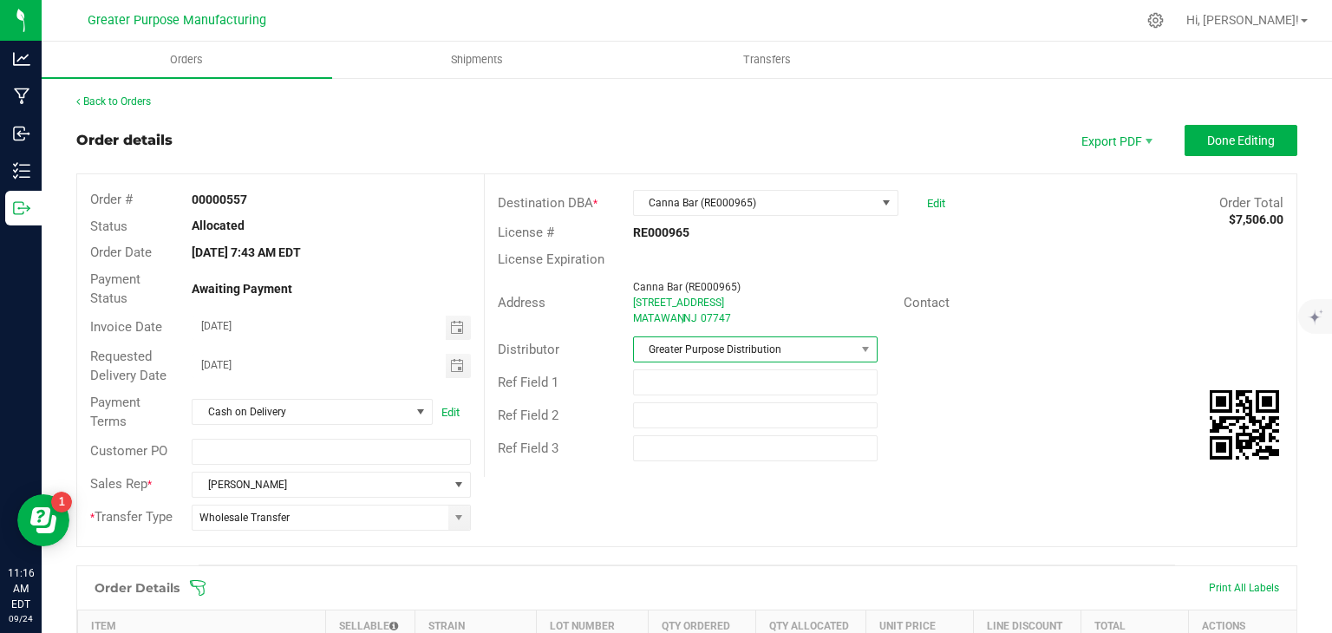
click at [841, 347] on span "Greater Purpose Distribution" at bounding box center [744, 349] width 221 height 24
click at [820, 366] on div "Ref Field 1" at bounding box center [891, 382] width 812 height 33
click at [812, 350] on span "Greater Purpose Distribution" at bounding box center [744, 349] width 221 height 24
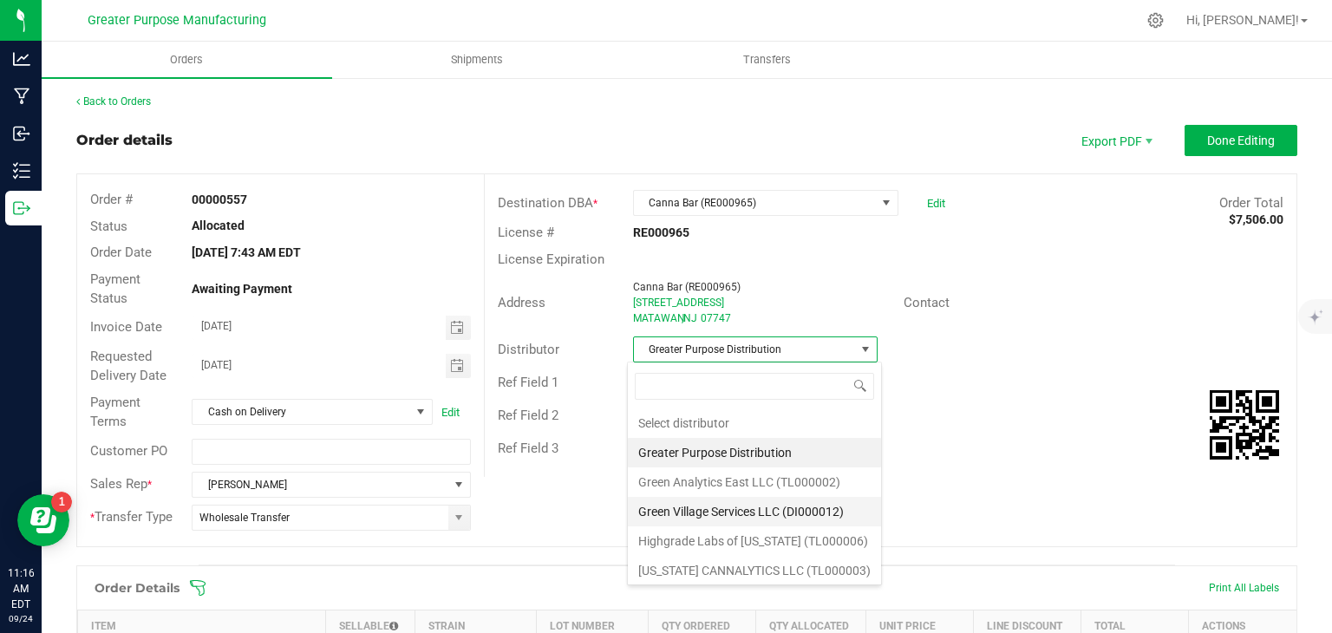
click at [771, 504] on li "Green Village Services LLC (DI000012)" at bounding box center [754, 511] width 253 height 29
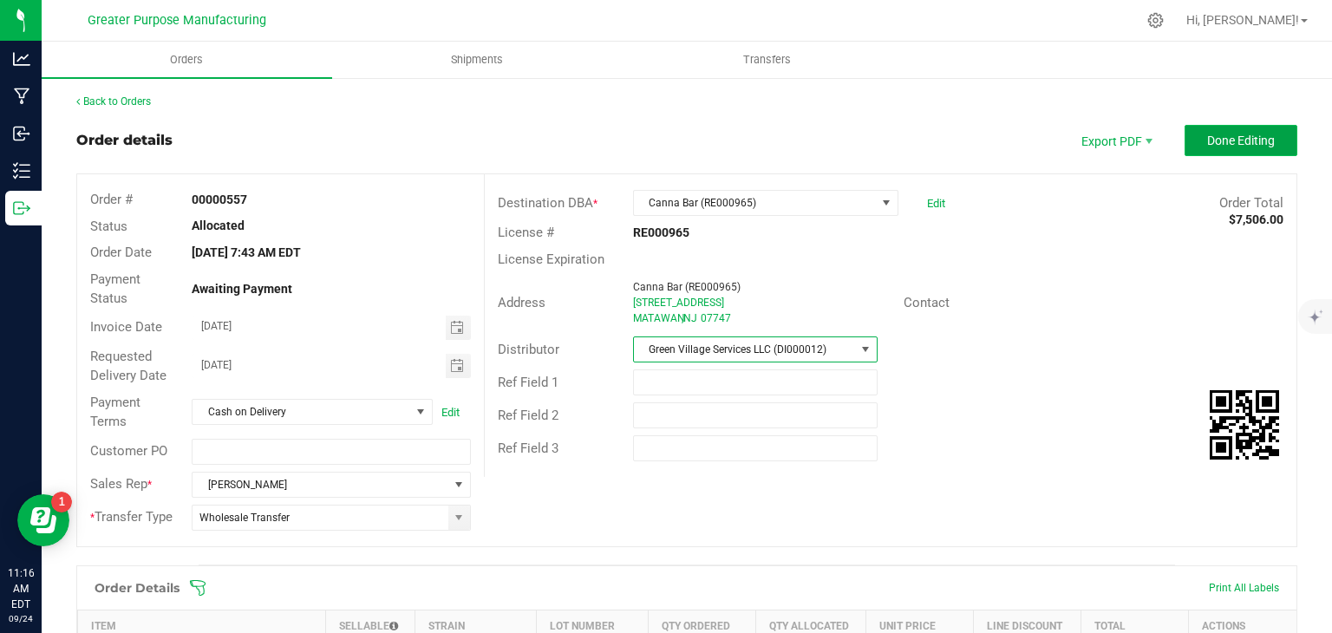
click at [1221, 129] on button "Done Editing" at bounding box center [1241, 140] width 113 height 31
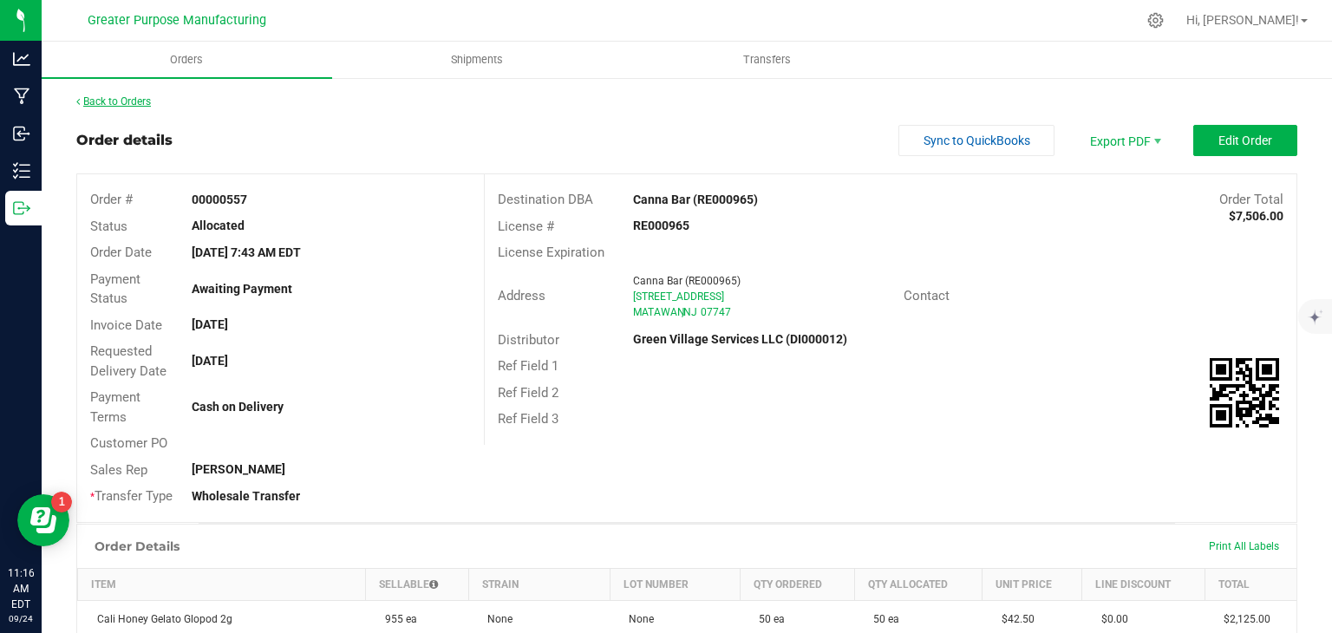
click at [142, 99] on link "Back to Orders" at bounding box center [113, 101] width 75 height 12
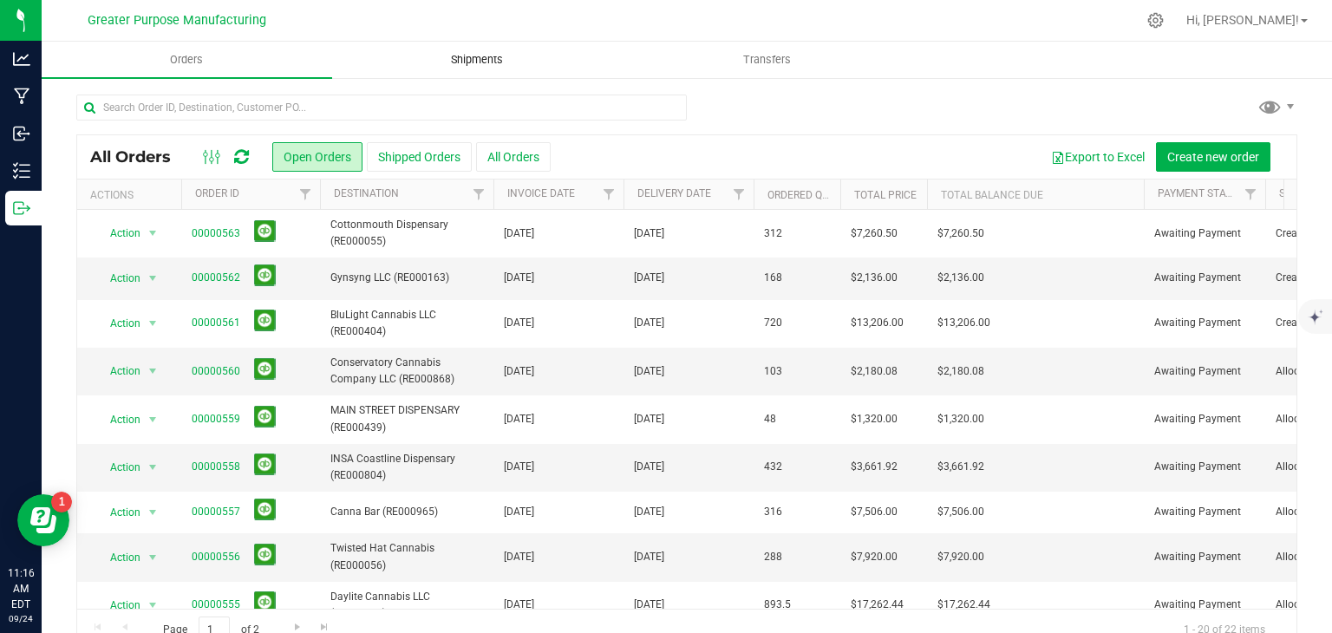
click at [475, 58] on span "Shipments" at bounding box center [477, 60] width 99 height 16
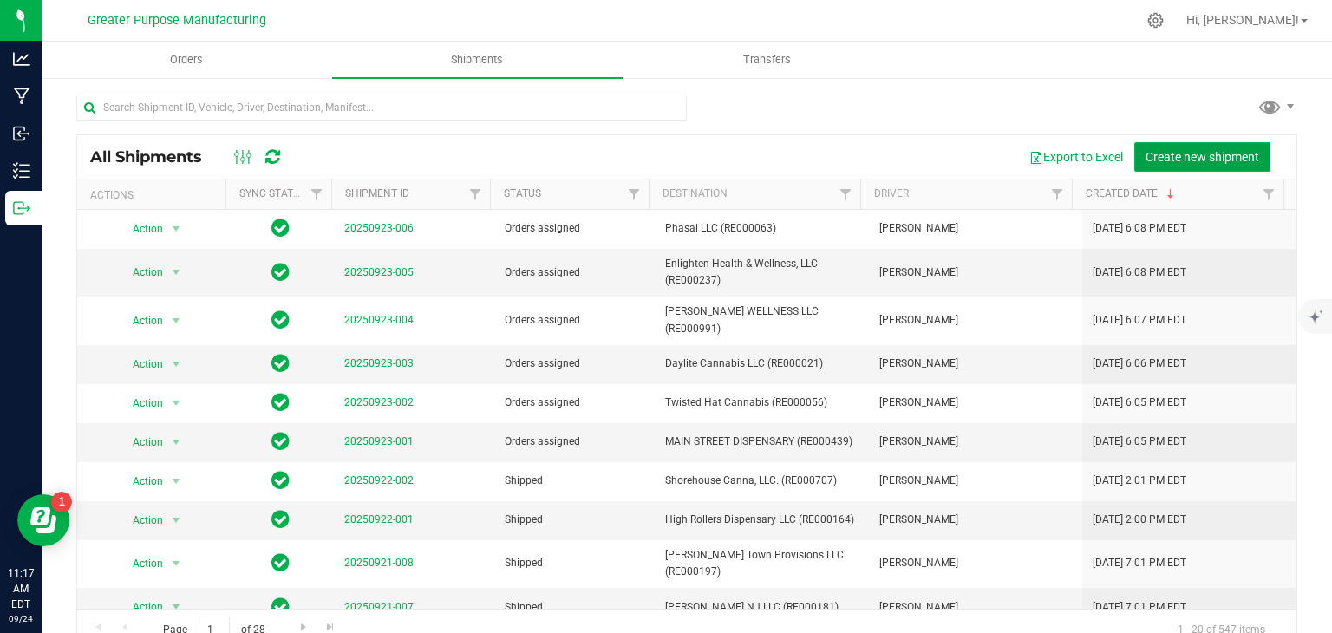
click at [1159, 150] on span "Create new shipment" at bounding box center [1203, 157] width 114 height 14
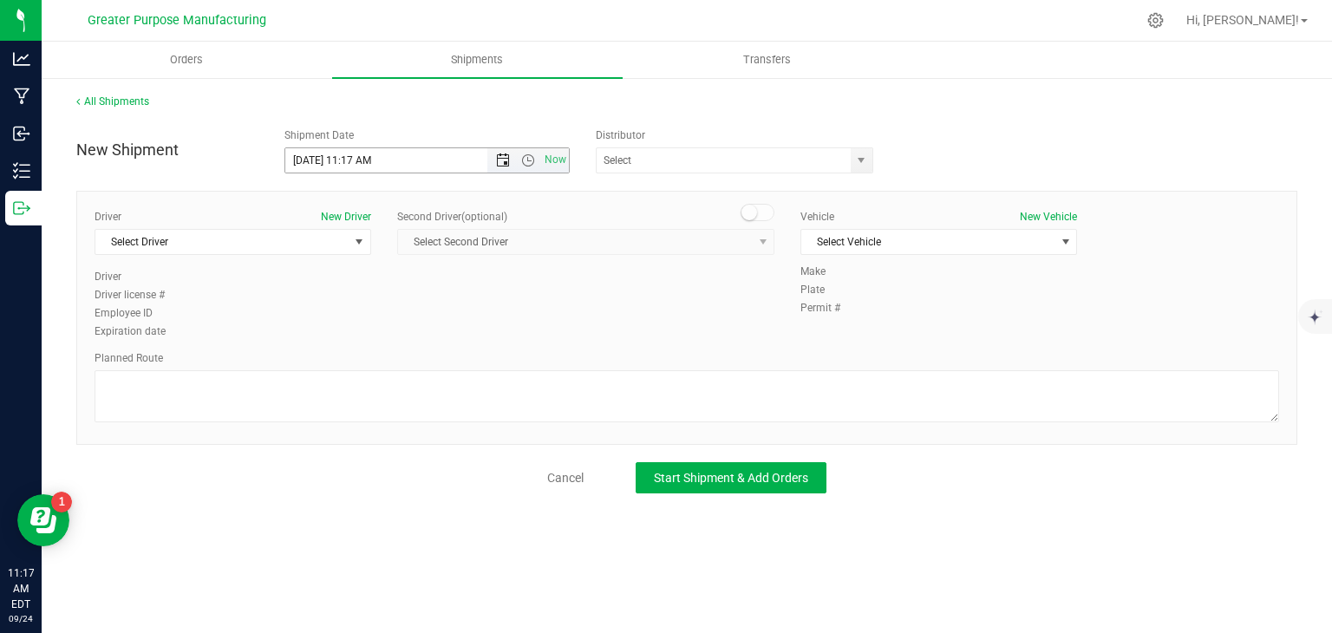
click at [500, 160] on span "Open the date view" at bounding box center [503, 161] width 14 height 14
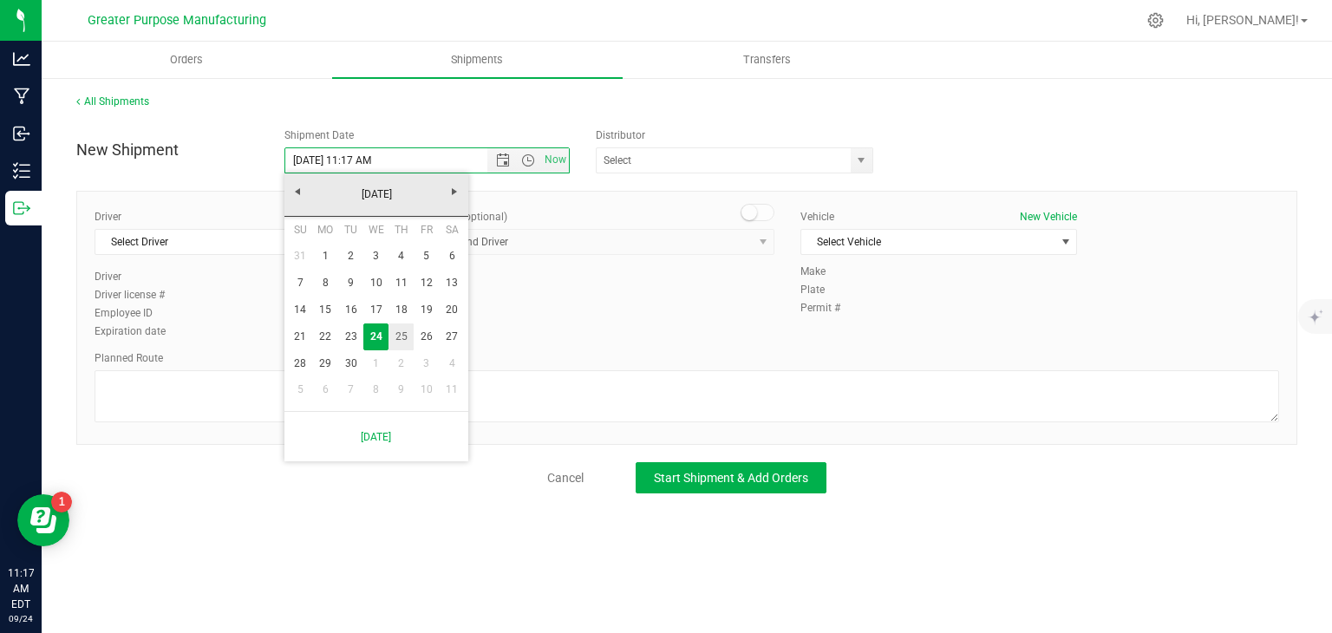
click at [403, 334] on link "25" at bounding box center [401, 337] width 25 height 27
type input "[DATE] 11:17 AM"
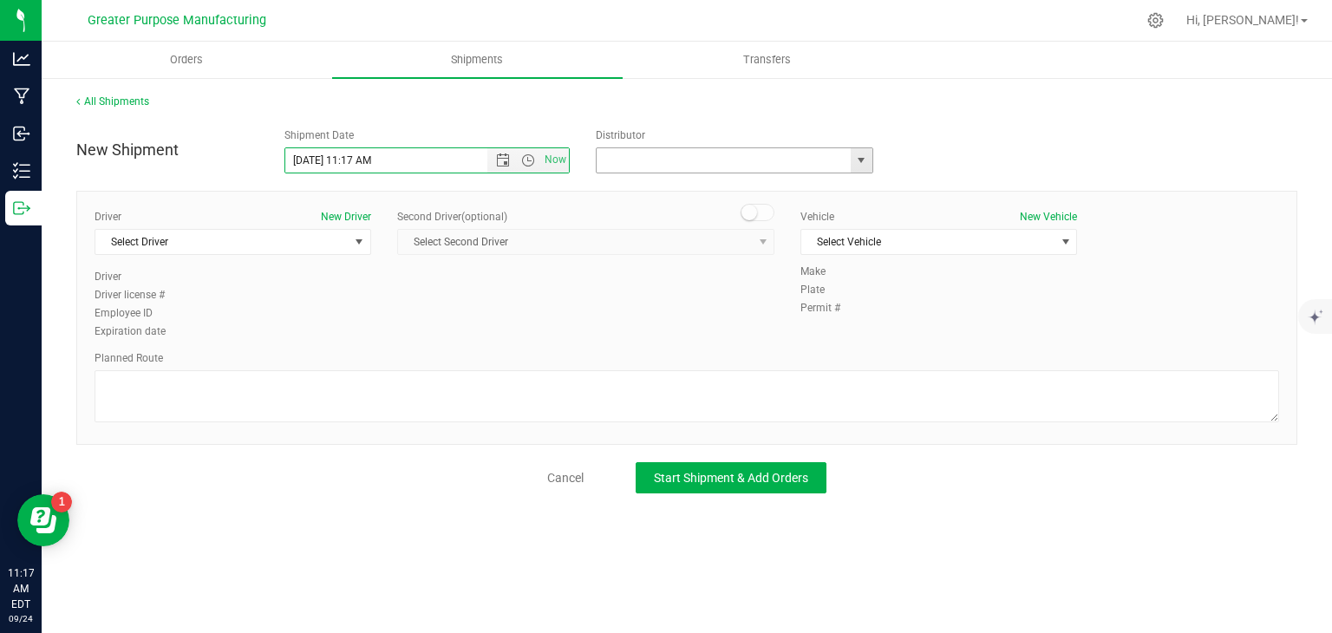
click at [693, 164] on input "text" at bounding box center [720, 160] width 246 height 24
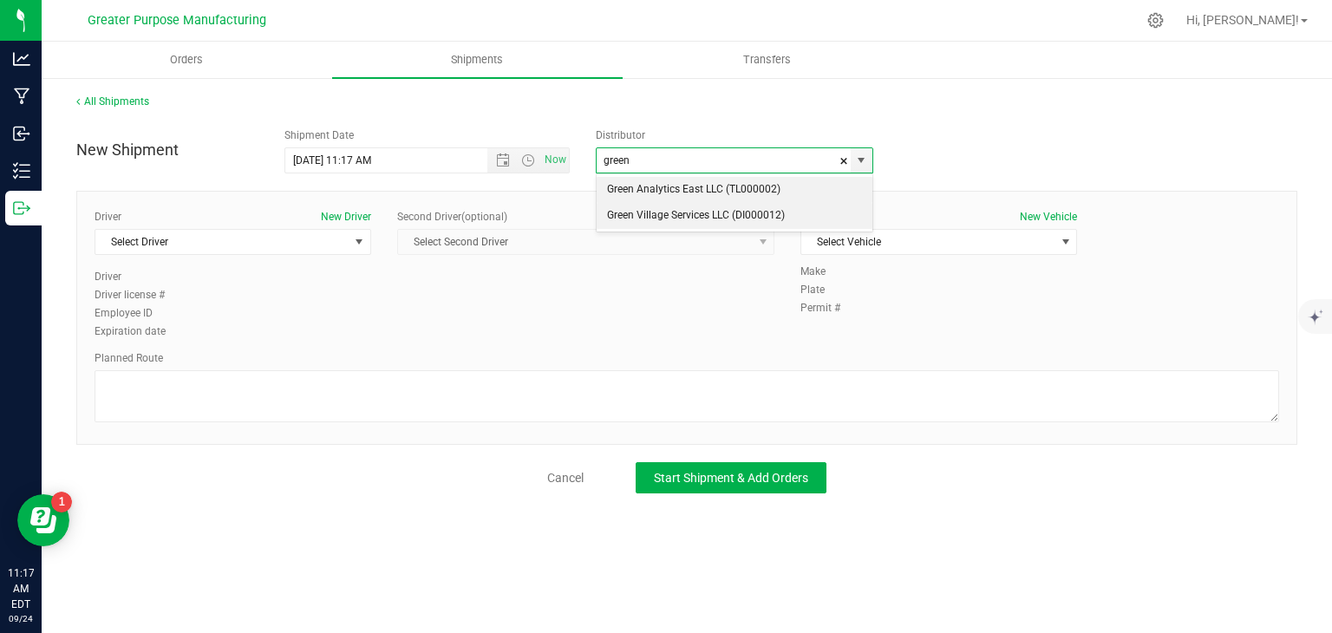
type input "Green Analytics East LLC (TL000002)"
click at [516, 363] on div "Driver New Driver Select Driver Select Driver [PERSON_NAME] [PERSON_NAME] [PERS…" at bounding box center [686, 318] width 1221 height 254
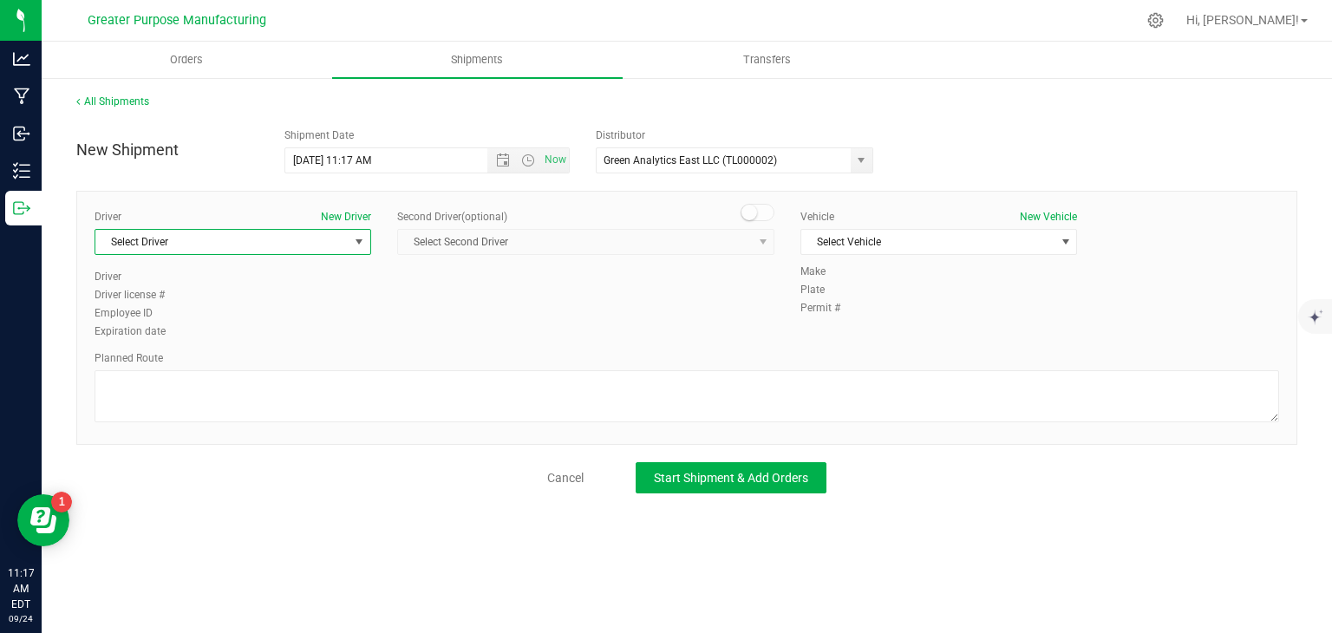
click at [307, 235] on span "Select Driver" at bounding box center [221, 242] width 253 height 24
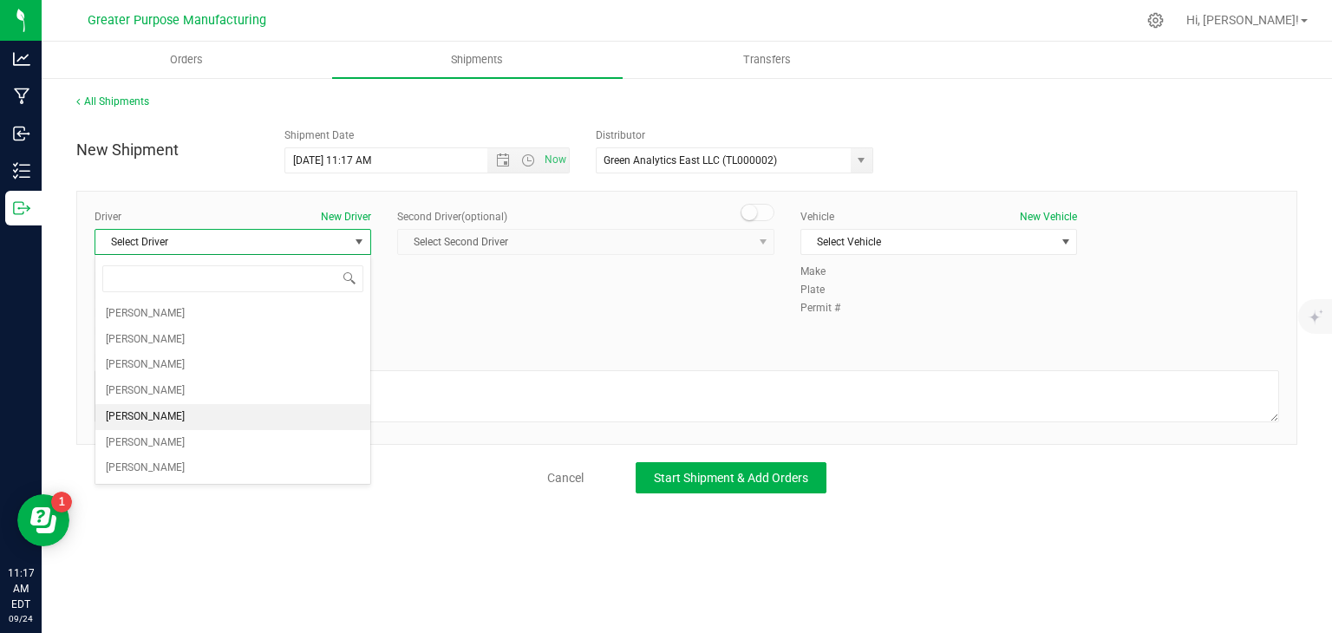
click at [218, 416] on li "[PERSON_NAME]" at bounding box center [232, 417] width 275 height 26
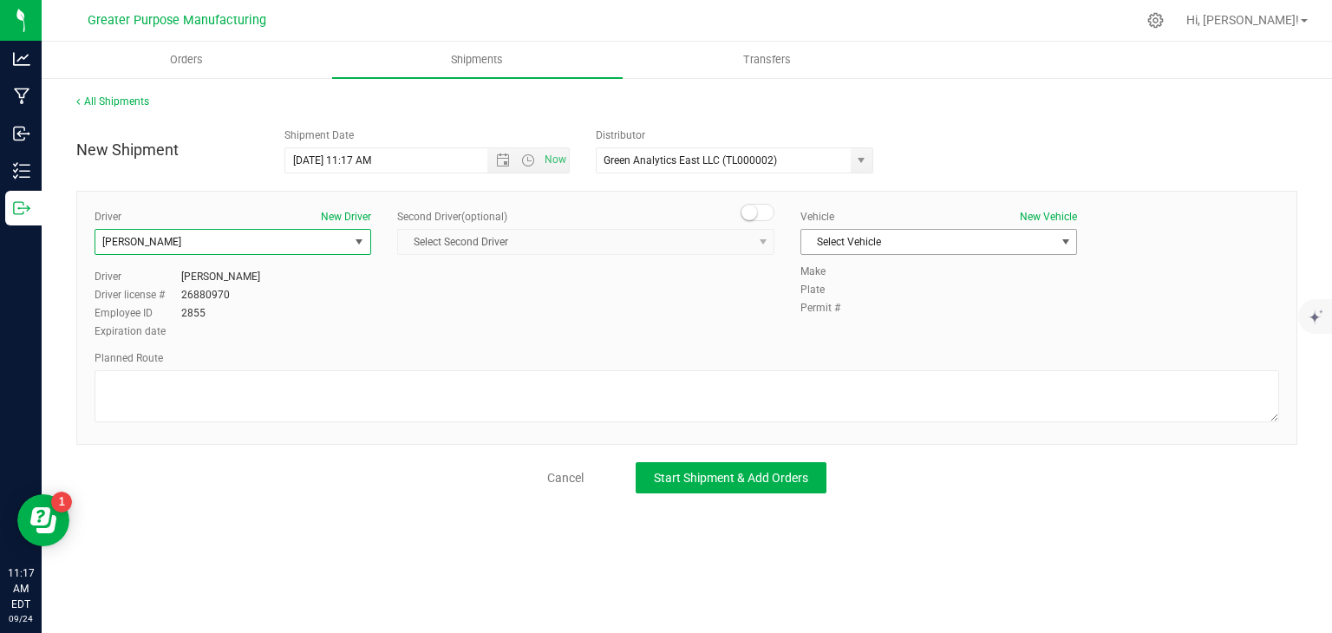
click at [885, 239] on span "Select Vehicle" at bounding box center [928, 242] width 253 height 24
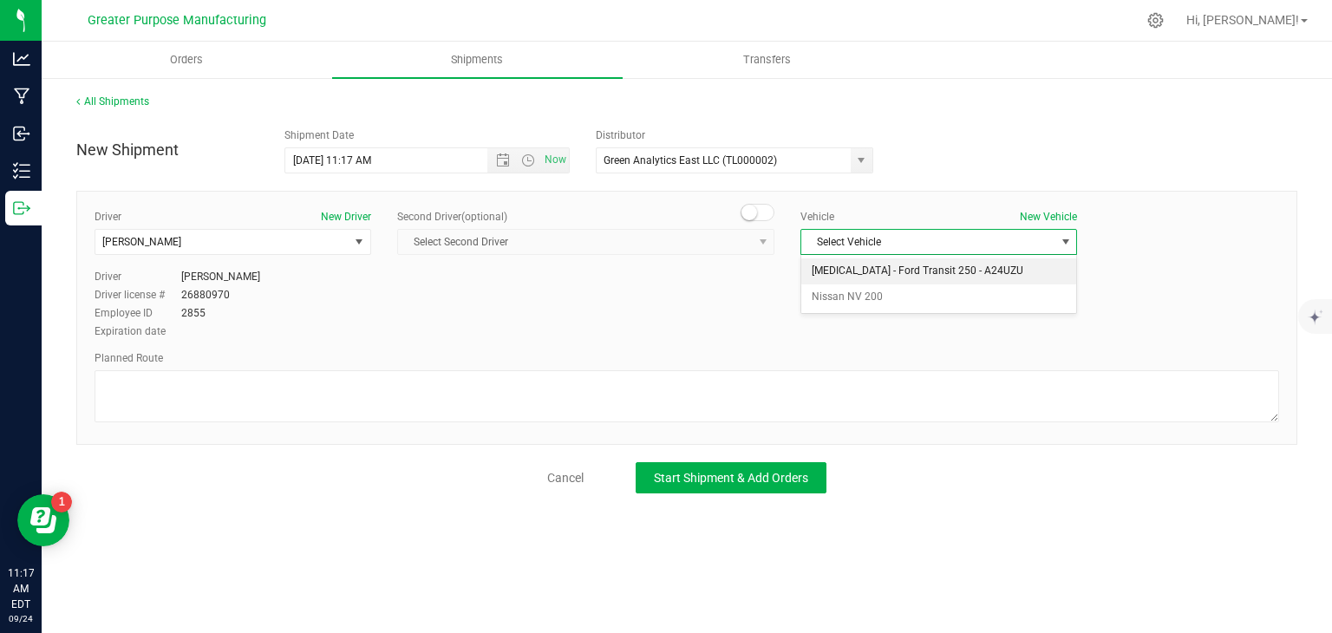
click at [857, 277] on li "[MEDICAL_DATA] - Ford Transit 250 - A24UZU" at bounding box center [939, 272] width 275 height 26
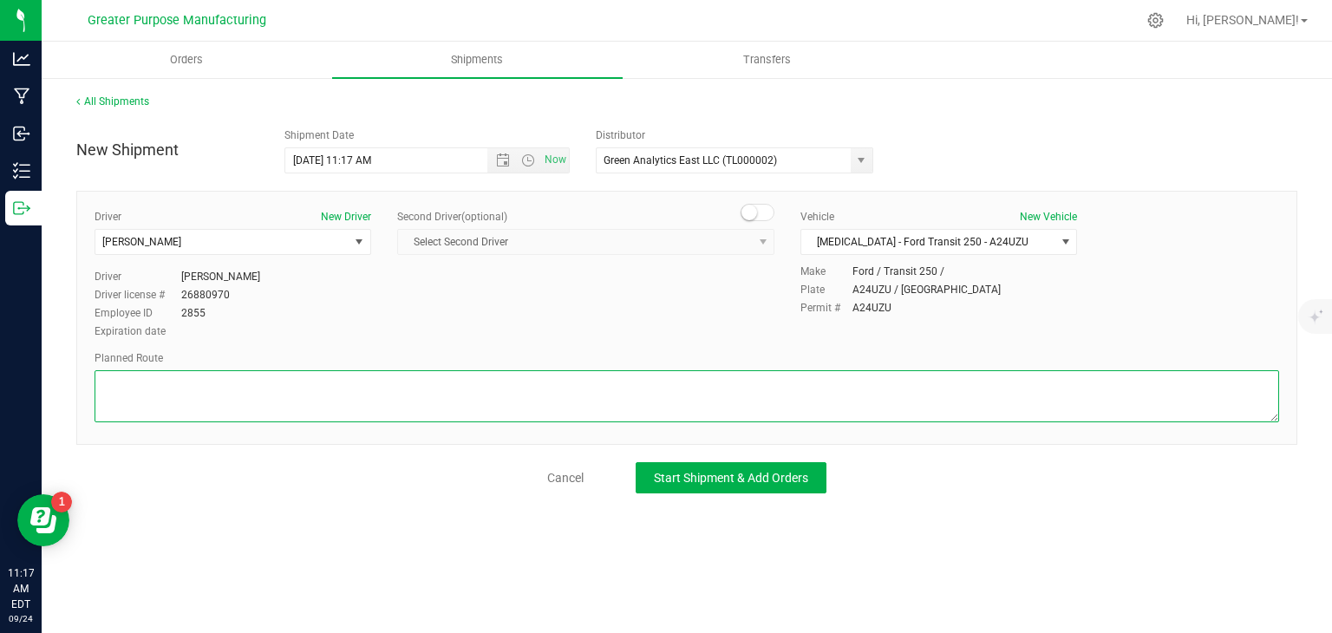
click at [574, 383] on textarea at bounding box center [687, 396] width 1185 height 52
drag, startPoint x: 574, startPoint y: 383, endPoint x: 77, endPoint y: 375, distance: 497.1
click at [77, 375] on div "Driver New Driver [PERSON_NAME] Select Driver [PERSON_NAME] [PERSON_NAME] [PERS…" at bounding box center [686, 318] width 1221 height 254
type textarea "Randomized by GPS"
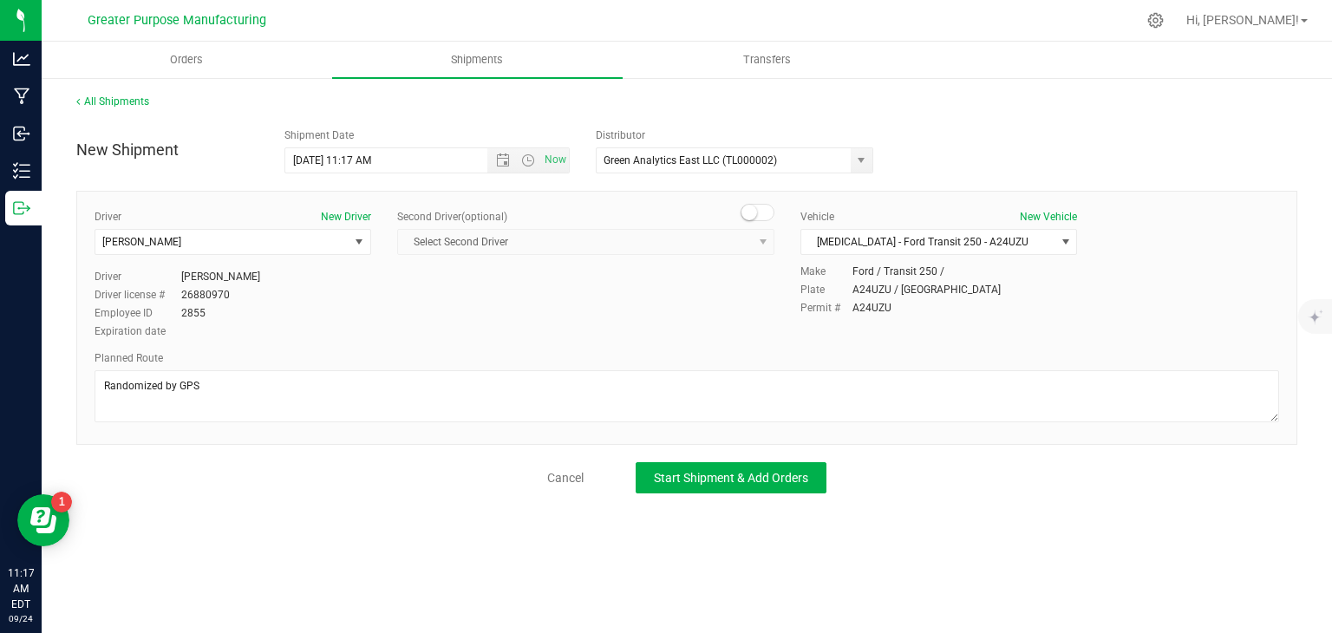
click at [403, 482] on div "Cancel Start Shipment & Add Orders" at bounding box center [686, 477] width 1221 height 31
click at [697, 484] on button "Start Shipment & Add Orders" at bounding box center [731, 477] width 191 height 31
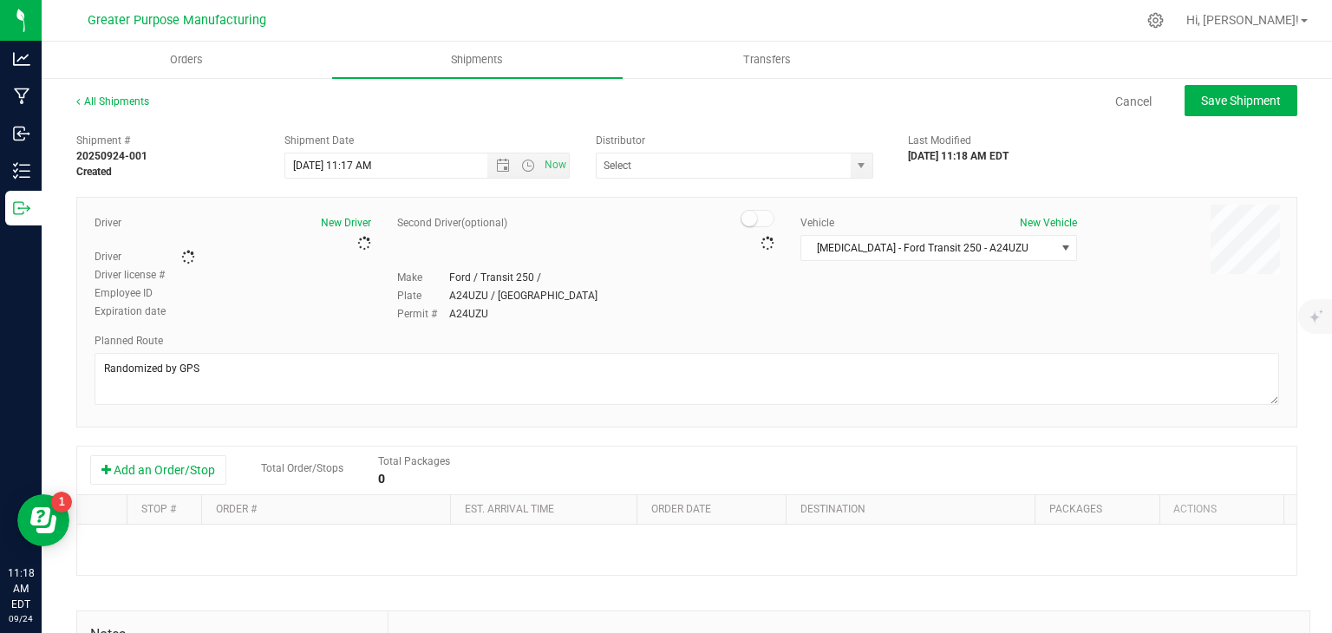
type input "Green Analytics East LLC (TL000002)"
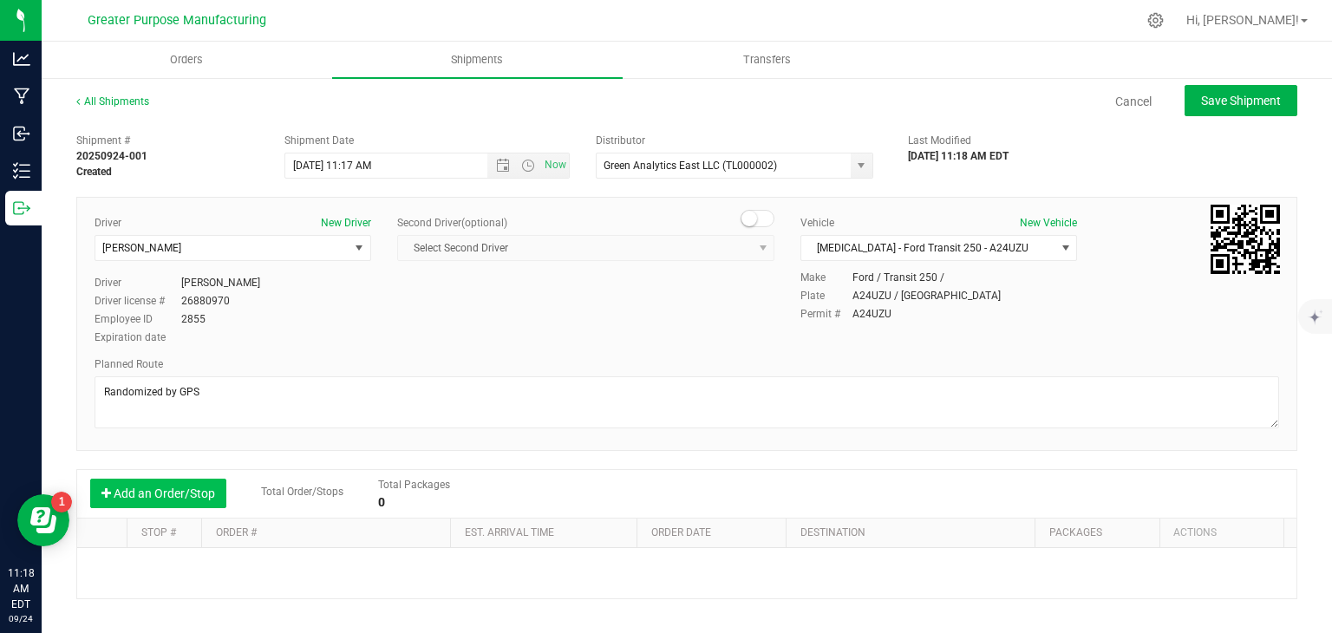
click at [184, 495] on button "Add an Order/Stop" at bounding box center [158, 493] width 136 height 29
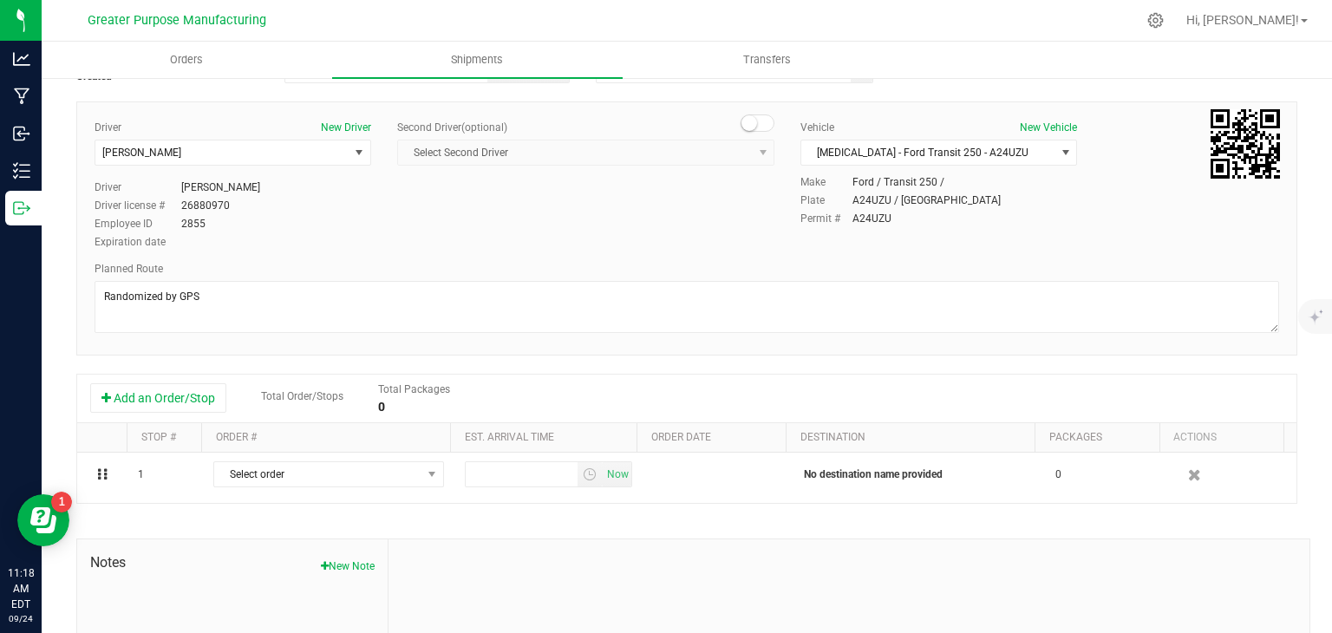
scroll to position [100, 0]
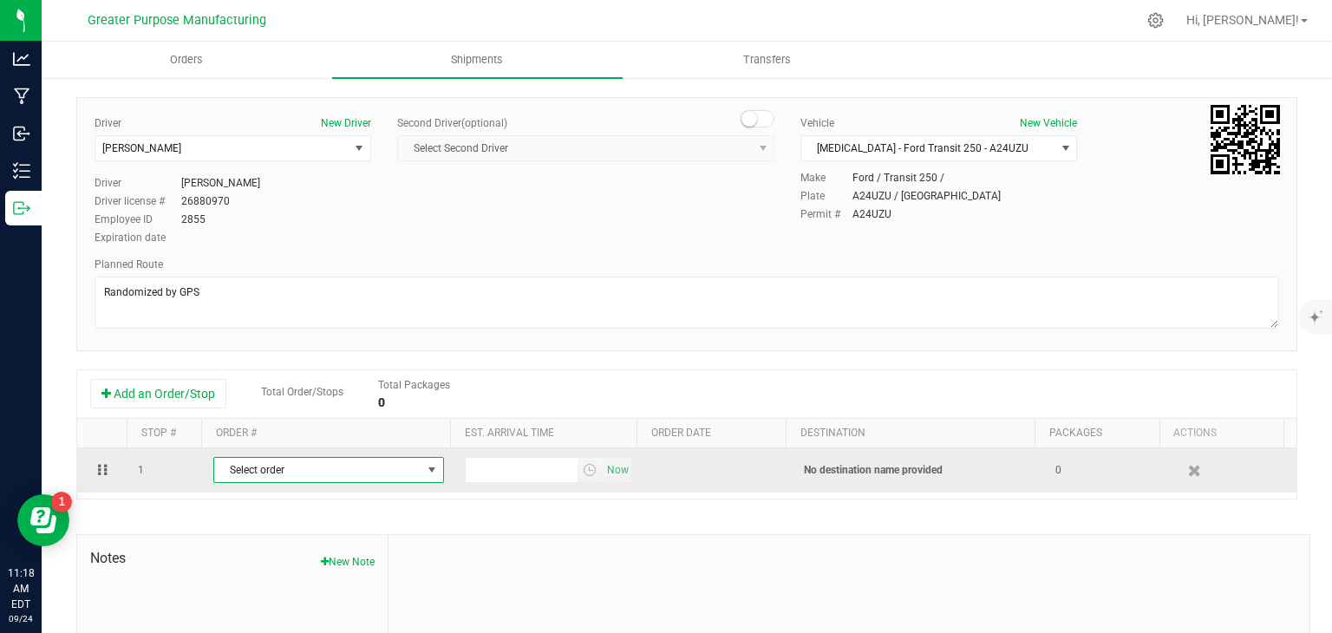
click at [327, 470] on span "Select order" at bounding box center [317, 470] width 207 height 24
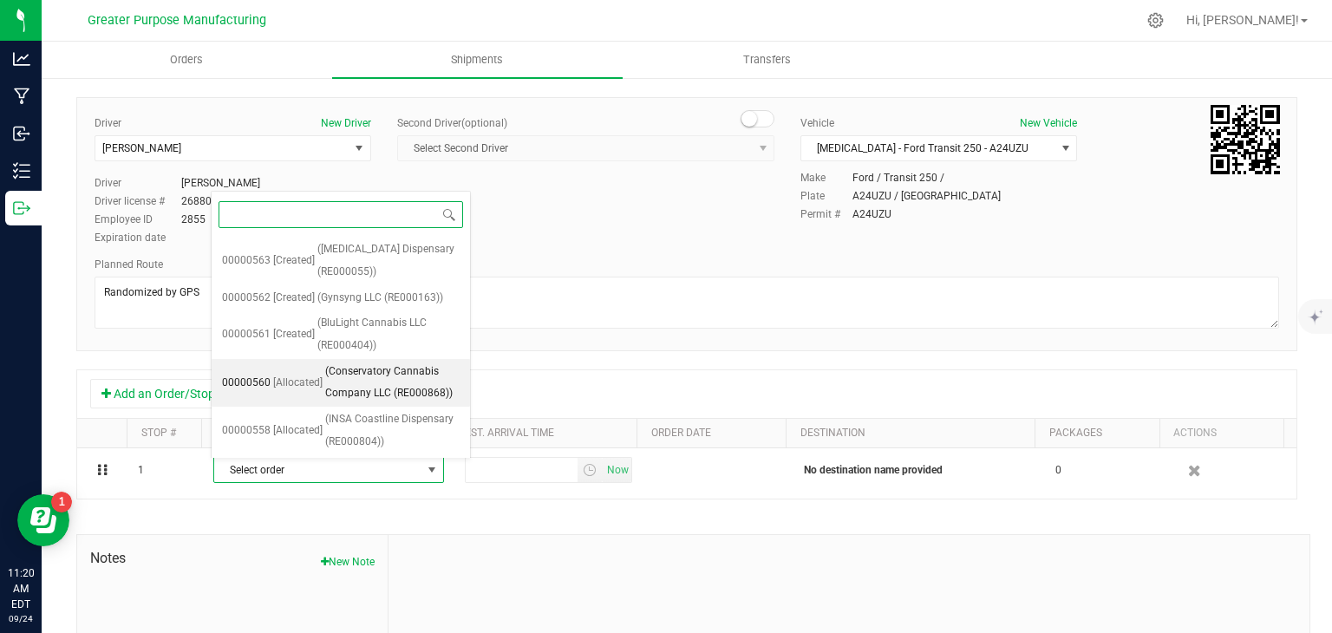
click at [373, 401] on span "(Conservatory Cannabis Company LLC (RE000868))" at bounding box center [392, 383] width 134 height 44
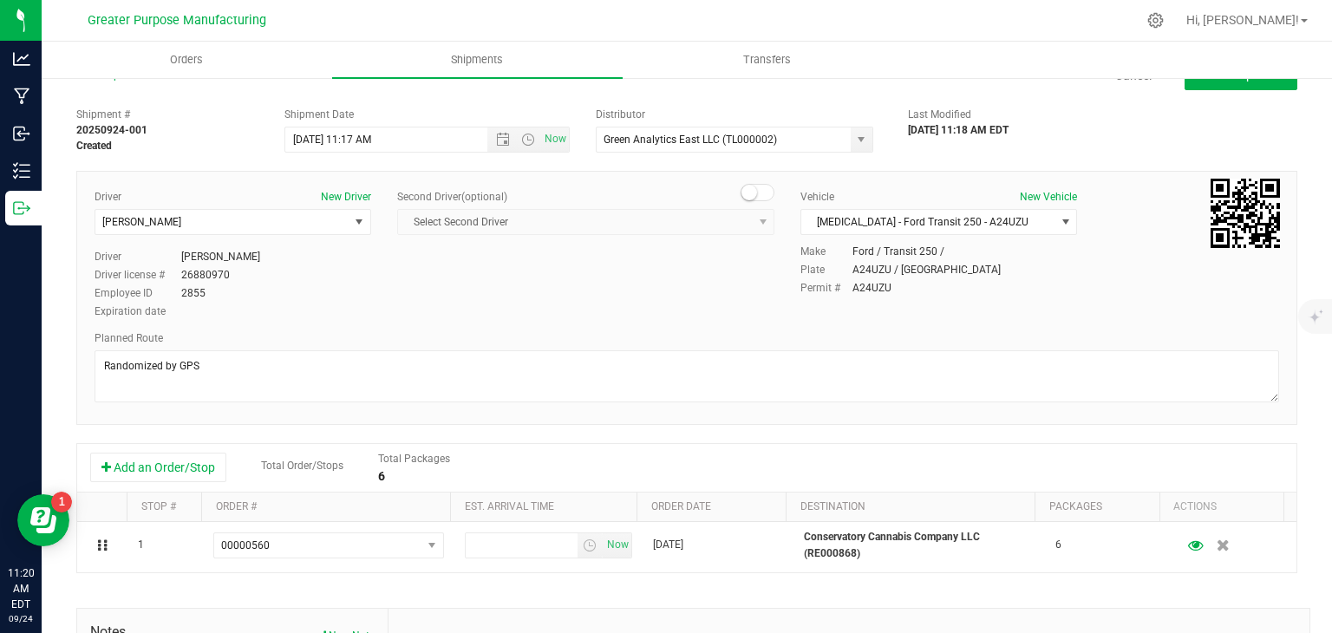
scroll to position [17, 0]
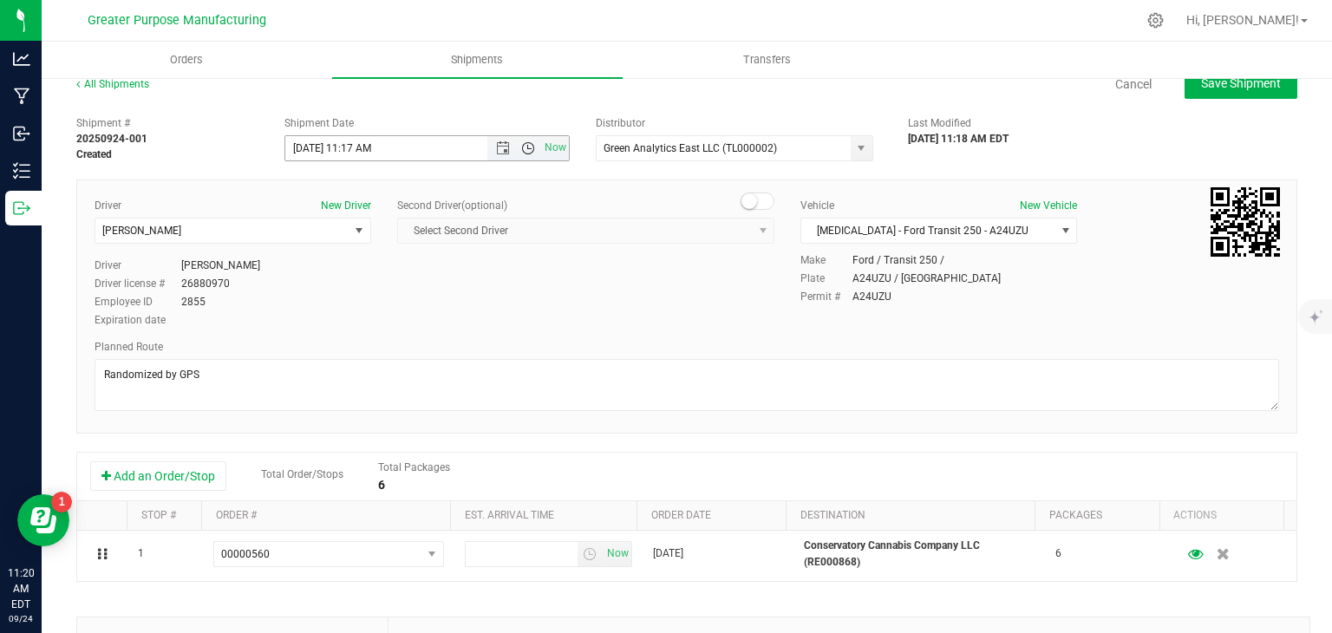
click at [522, 145] on span "Open the time view" at bounding box center [528, 148] width 14 height 14
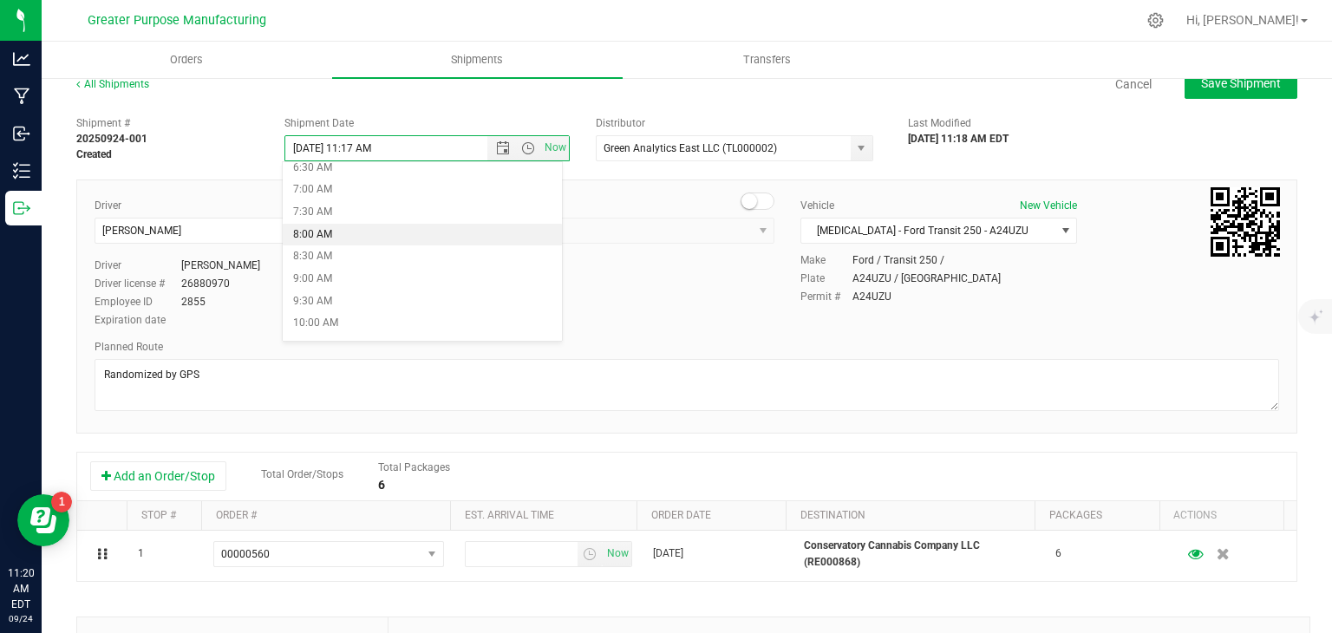
scroll to position [298, 0]
click at [340, 276] on li "9:00 AM" at bounding box center [422, 279] width 279 height 23
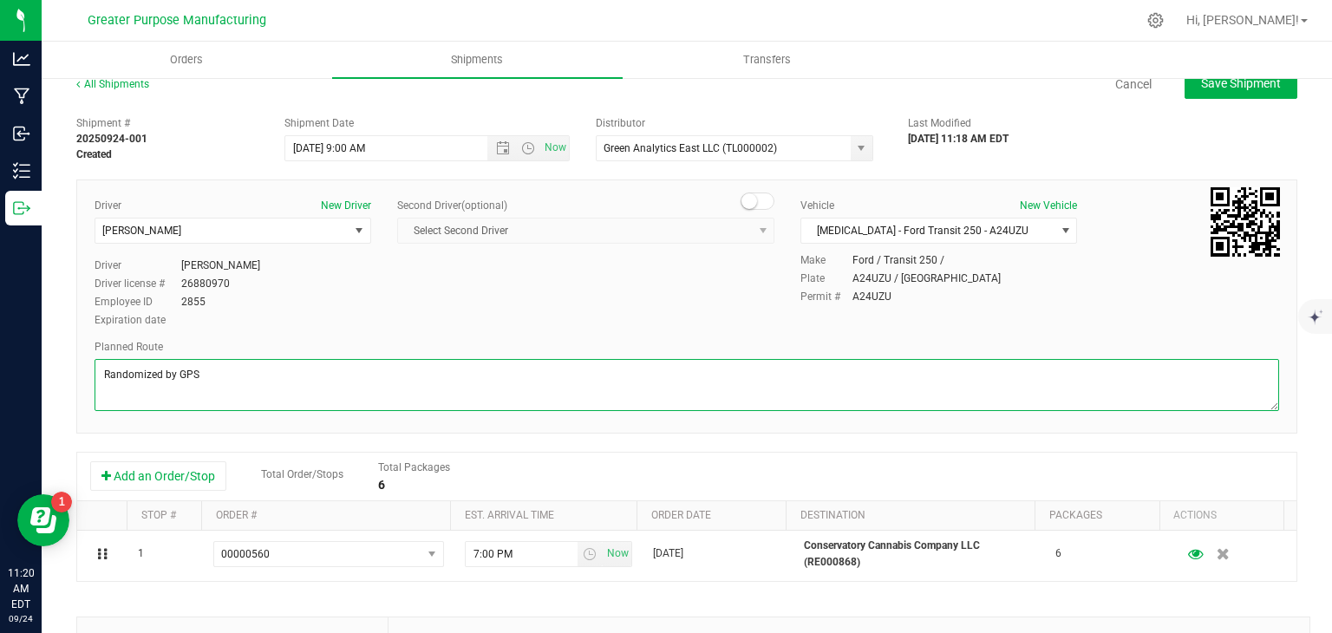
drag, startPoint x: 222, startPoint y: 379, endPoint x: 100, endPoint y: 383, distance: 122.4
click at [100, 383] on textarea at bounding box center [687, 385] width 1185 height 52
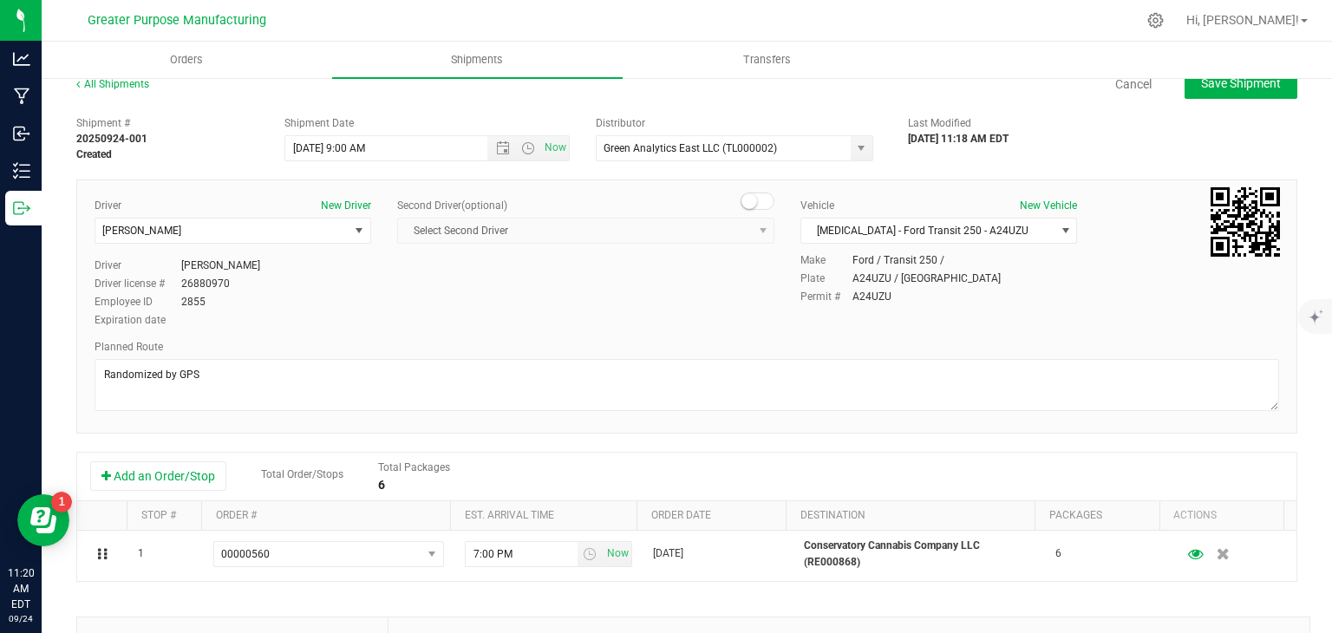
click at [528, 260] on div "Driver New Driver [PERSON_NAME] Select Driver [PERSON_NAME] [PERSON_NAME] [PERS…" at bounding box center [687, 264] width 1211 height 133
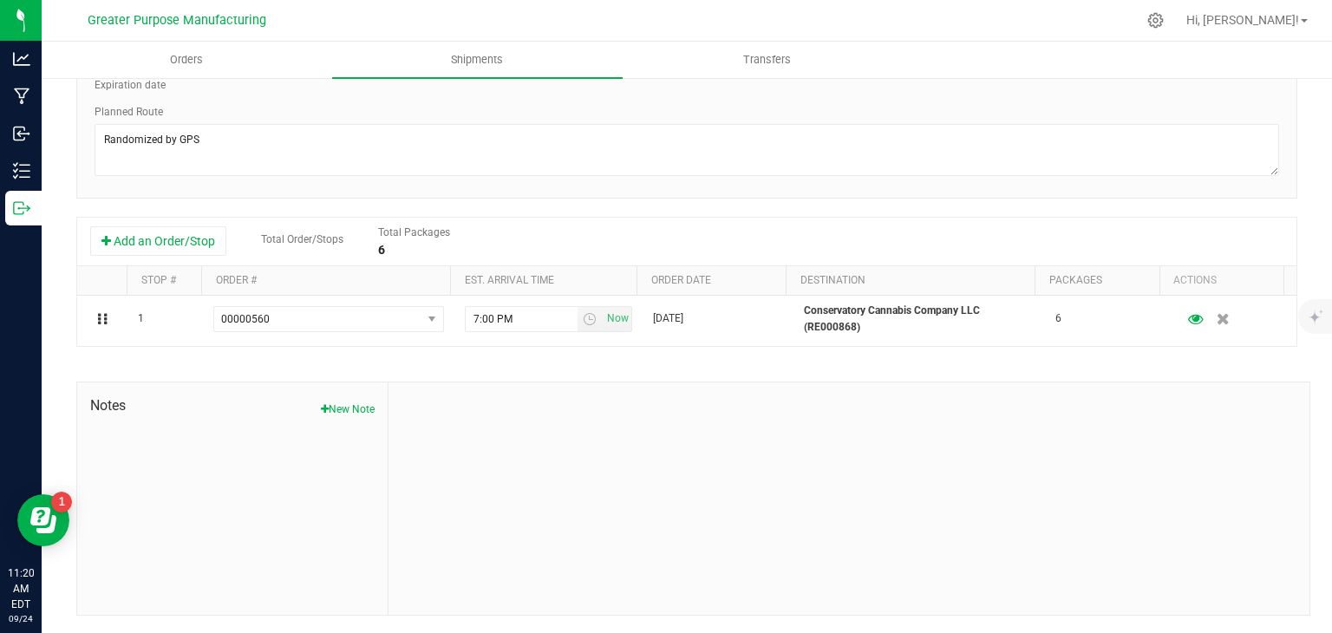
scroll to position [0, 0]
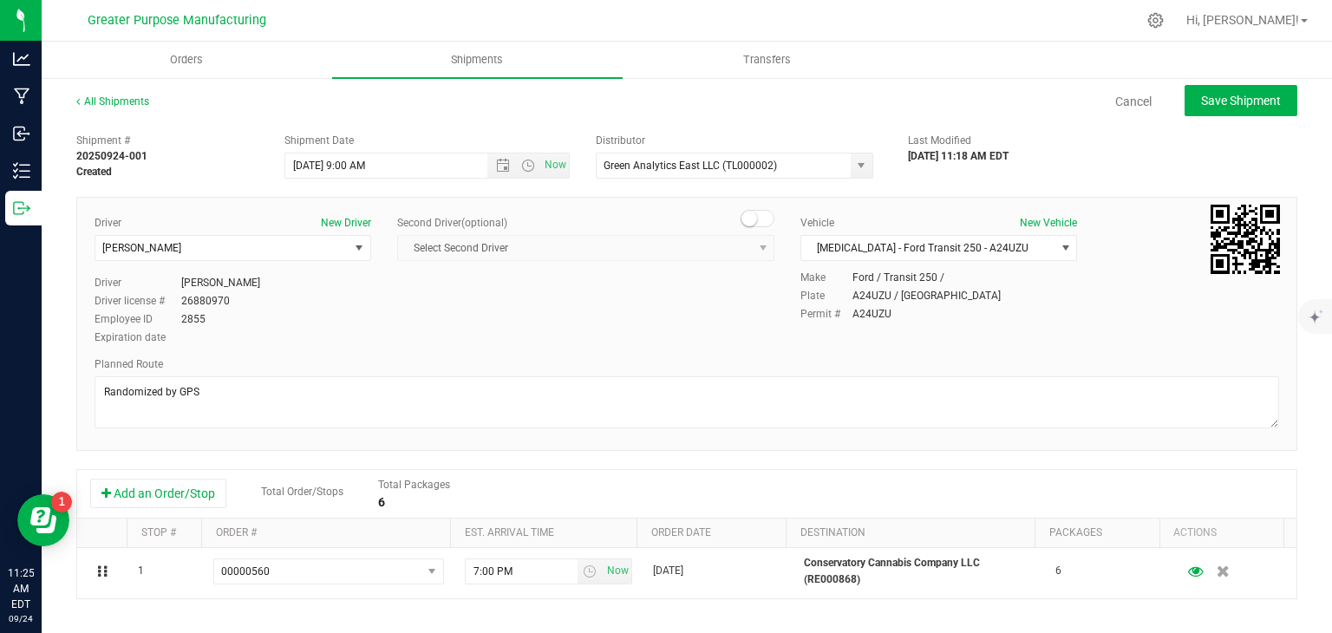
click at [443, 95] on div "Cancel Save Shipment" at bounding box center [738, 100] width 1117 height 31
click at [1221, 97] on span "Save Shipment" at bounding box center [1242, 101] width 80 height 14
type input "[DATE] 1:00 PM"
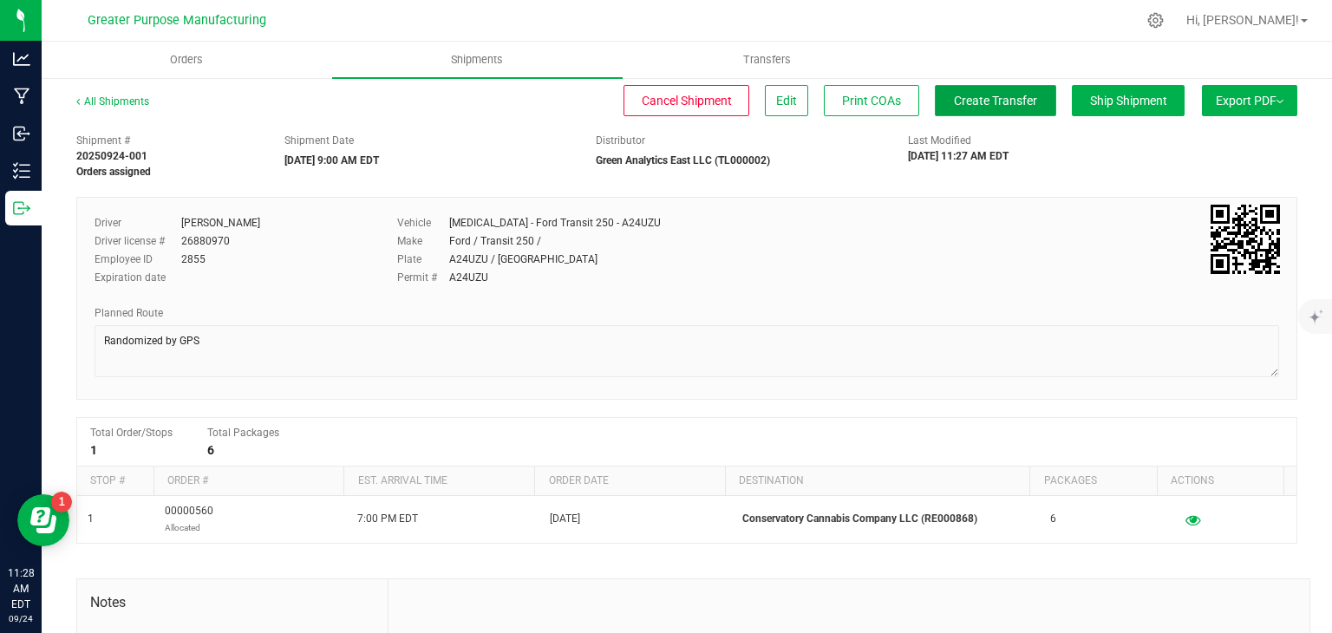
click at [982, 105] on span "Create Transfer" at bounding box center [995, 101] width 83 height 14
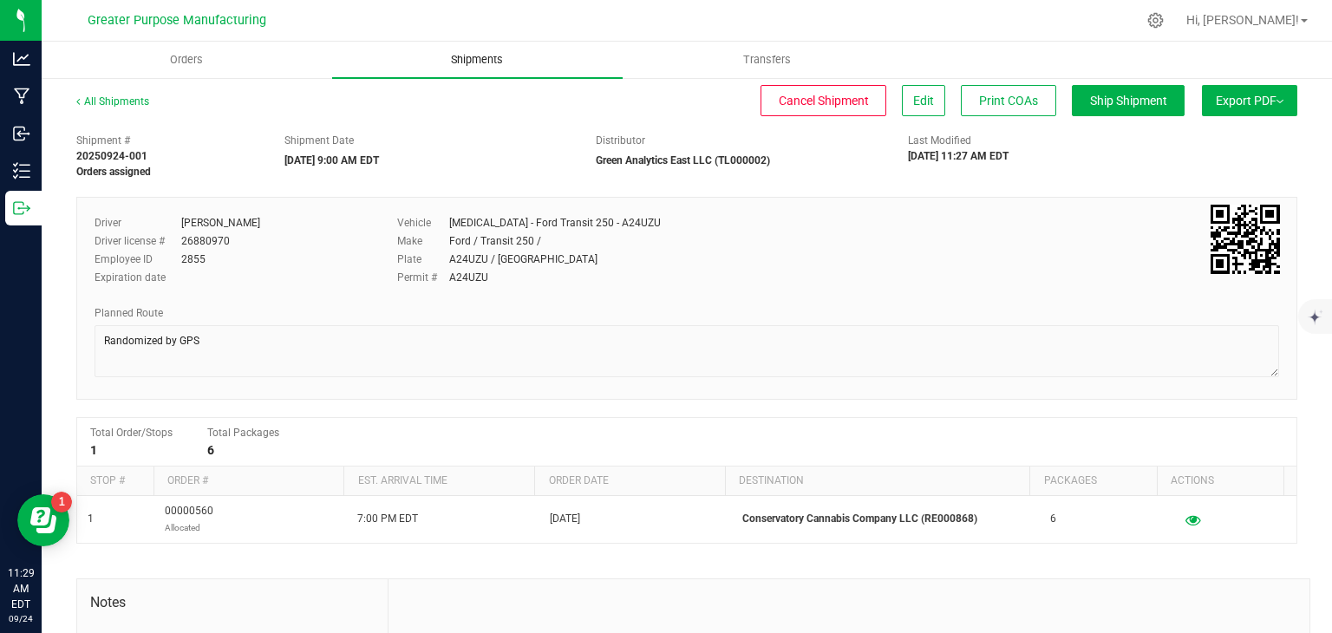
click at [487, 65] on span "Shipments" at bounding box center [477, 60] width 99 height 16
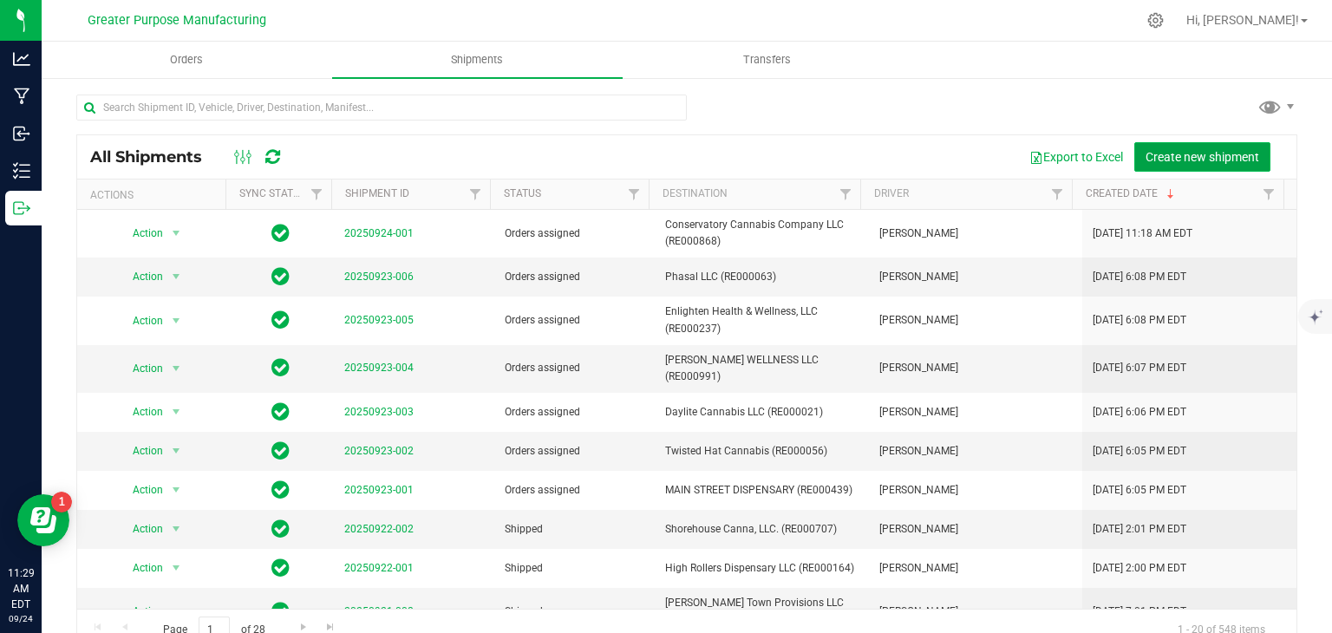
click at [1169, 160] on span "Create new shipment" at bounding box center [1203, 157] width 114 height 14
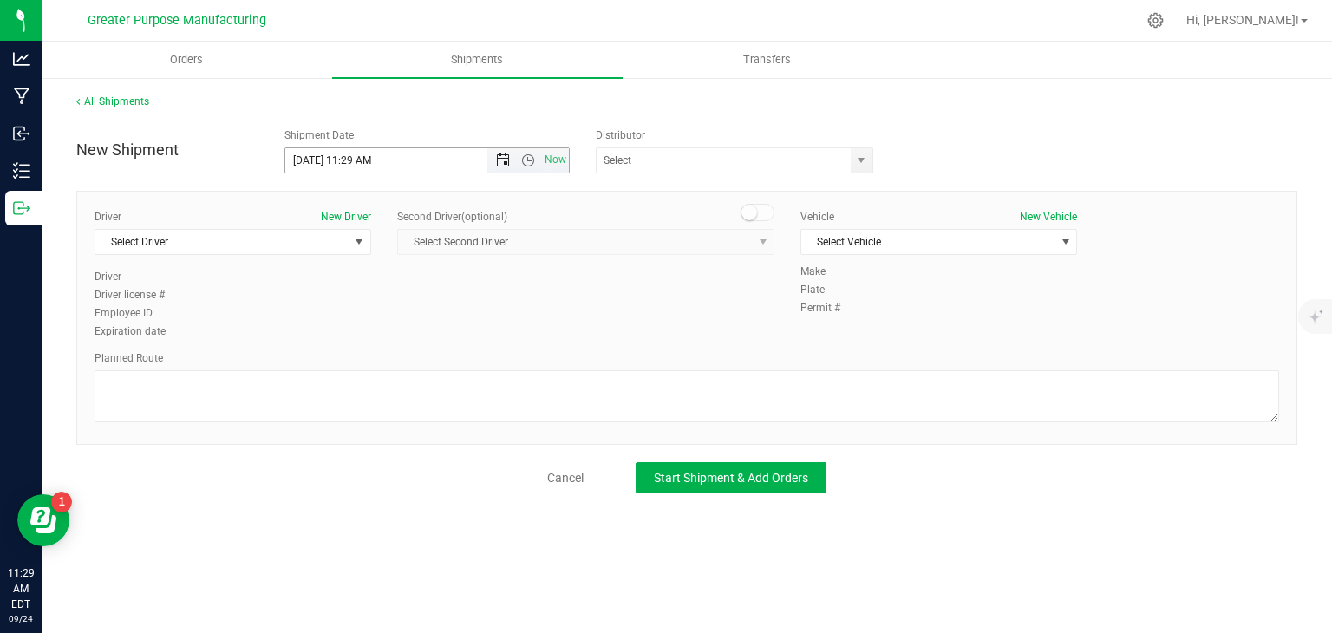
click at [503, 160] on span "Open the date view" at bounding box center [503, 161] width 14 height 14
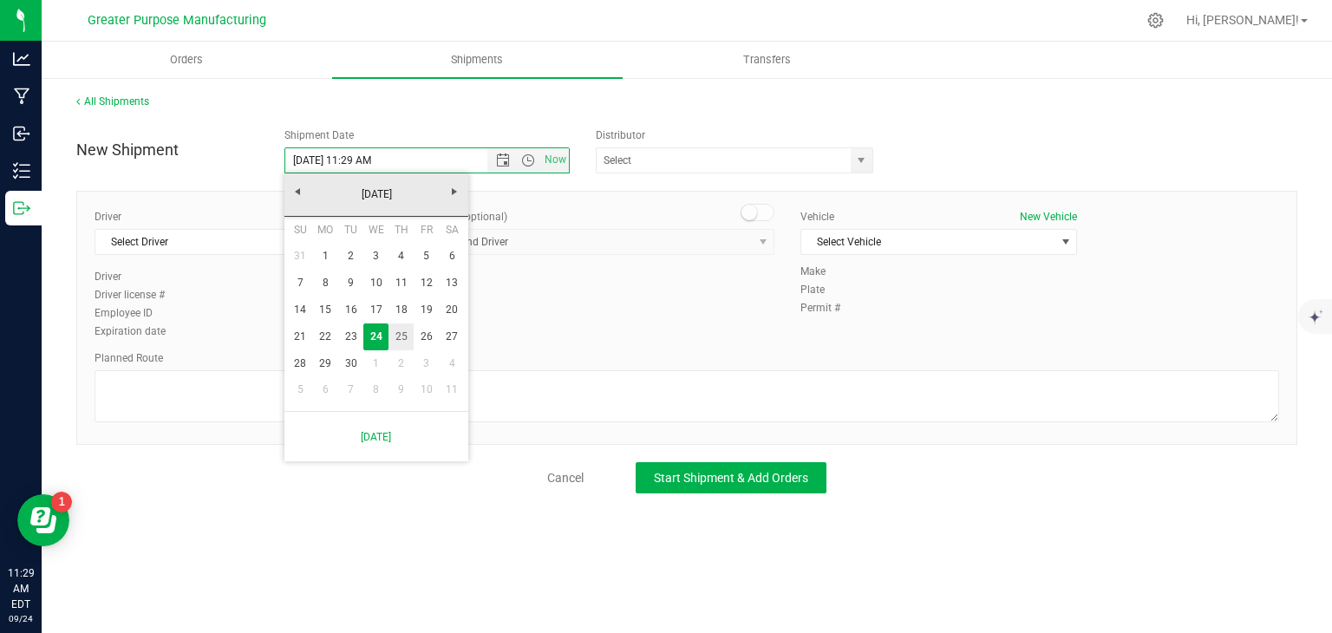
click at [400, 334] on link "25" at bounding box center [401, 337] width 25 height 27
type input "[DATE] 11:29 AM"
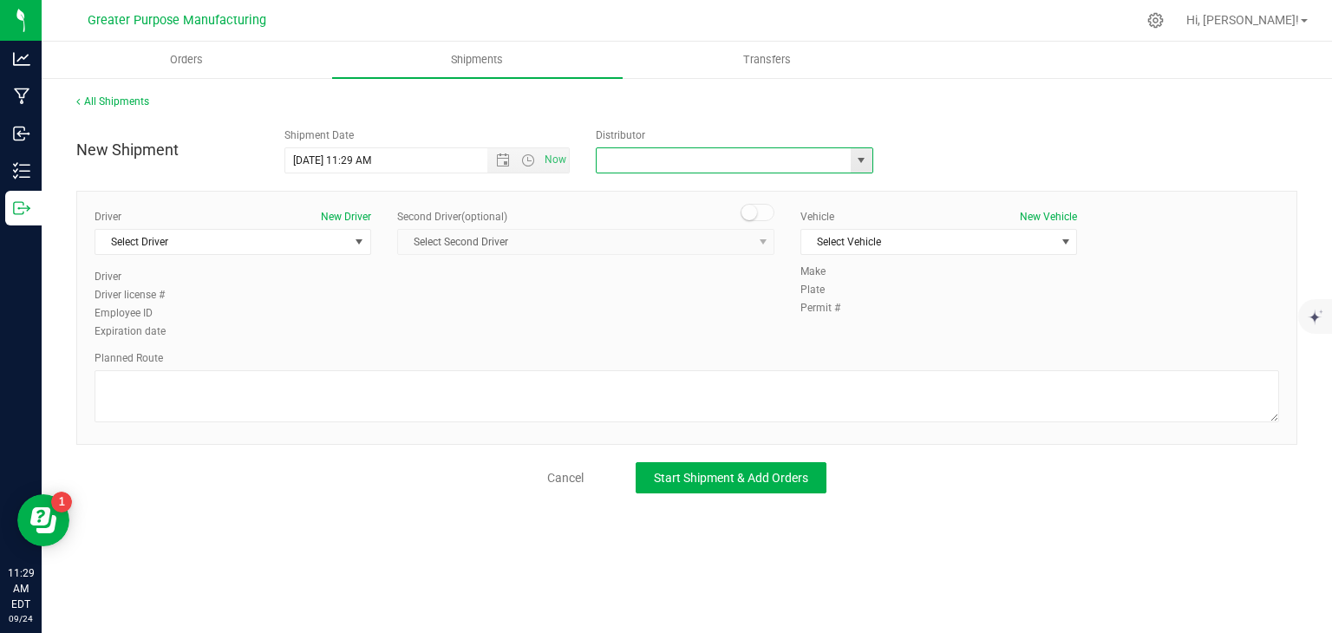
click at [619, 161] on input "text" at bounding box center [720, 160] width 246 height 24
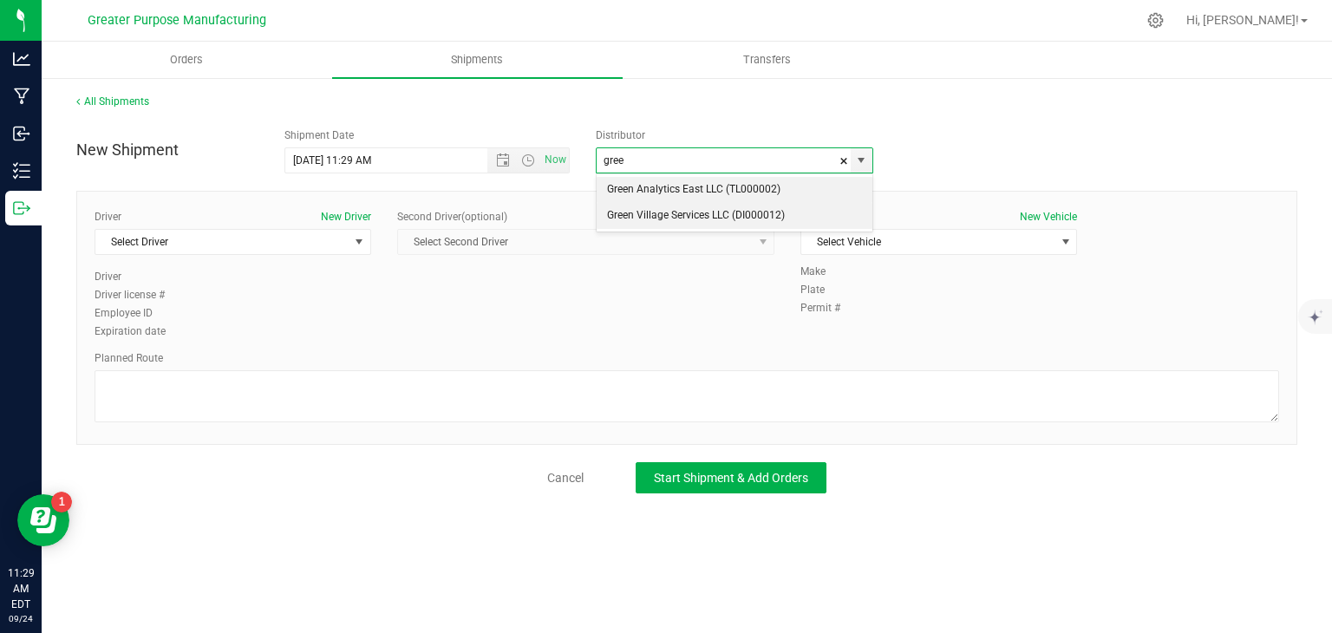
click at [628, 219] on li "Green Village Services LLC (DI000012)" at bounding box center [735, 216] width 276 height 26
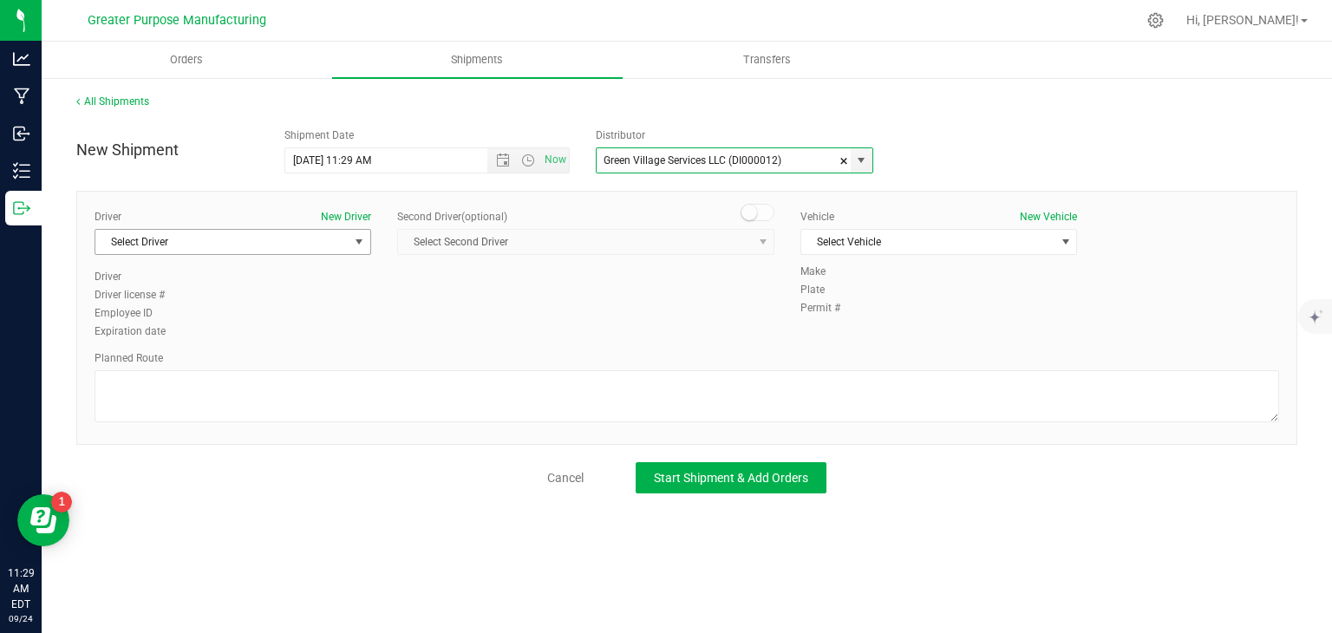
type input "Green Village Services LLC (DI000012)"
click at [267, 240] on span "Select Driver" at bounding box center [221, 242] width 253 height 24
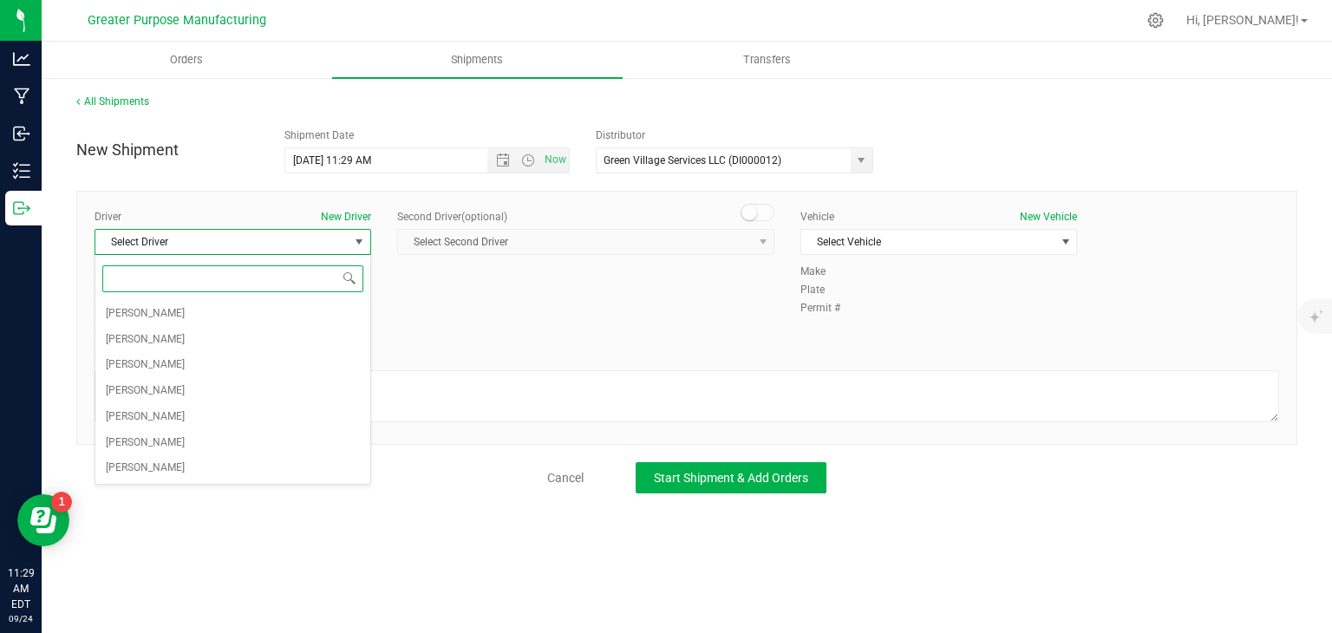
drag, startPoint x: 229, startPoint y: 408, endPoint x: 139, endPoint y: 549, distance: 167.7
click at [142, 533] on body "Analytics Manufacturing Inbound Inventory Outbound 11:29 AM EDT [DATE] 09/24 Gr…" at bounding box center [666, 316] width 1332 height 633
click at [249, 416] on li "[PERSON_NAME]" at bounding box center [232, 417] width 275 height 26
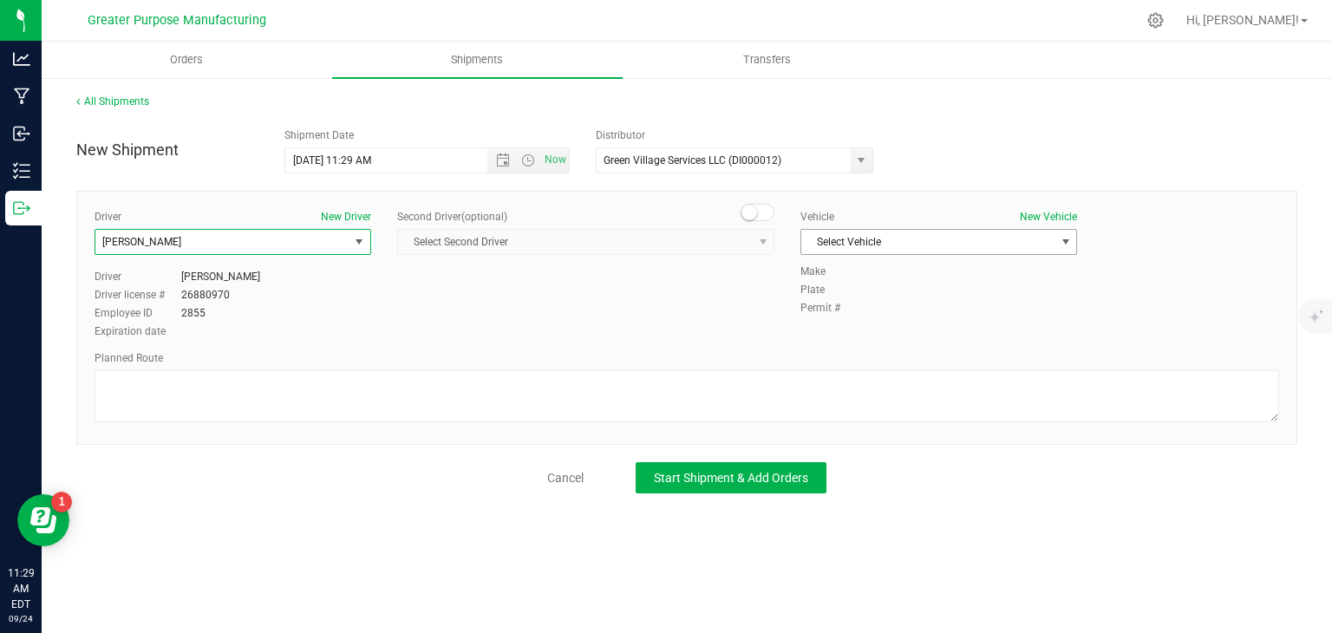
click at [886, 240] on span "Select Vehicle" at bounding box center [928, 242] width 253 height 24
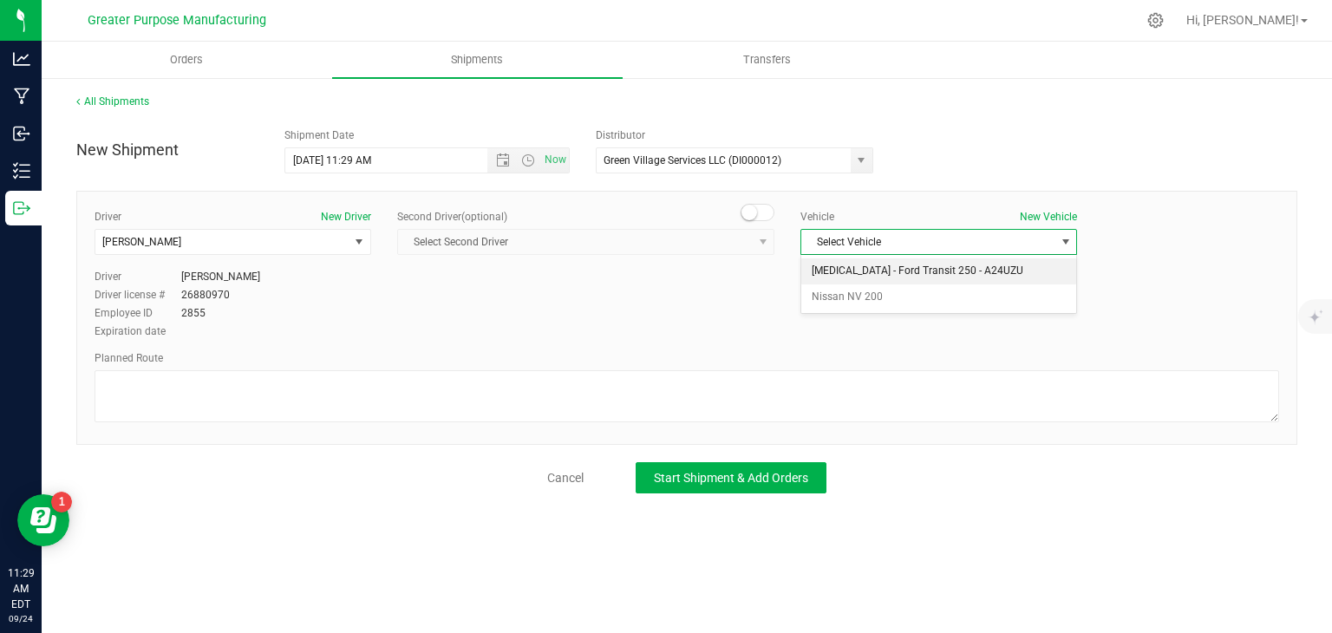
click at [871, 273] on li "[MEDICAL_DATA] - Ford Transit 250 - A24UZU" at bounding box center [939, 272] width 275 height 26
drag, startPoint x: 658, startPoint y: 625, endPoint x: 619, endPoint y: 673, distance: 61.6
click at [619, 632] on html "Analytics Manufacturing Inbound Inventory Outbound 11:29 AM EDT [DATE] 09/24 Gr…" at bounding box center [666, 316] width 1332 height 633
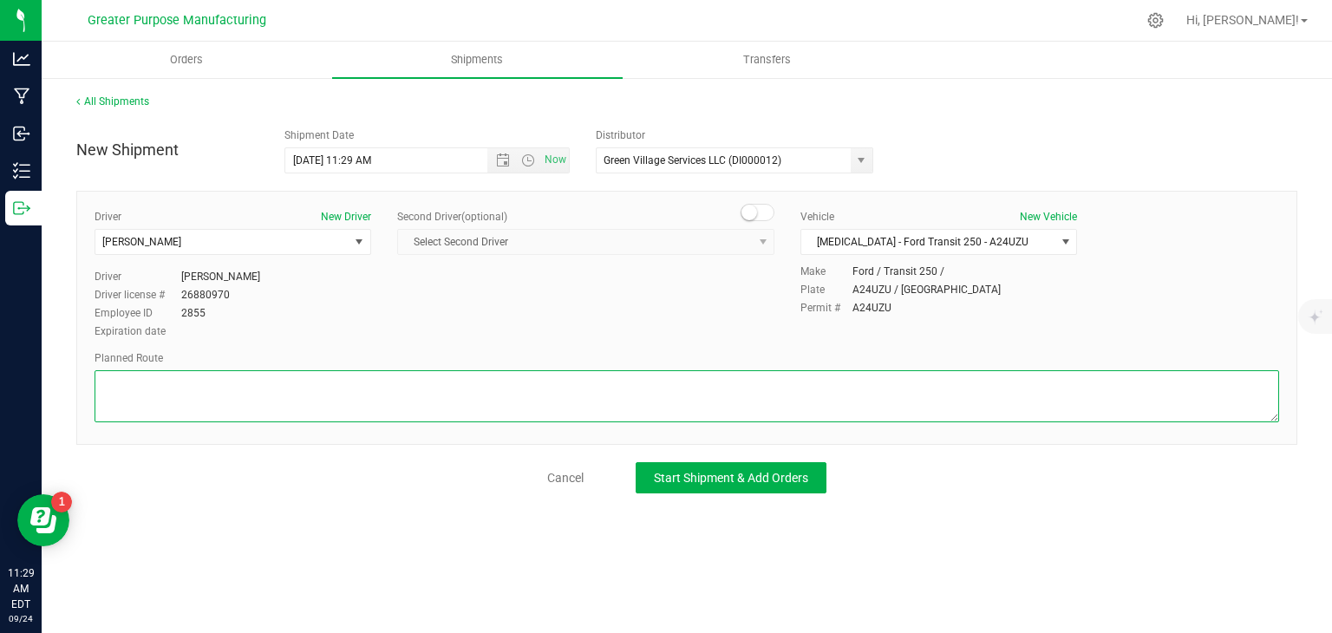
click at [684, 394] on textarea at bounding box center [687, 396] width 1185 height 52
paste textarea "Randomized by GPS"
type textarea "Randomized by GPS"
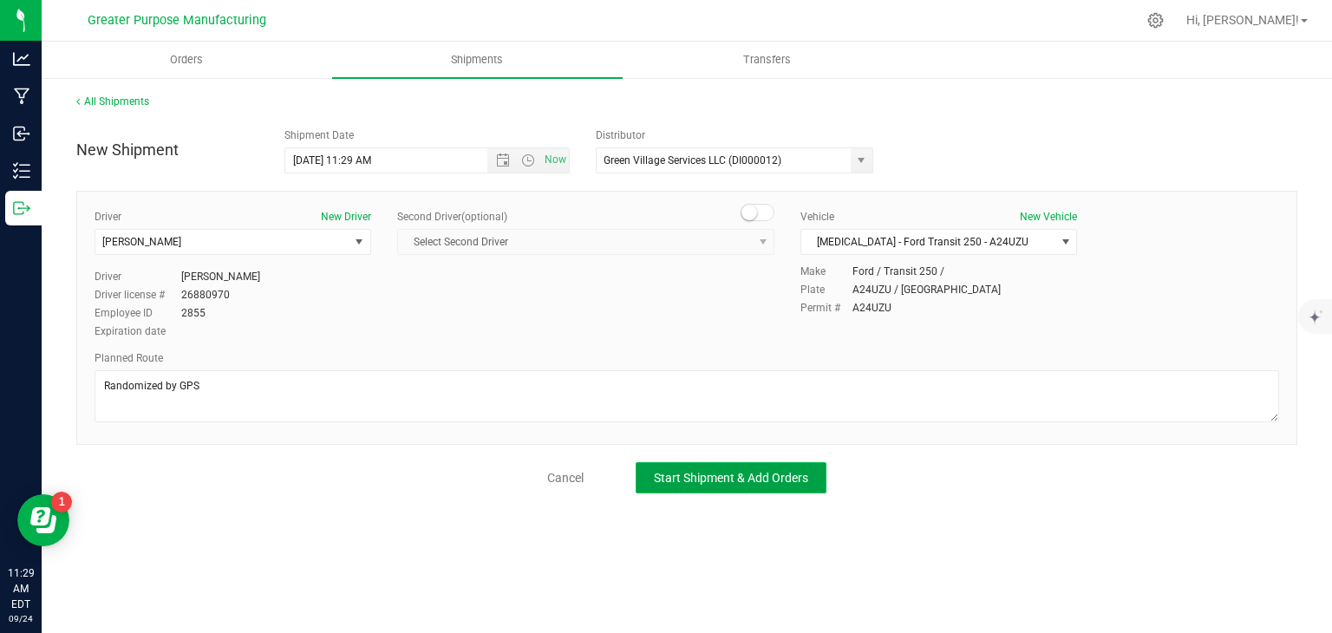
click at [669, 477] on span "Start Shipment & Add Orders" at bounding box center [731, 478] width 154 height 14
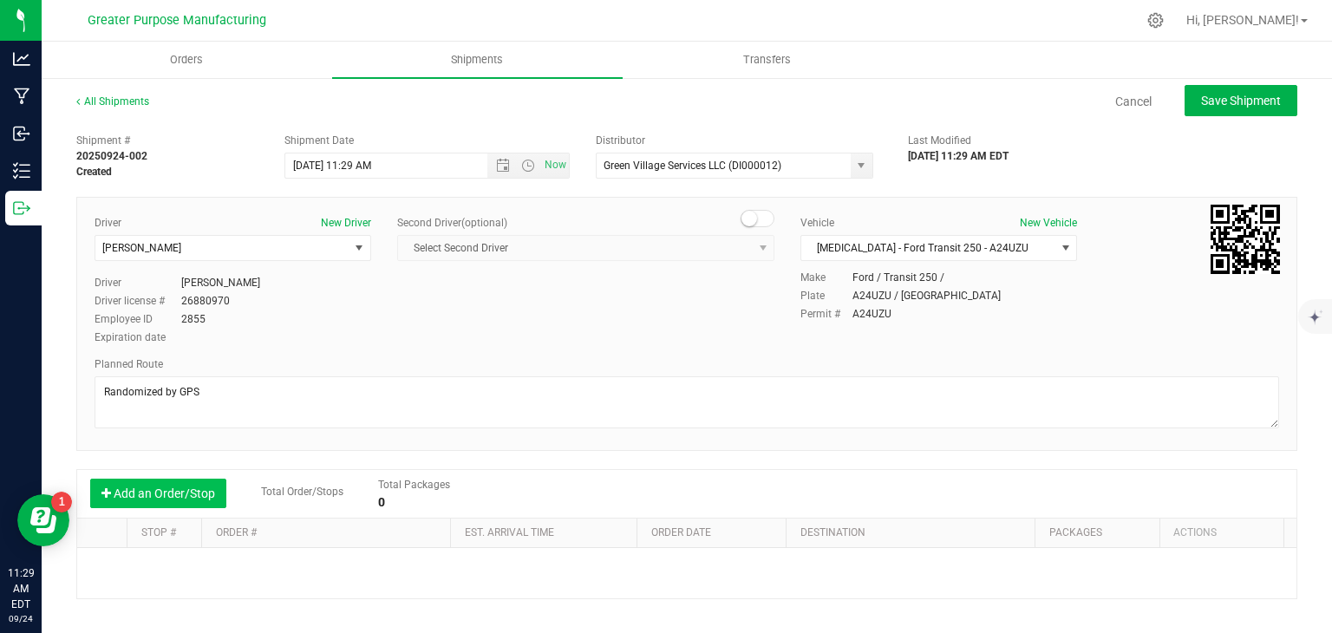
click at [206, 481] on button "Add an Order/Stop" at bounding box center [158, 493] width 136 height 29
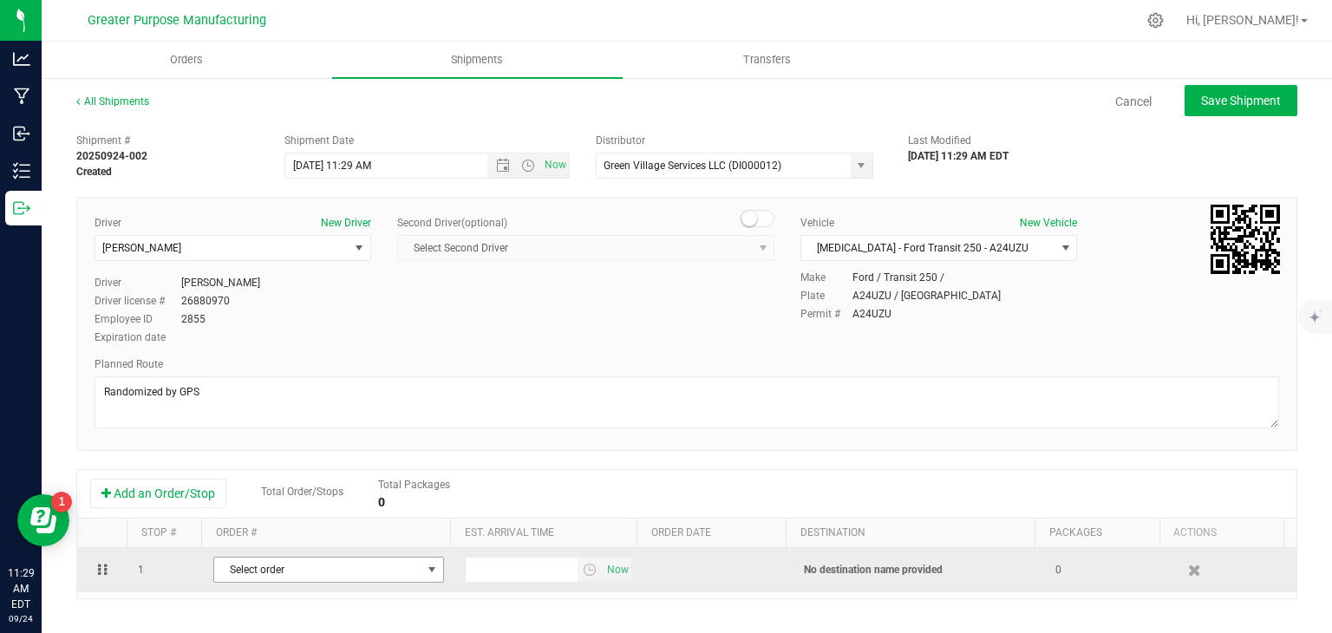
click at [319, 568] on span "Select order" at bounding box center [317, 570] width 207 height 24
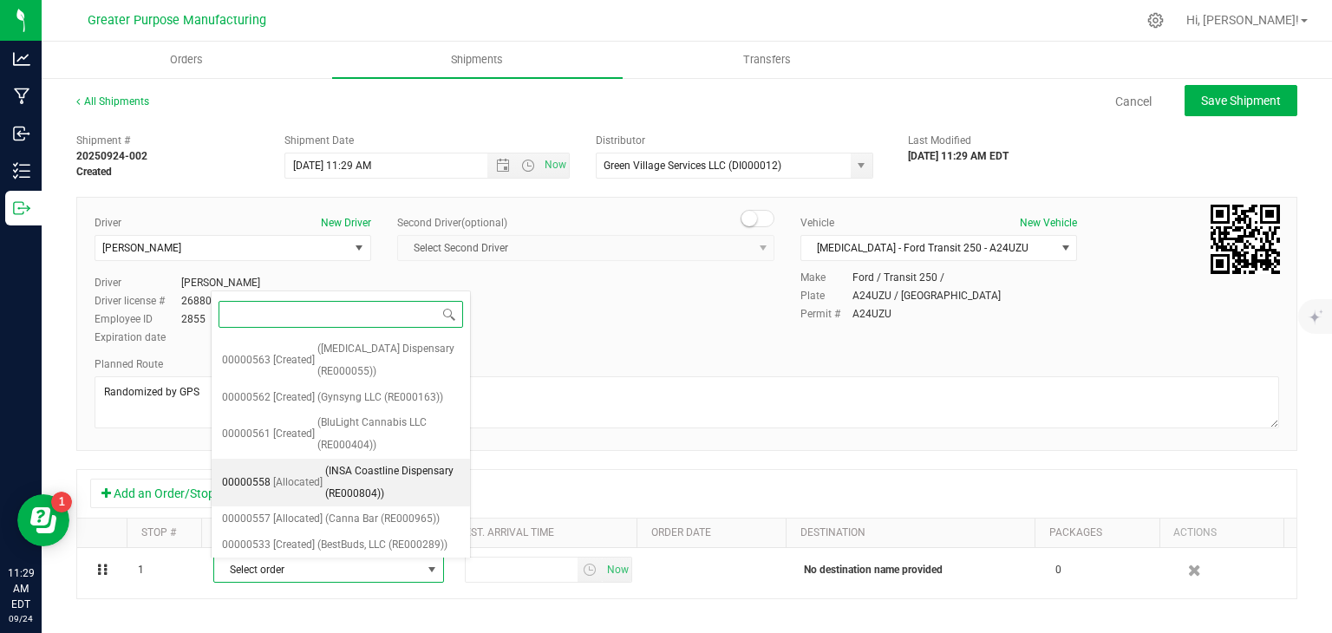
scroll to position [68, 0]
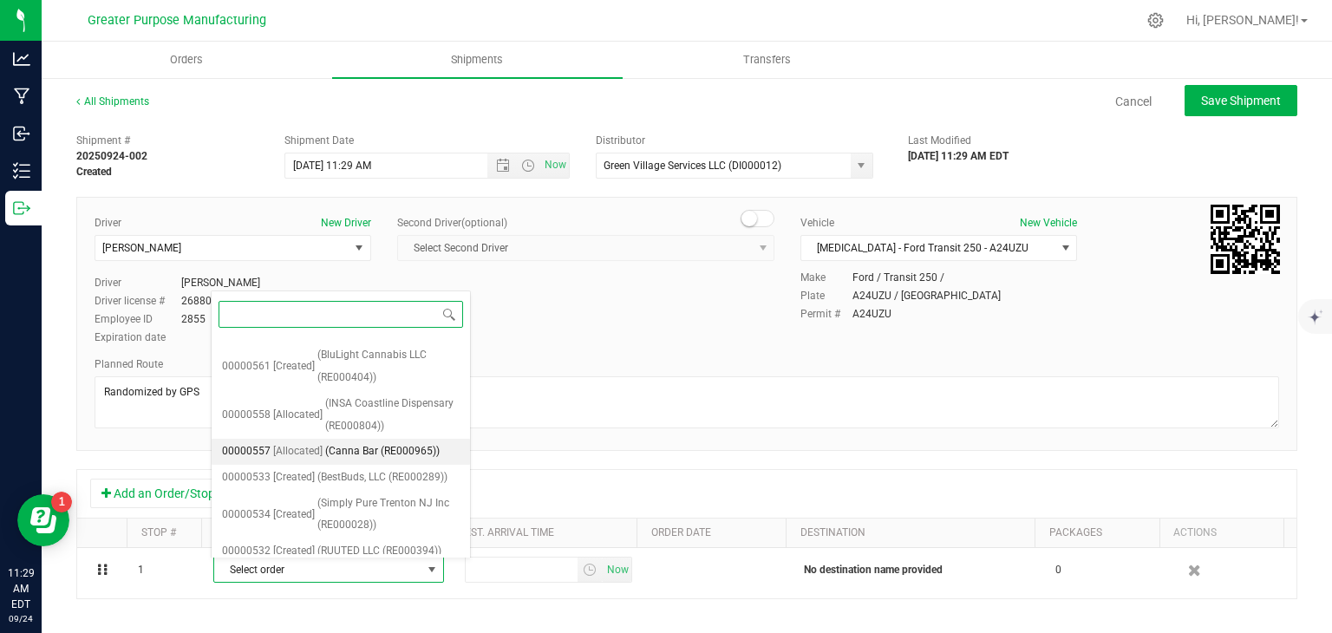
click at [356, 448] on span "(Canna Bar (RE000965))" at bounding box center [382, 452] width 115 height 23
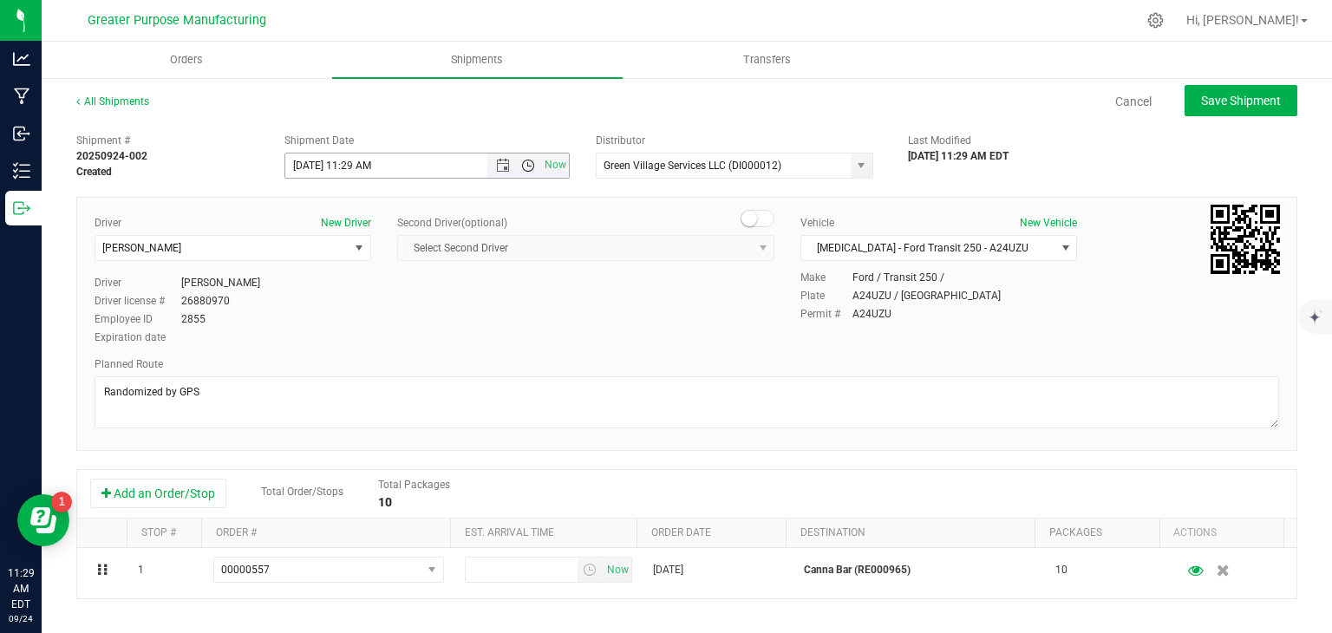
click at [521, 160] on span "Open the time view" at bounding box center [528, 166] width 14 height 14
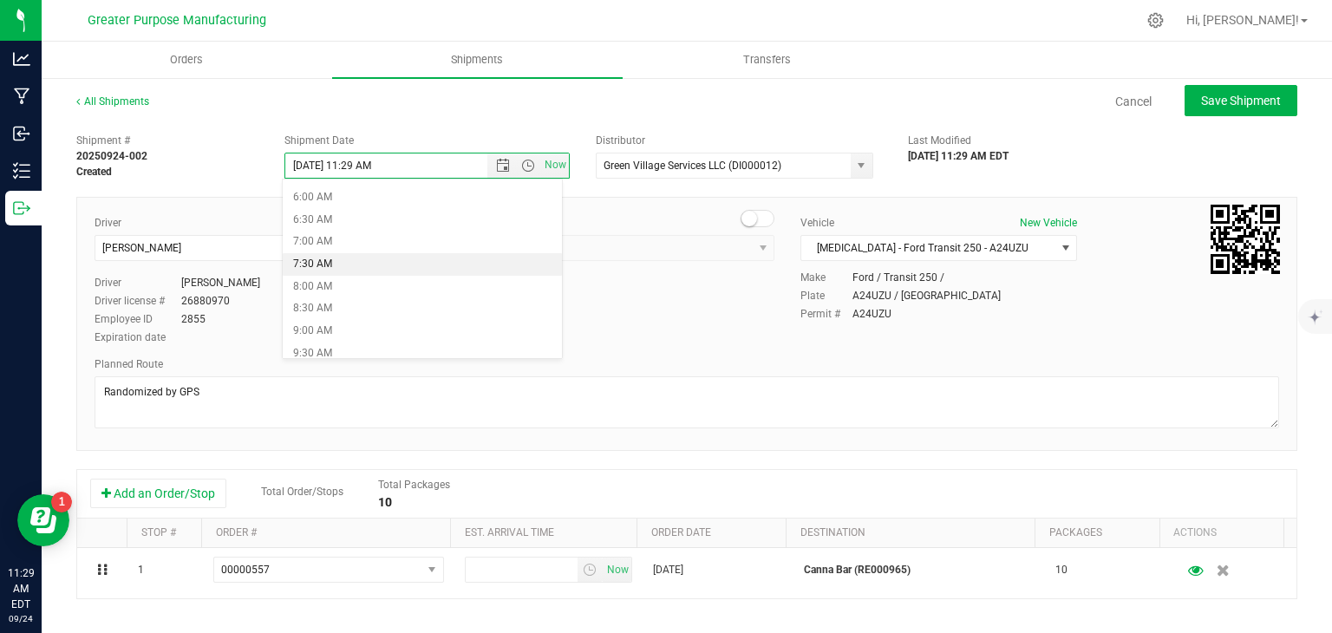
scroll to position [264, 0]
click at [371, 324] on li "9:00 AM" at bounding box center [422, 331] width 279 height 23
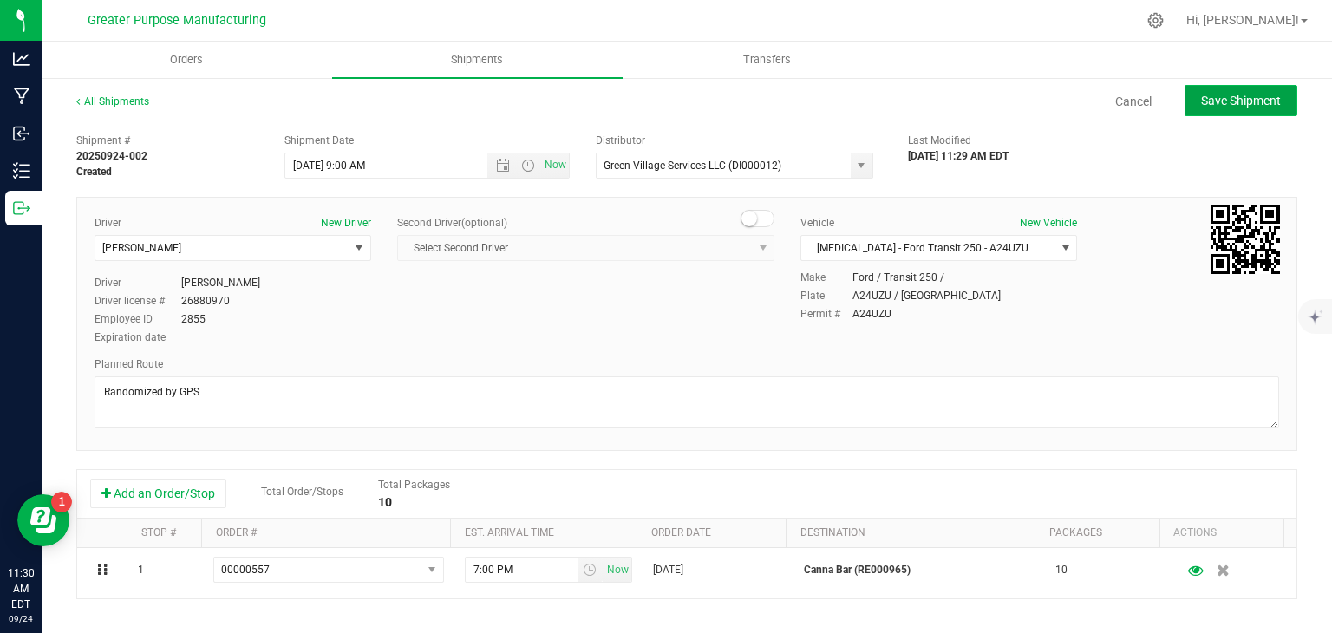
click at [1233, 106] on span "Save Shipment" at bounding box center [1242, 101] width 80 height 14
type input "[DATE] 1:00 PM"
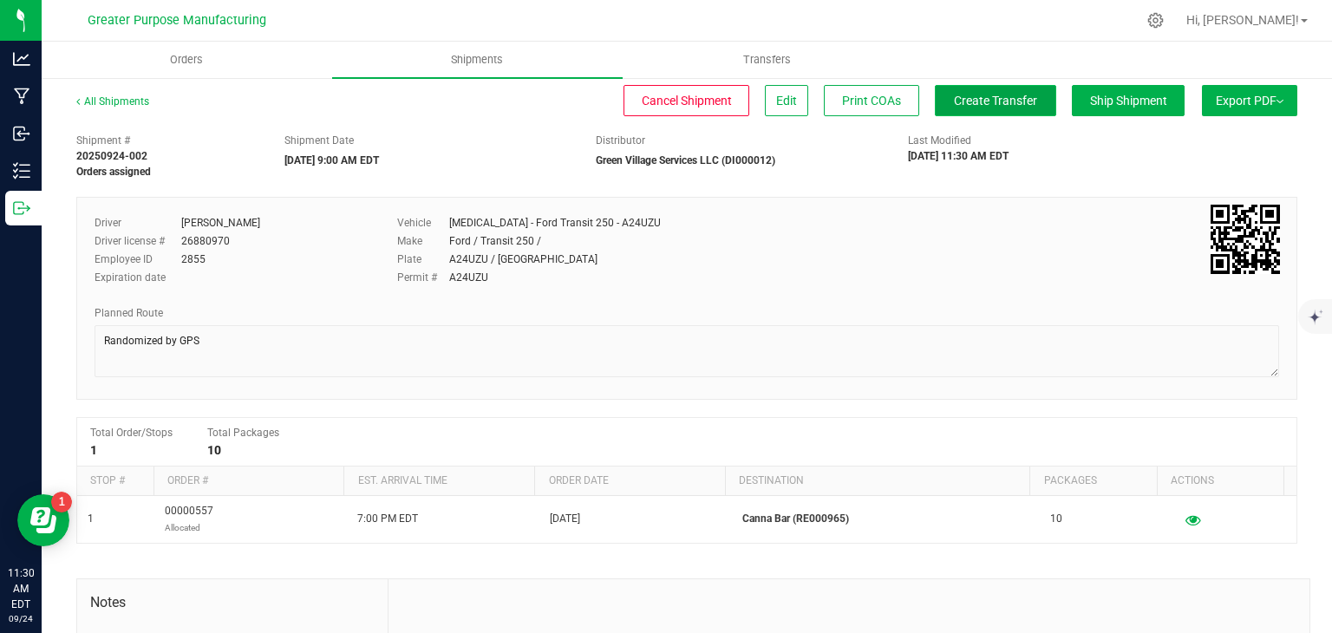
click at [972, 91] on button "Create Transfer" at bounding box center [995, 100] width 121 height 31
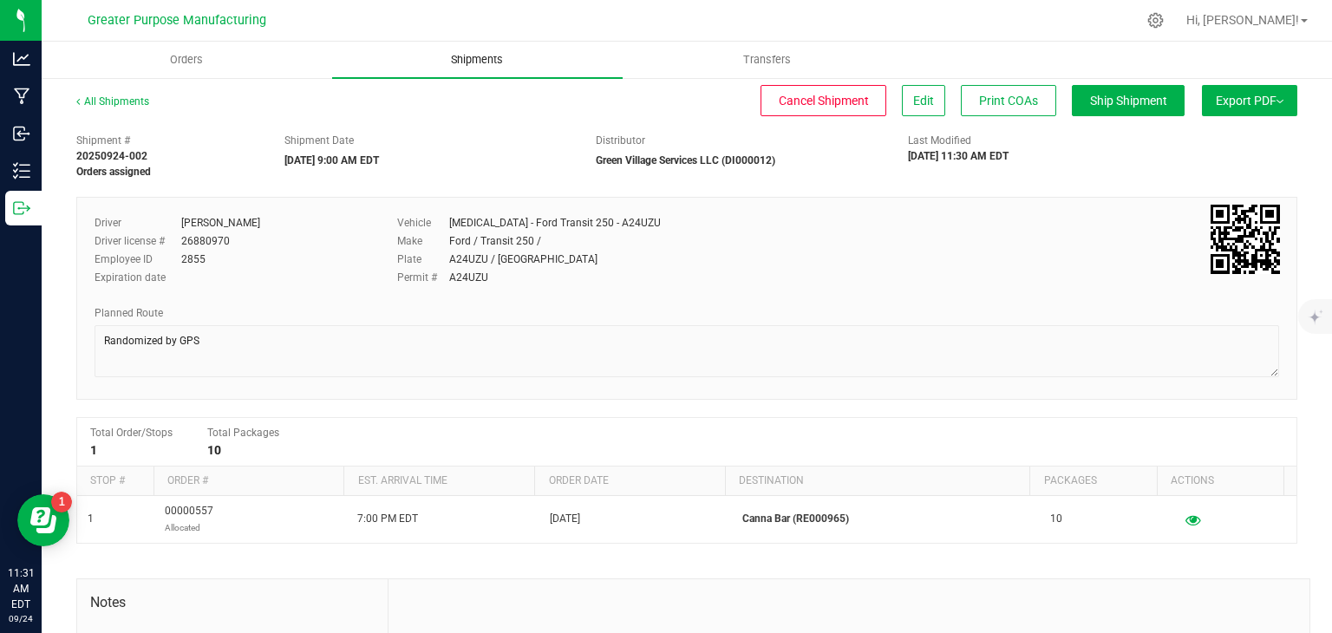
click at [476, 56] on span "Shipments" at bounding box center [477, 60] width 99 height 16
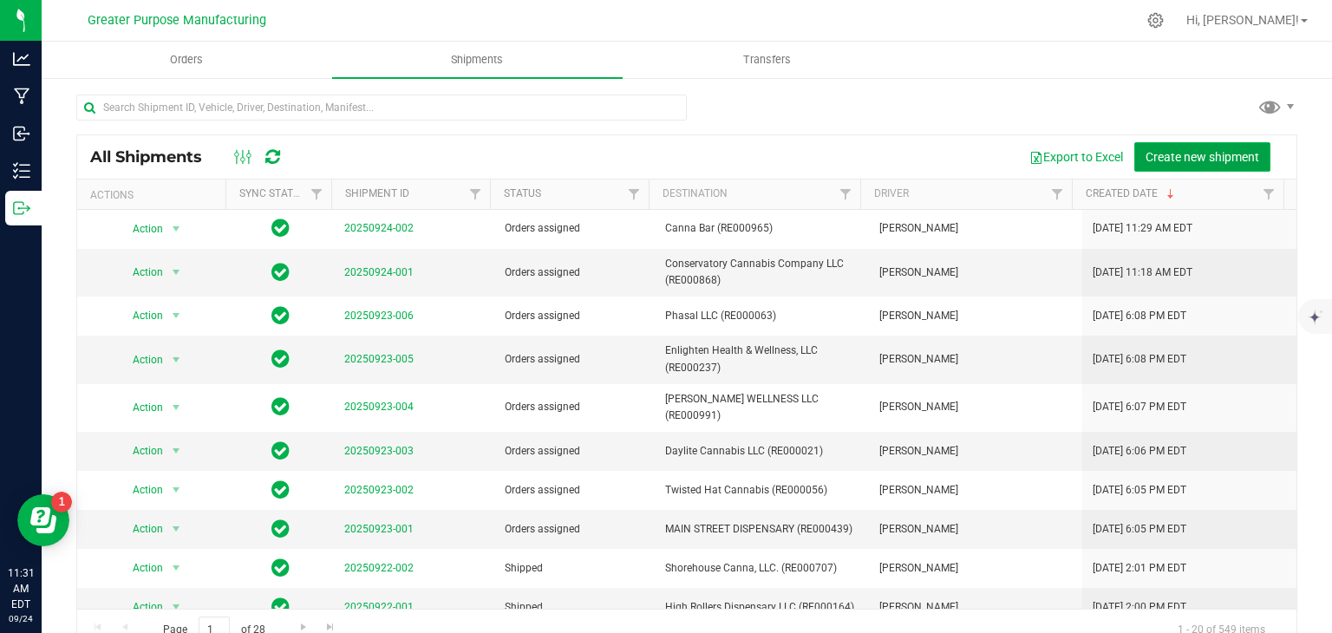
click at [1206, 157] on span "Create new shipment" at bounding box center [1203, 157] width 114 height 14
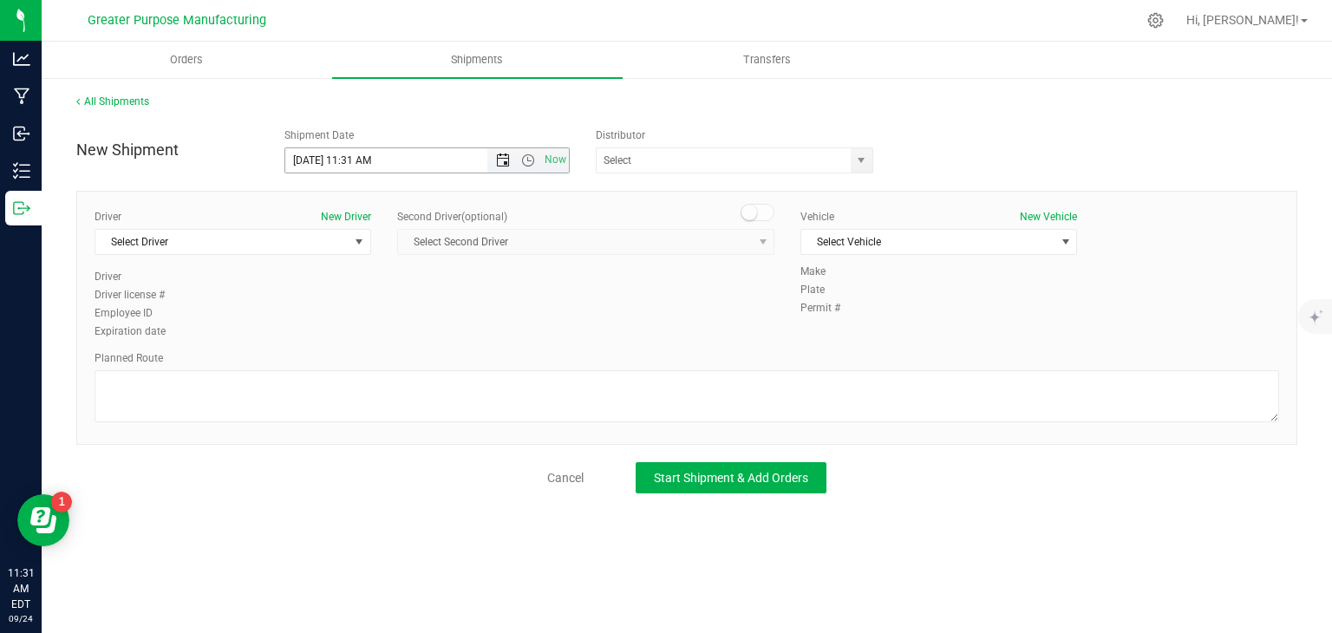
click at [501, 162] on span "Open the date view" at bounding box center [503, 161] width 14 height 14
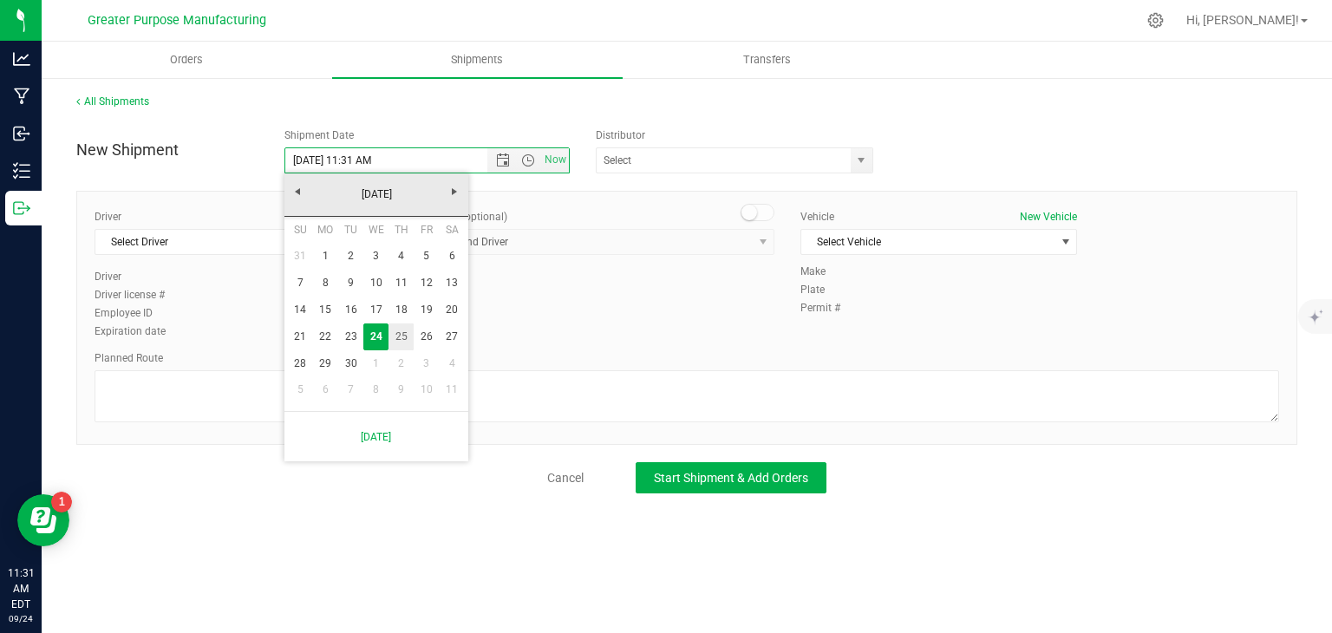
click at [403, 331] on link "25" at bounding box center [401, 337] width 25 height 27
type input "[DATE] 11:31 AM"
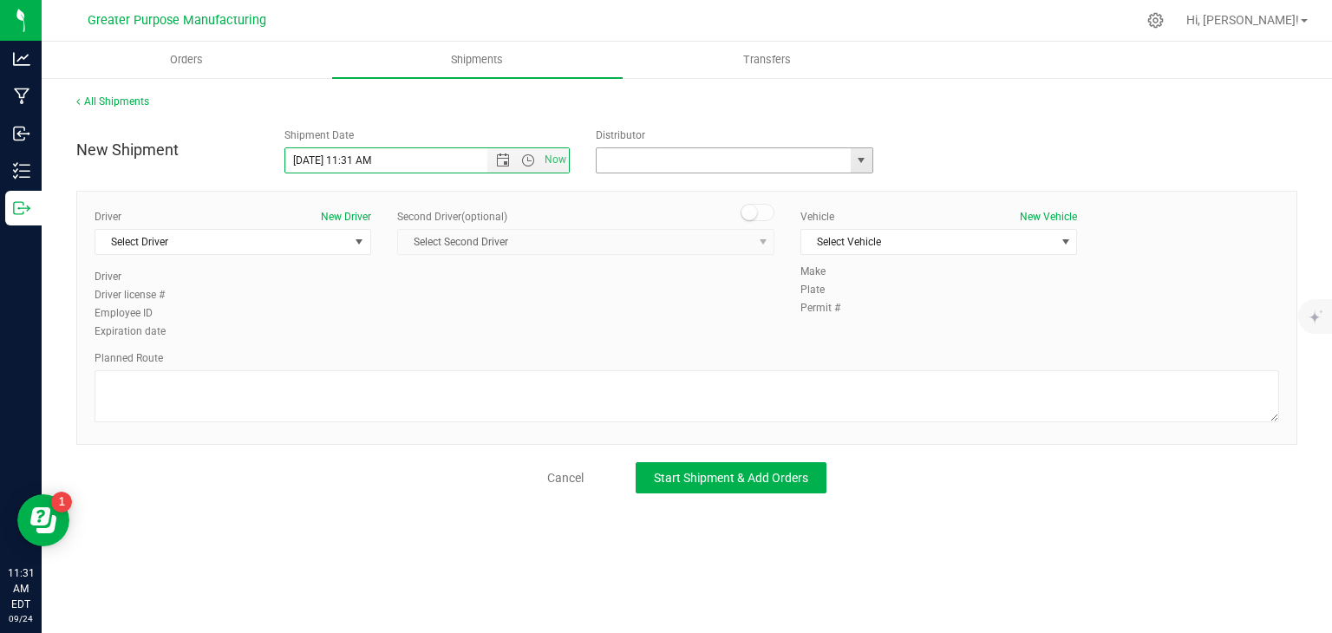
click at [779, 164] on input "text" at bounding box center [720, 160] width 246 height 24
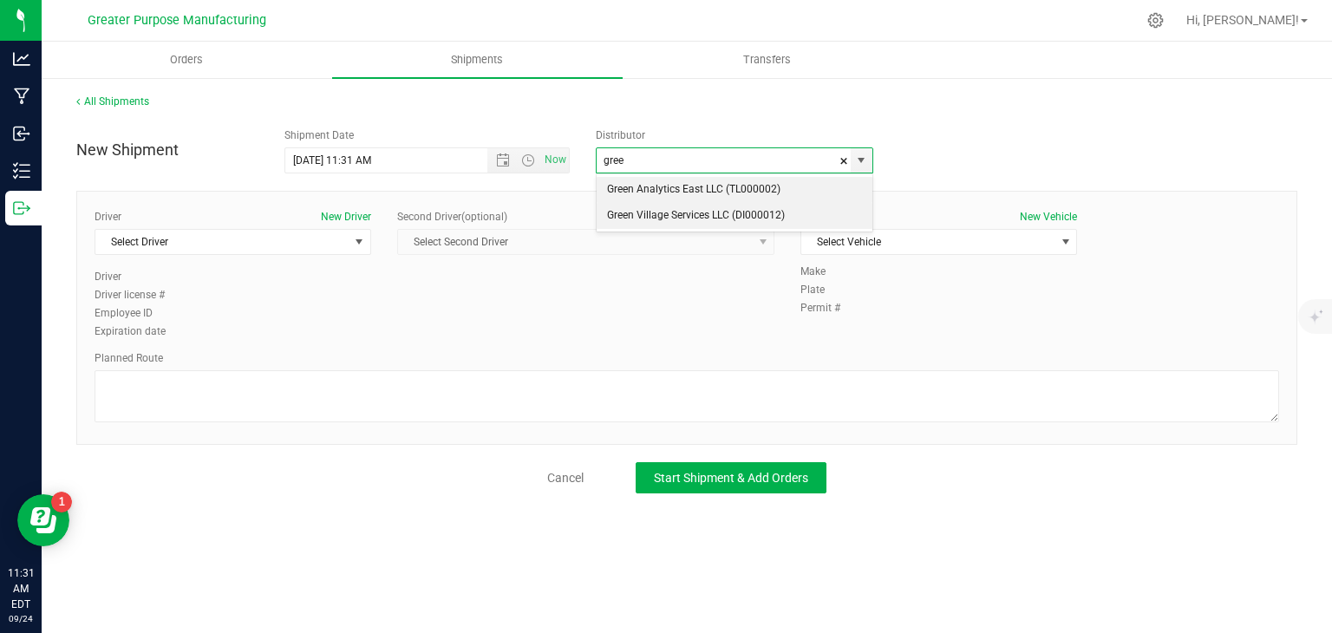
click at [697, 210] on li "Green Village Services LLC (DI000012)" at bounding box center [735, 216] width 276 height 26
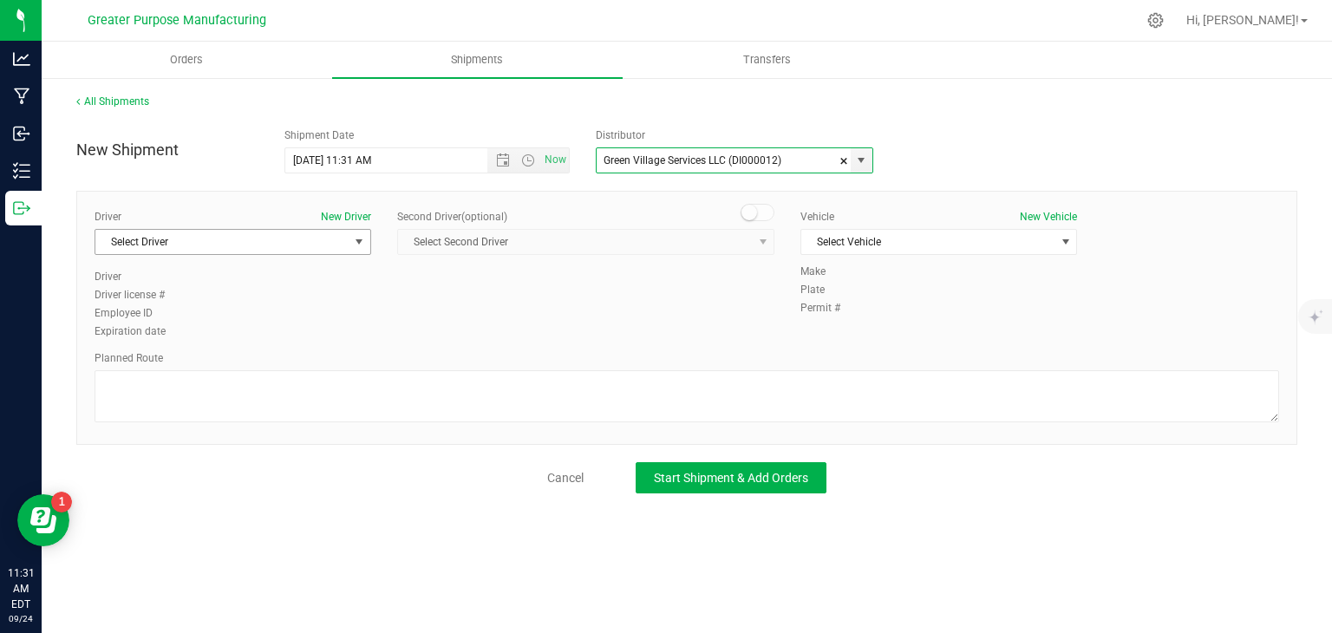
type input "Green Village Services LLC (DI000012)"
click at [340, 248] on span "Select Driver" at bounding box center [221, 242] width 253 height 24
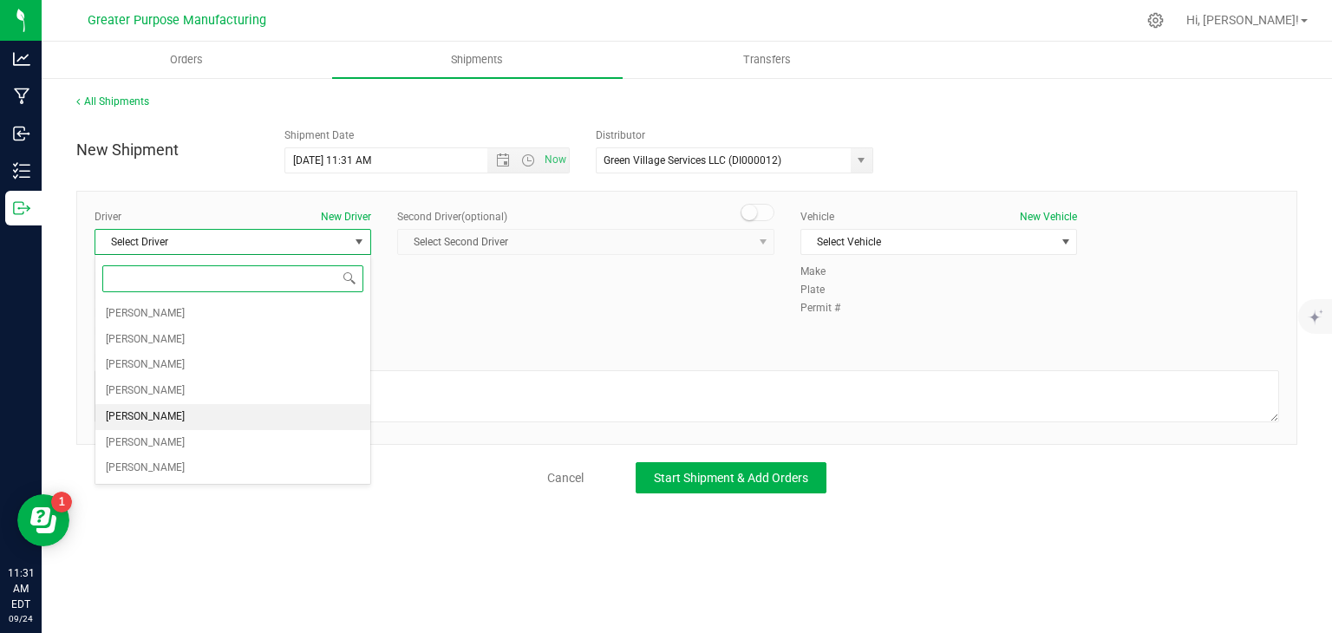
click at [164, 416] on span "[PERSON_NAME]" at bounding box center [145, 417] width 79 height 23
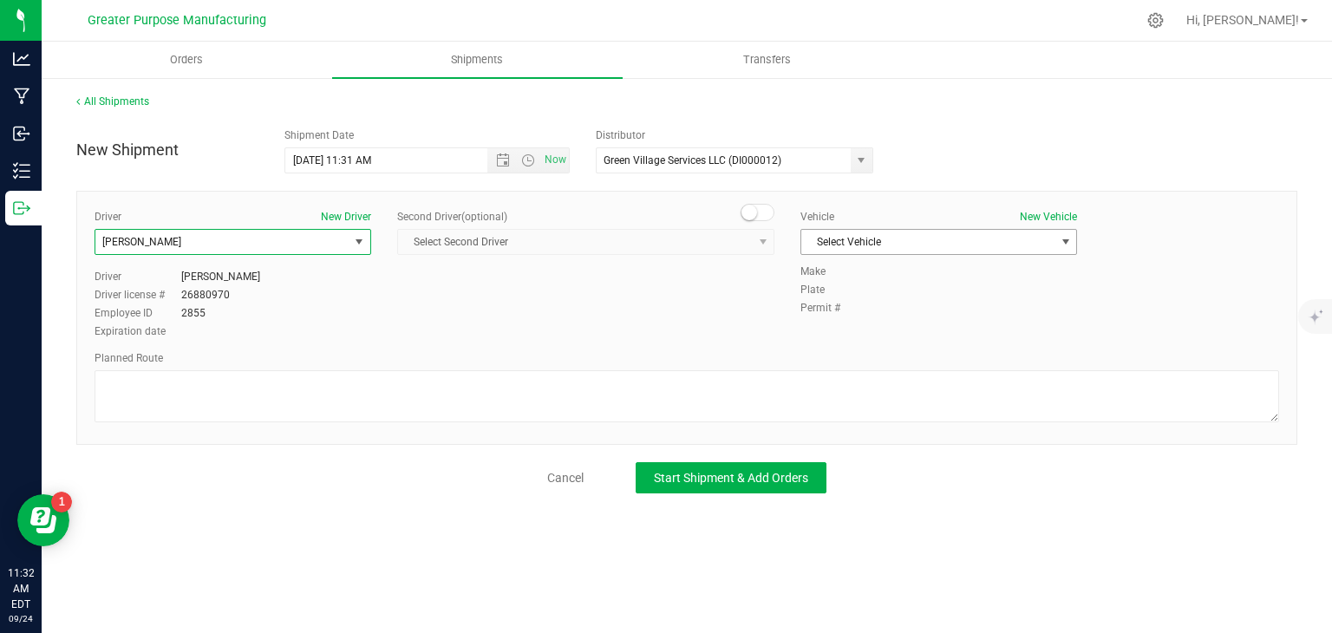
click at [847, 239] on span "Select Vehicle" at bounding box center [928, 242] width 253 height 24
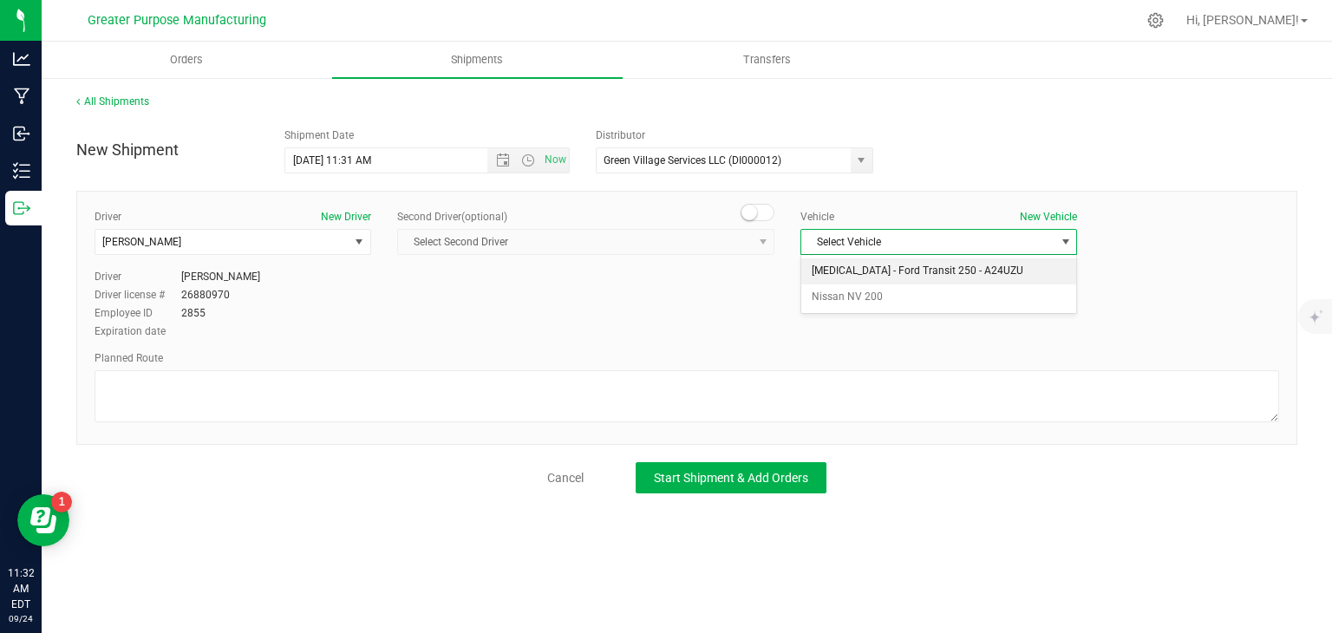
click at [858, 270] on li "[MEDICAL_DATA] - Ford Transit 250 - A24UZU" at bounding box center [939, 272] width 275 height 26
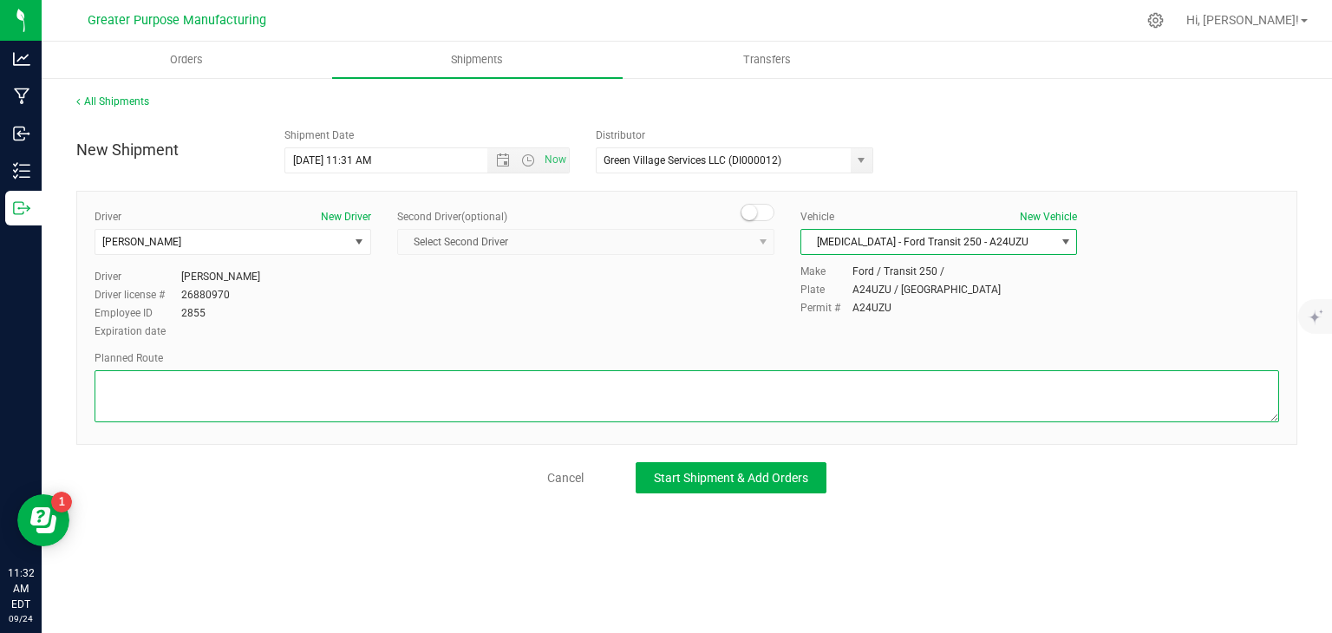
click at [631, 397] on textarea at bounding box center [687, 396] width 1185 height 52
paste textarea "Randomized by GPS"
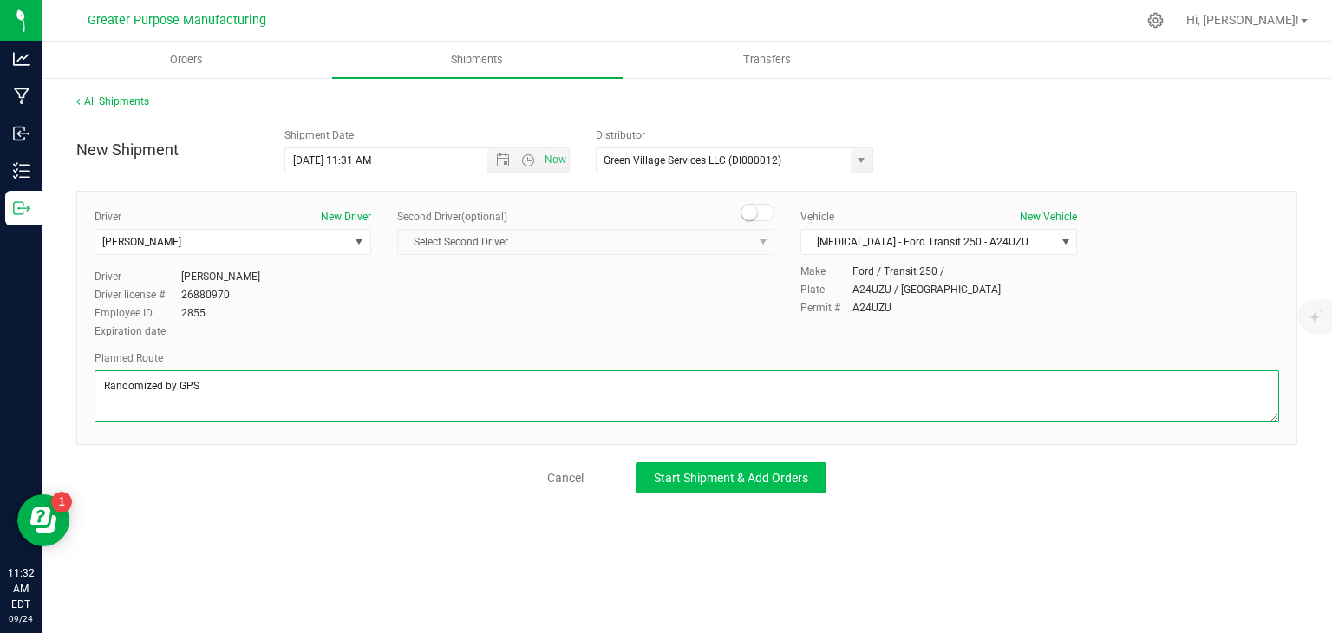
type textarea "Randomized by GPS"
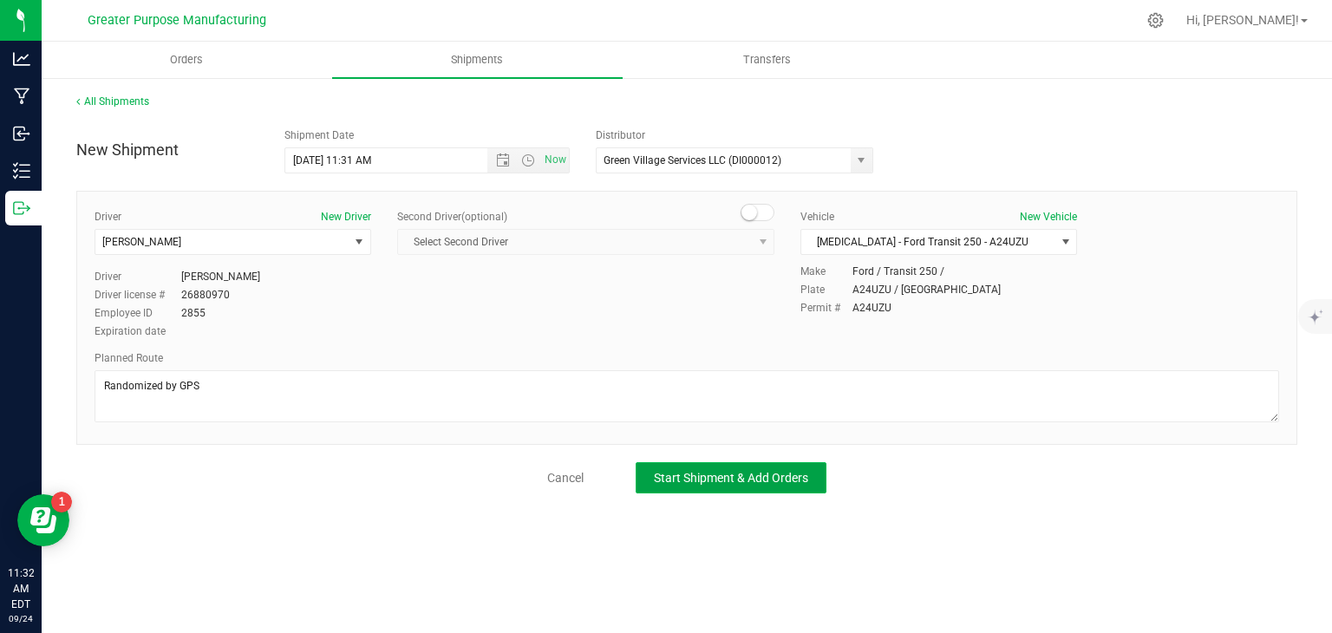
click at [671, 471] on span "Start Shipment & Add Orders" at bounding box center [731, 478] width 154 height 14
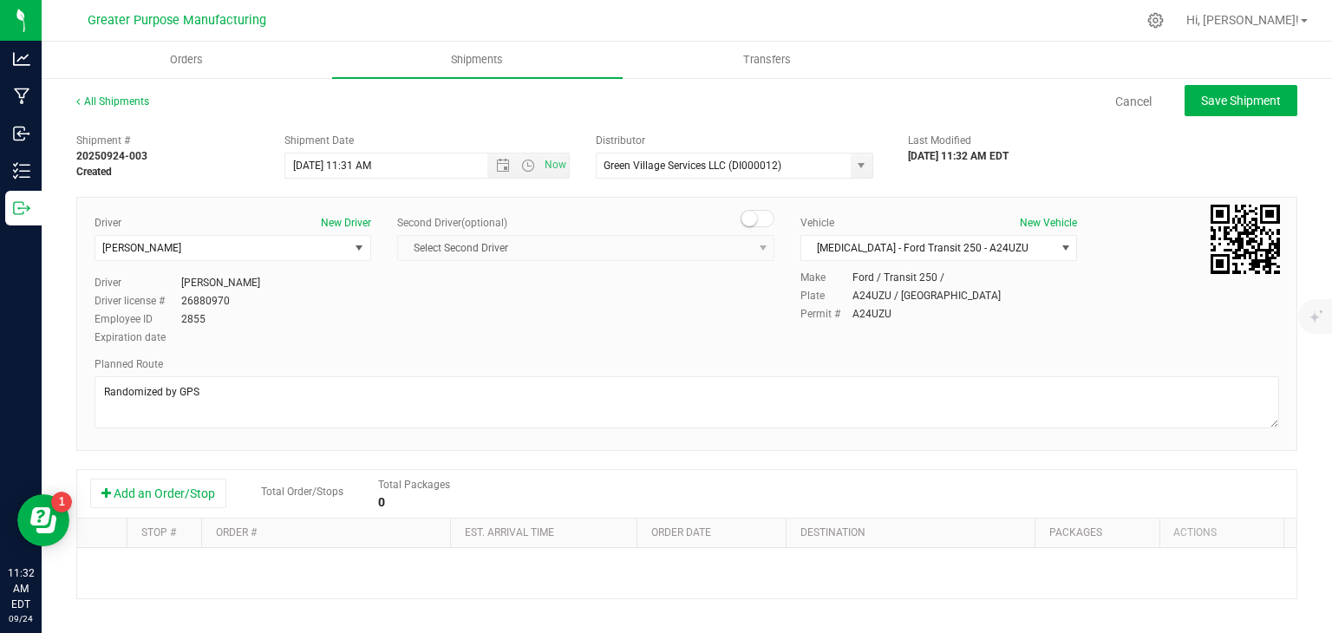
scroll to position [182, 0]
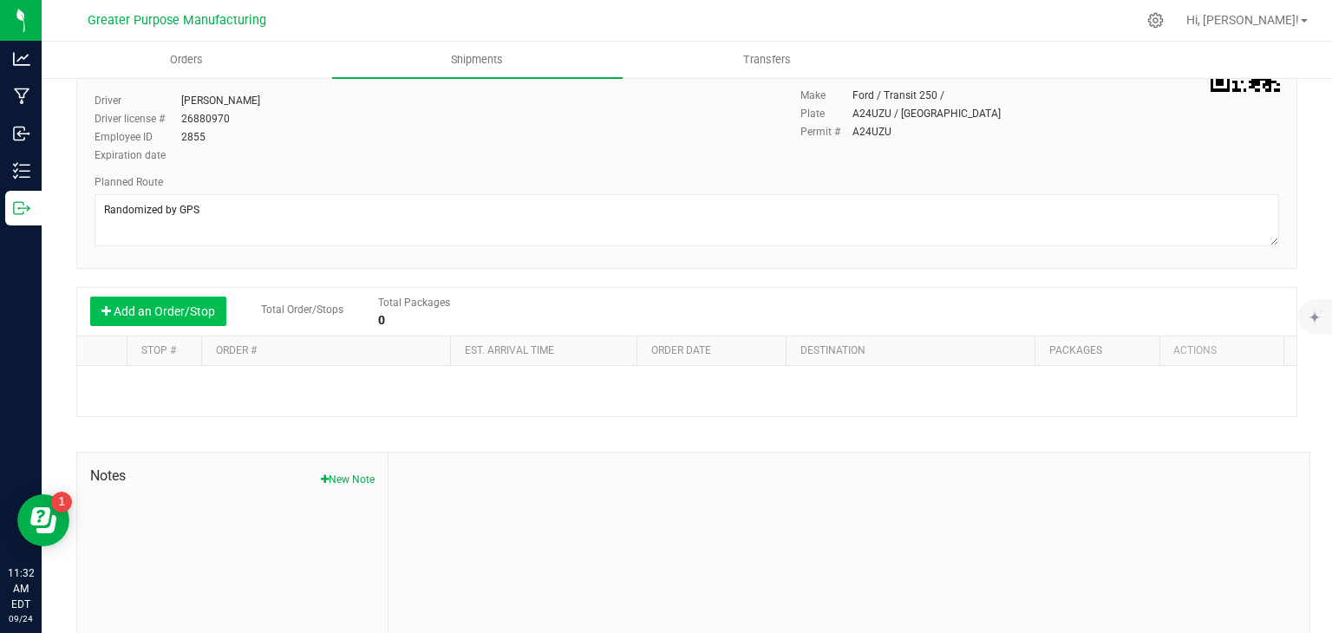
click at [193, 307] on button "Add an Order/Stop" at bounding box center [158, 311] width 136 height 29
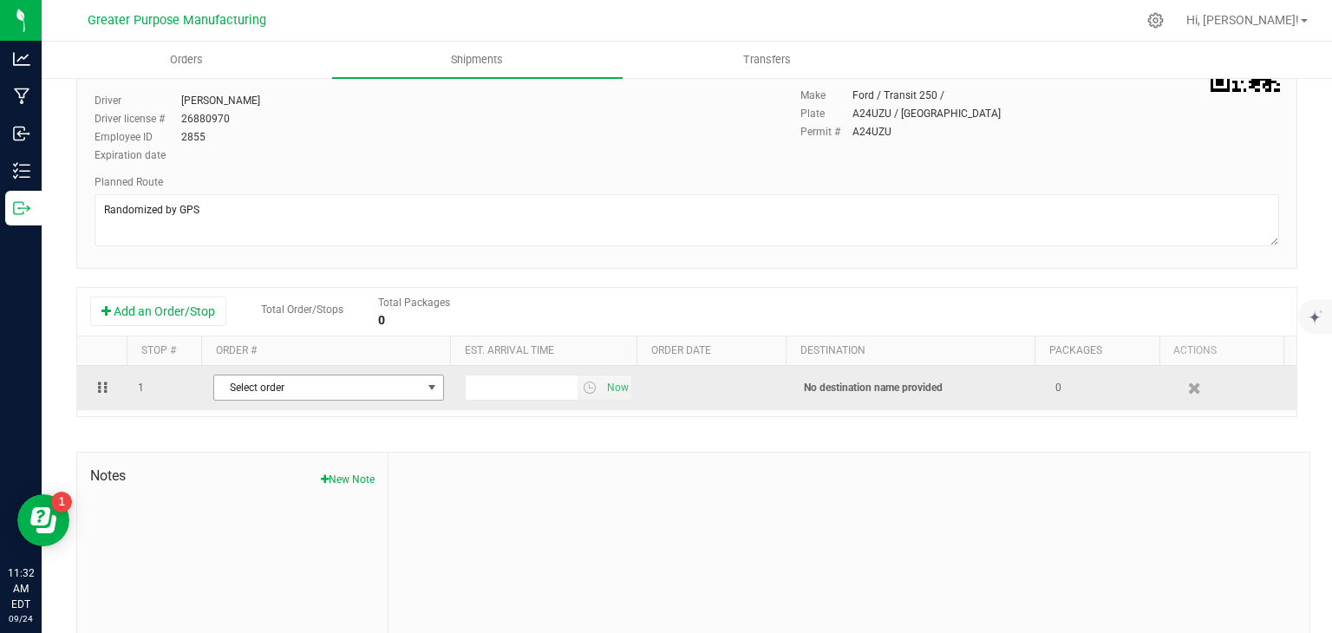
click at [271, 390] on span "Select order" at bounding box center [317, 388] width 207 height 24
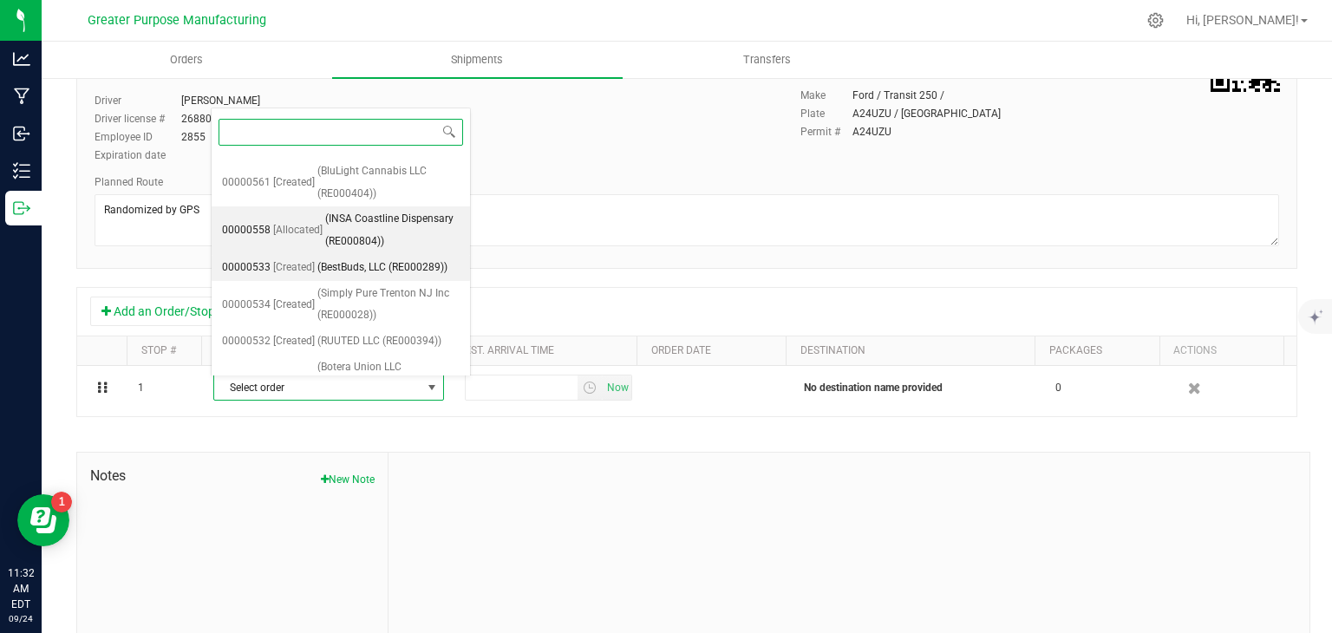
scroll to position [84, 0]
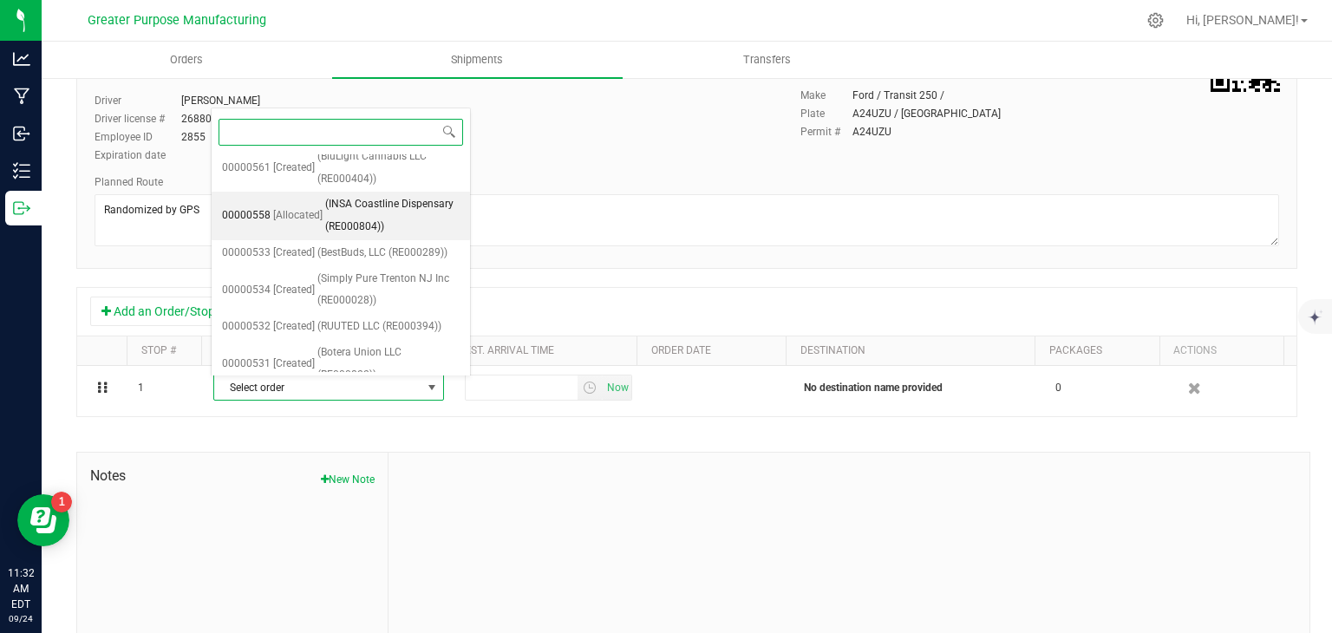
click at [333, 226] on span "(INSA Coastline Dispensary (RE000804))" at bounding box center [392, 215] width 134 height 44
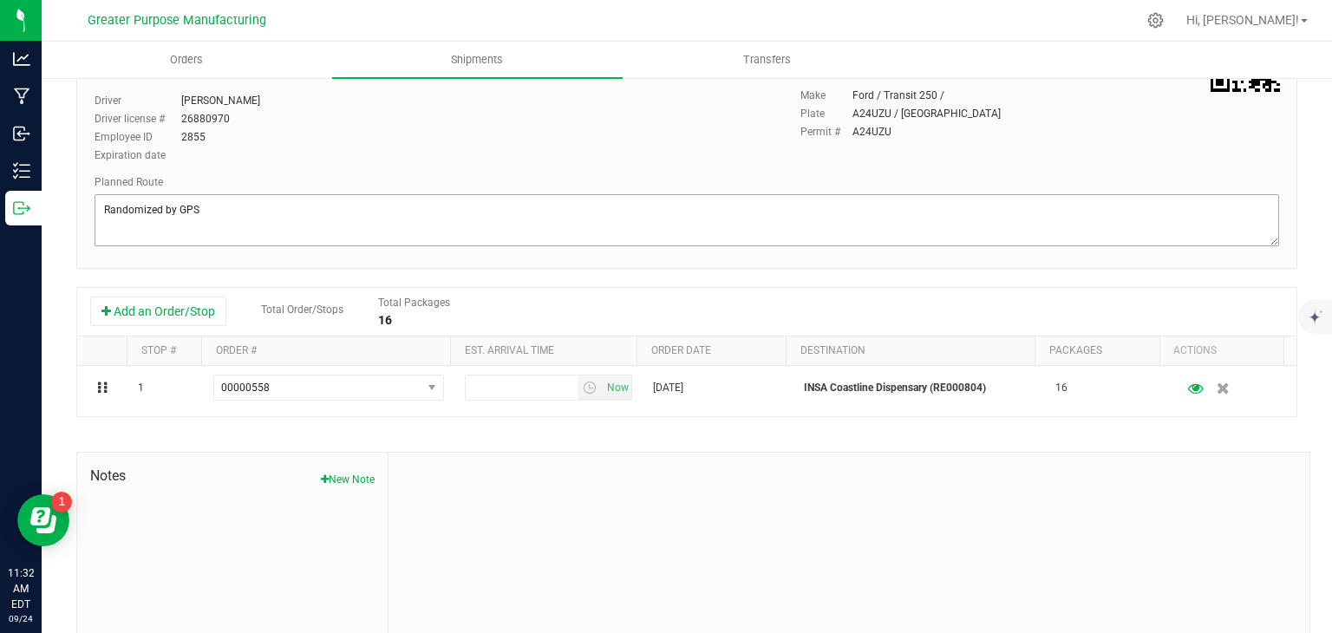
scroll to position [0, 0]
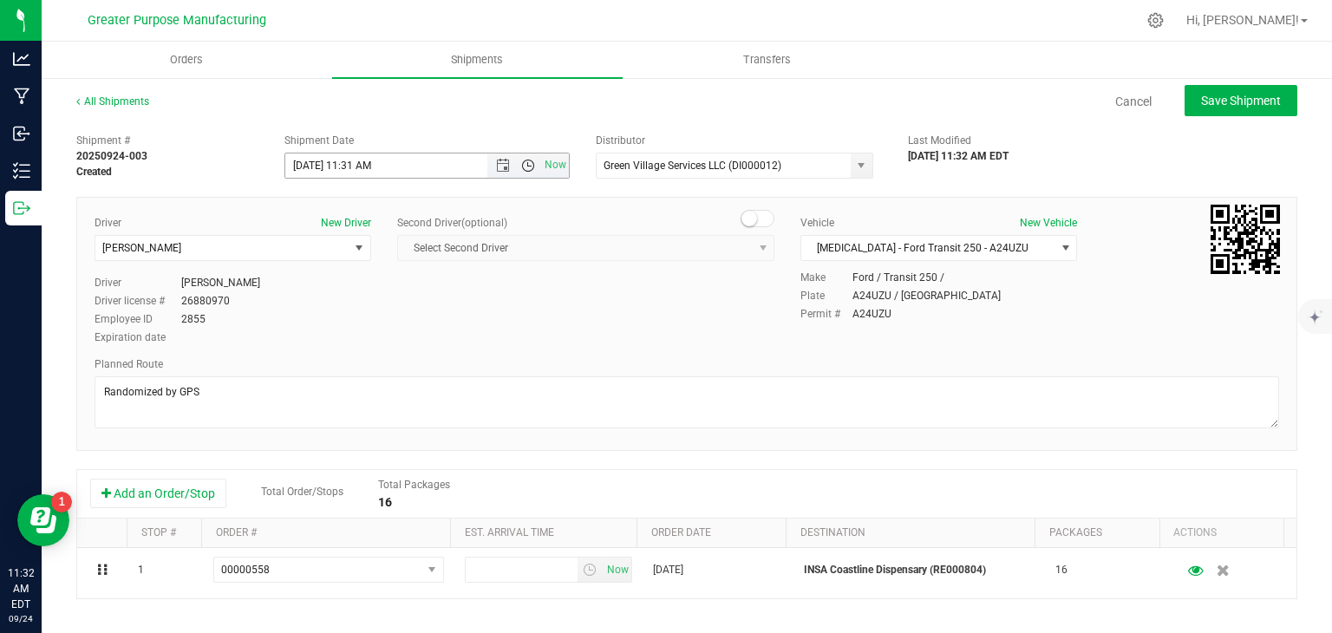
click at [522, 160] on span "Open the time view" at bounding box center [528, 166] width 14 height 14
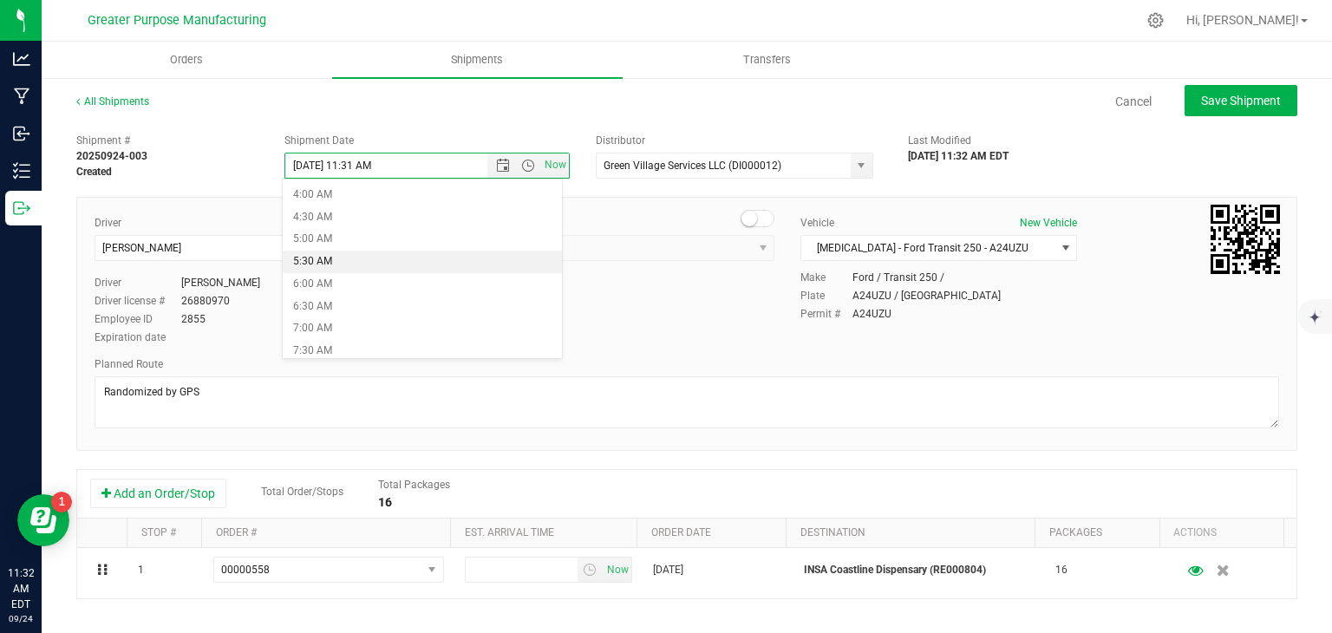
scroll to position [259, 0]
click at [365, 331] on li "9:00 AM" at bounding box center [422, 336] width 279 height 23
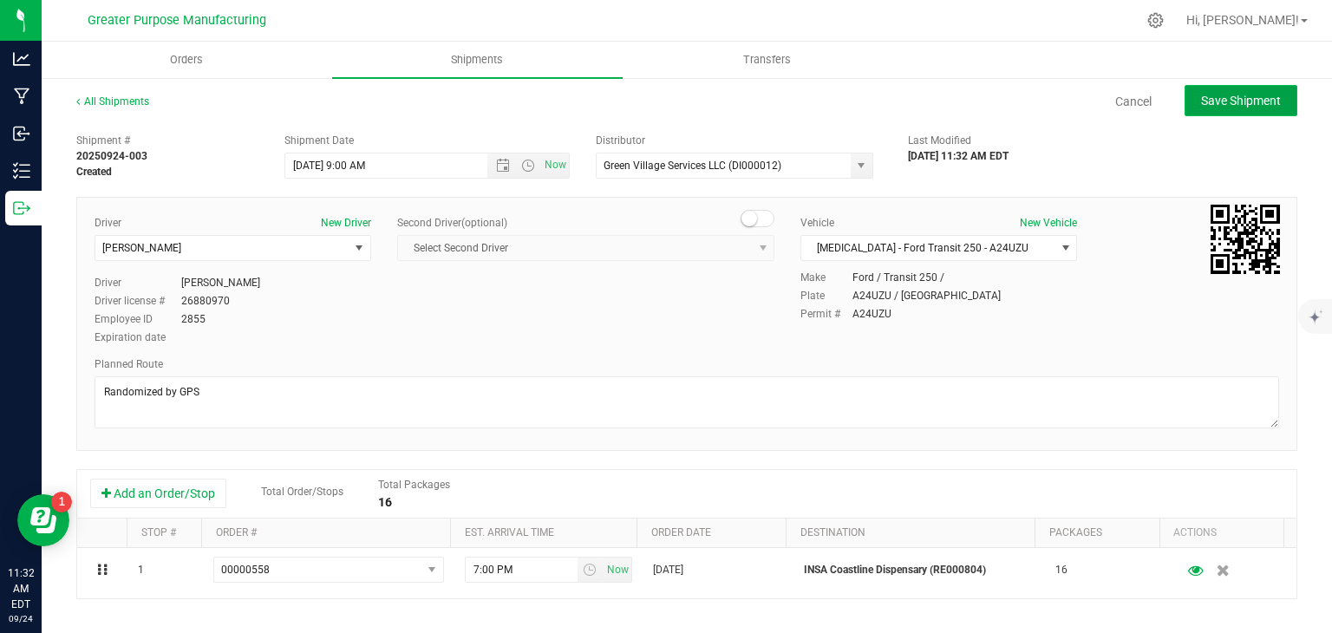
click at [1211, 91] on button "Save Shipment" at bounding box center [1241, 100] width 113 height 31
type input "[DATE] 1:00 PM"
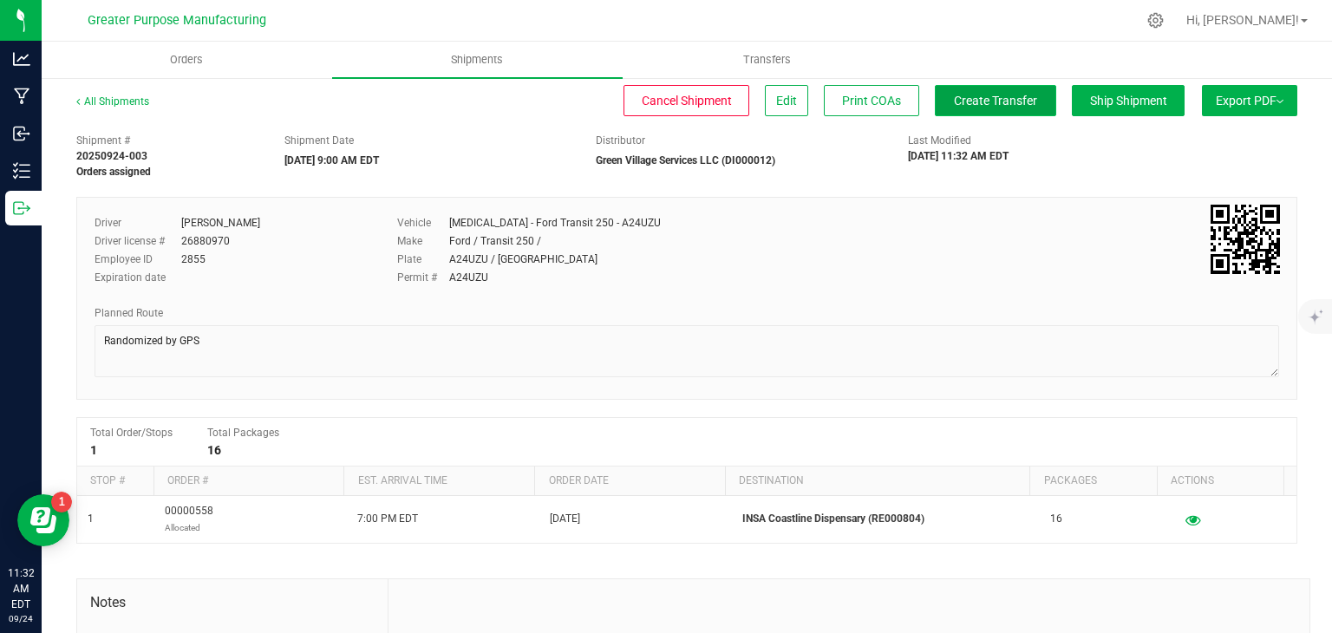
click at [990, 94] on span "Create Transfer" at bounding box center [995, 101] width 83 height 14
